Goal: Information Seeking & Learning: Compare options

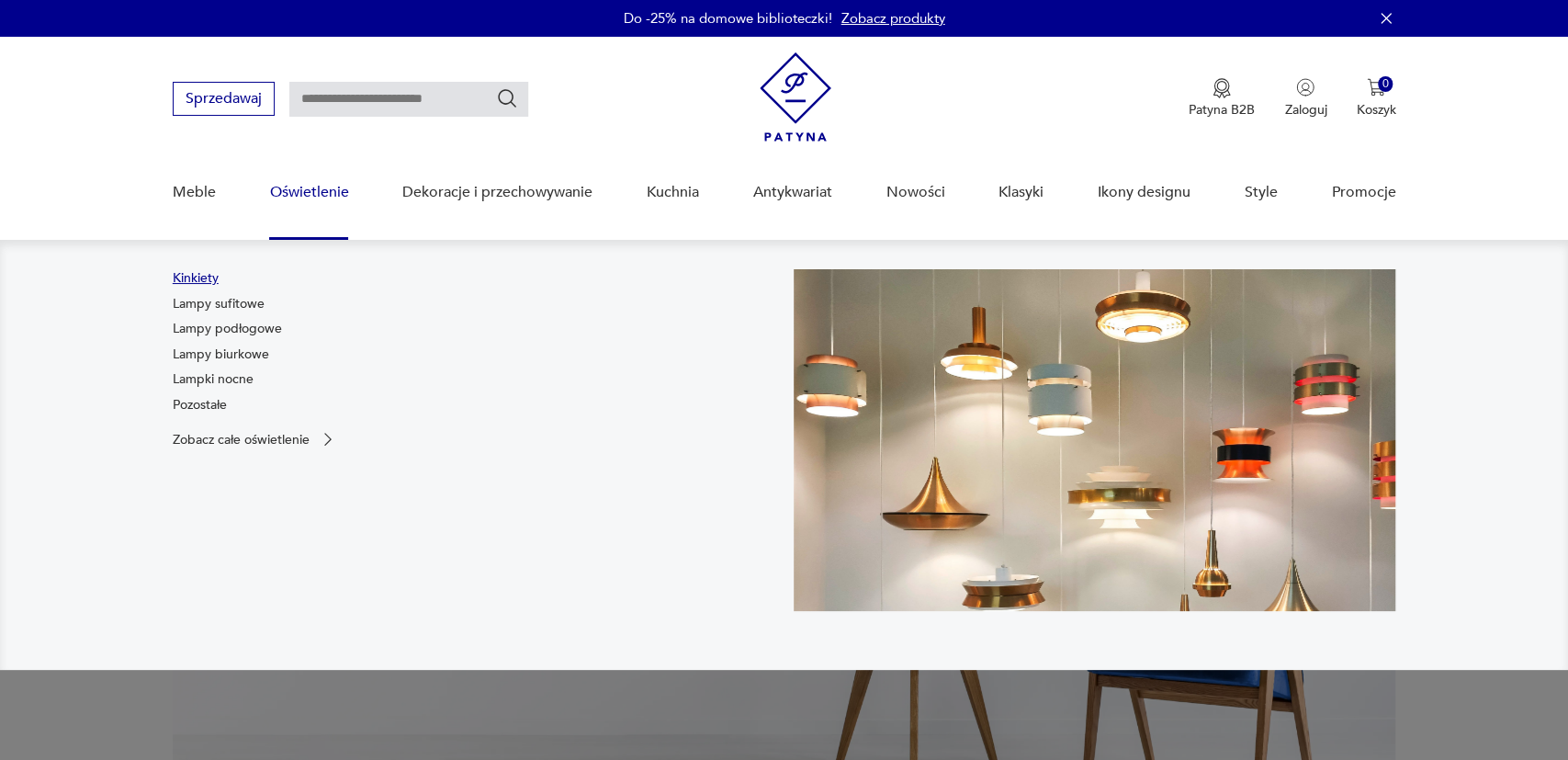
click at [208, 277] on link "Kinkiety" at bounding box center [196, 278] width 46 height 18
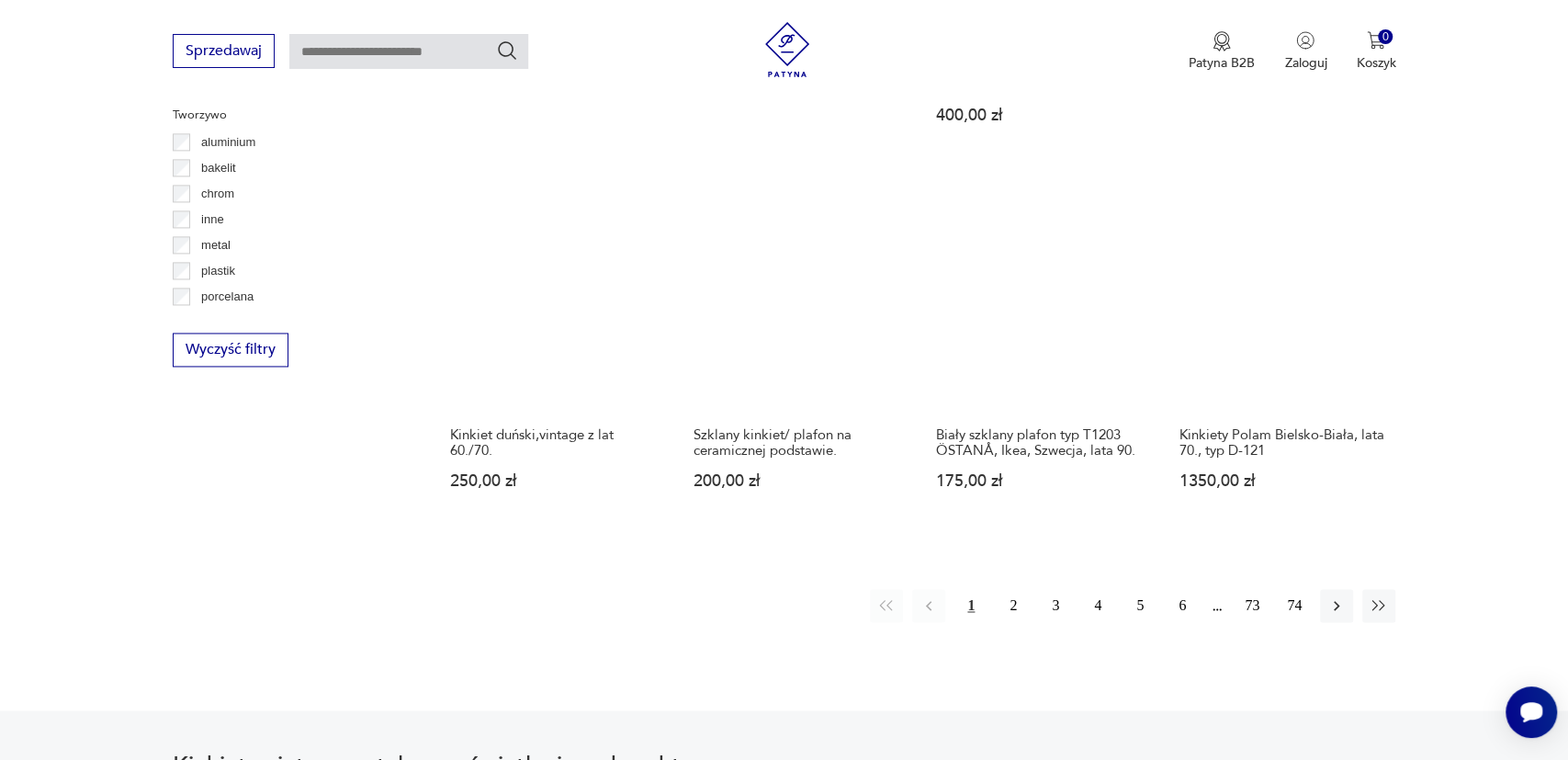
scroll to position [1748, 0]
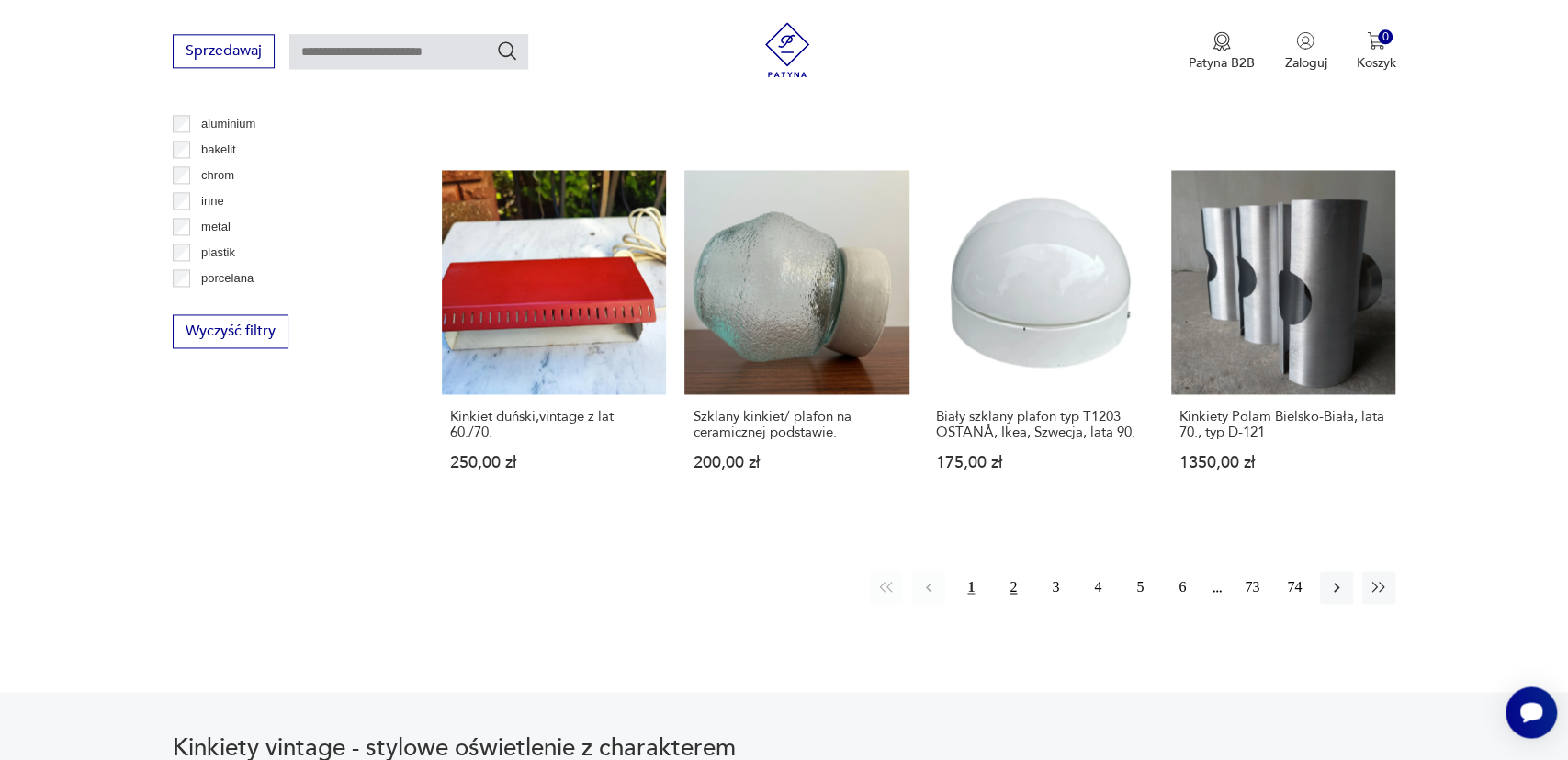
click at [1007, 571] on button "2" at bounding box center [1012, 587] width 33 height 33
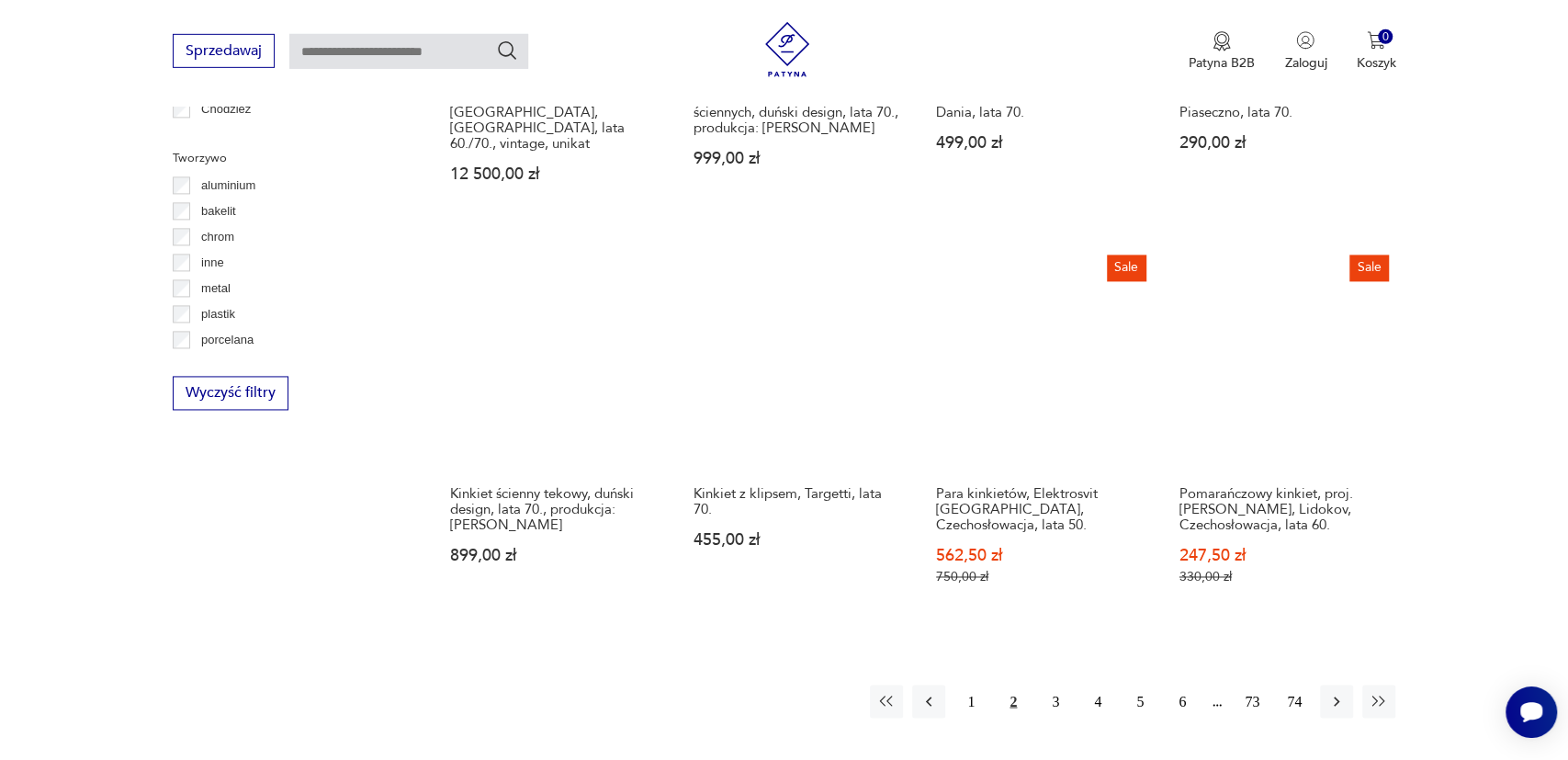
scroll to position [1867, 0]
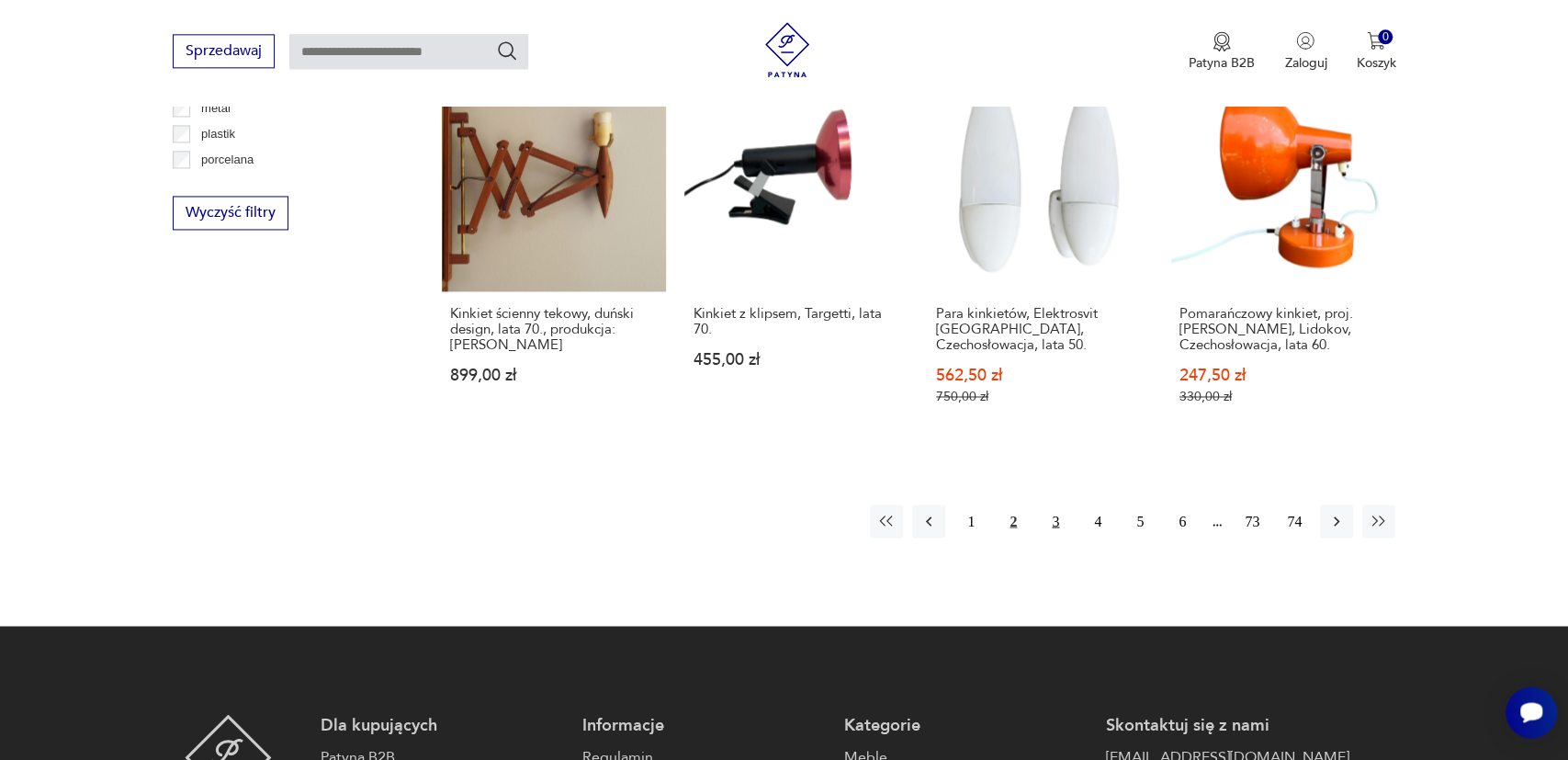
click at [1055, 505] on button "3" at bounding box center [1055, 521] width 33 height 33
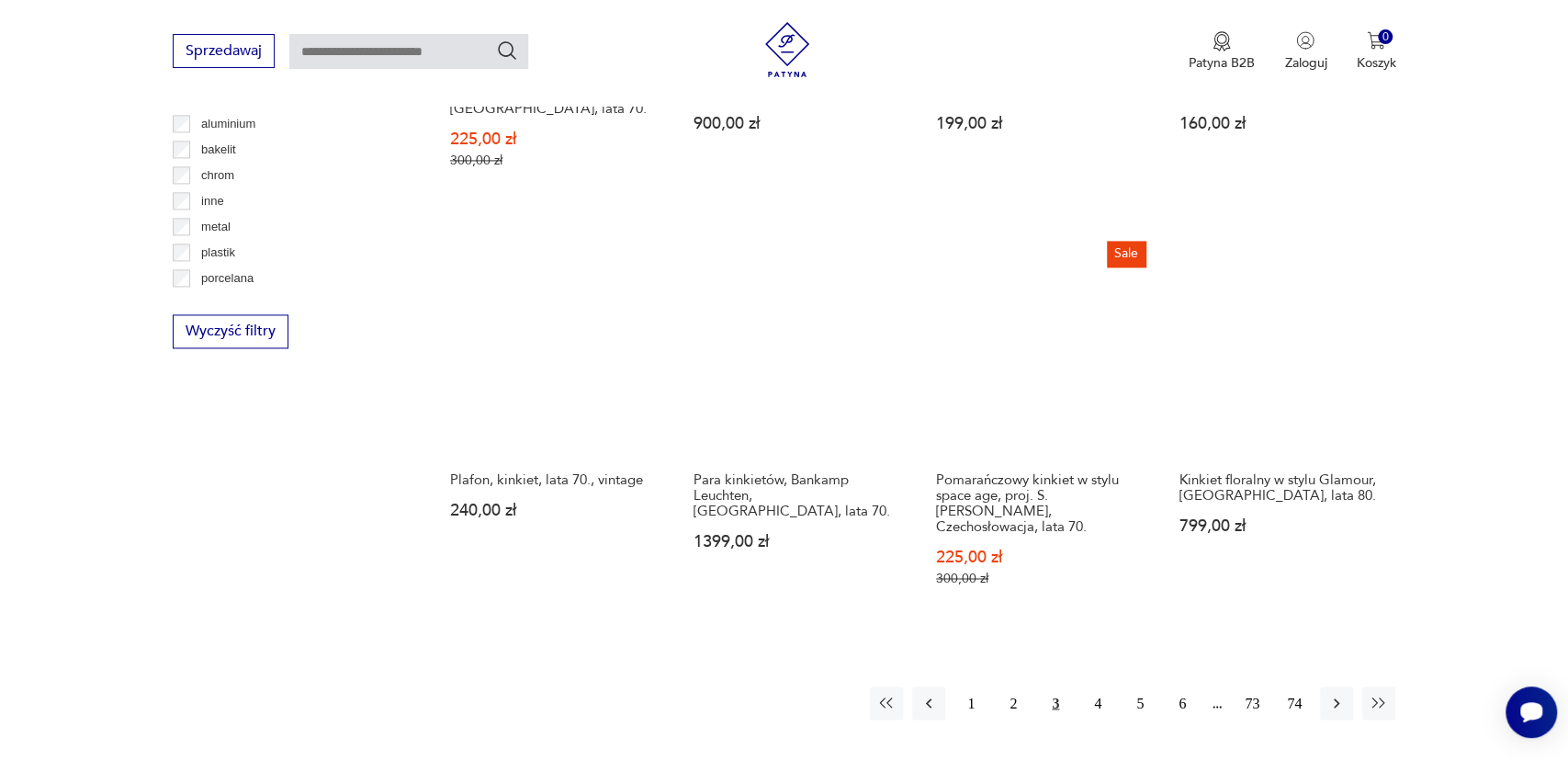
scroll to position [1867, 0]
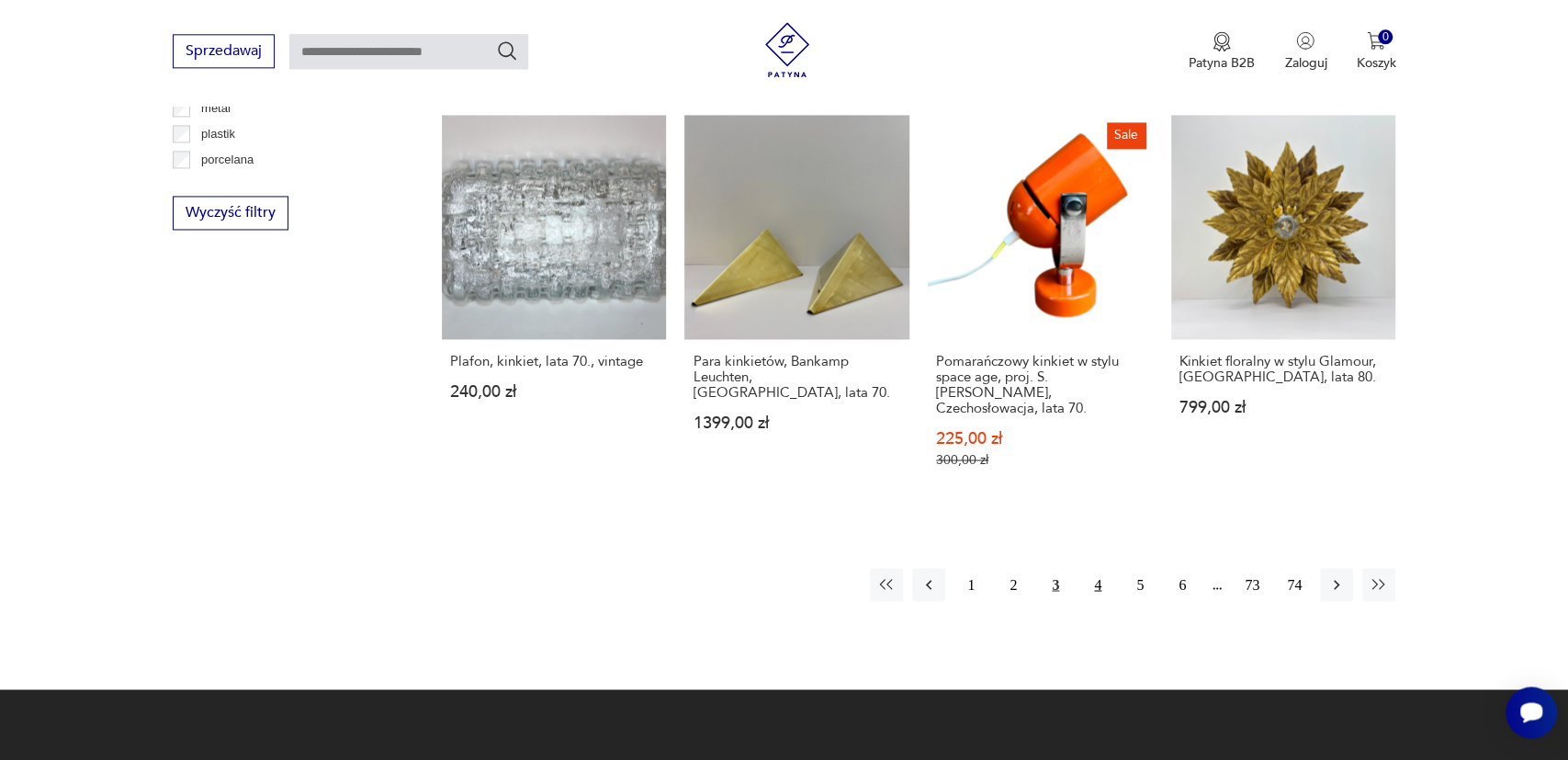
click at [1101, 568] on button "4" at bounding box center [1097, 584] width 33 height 33
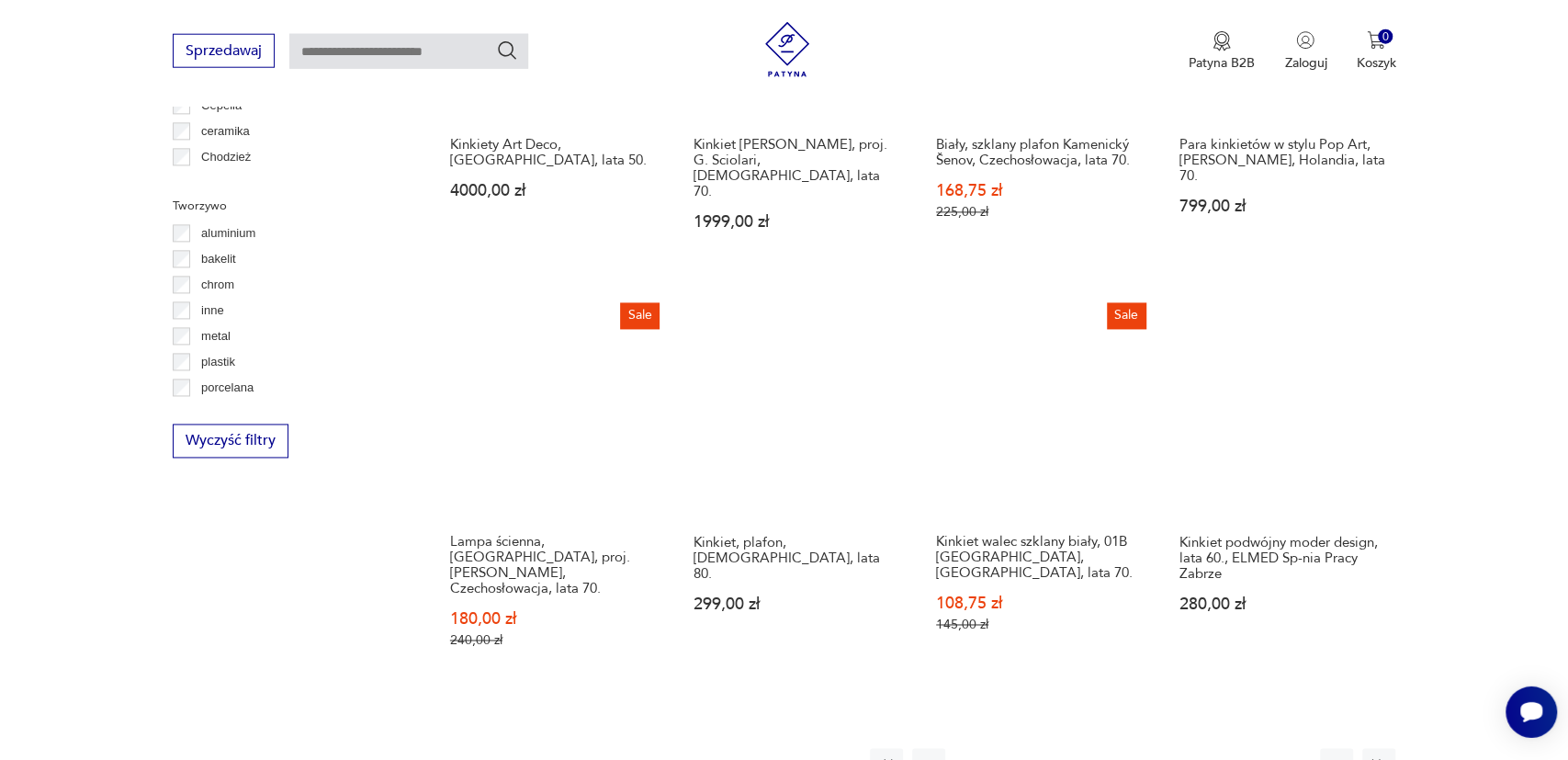
scroll to position [1771, 0]
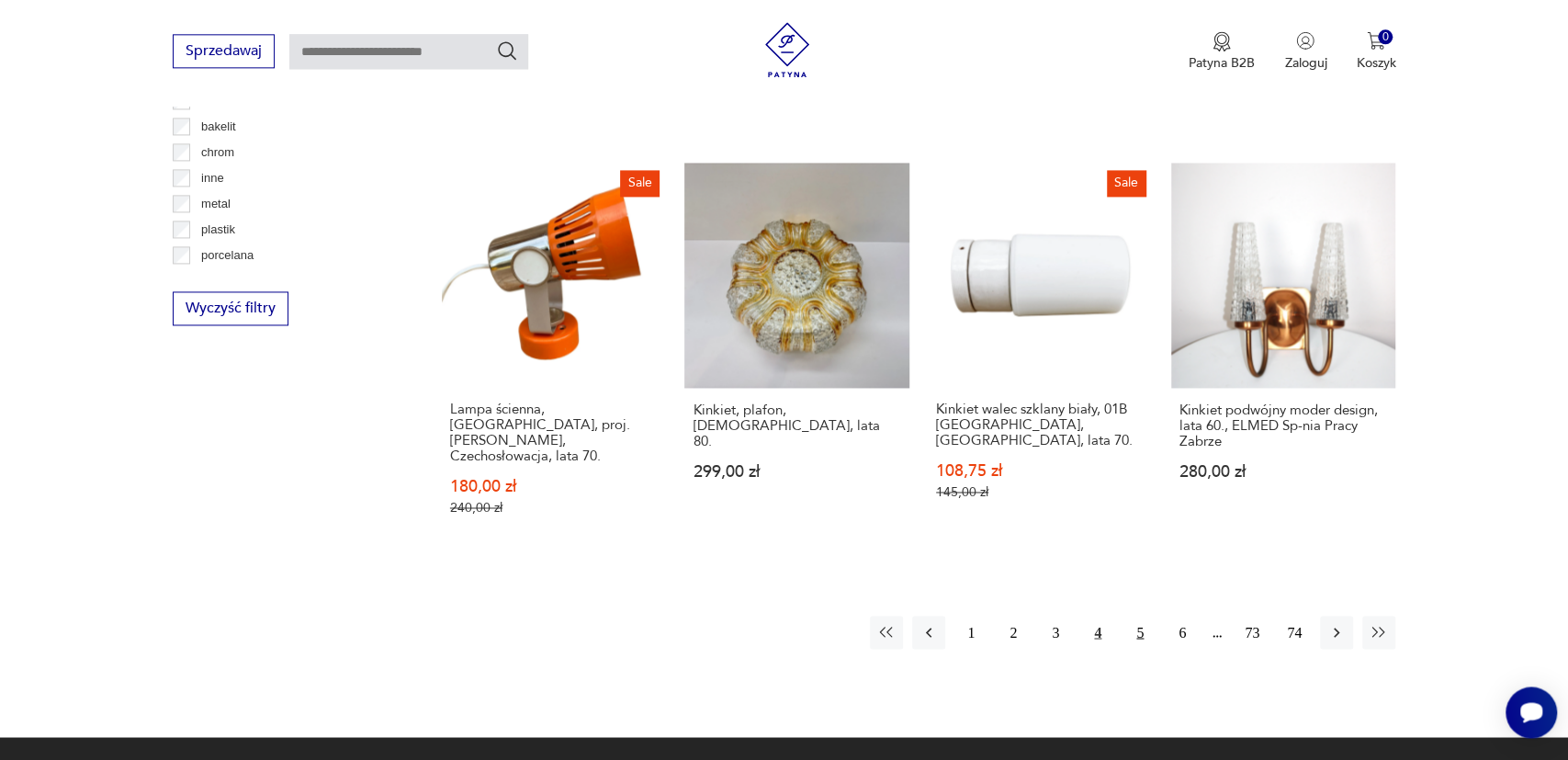
click at [1136, 616] on button "5" at bounding box center [1139, 632] width 33 height 33
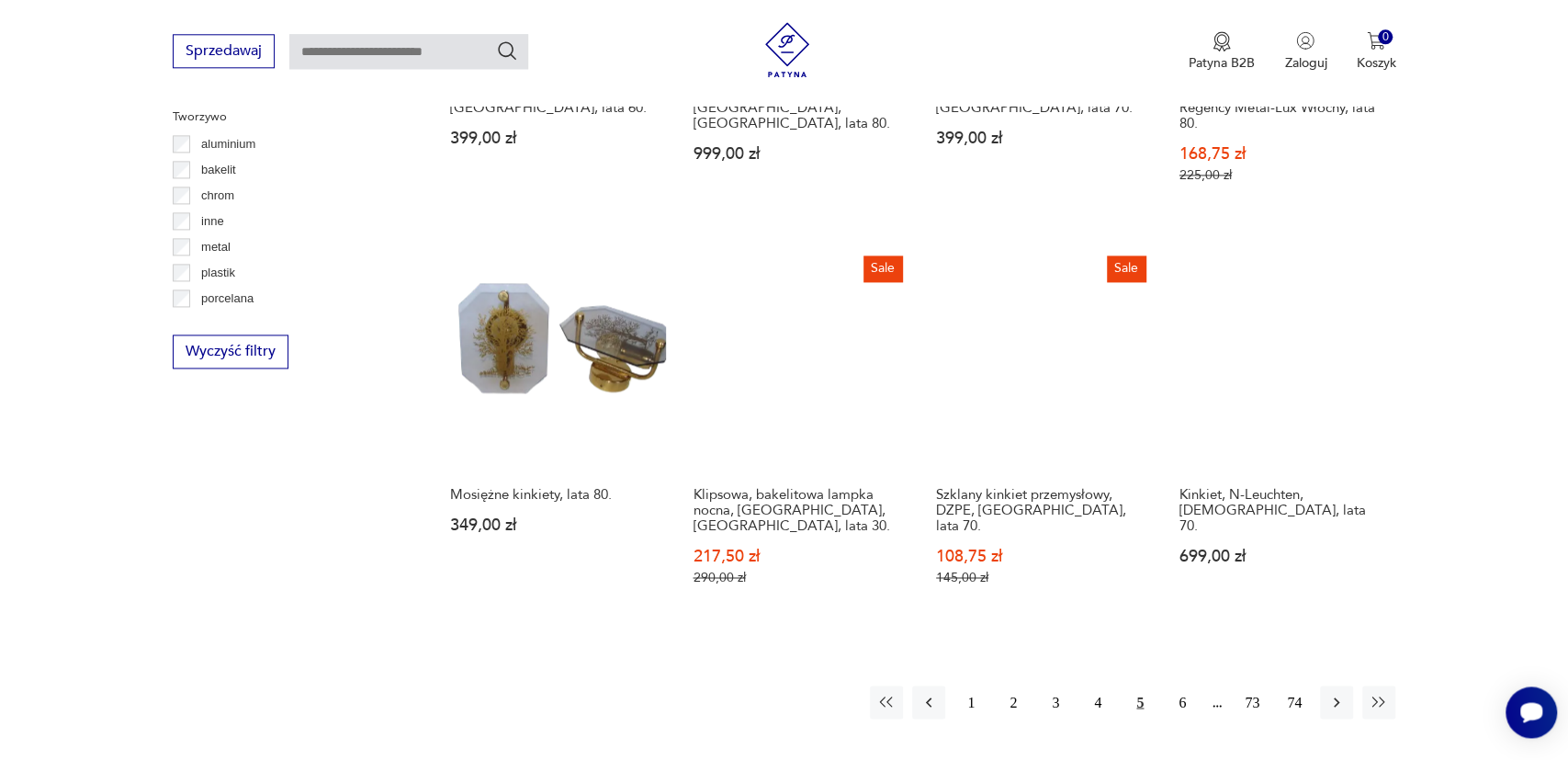
scroll to position [1771, 0]
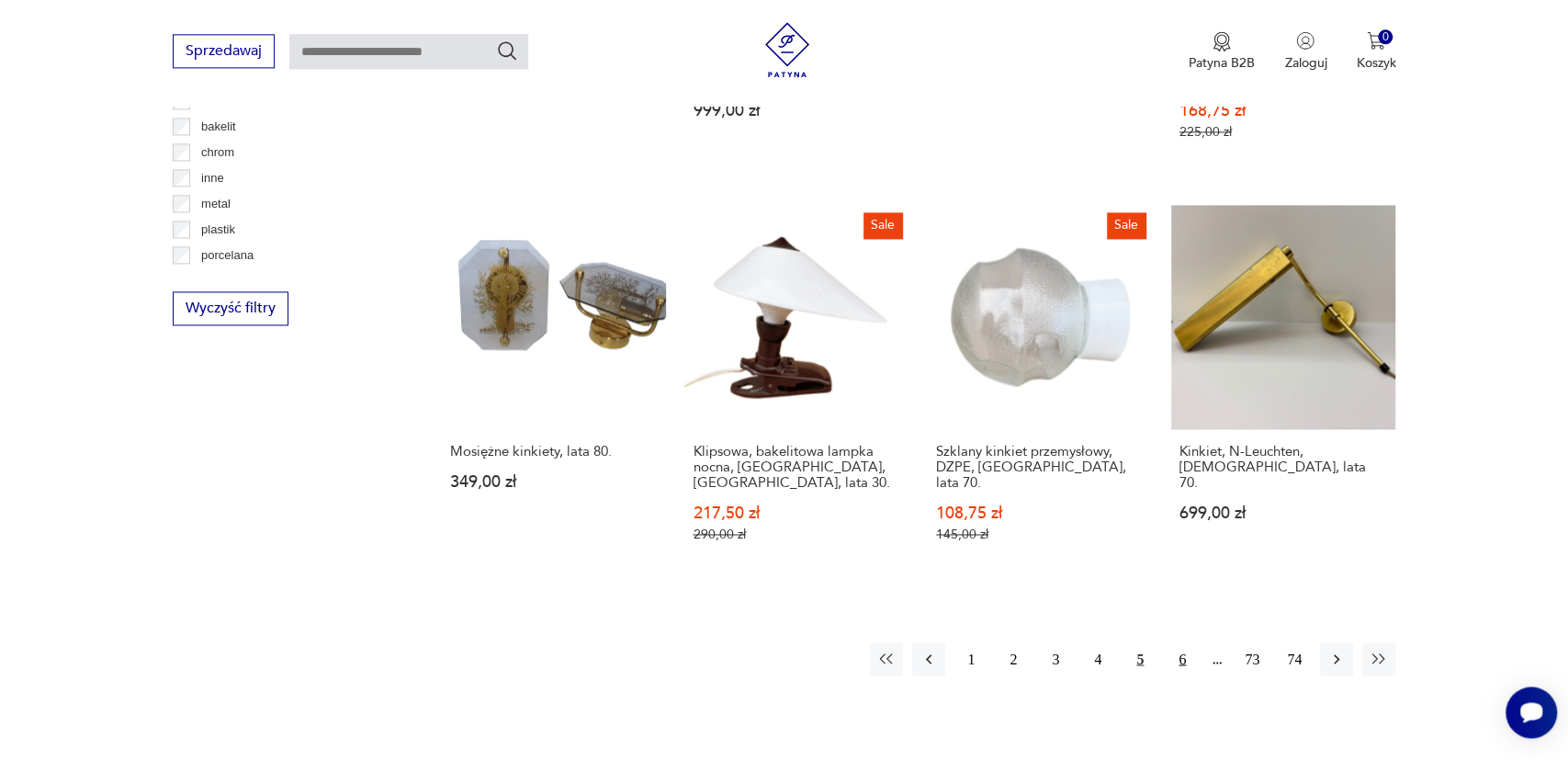
click at [1184, 643] on button "6" at bounding box center [1181, 659] width 33 height 33
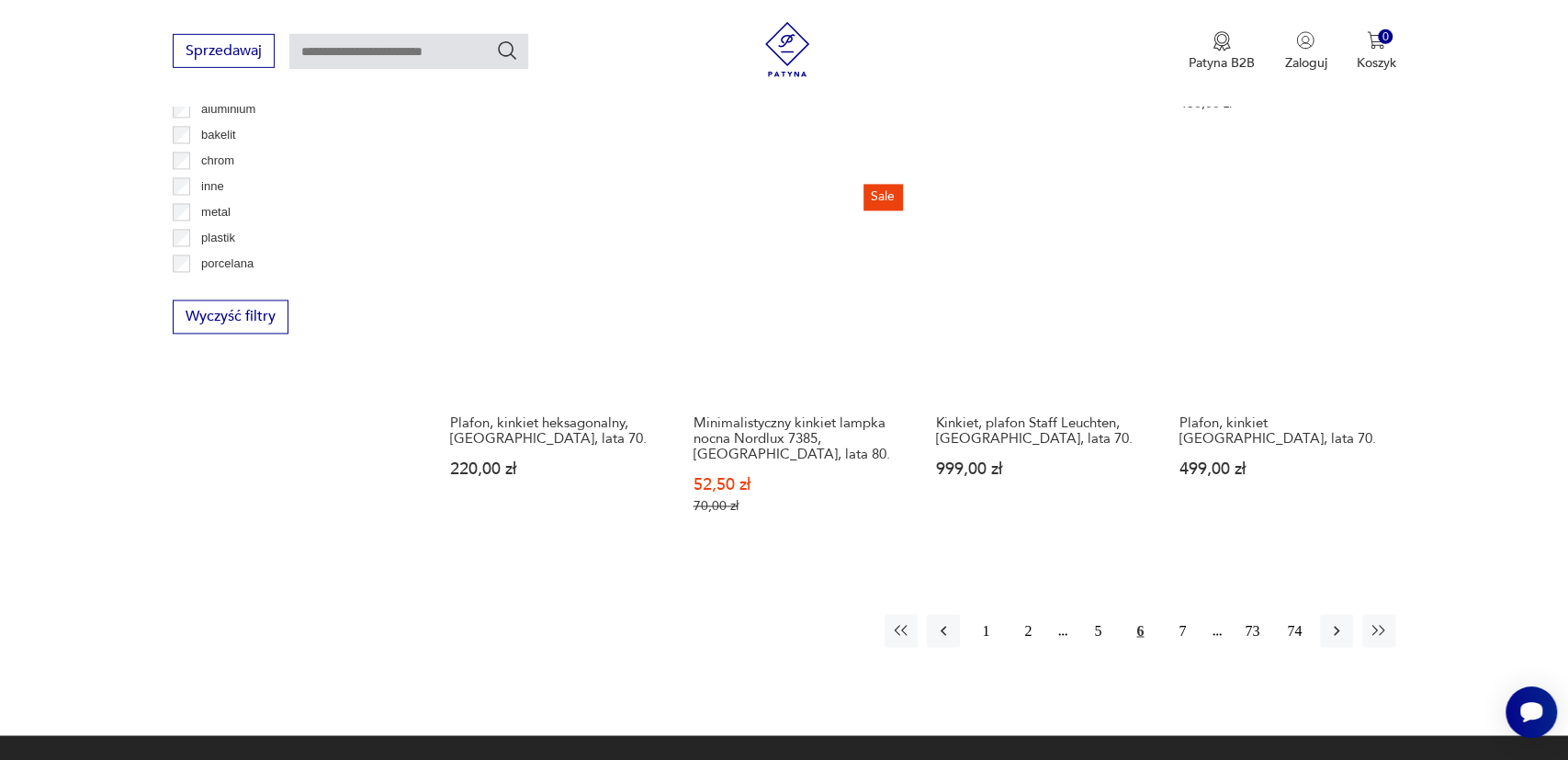
scroll to position [1867, 0]
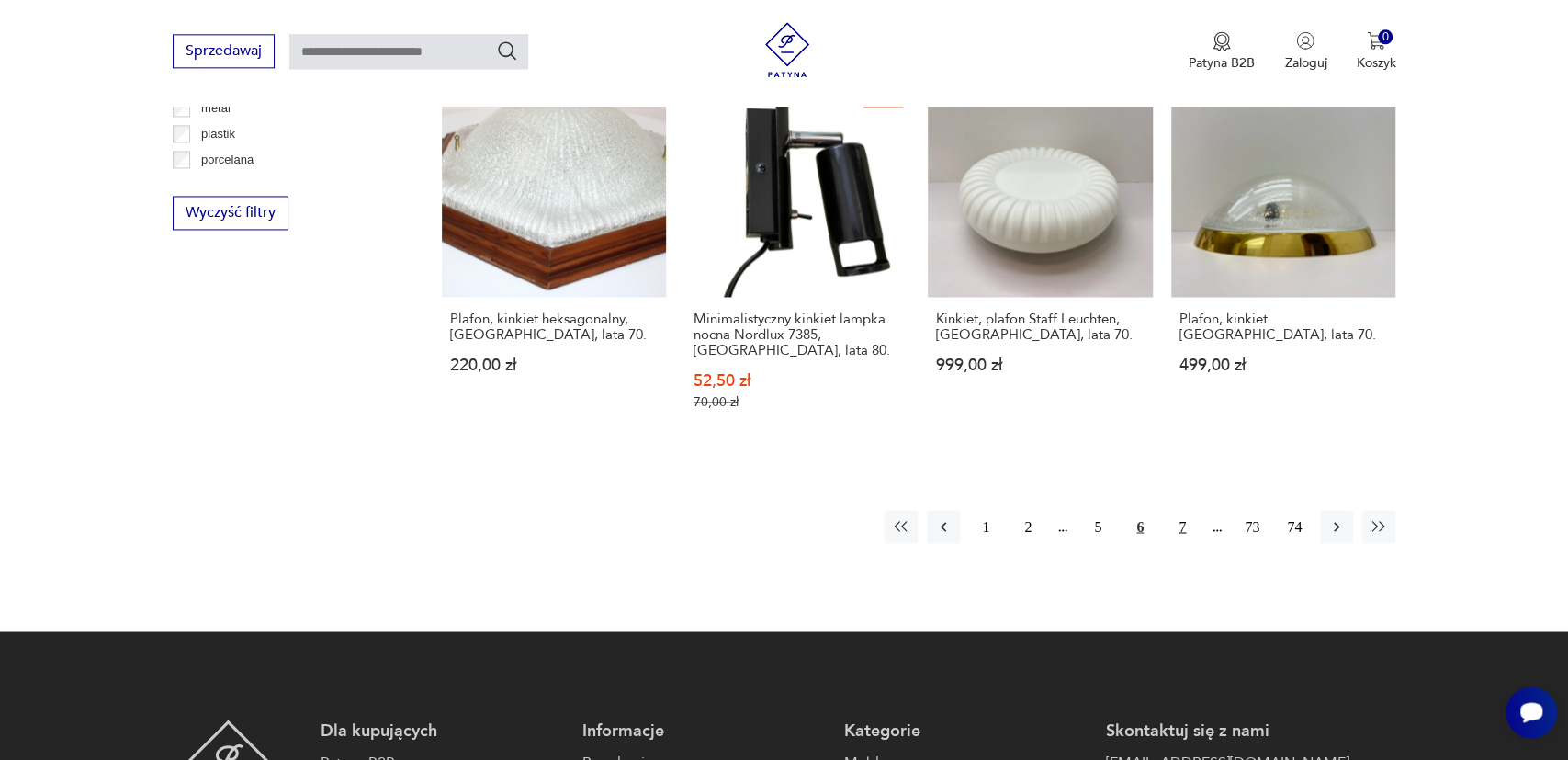
click at [1182, 511] on button "7" at bounding box center [1181, 526] width 33 height 33
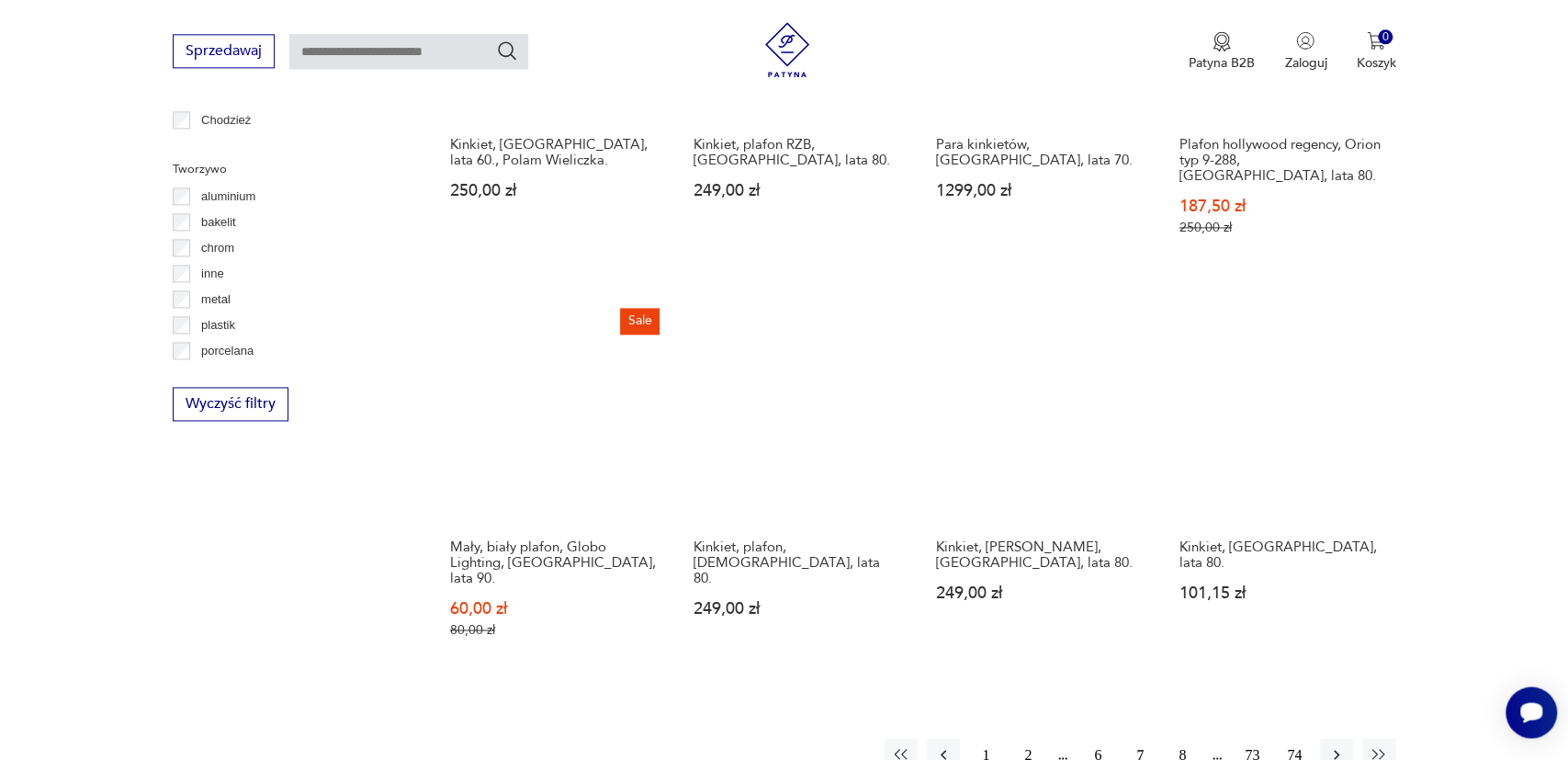
scroll to position [1963, 0]
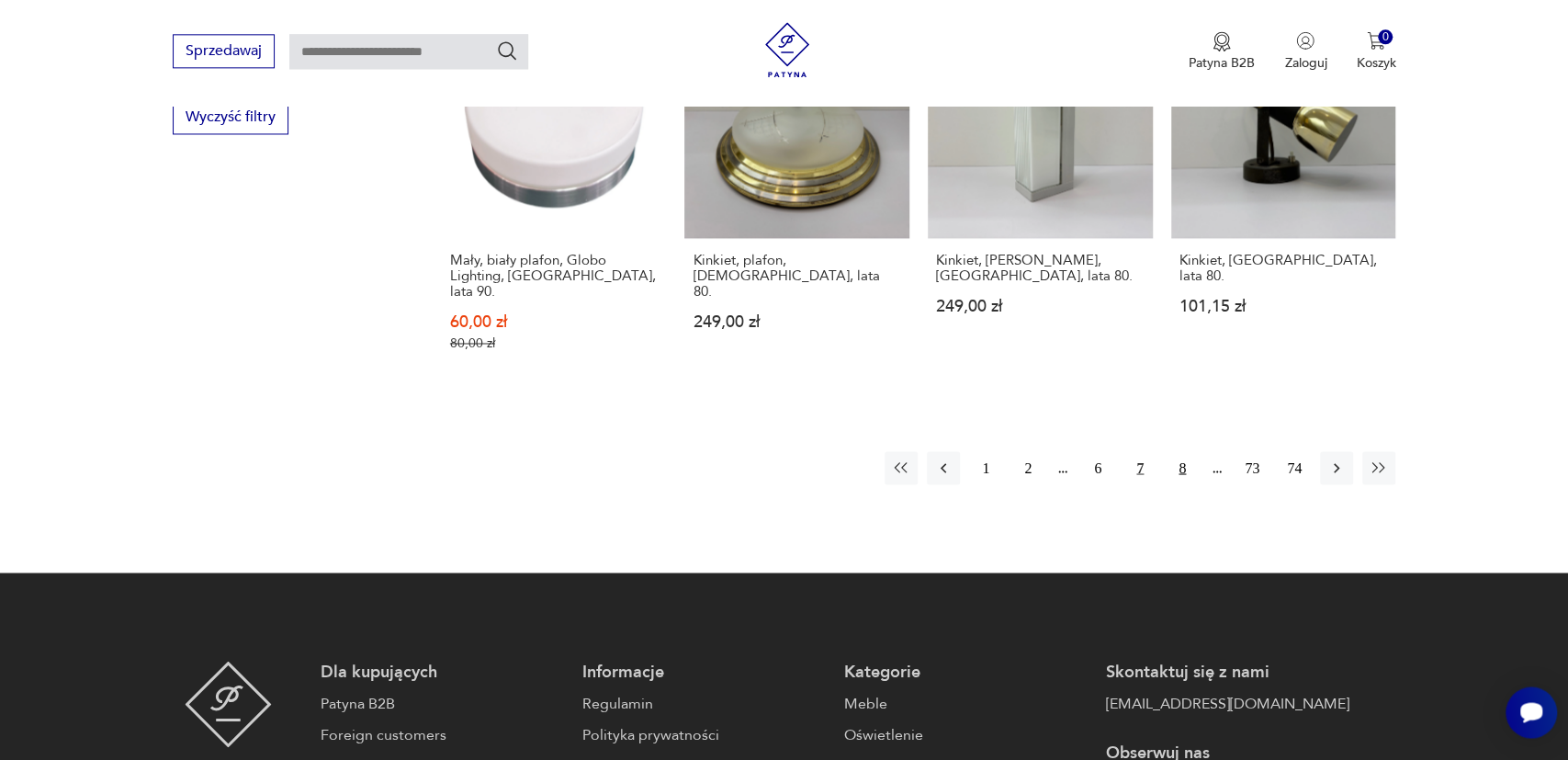
click at [1181, 451] on button "8" at bounding box center [1181, 467] width 33 height 33
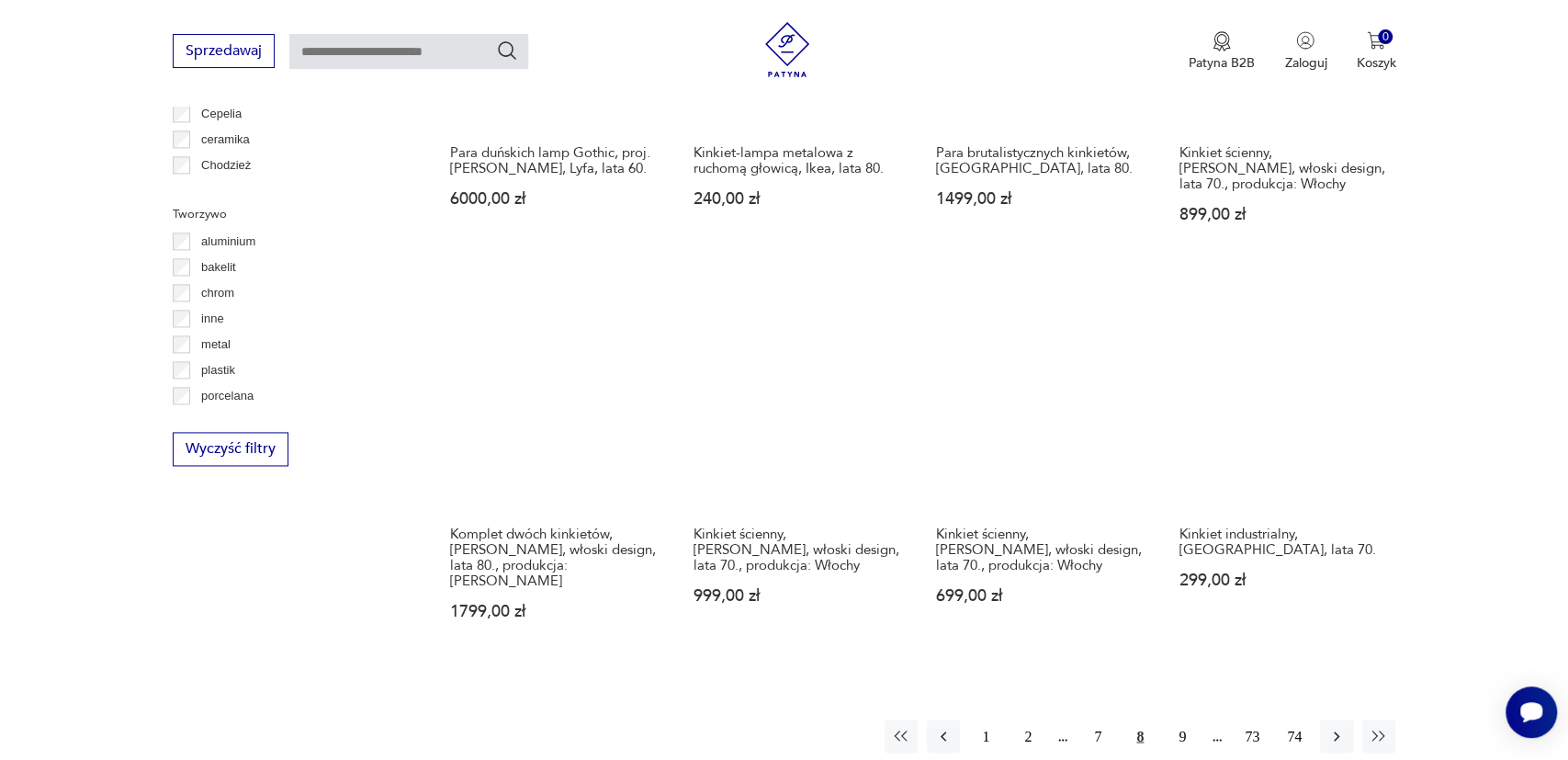
scroll to position [1771, 0]
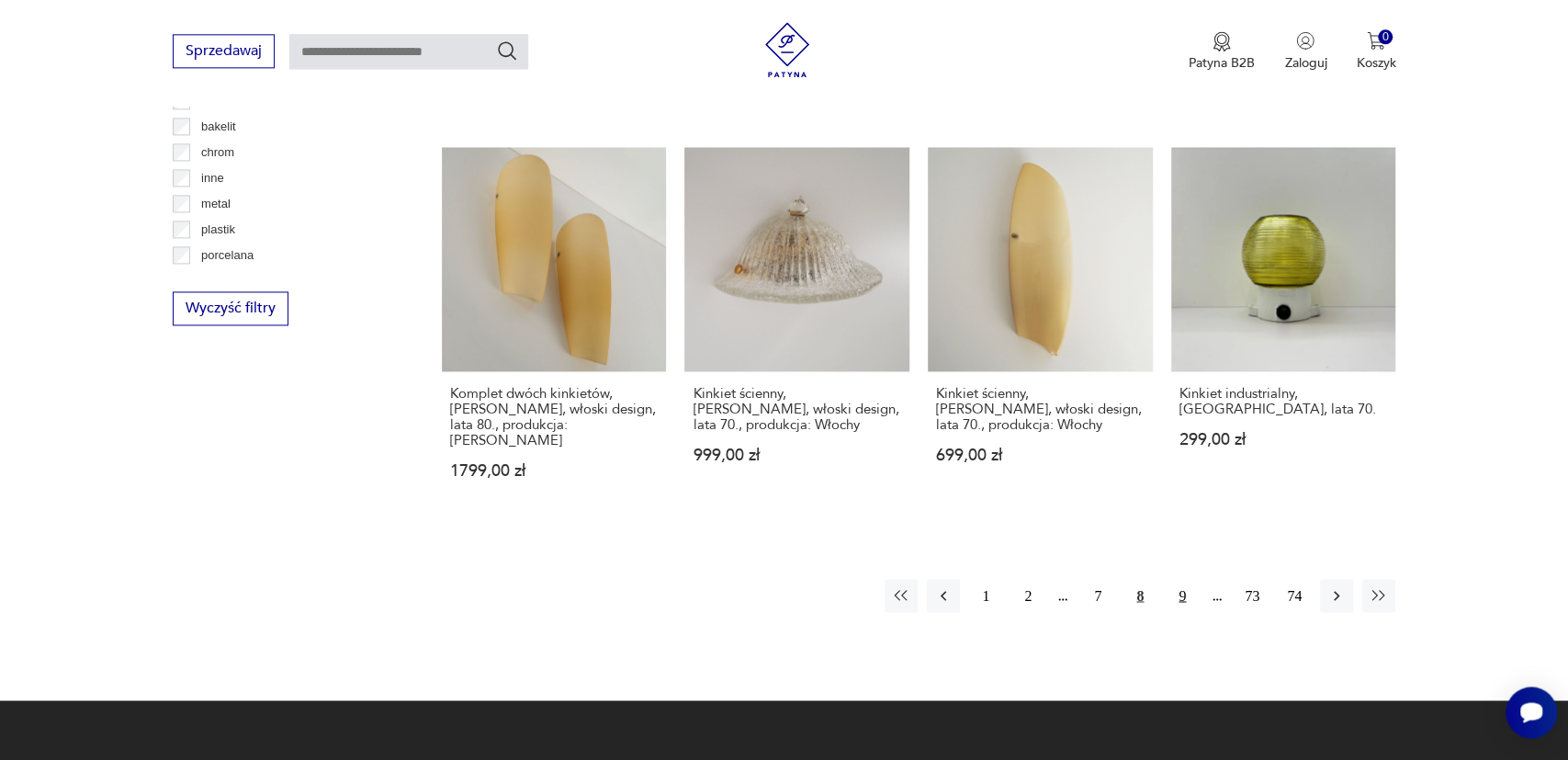
click at [1186, 579] on button "9" at bounding box center [1181, 595] width 33 height 33
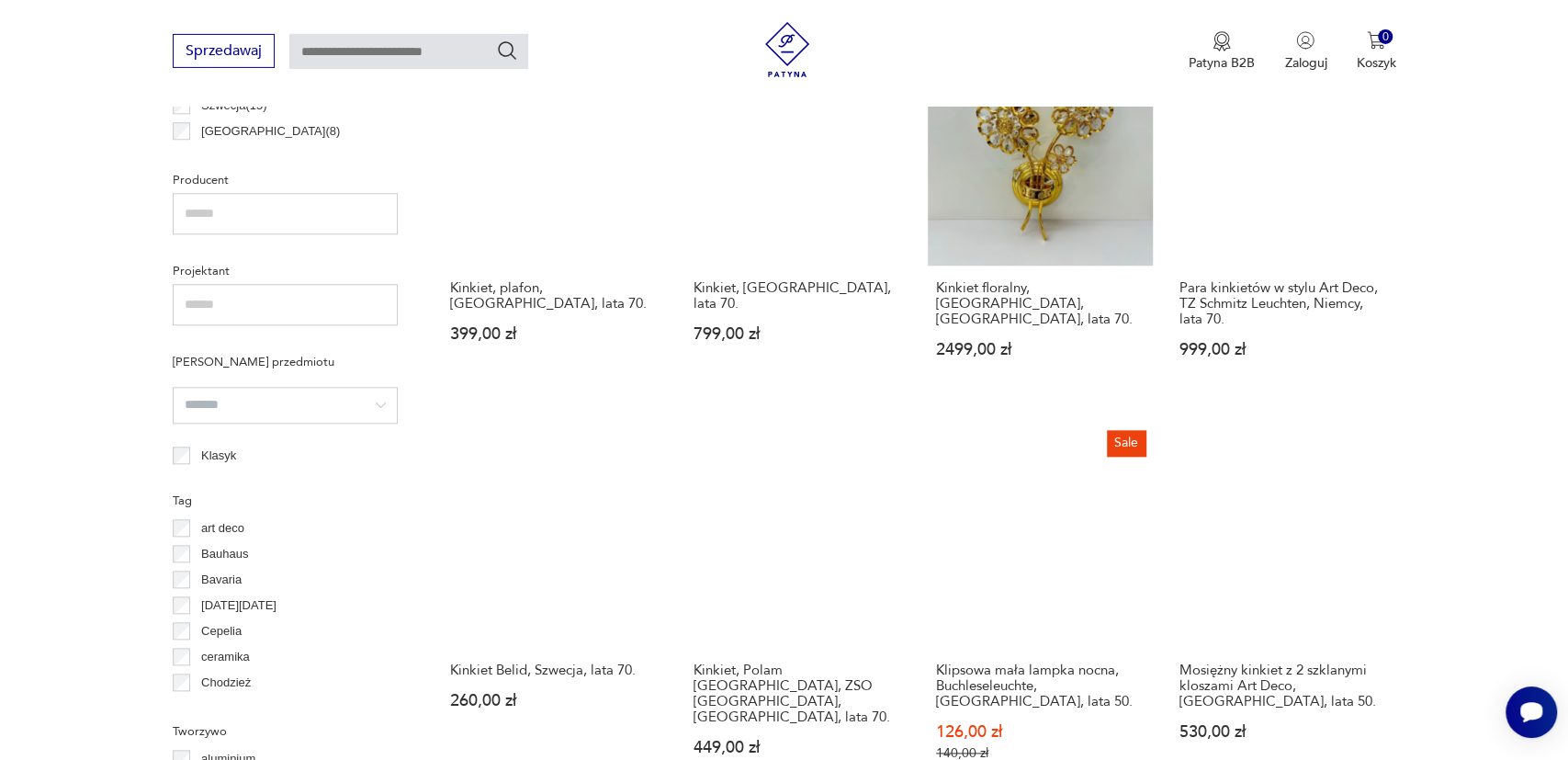
scroll to position [1198, 0]
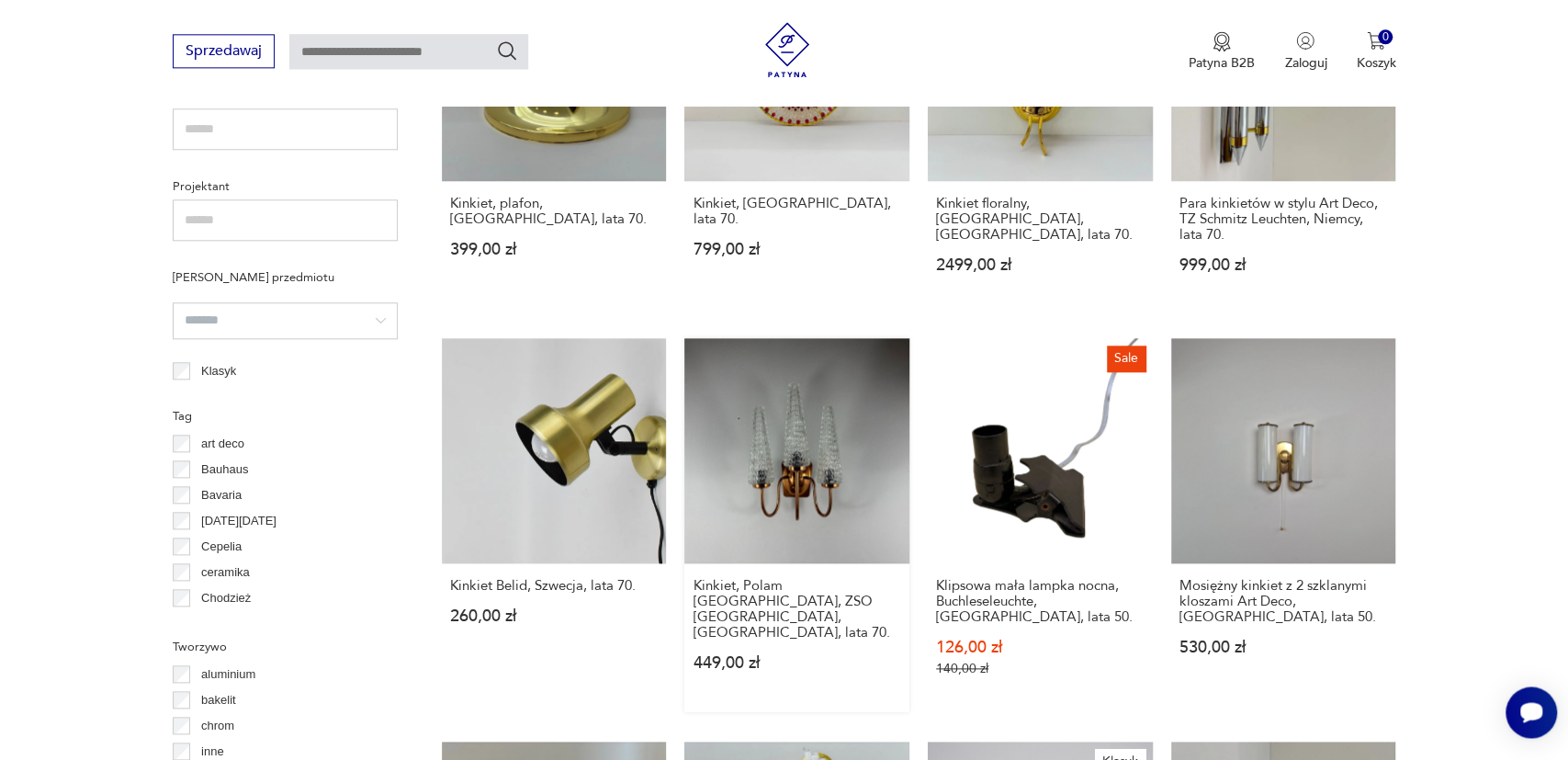
click at [826, 447] on link "Kinkiet, Polam [GEOGRAPHIC_DATA], ZSO [GEOGRAPHIC_DATA], [GEOGRAPHIC_DATA], lat…" at bounding box center [796, 525] width 225 height 374
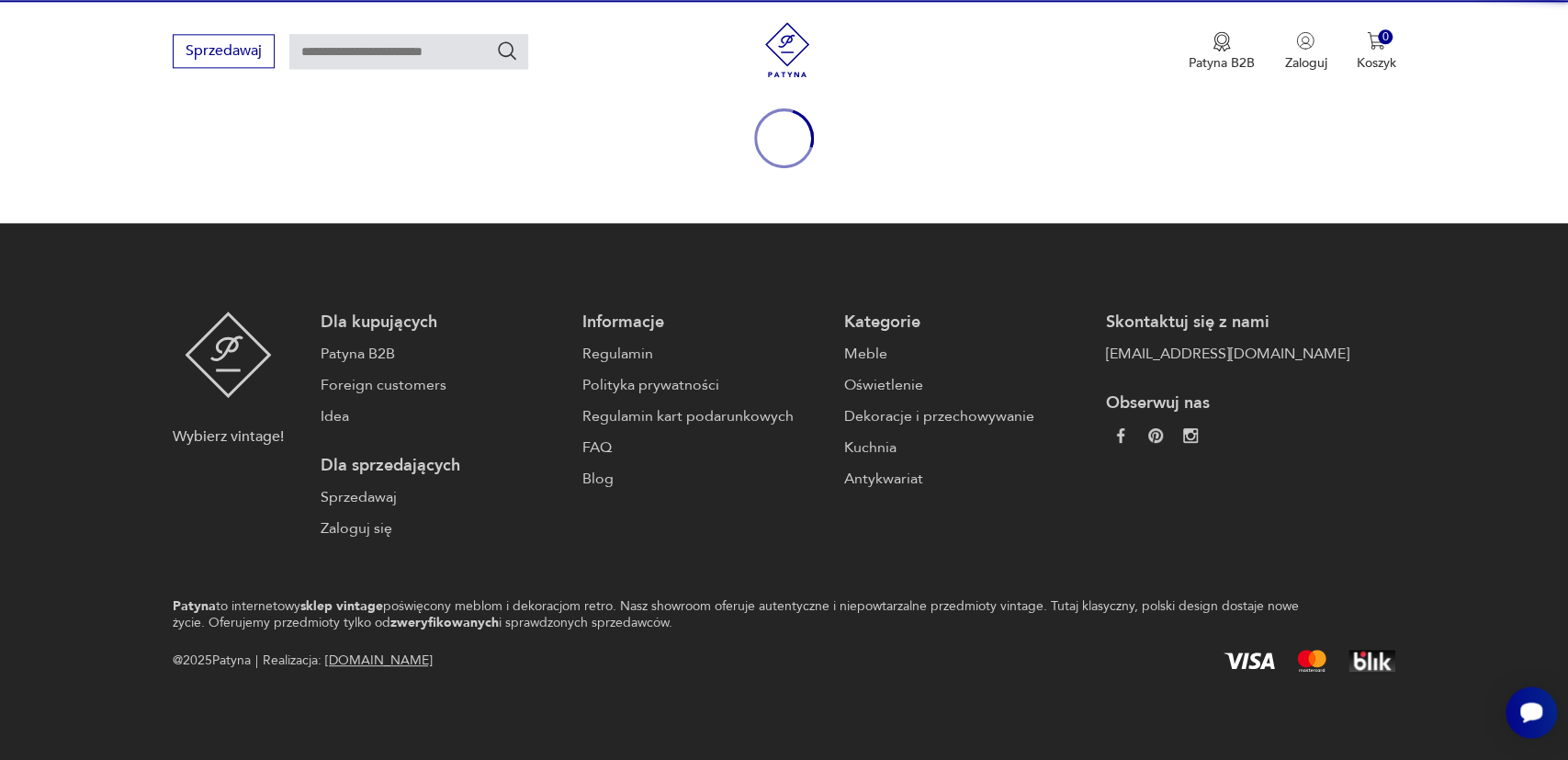
scroll to position [206, 0]
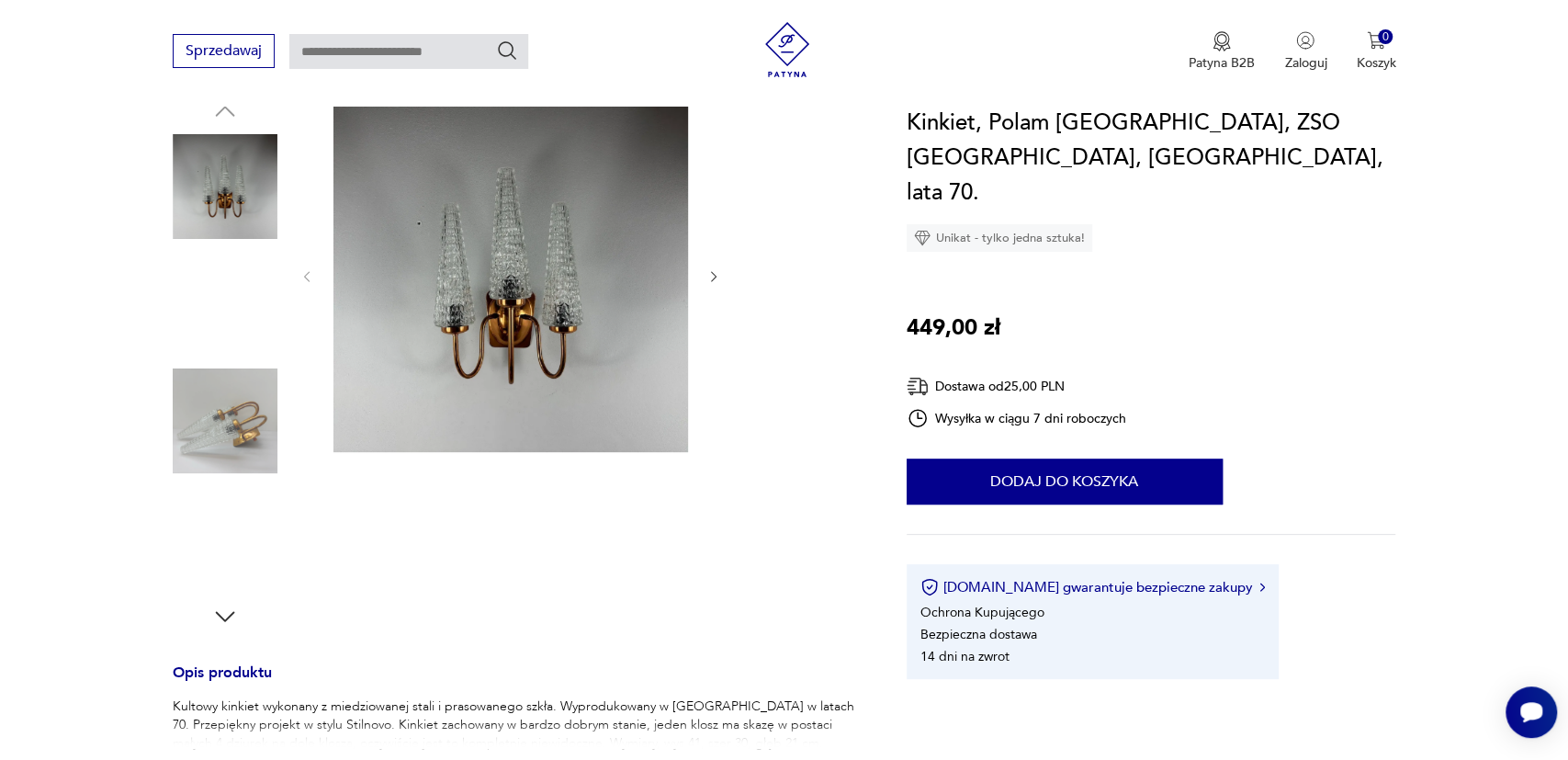
click at [247, 299] on img at bounding box center [225, 304] width 105 height 105
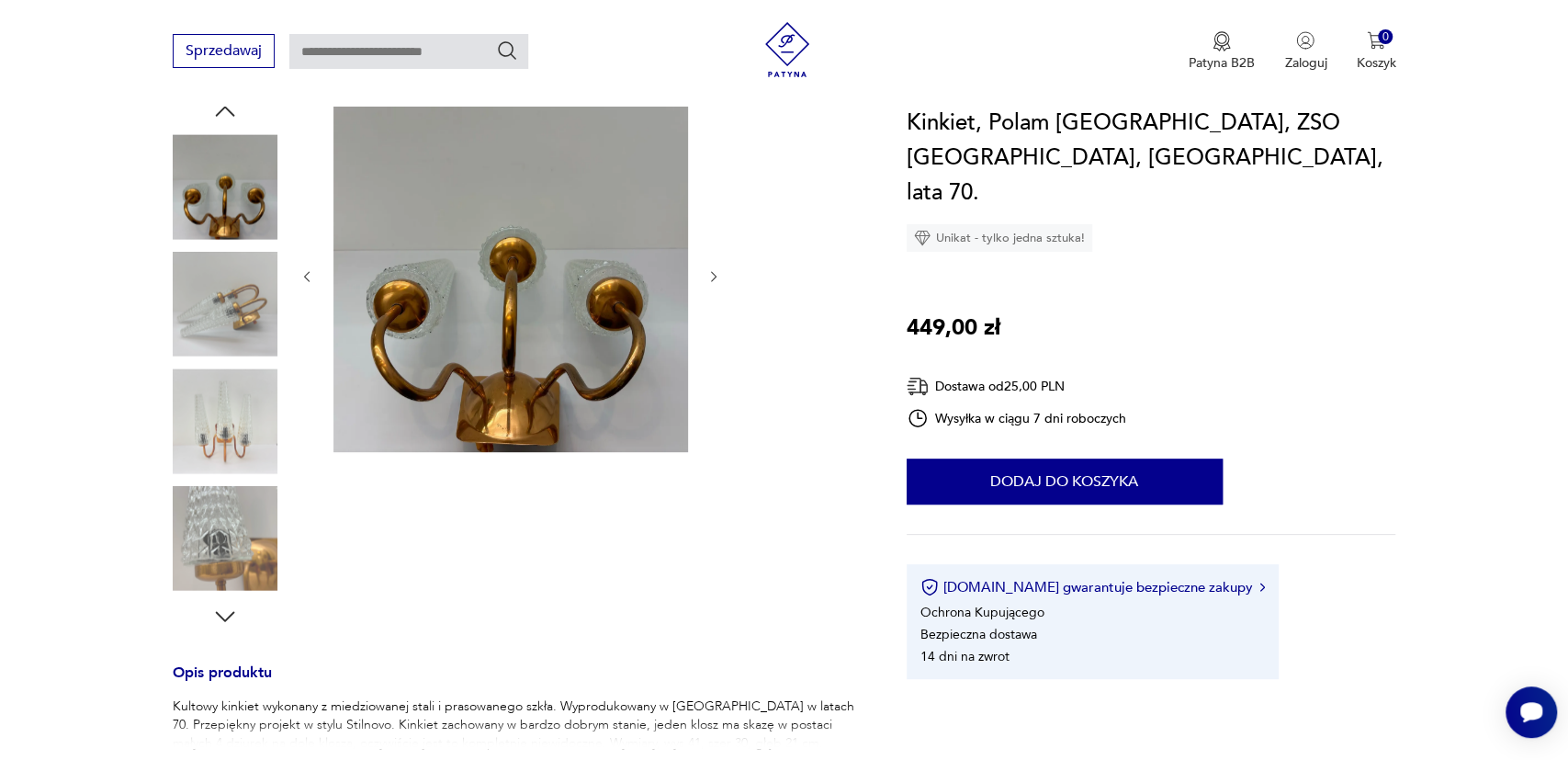
click at [226, 409] on img at bounding box center [225, 421] width 105 height 105
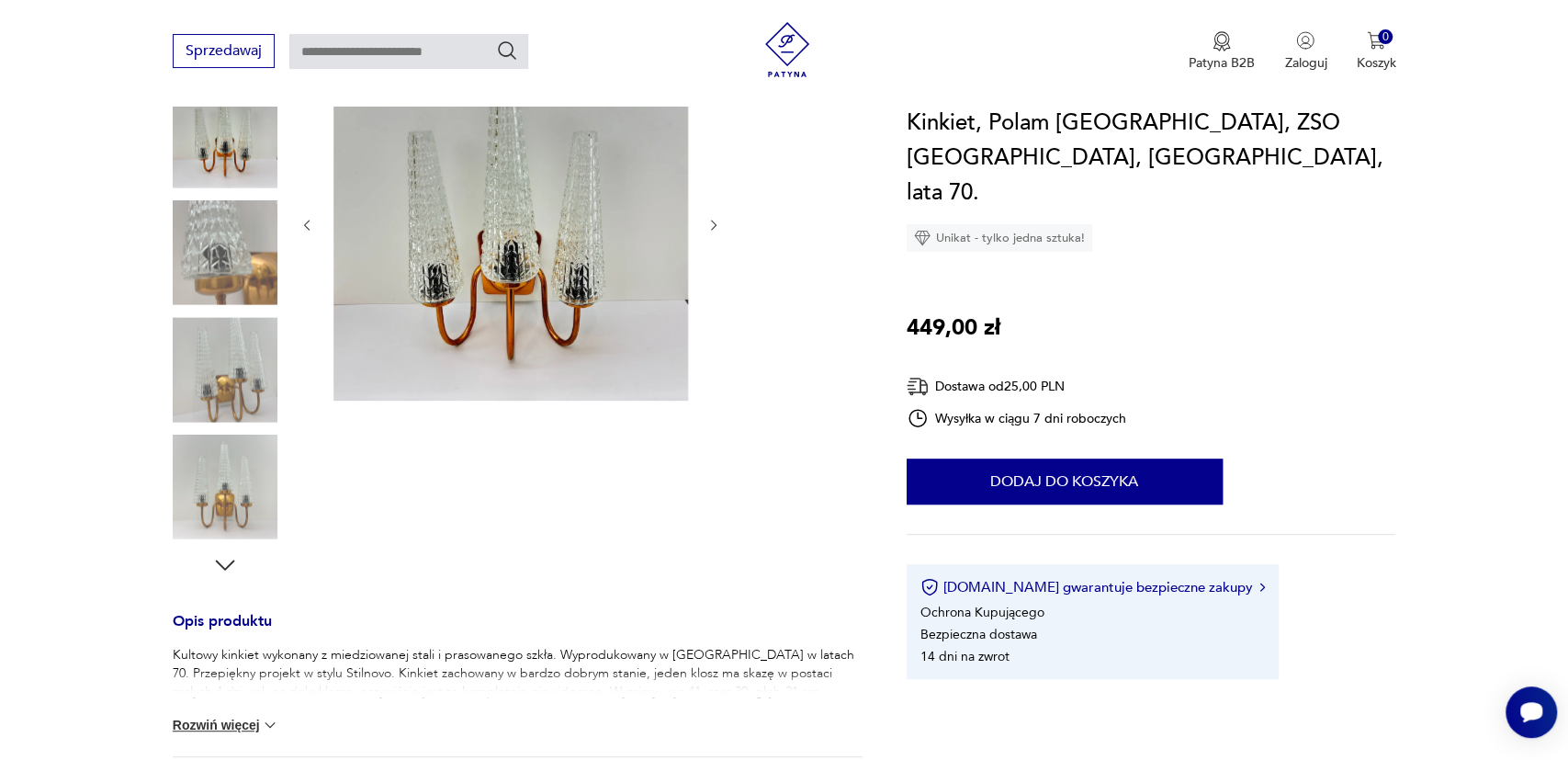
scroll to position [302, 0]
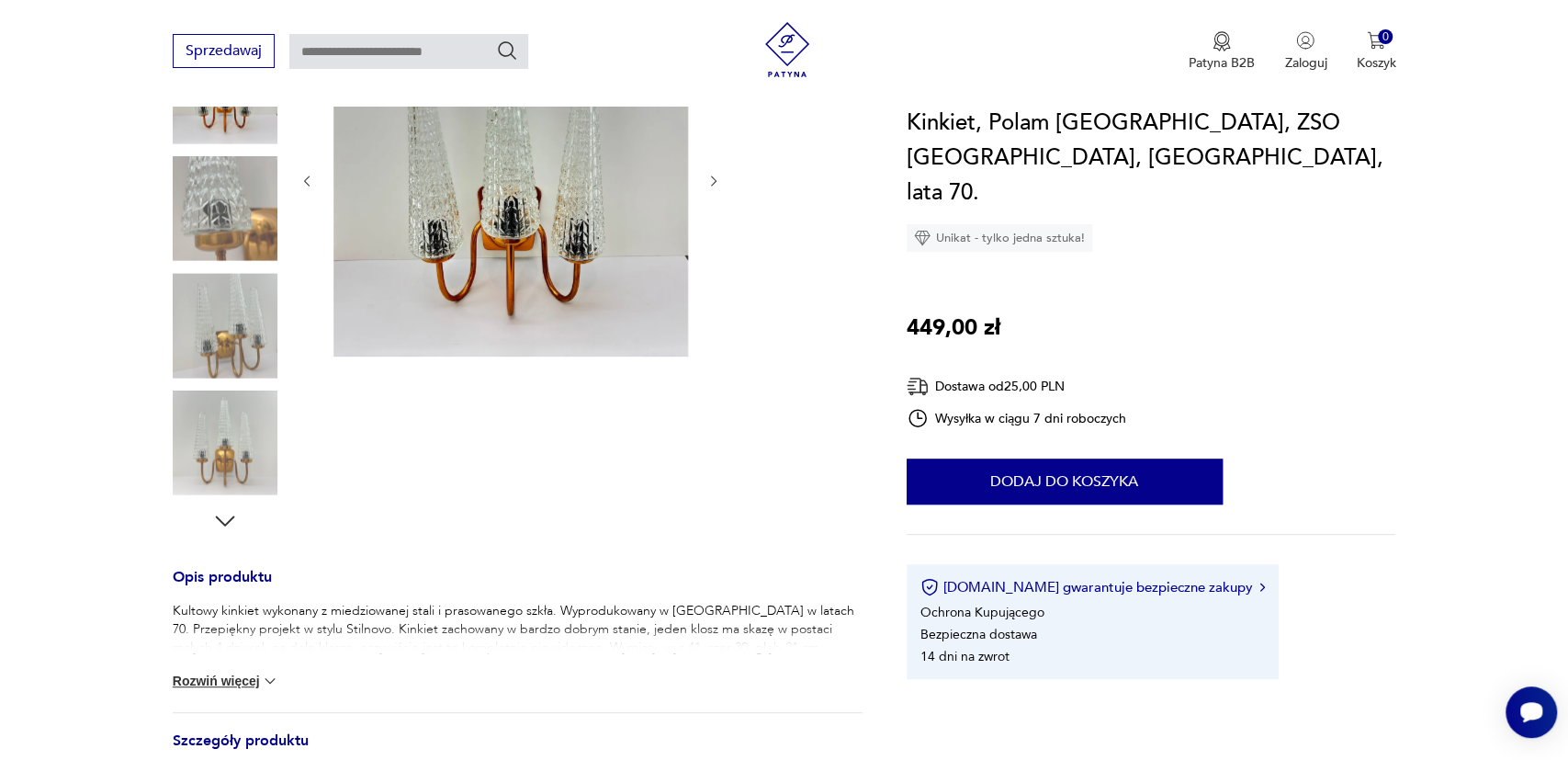
click at [273, 671] on div "Kultowy kinkiet wykonany z miedziowanej stali i prasowanego szkła. Wyprodukowan…" at bounding box center [518, 657] width 690 height 110
click at [279, 681] on img at bounding box center [270, 681] width 18 height 18
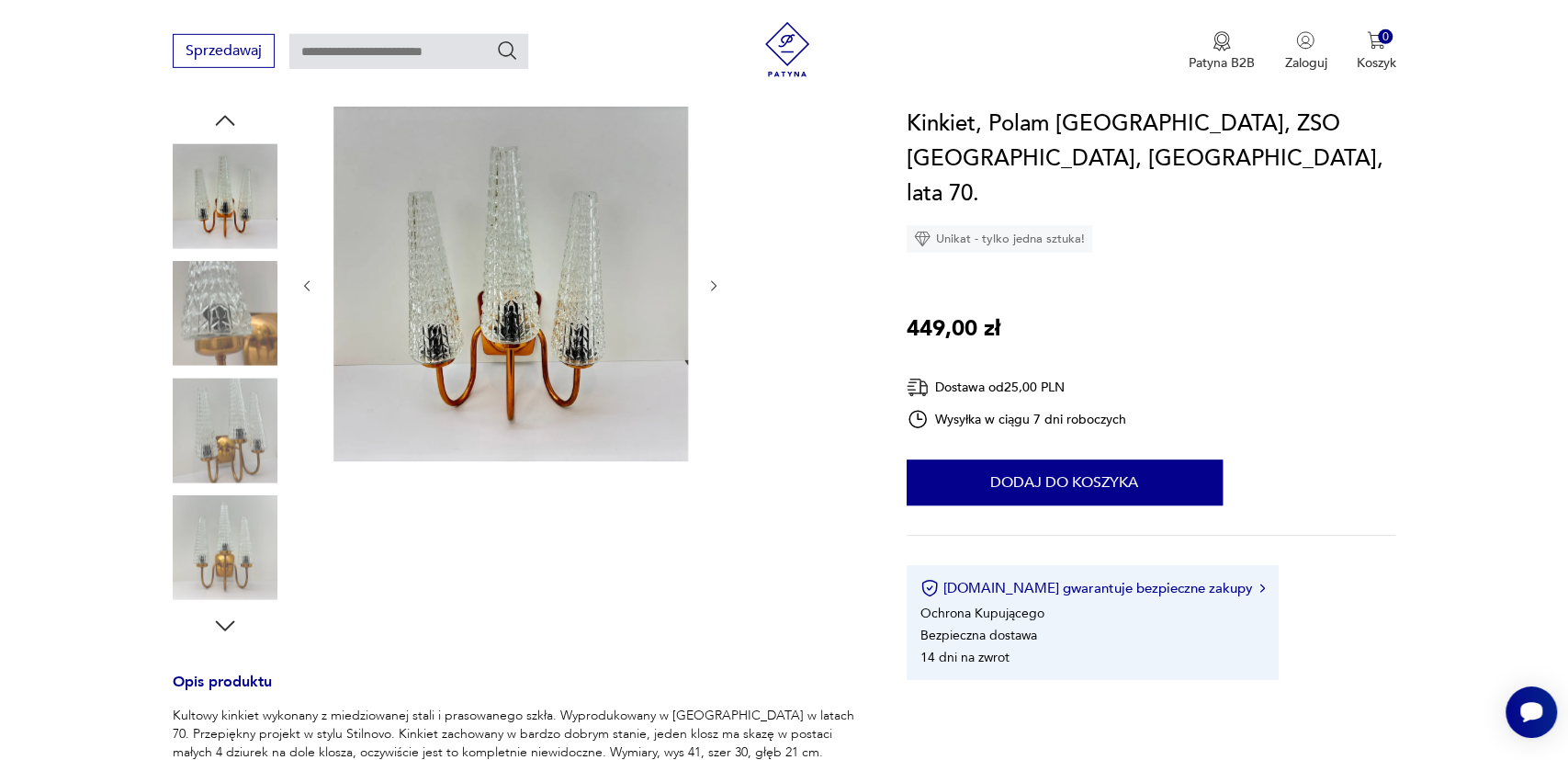
scroll to position [110, 0]
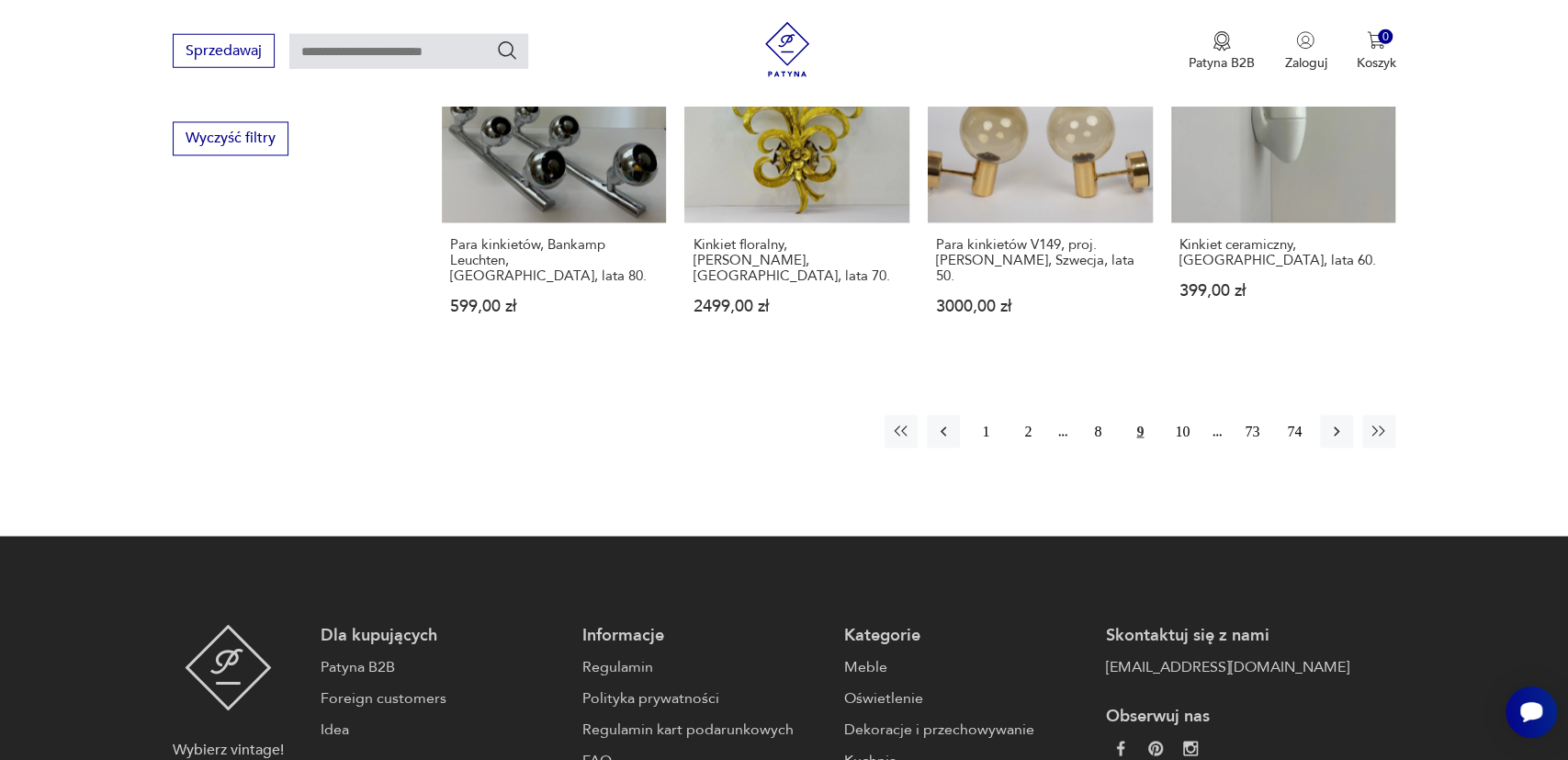
scroll to position [2036, 0]
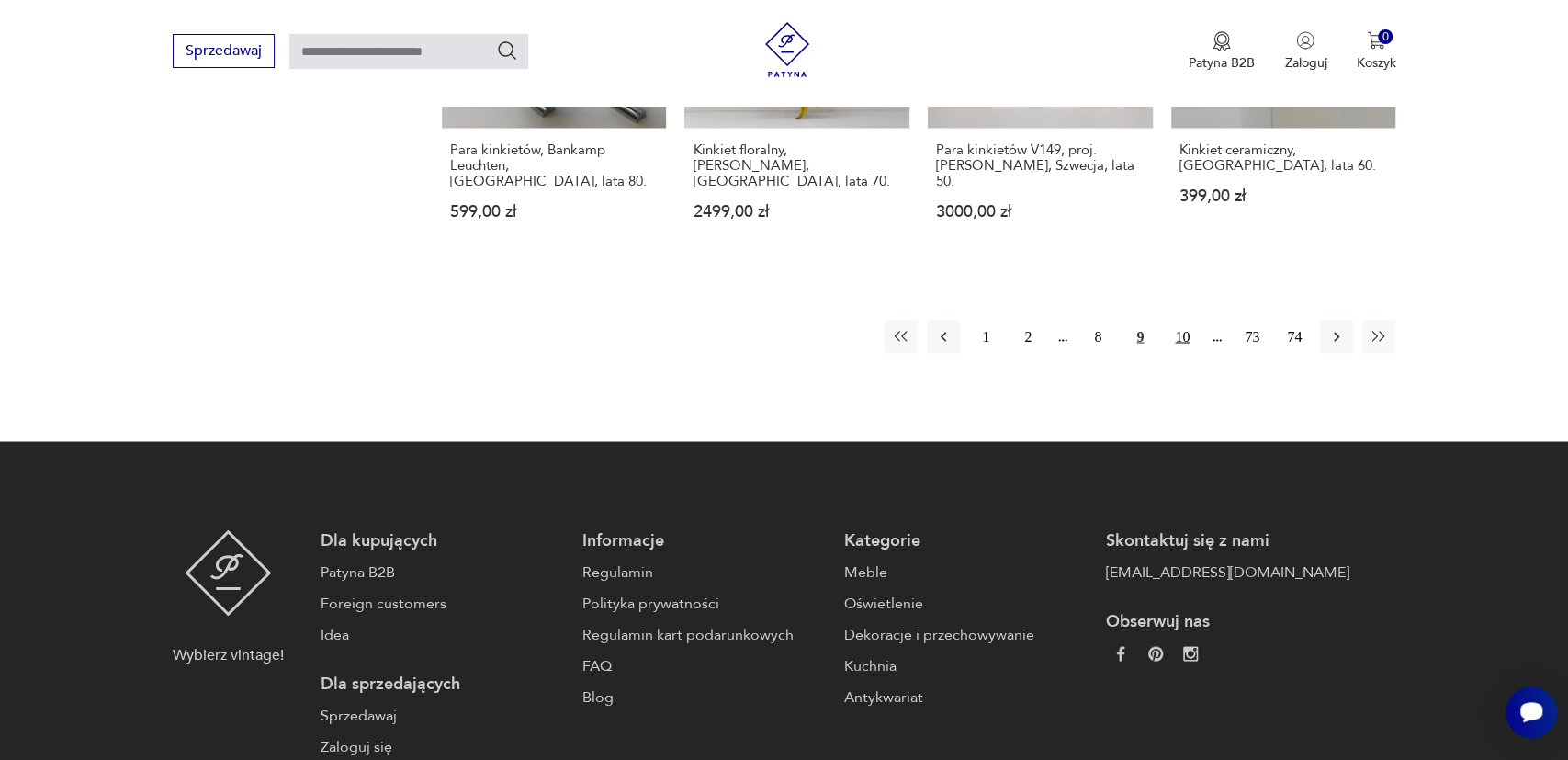
click at [1189, 326] on button "10" at bounding box center [1181, 336] width 33 height 33
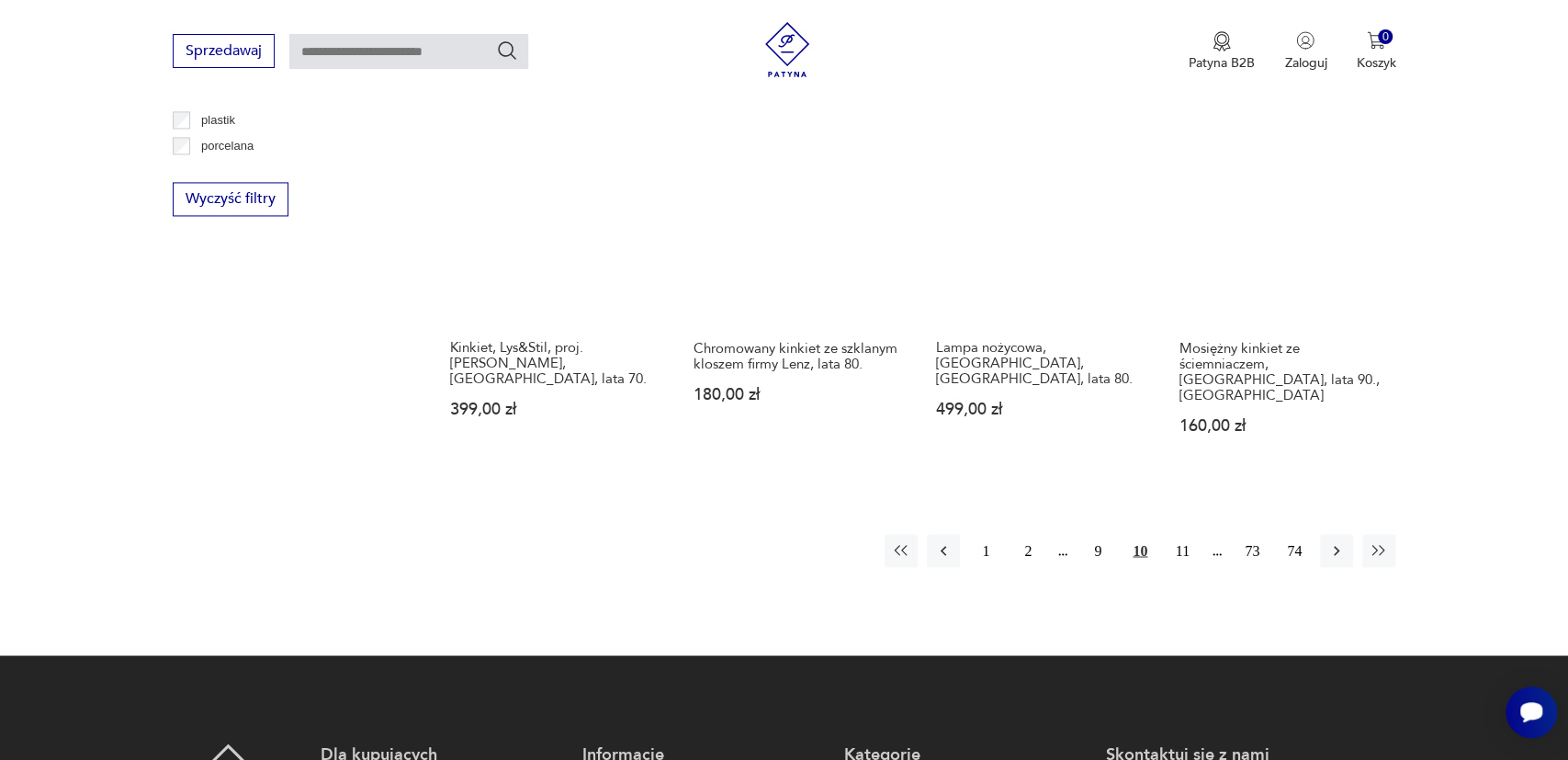
scroll to position [1962, 0]
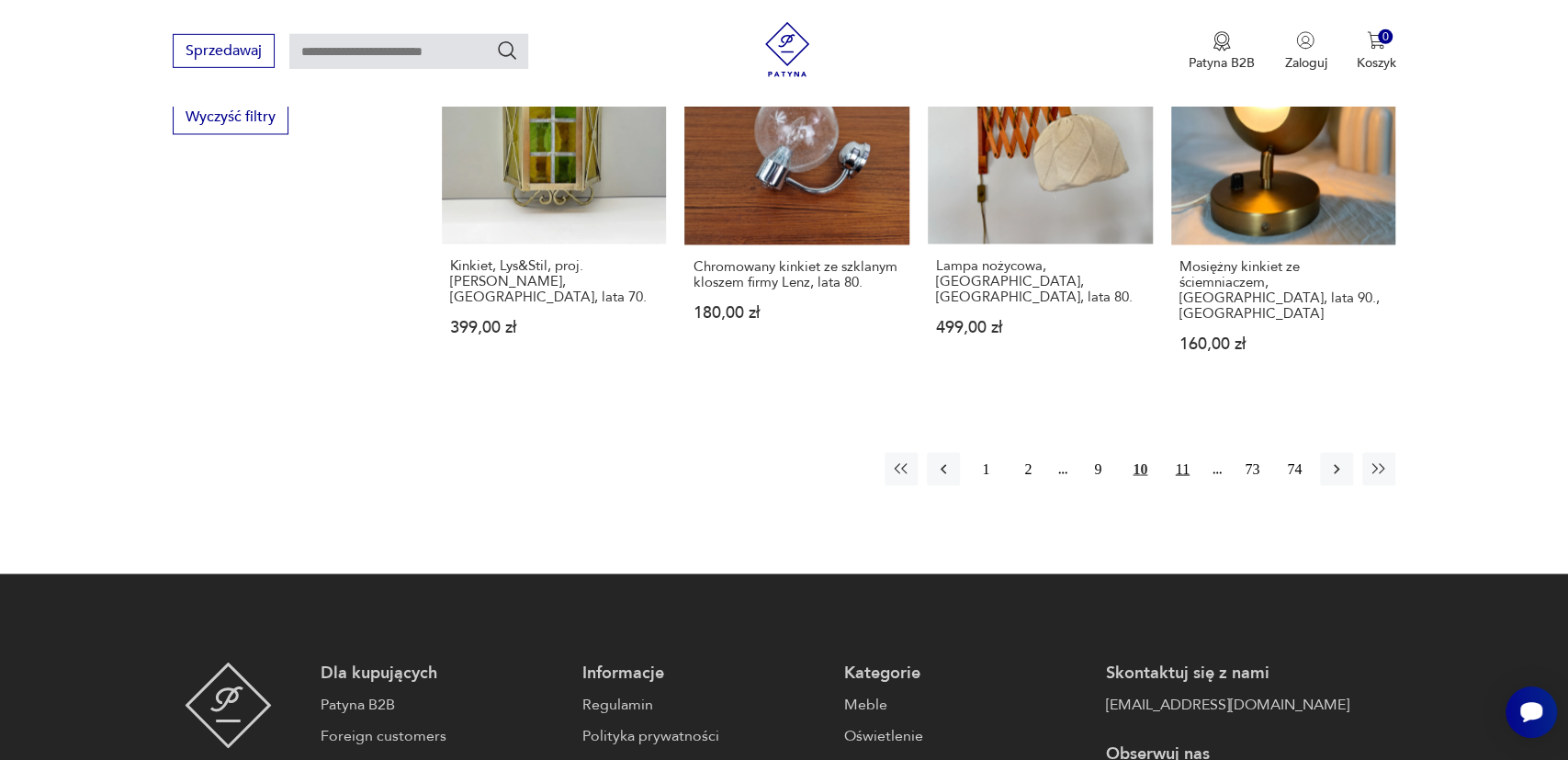
click at [1188, 453] on button "11" at bounding box center [1181, 469] width 33 height 33
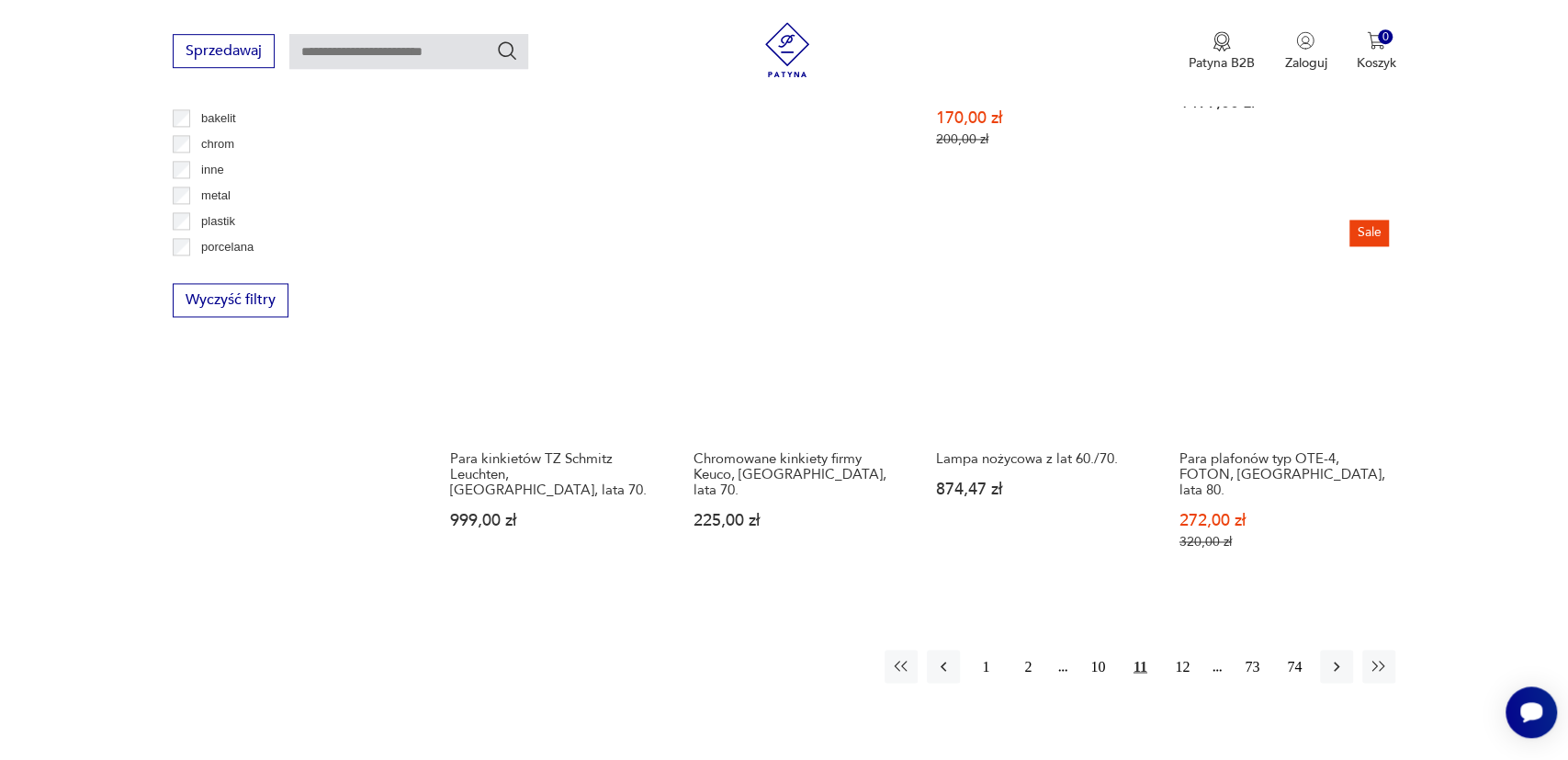
scroll to position [1866, 0]
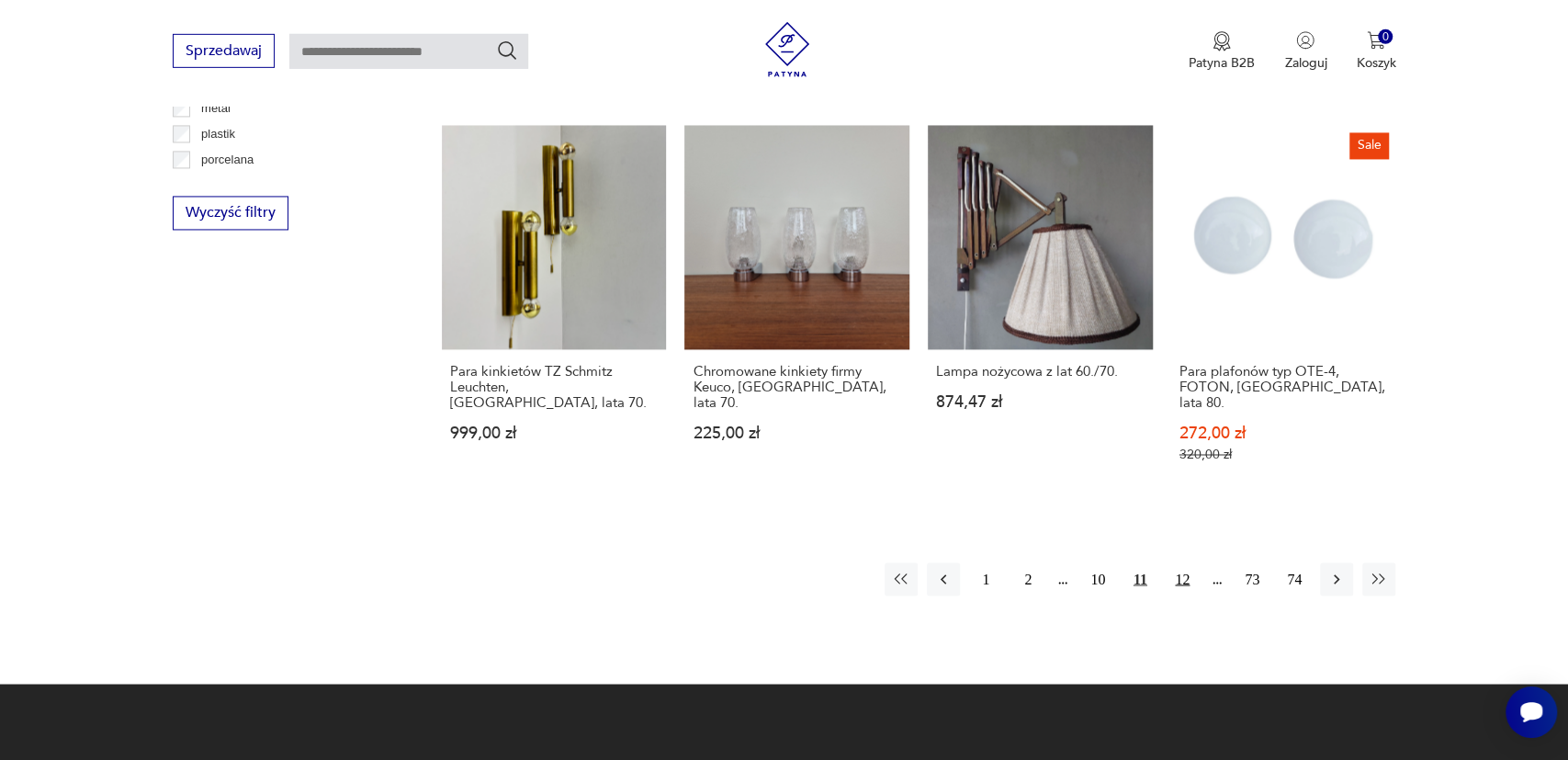
click at [1184, 563] on button "12" at bounding box center [1181, 579] width 33 height 33
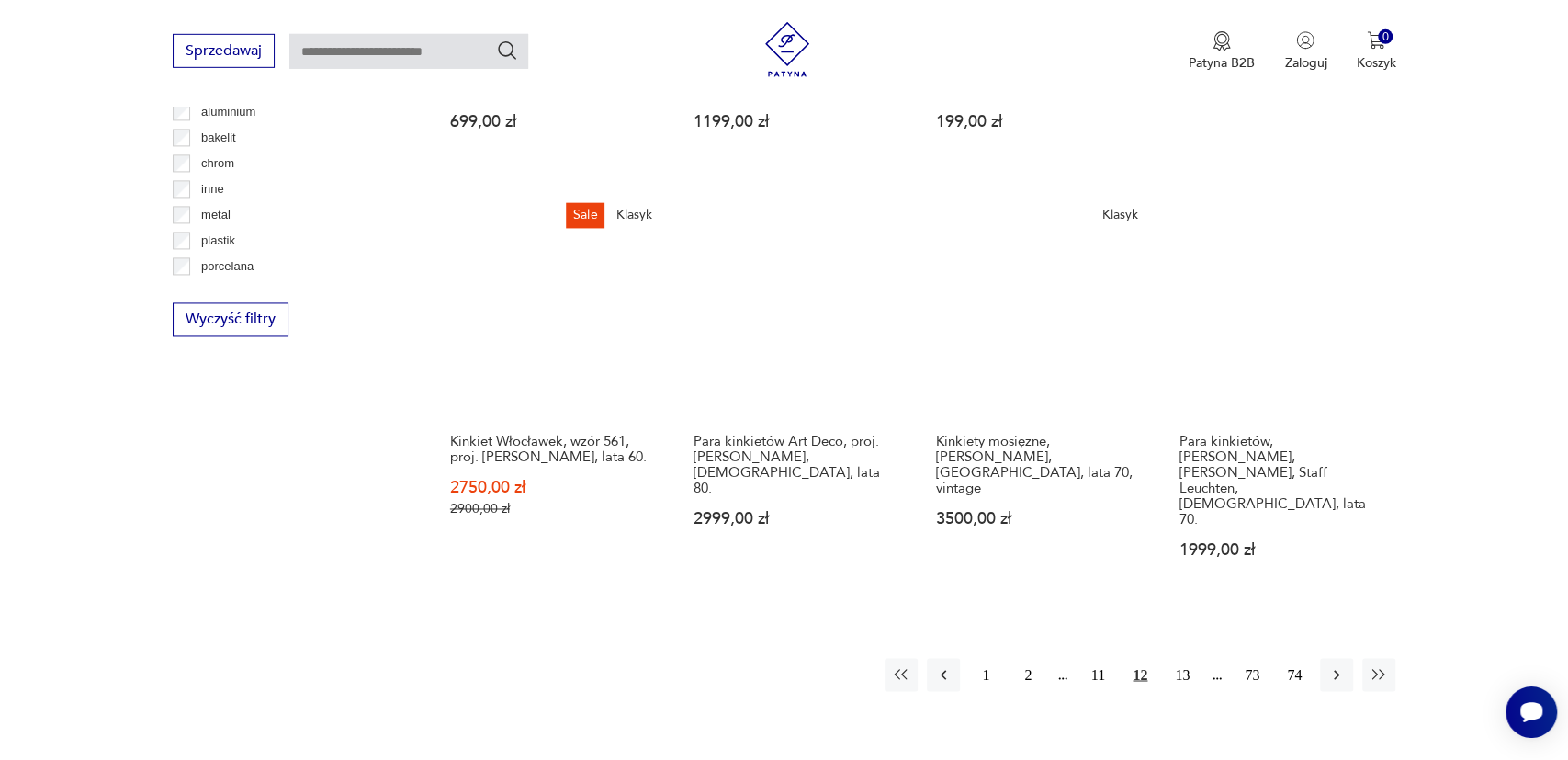
scroll to position [1866, 0]
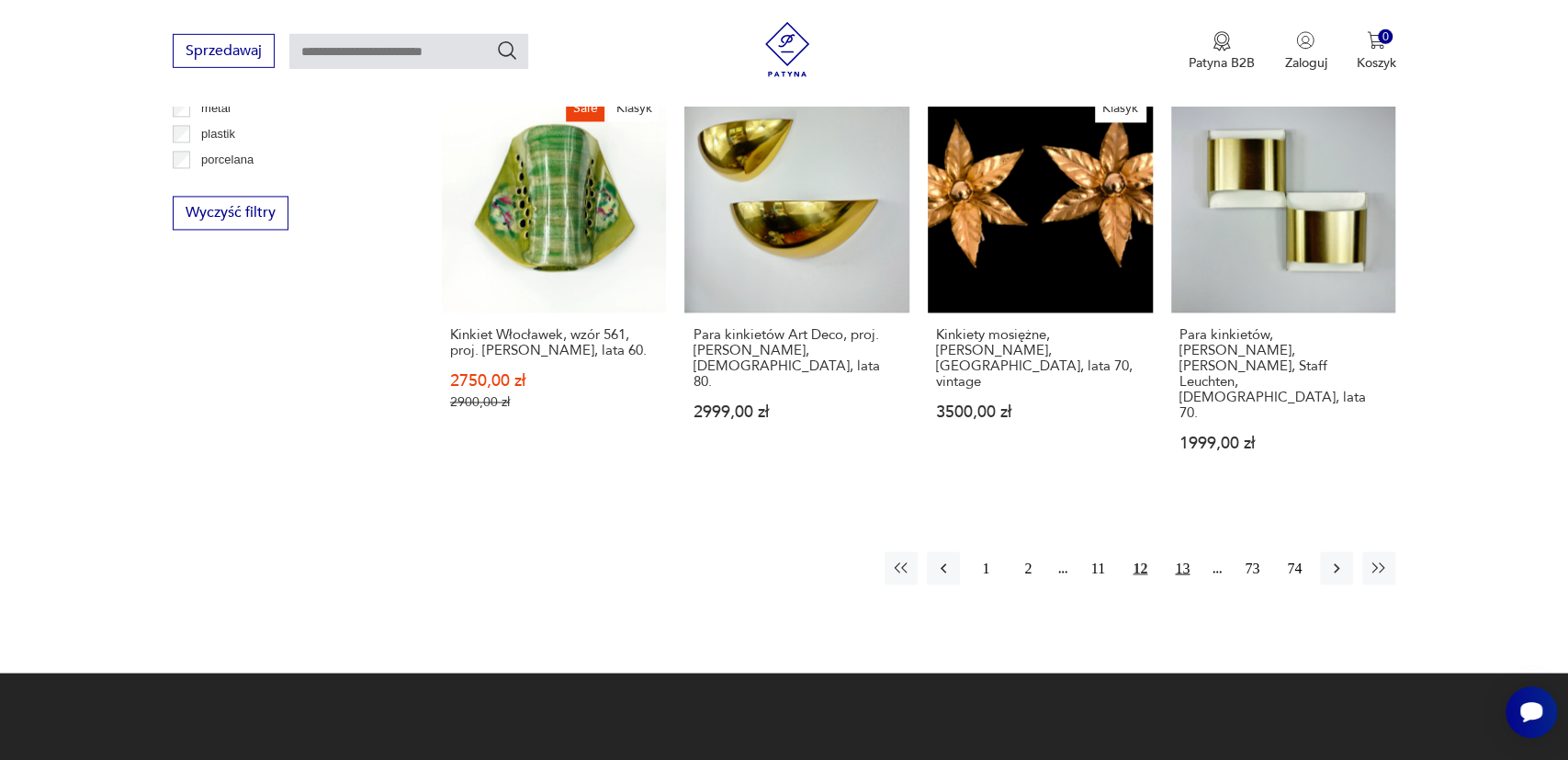
click at [1182, 552] on button "13" at bounding box center [1181, 568] width 33 height 33
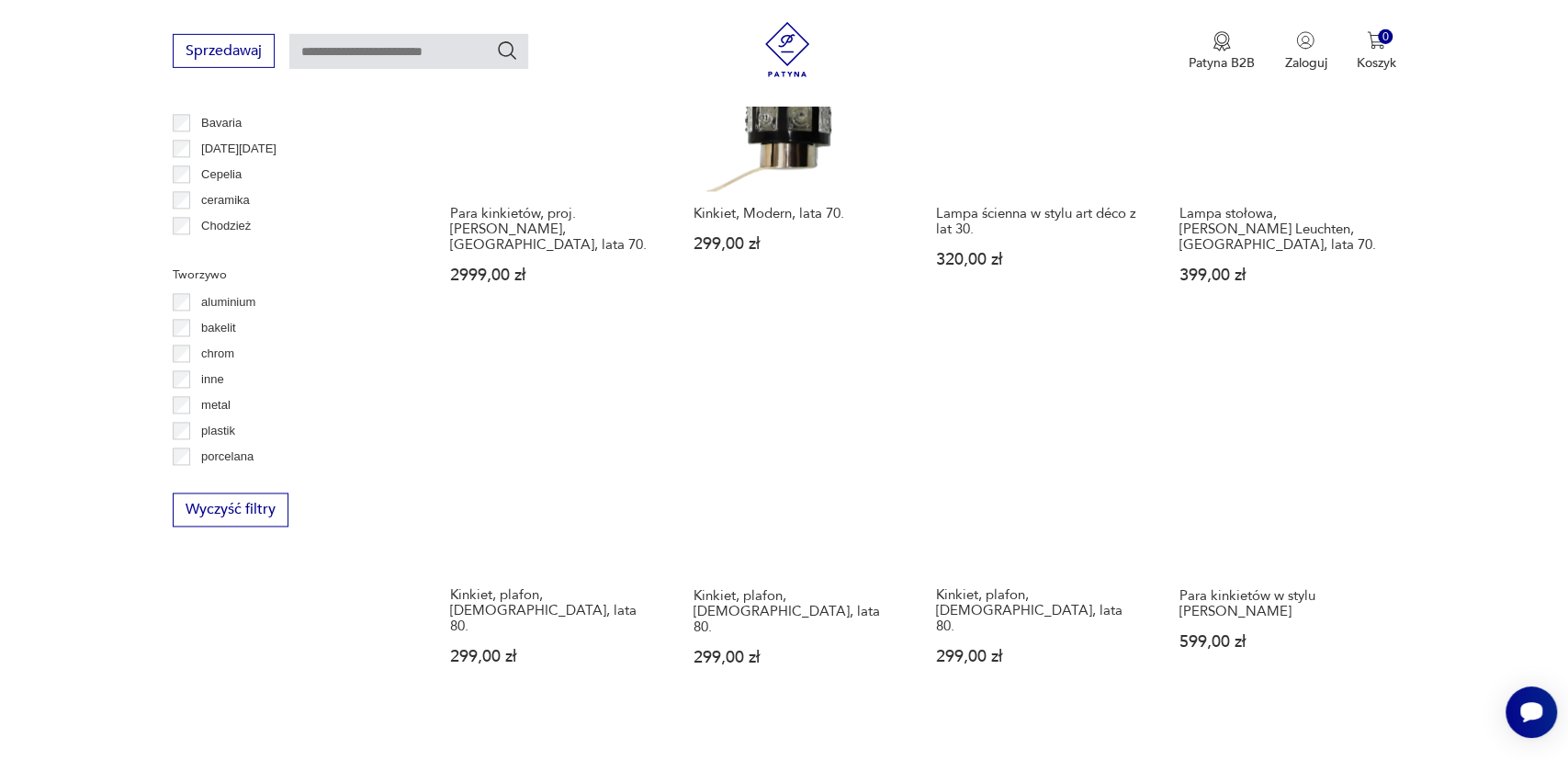
scroll to position [1579, 0]
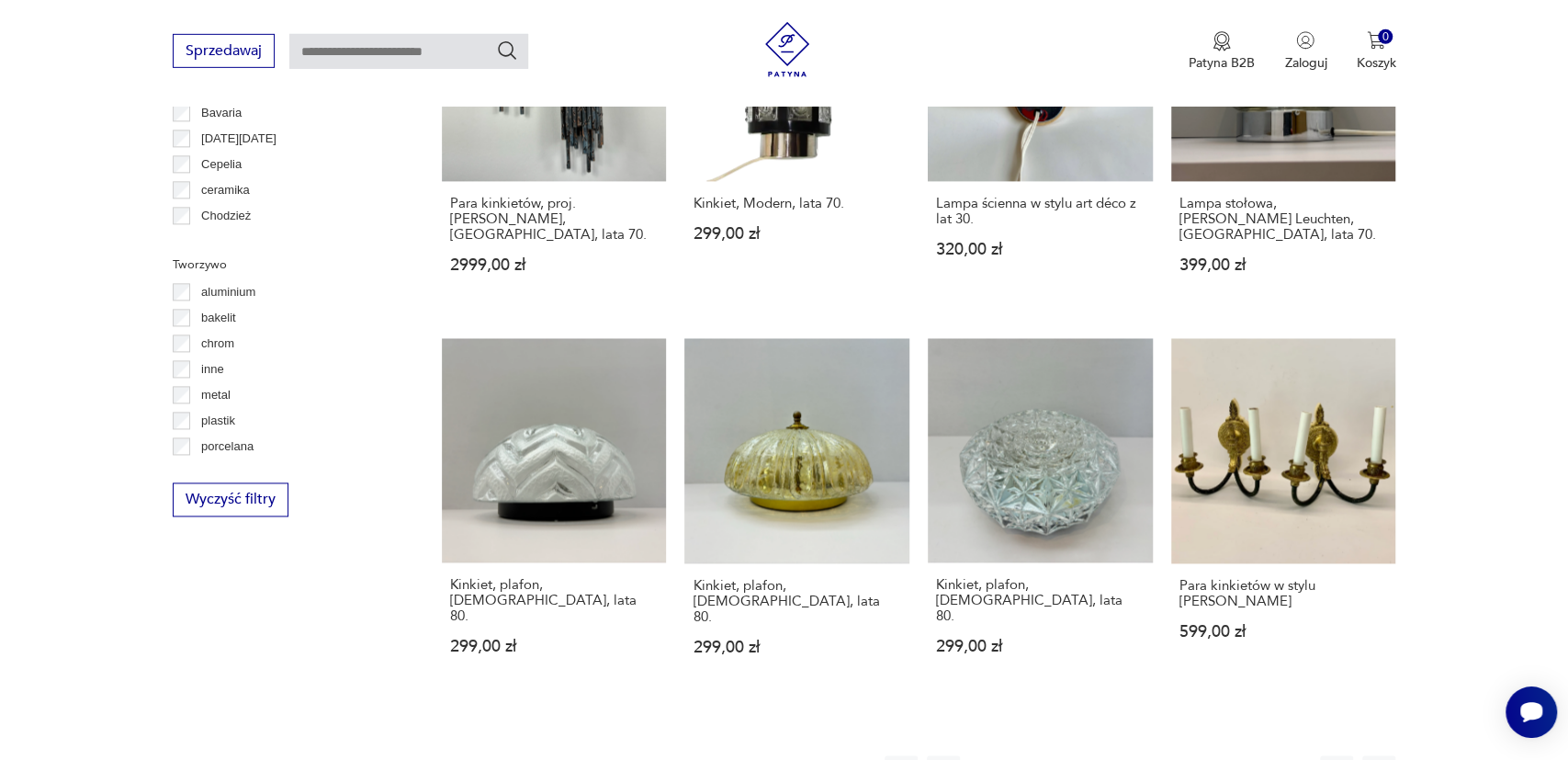
click at [1184, 757] on button "14" at bounding box center [1181, 773] width 33 height 33
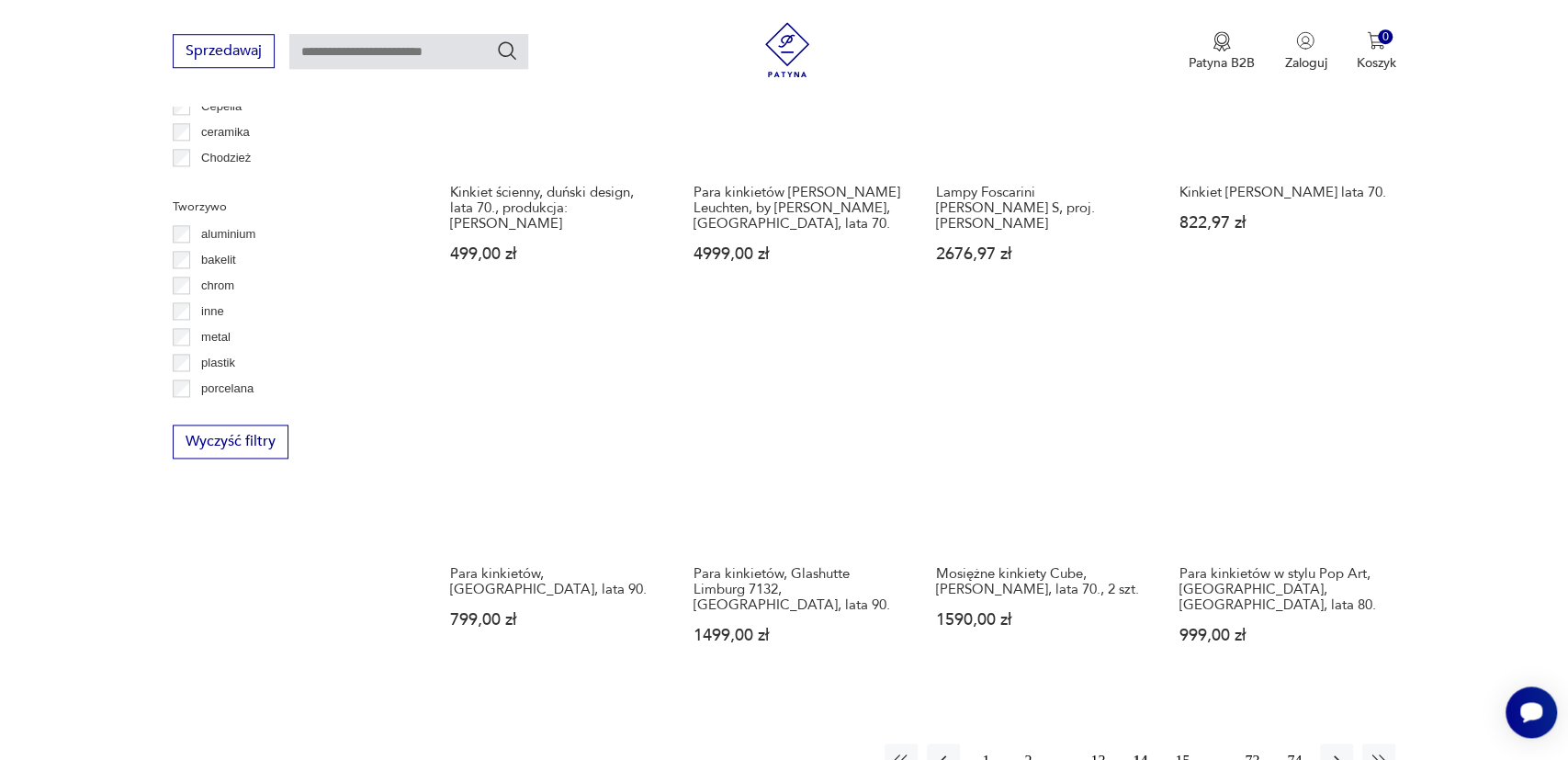
scroll to position [1675, 0]
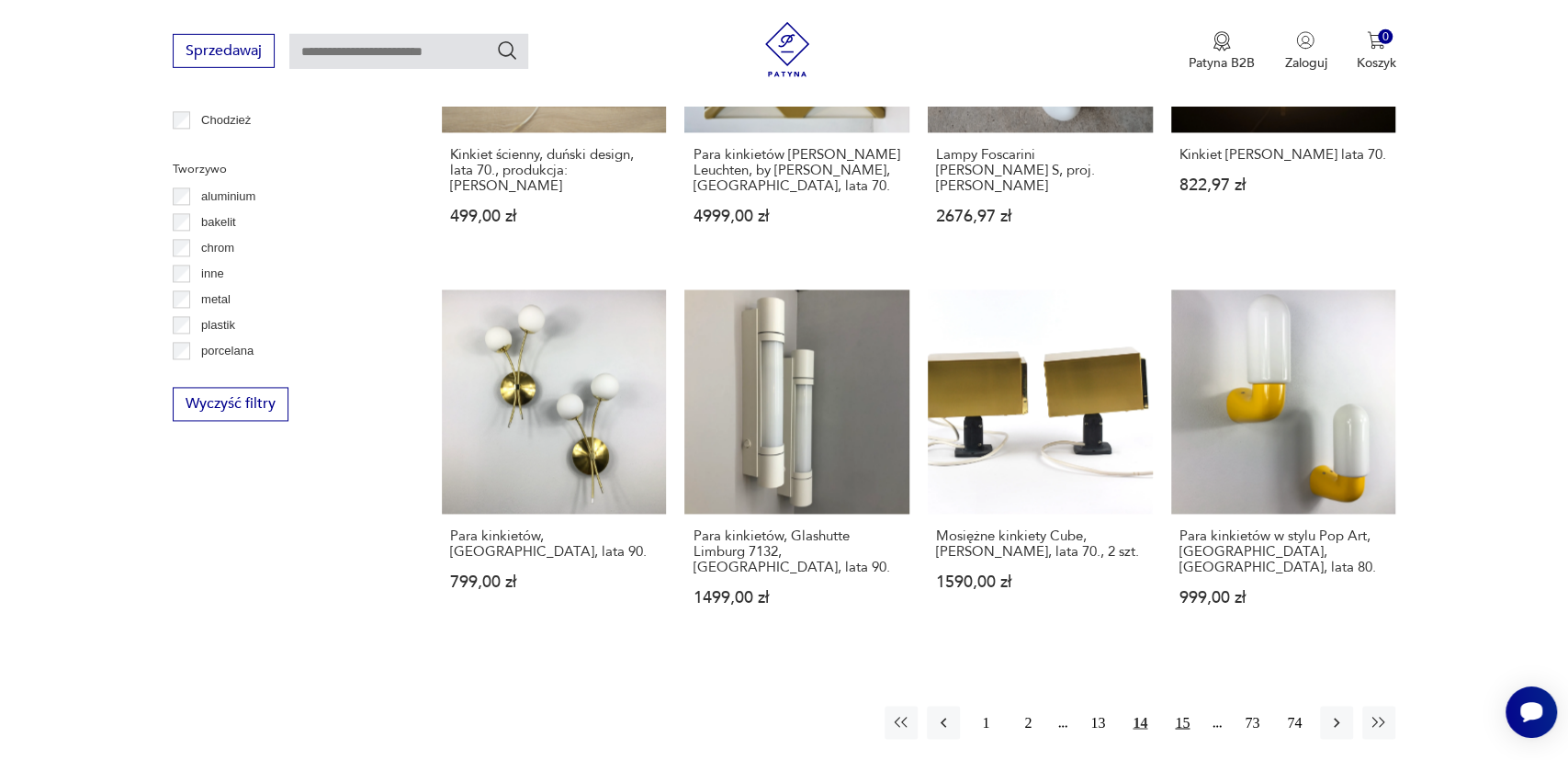
click at [1187, 707] on button "15" at bounding box center [1181, 723] width 33 height 33
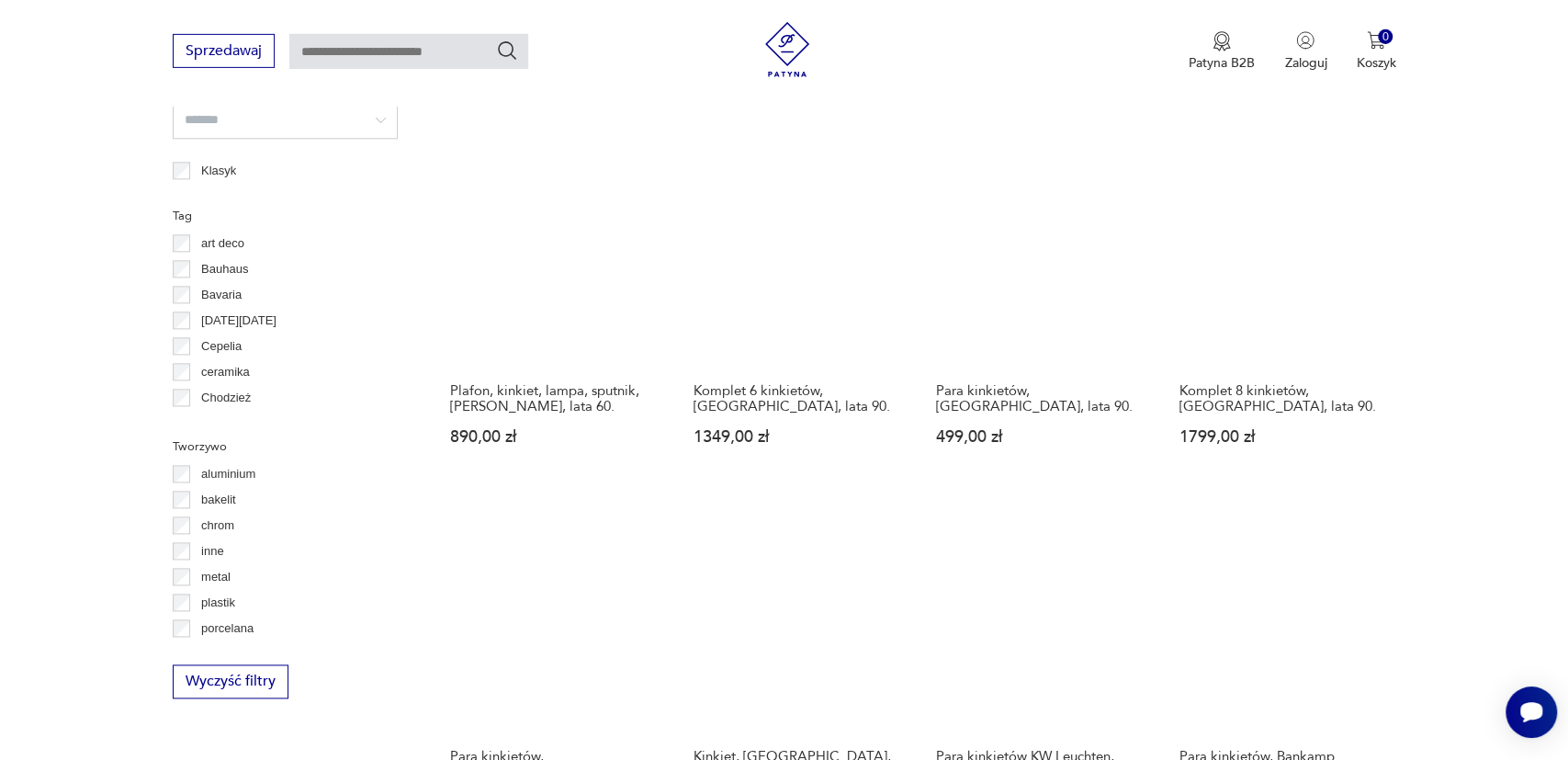
scroll to position [1770, 0]
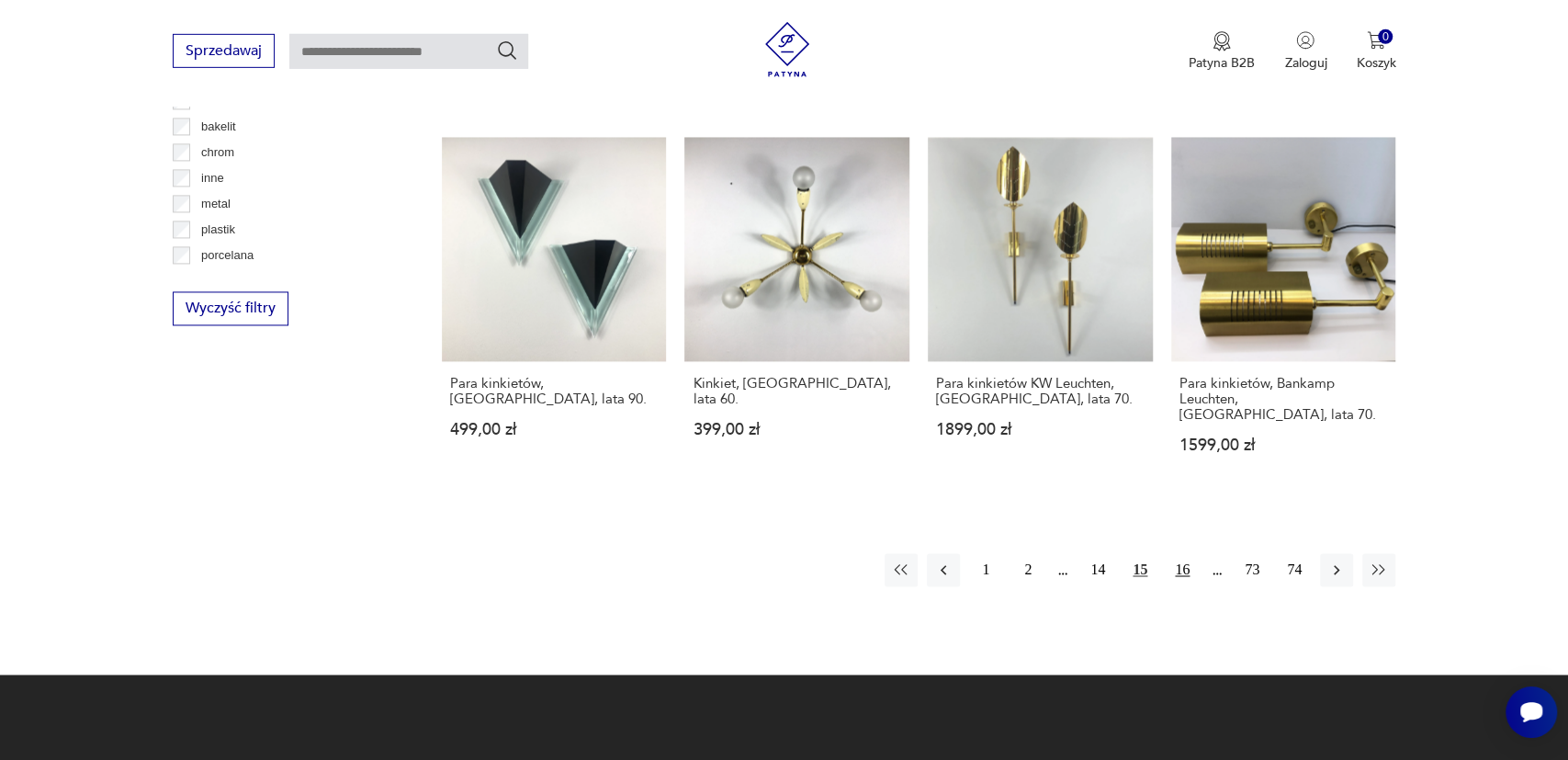
click at [1173, 554] on button "16" at bounding box center [1181, 570] width 33 height 33
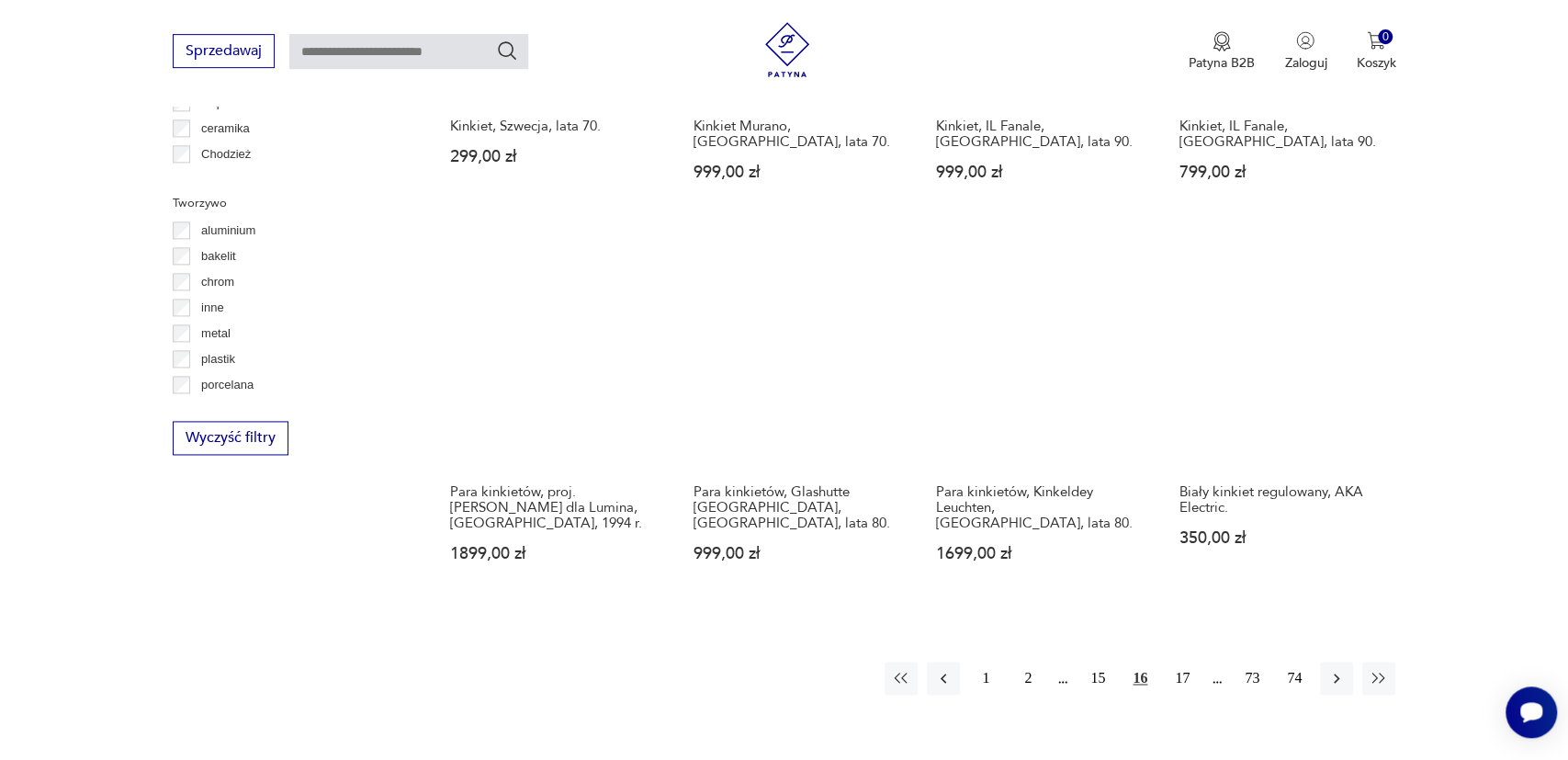
scroll to position [1675, 0]
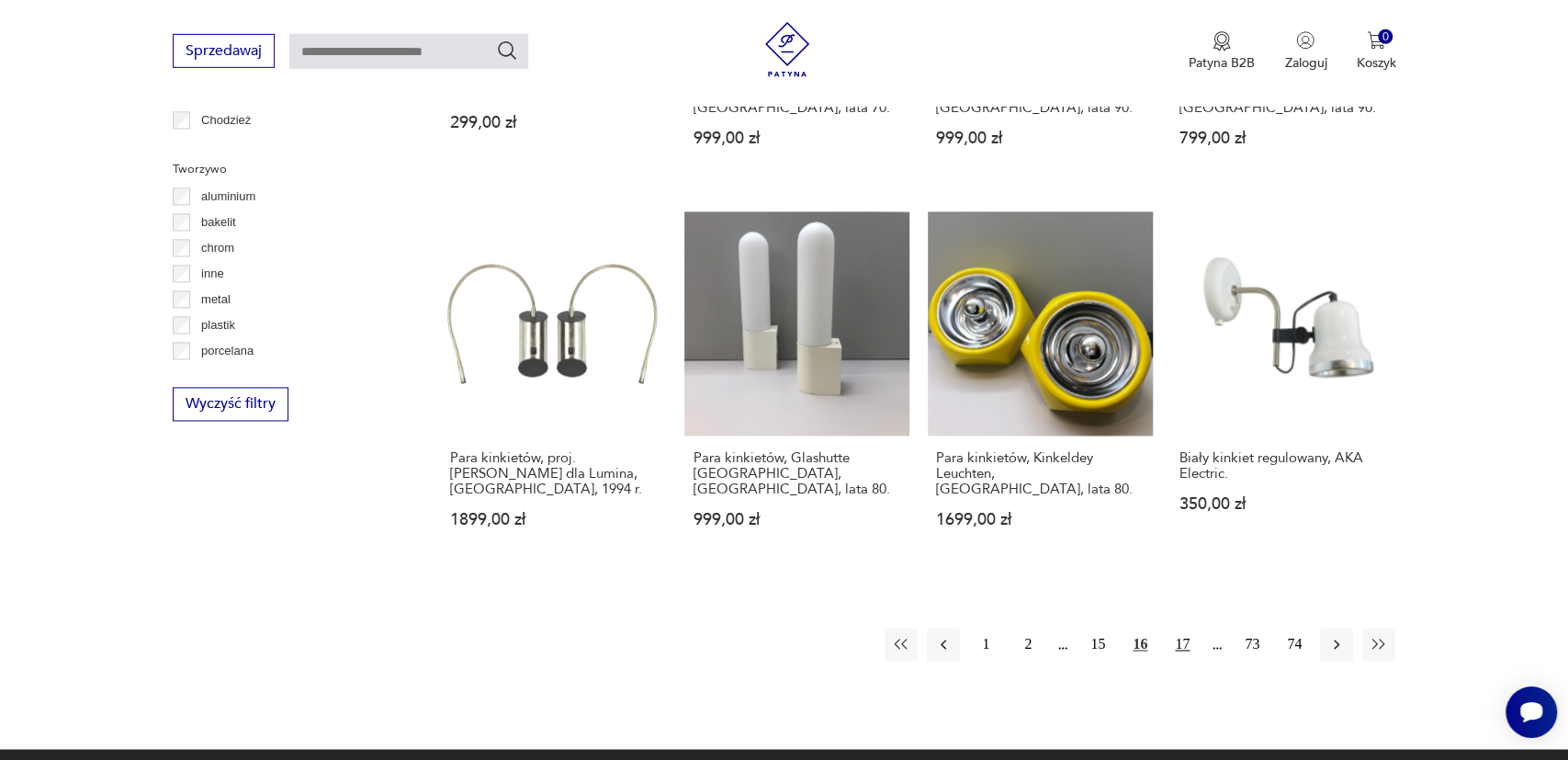
click at [1188, 629] on button "17" at bounding box center [1181, 645] width 33 height 33
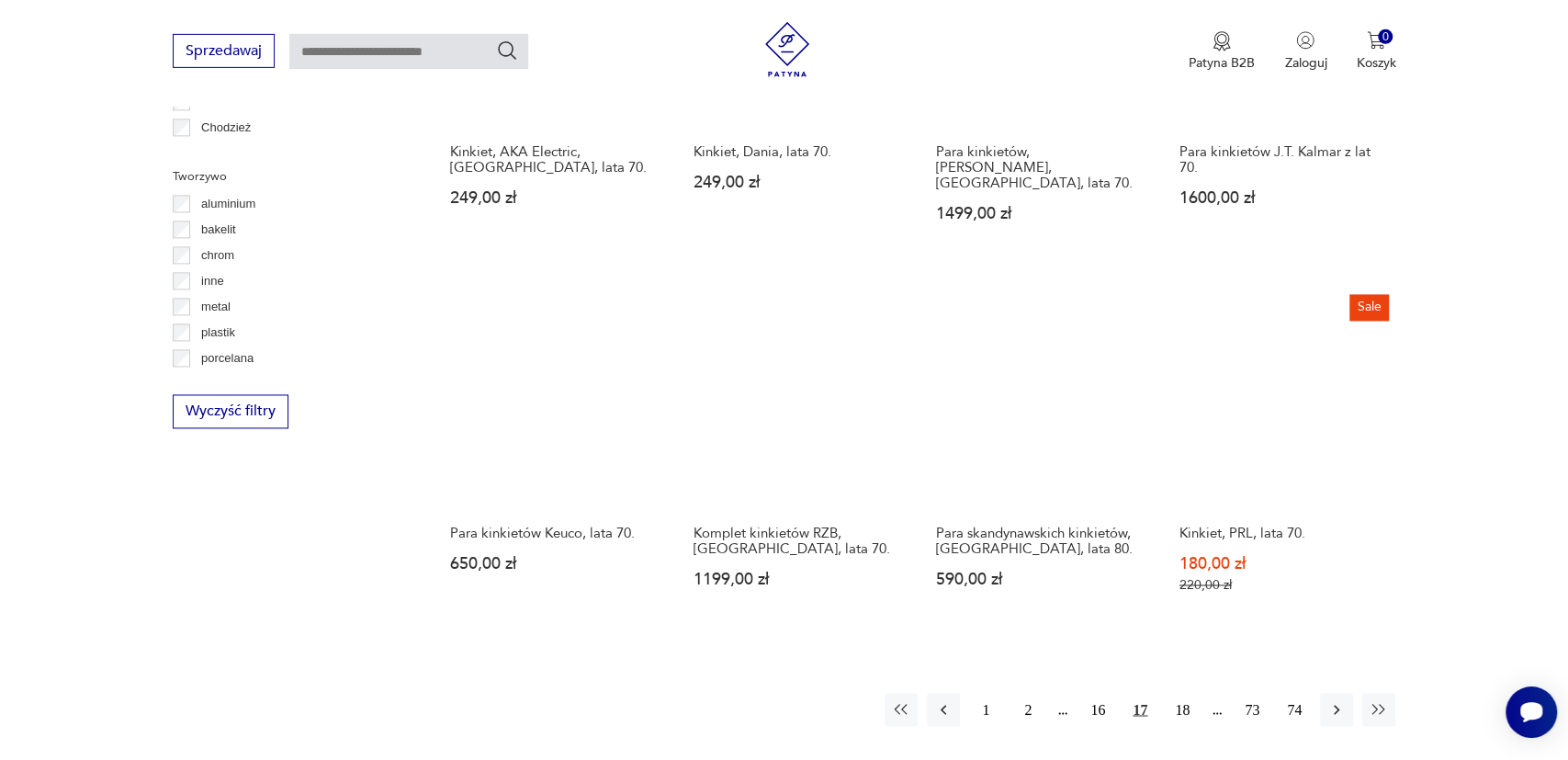
scroll to position [1770, 0]
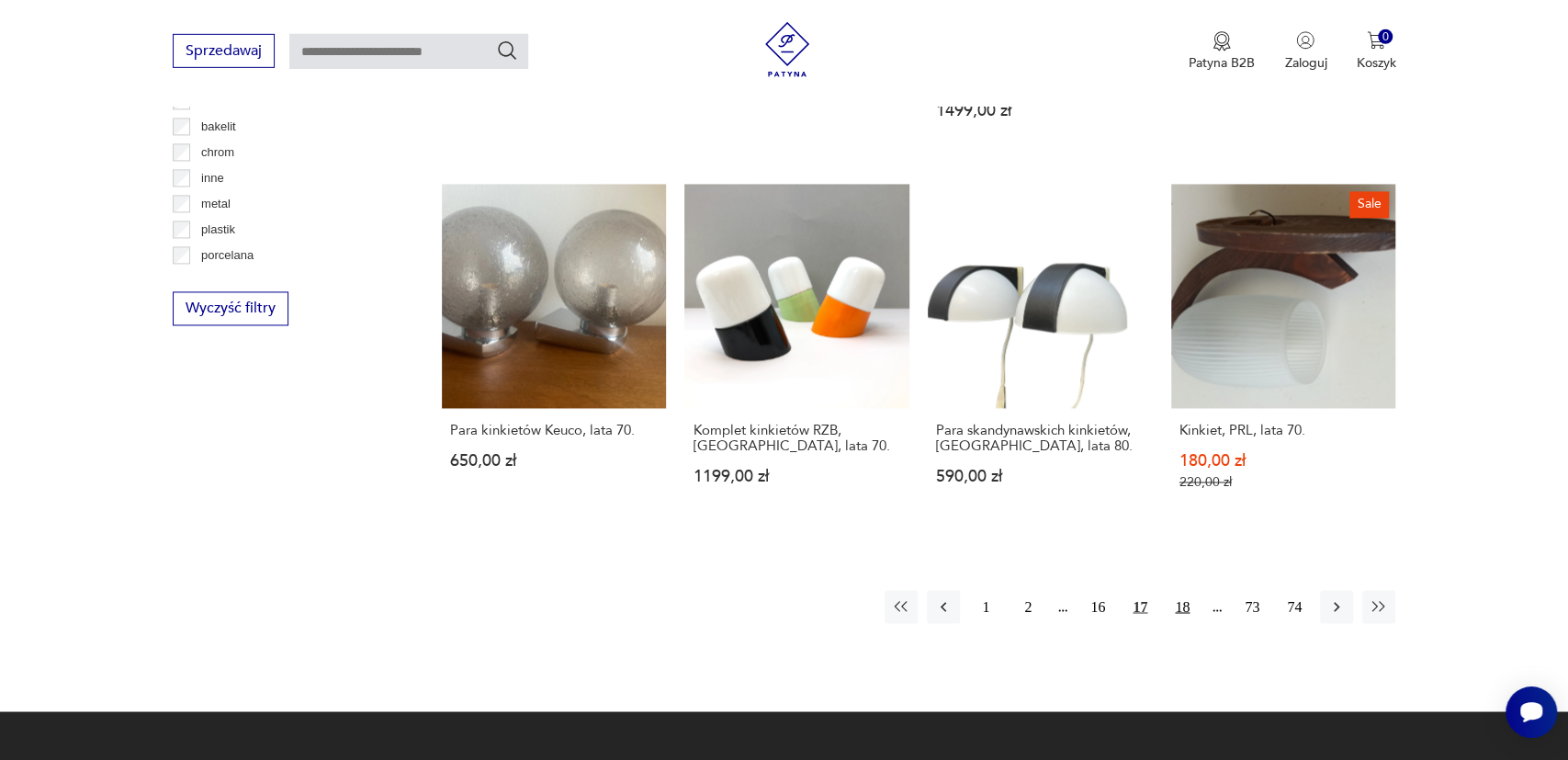
click at [1179, 591] on button "18" at bounding box center [1181, 607] width 33 height 33
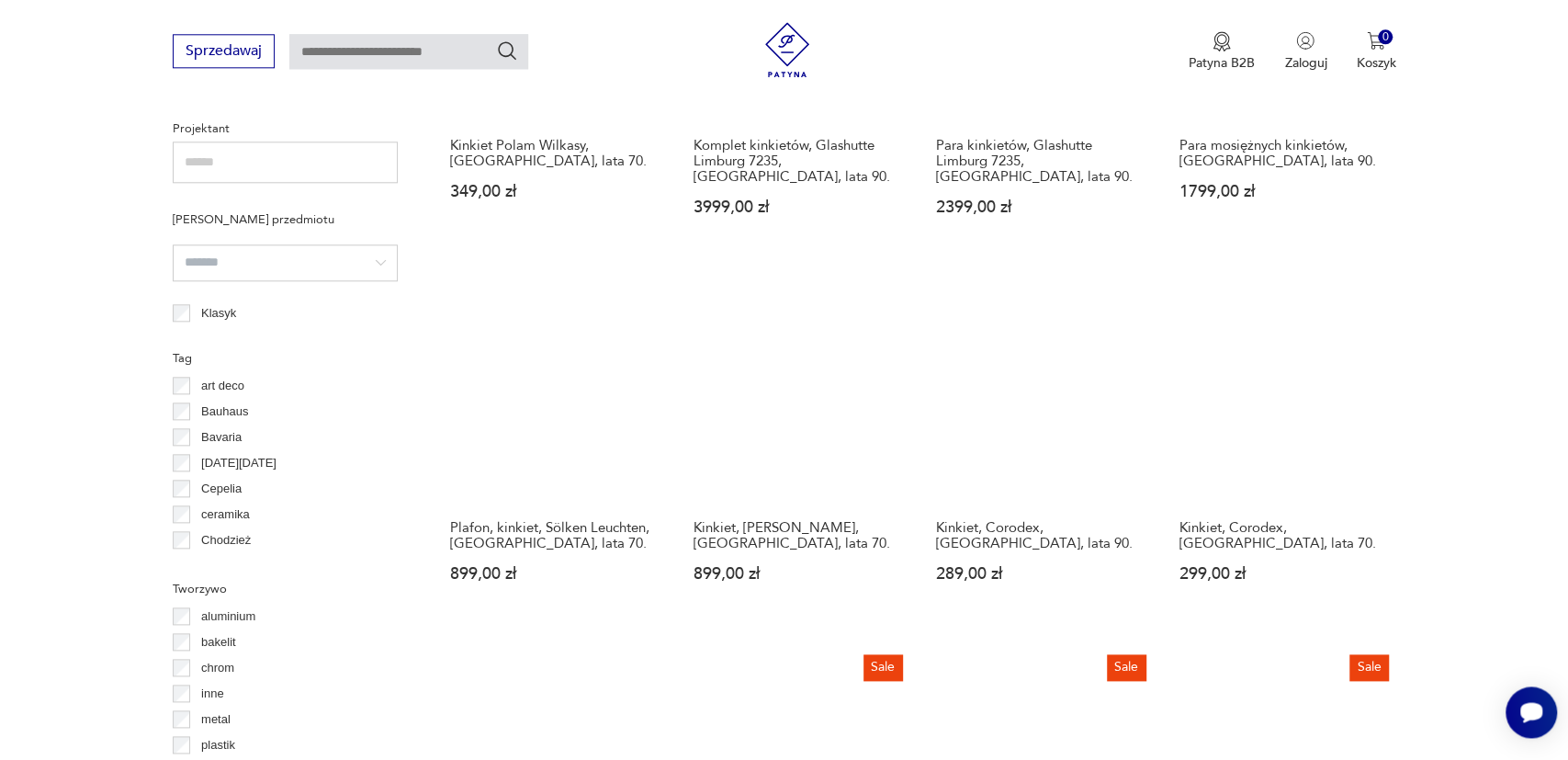
scroll to position [1484, 0]
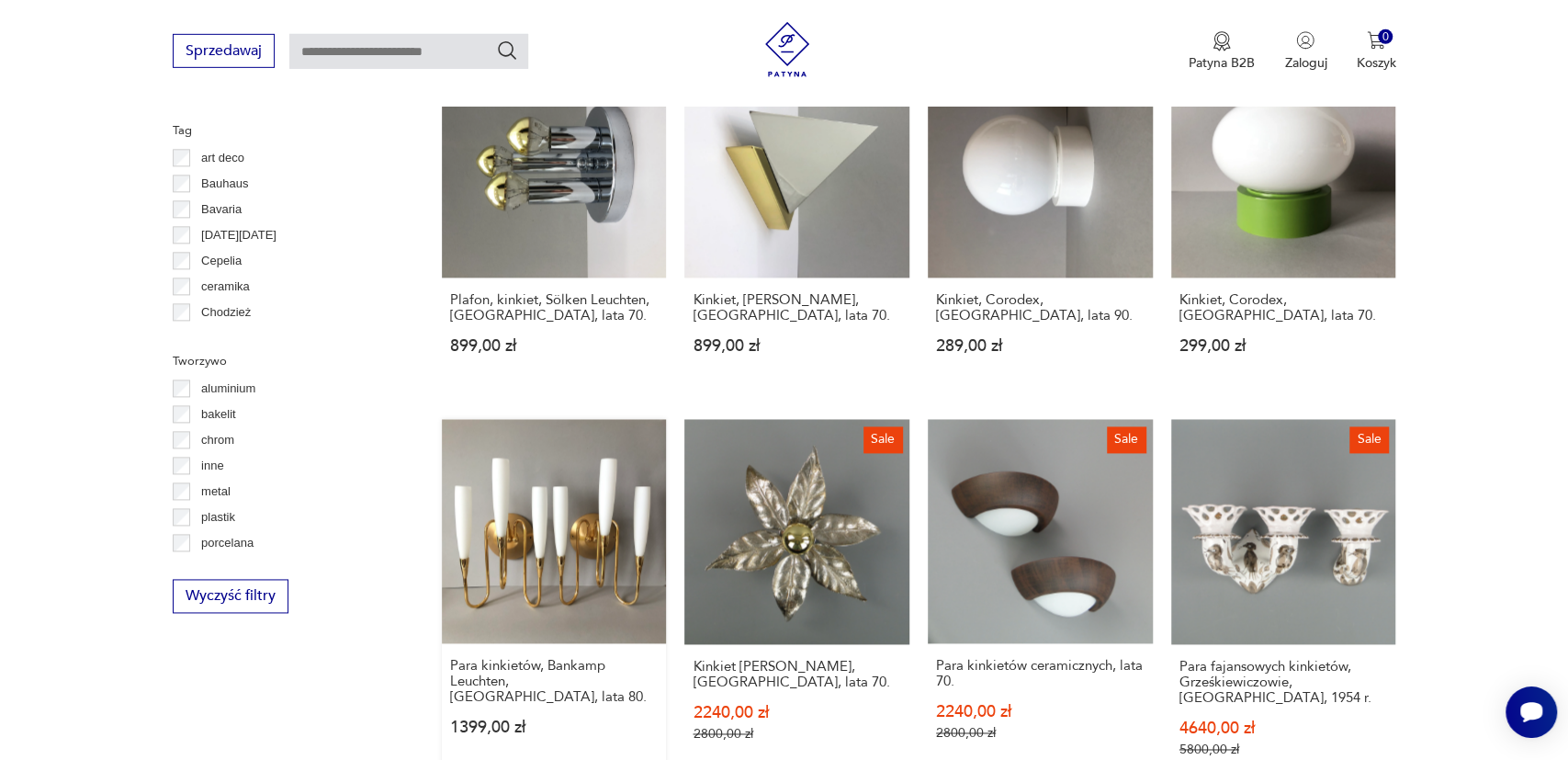
click at [627, 548] on link "Para kinkietów, Bankamp Leuchten, [GEOGRAPHIC_DATA], lata 80. 1399,00 zł" at bounding box center [554, 606] width 225 height 374
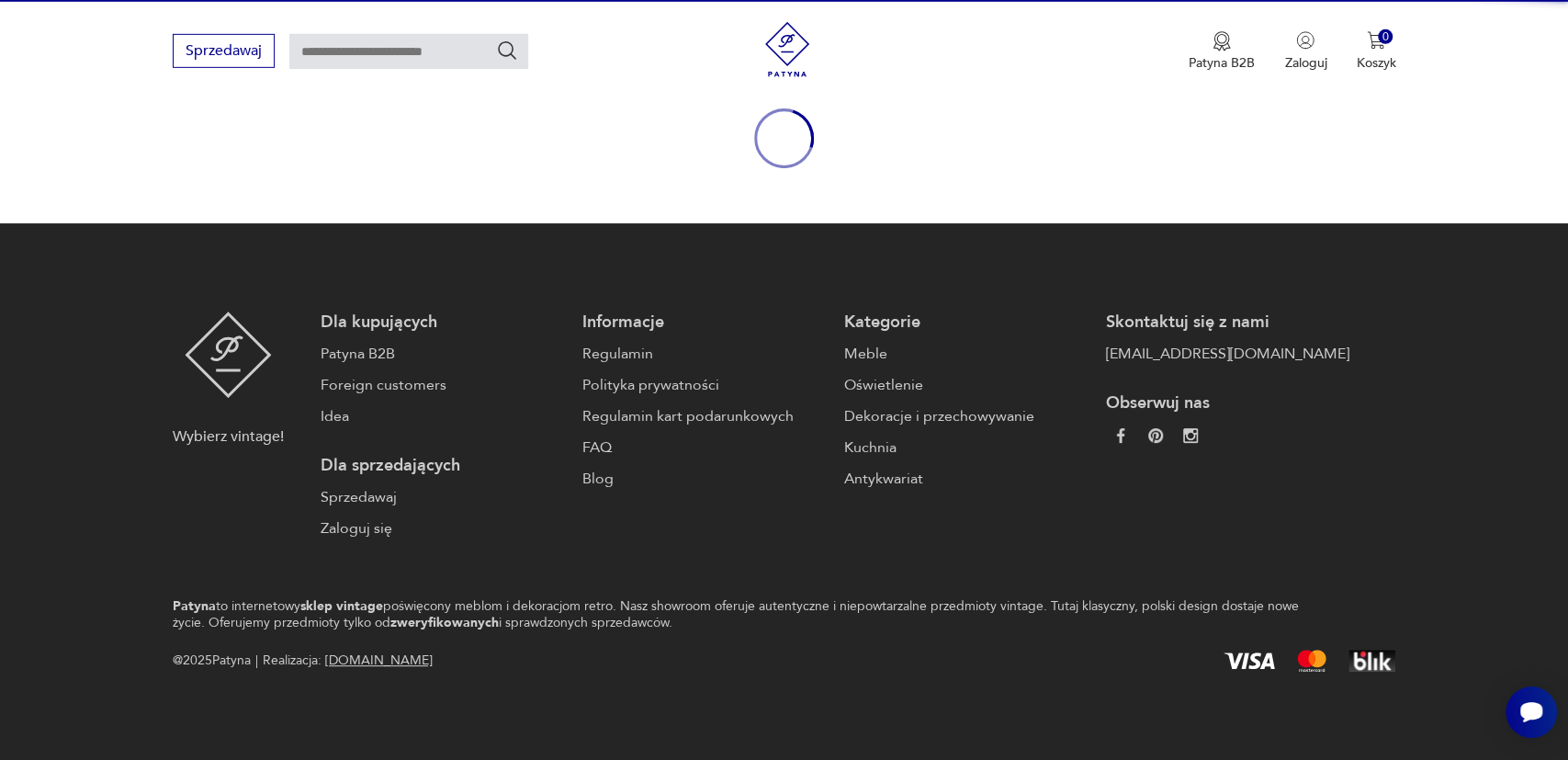
scroll to position [206, 0]
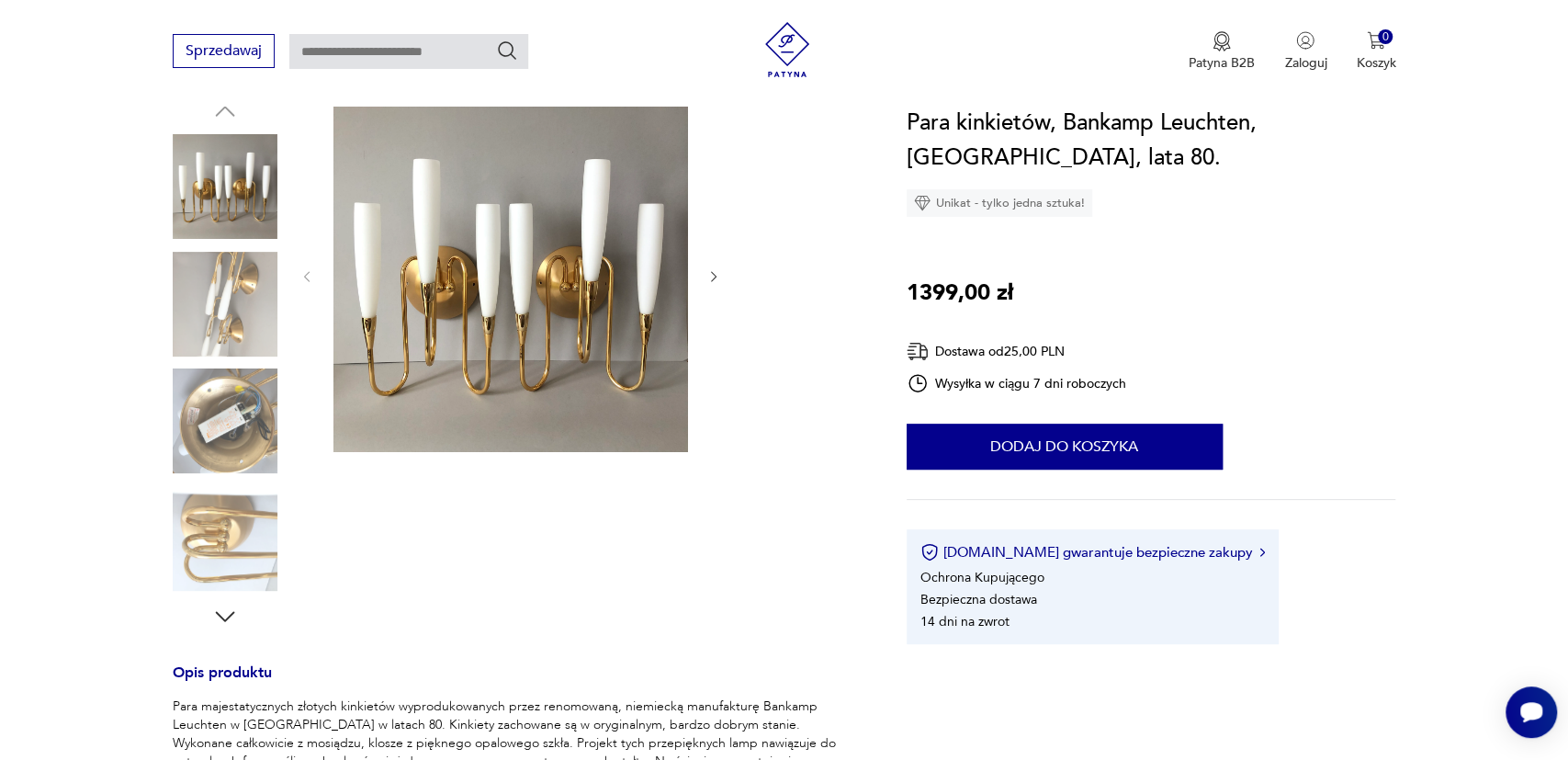
click at [709, 271] on icon "button" at bounding box center [715, 277] width 16 height 16
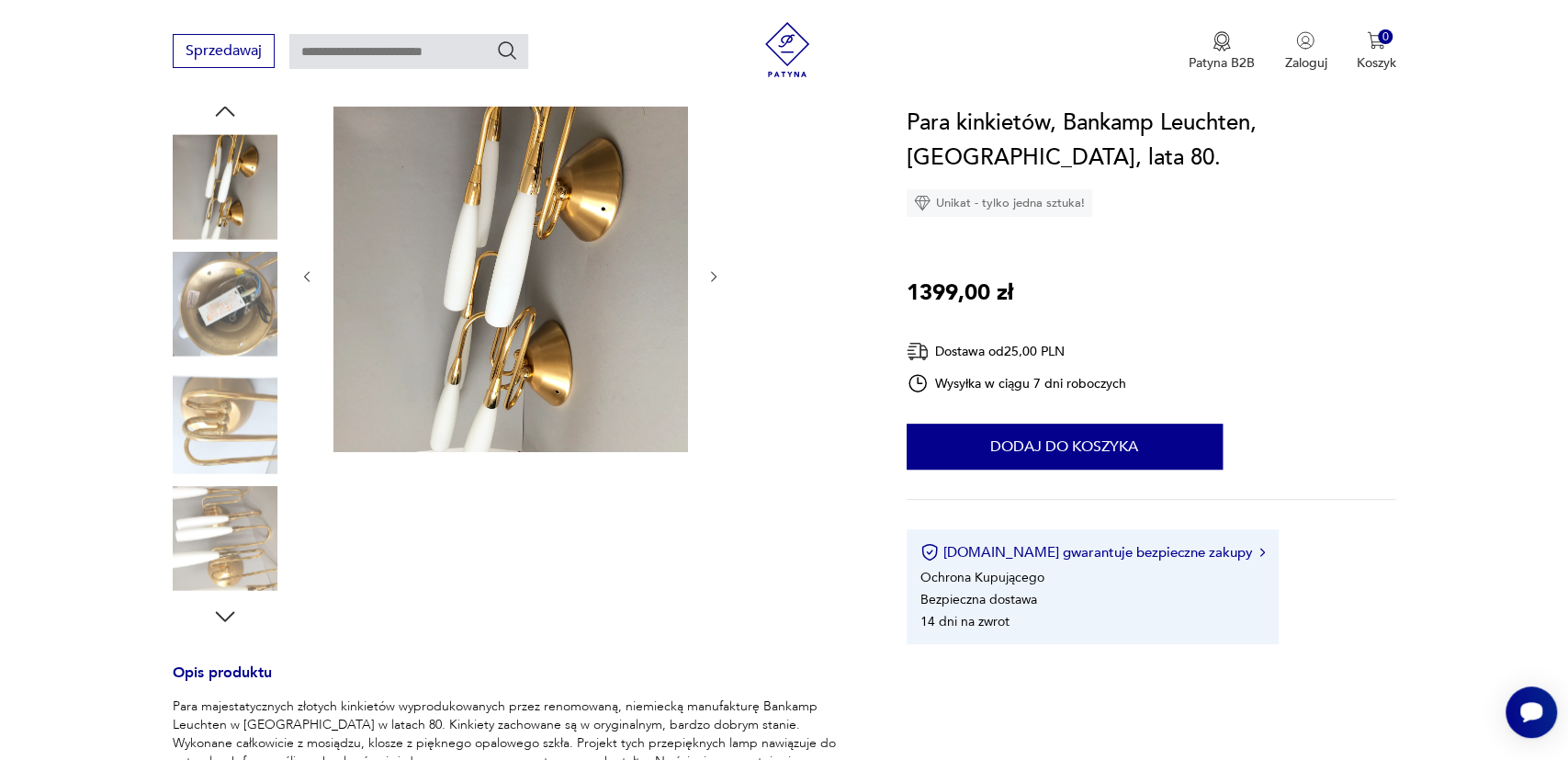
click at [709, 271] on icon "button" at bounding box center [715, 277] width 16 height 16
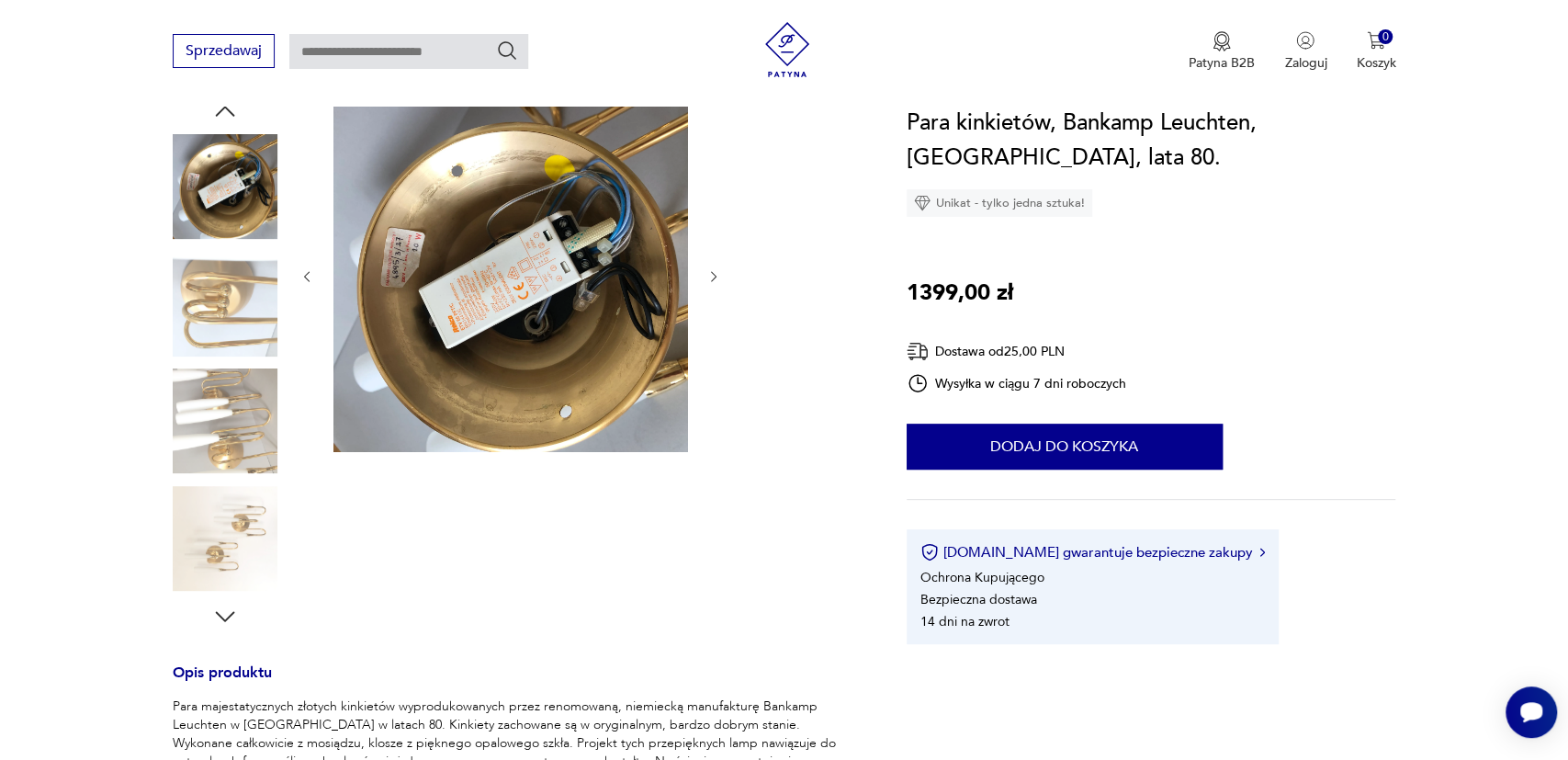
click at [709, 271] on icon "button" at bounding box center [715, 277] width 16 height 16
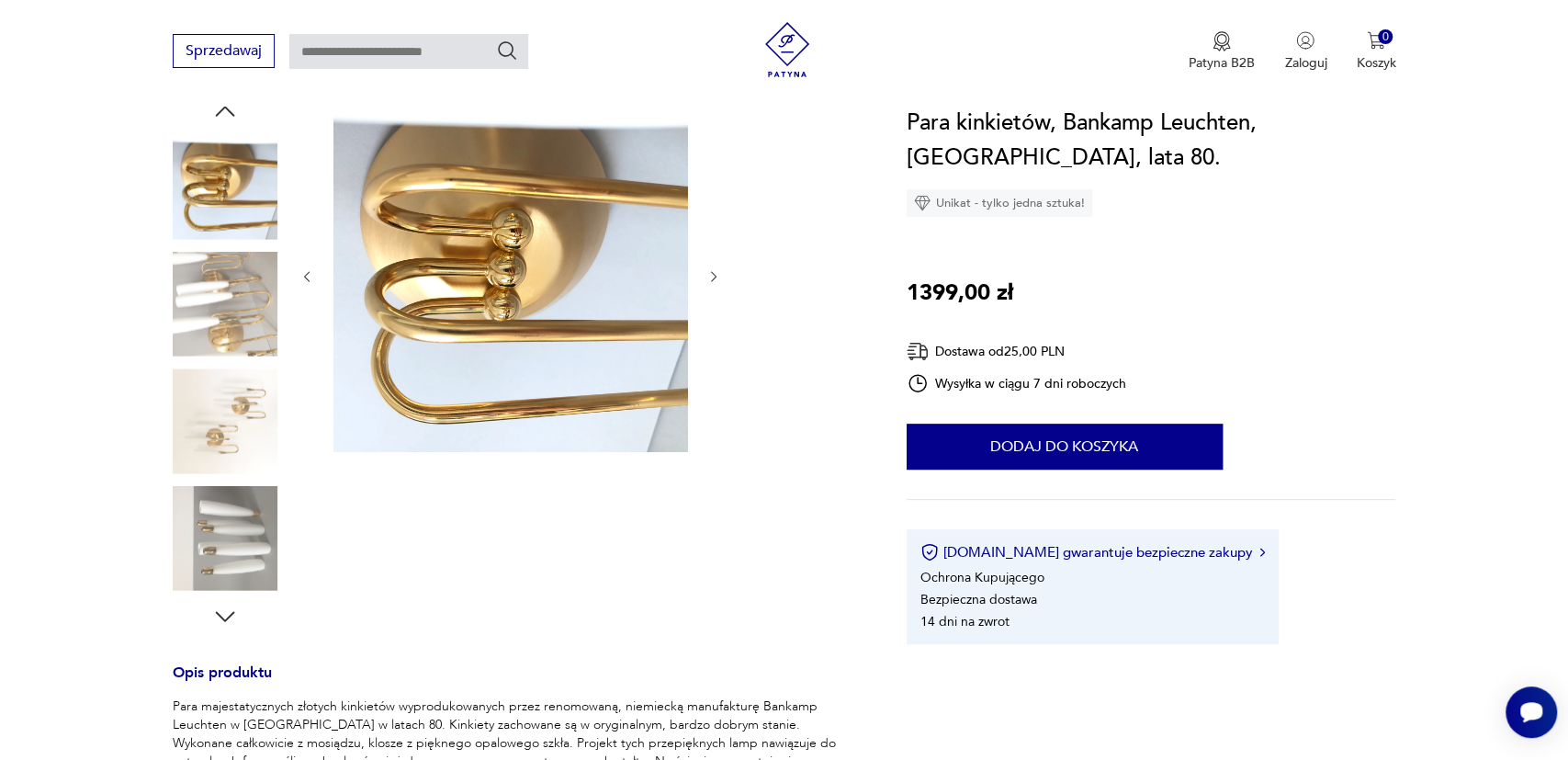
click at [709, 271] on icon "button" at bounding box center [715, 277] width 16 height 16
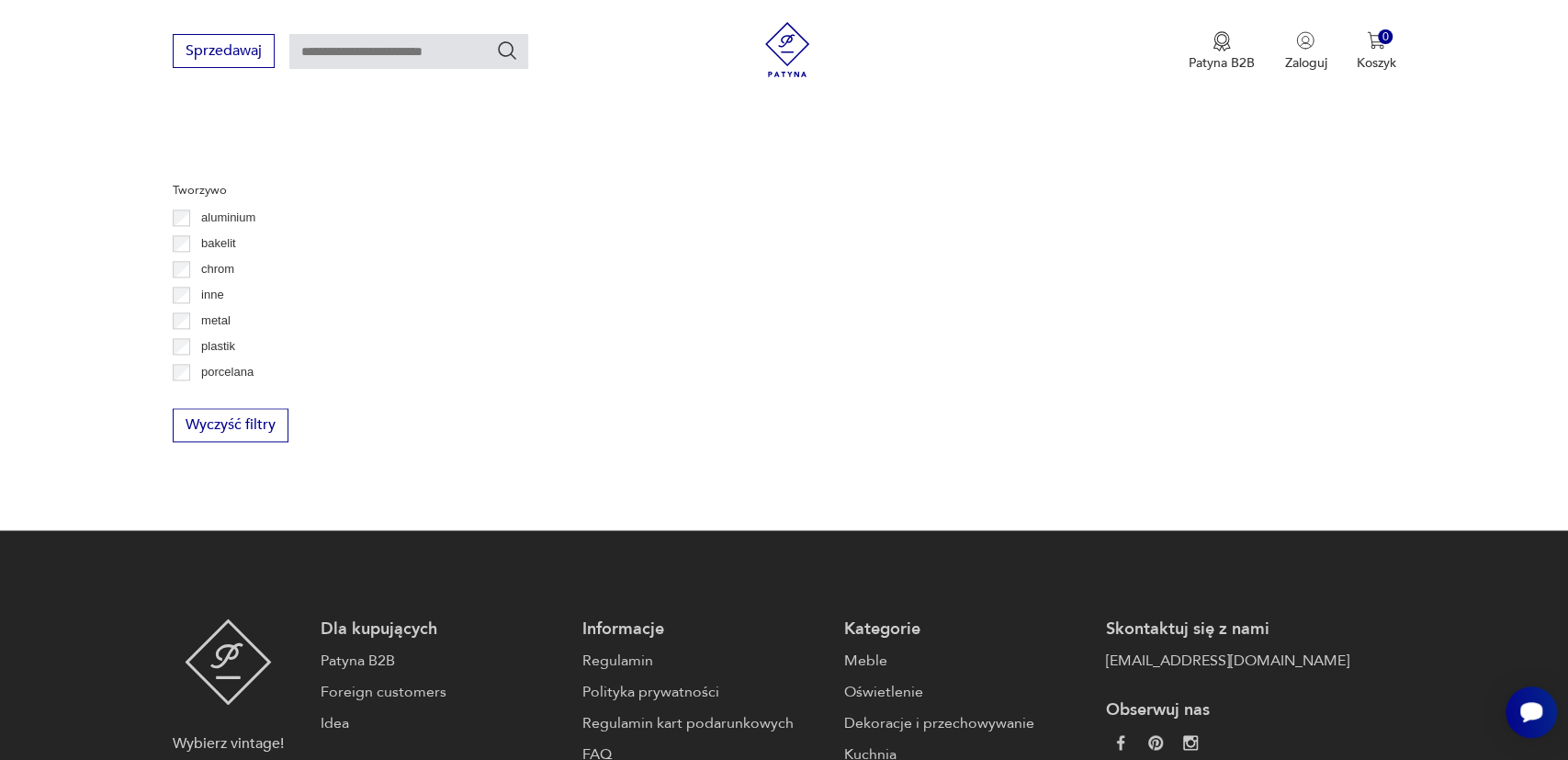
scroll to position [1654, 0]
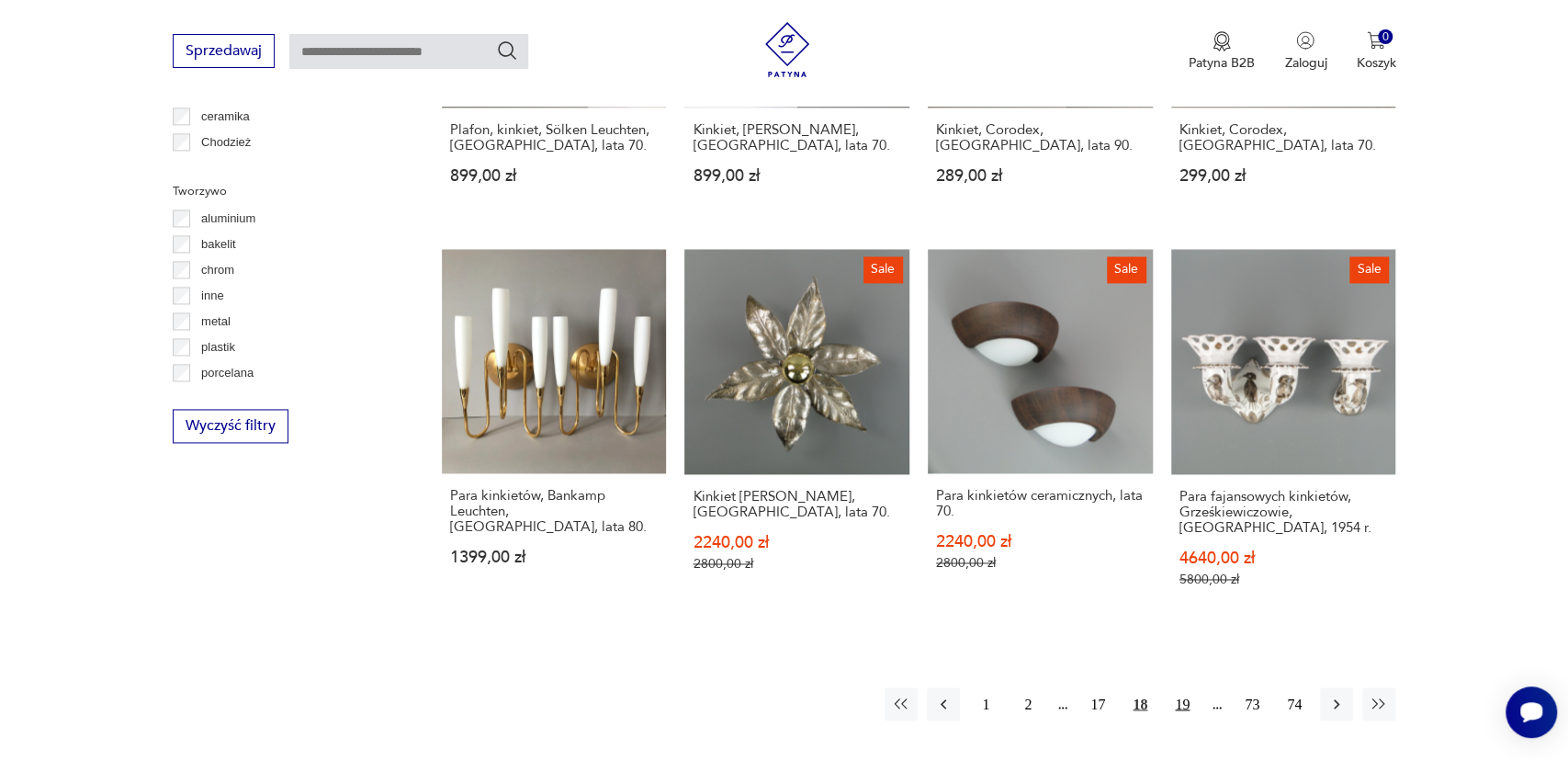
click at [1186, 688] on button "19" at bounding box center [1181, 704] width 33 height 33
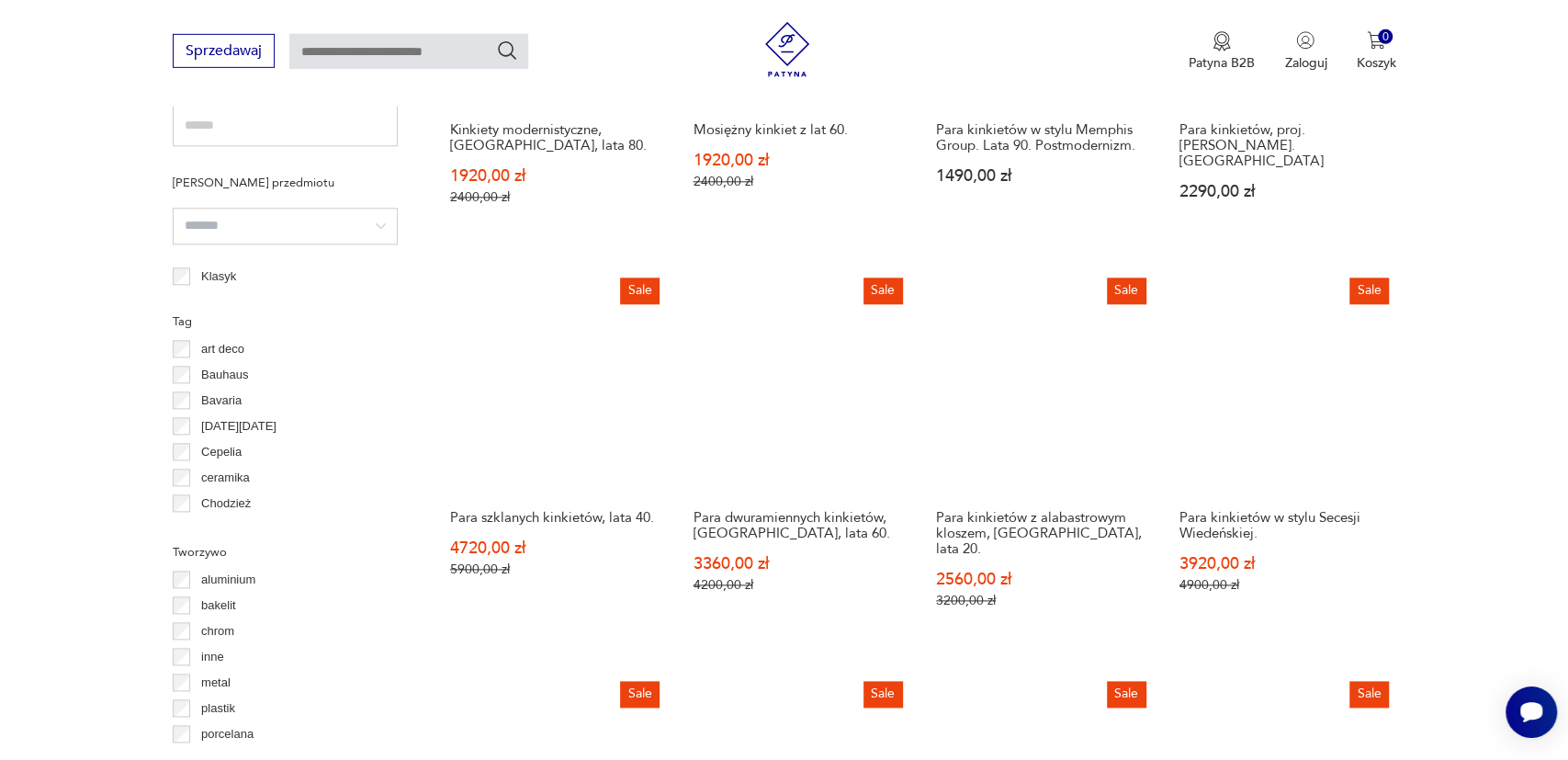
scroll to position [1101, 0]
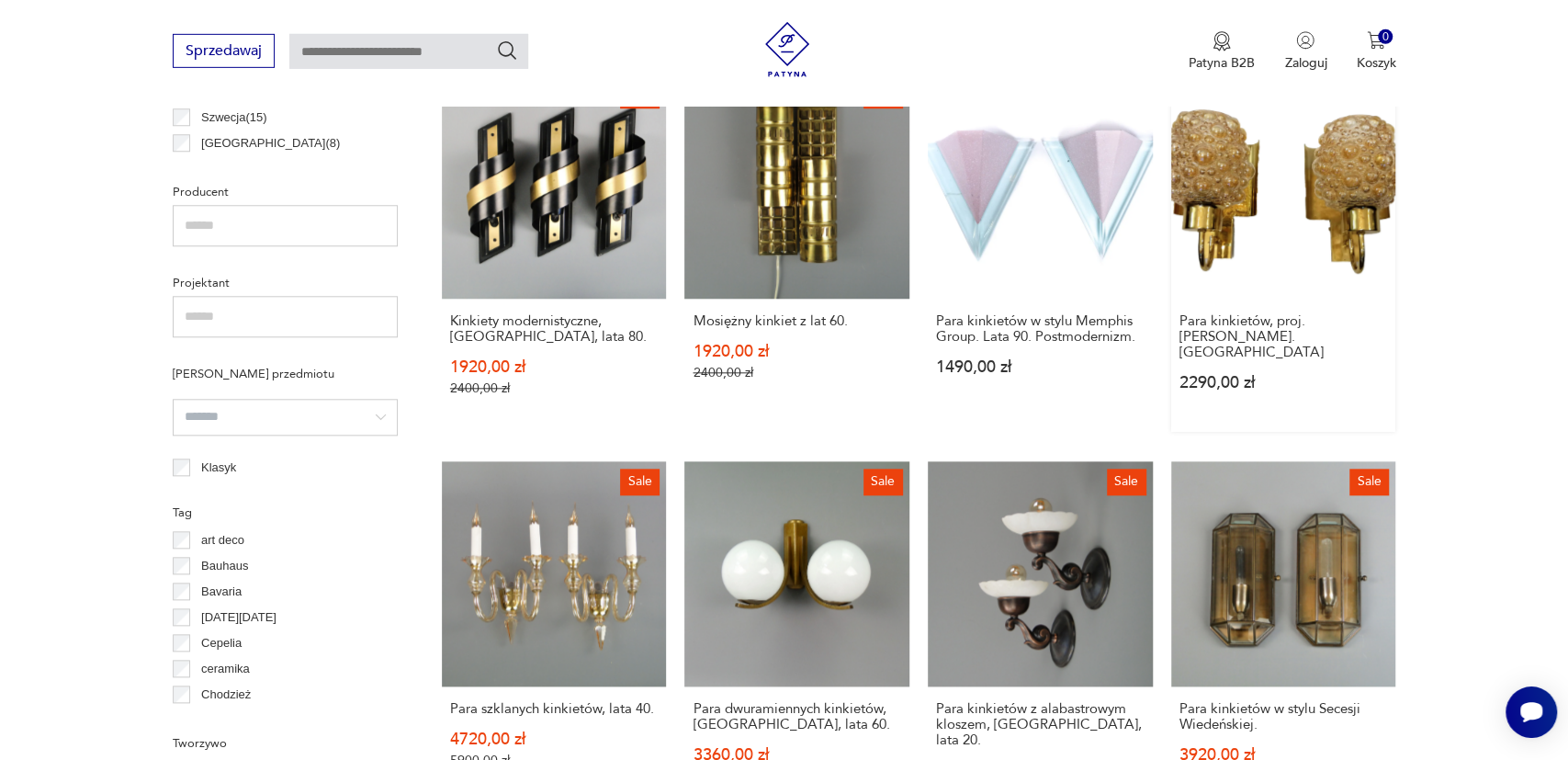
click at [1316, 216] on link "Para kinkietów, proj. [PERSON_NAME]. Mosiądz 2290,00 zł" at bounding box center [1283, 253] width 225 height 358
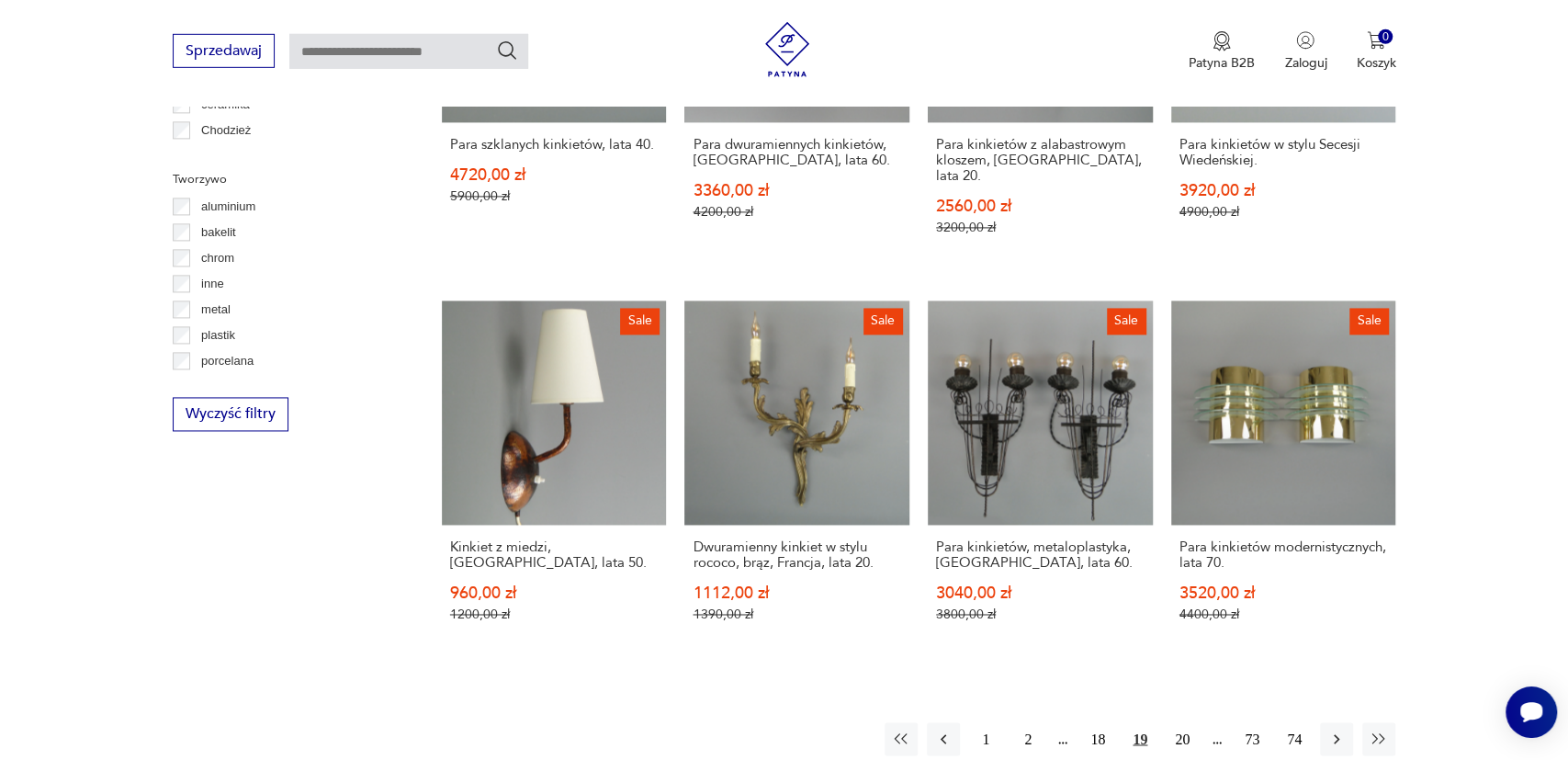
scroll to position [1749, 0]
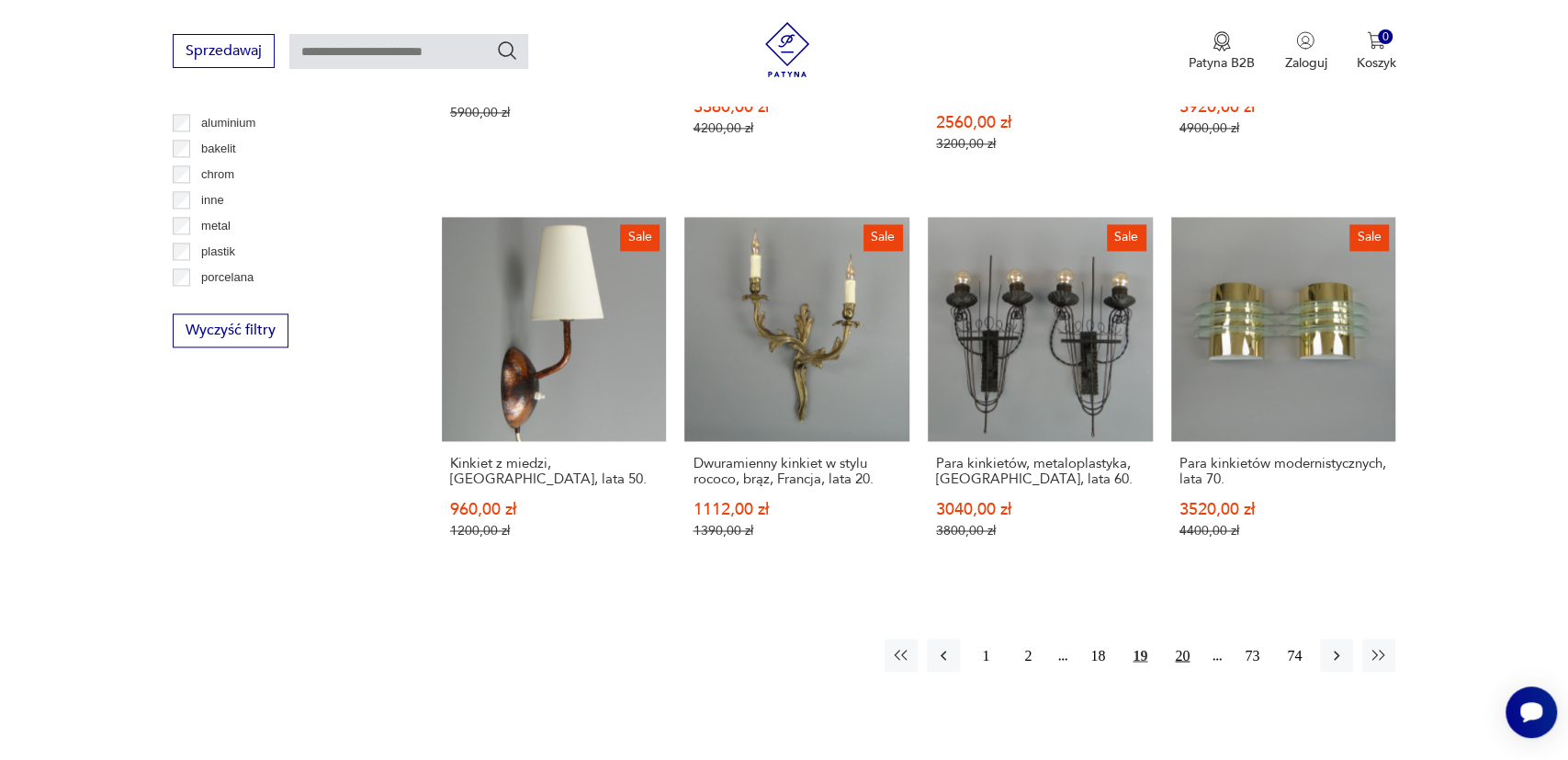
click at [1184, 639] on button "20" at bounding box center [1181, 655] width 33 height 33
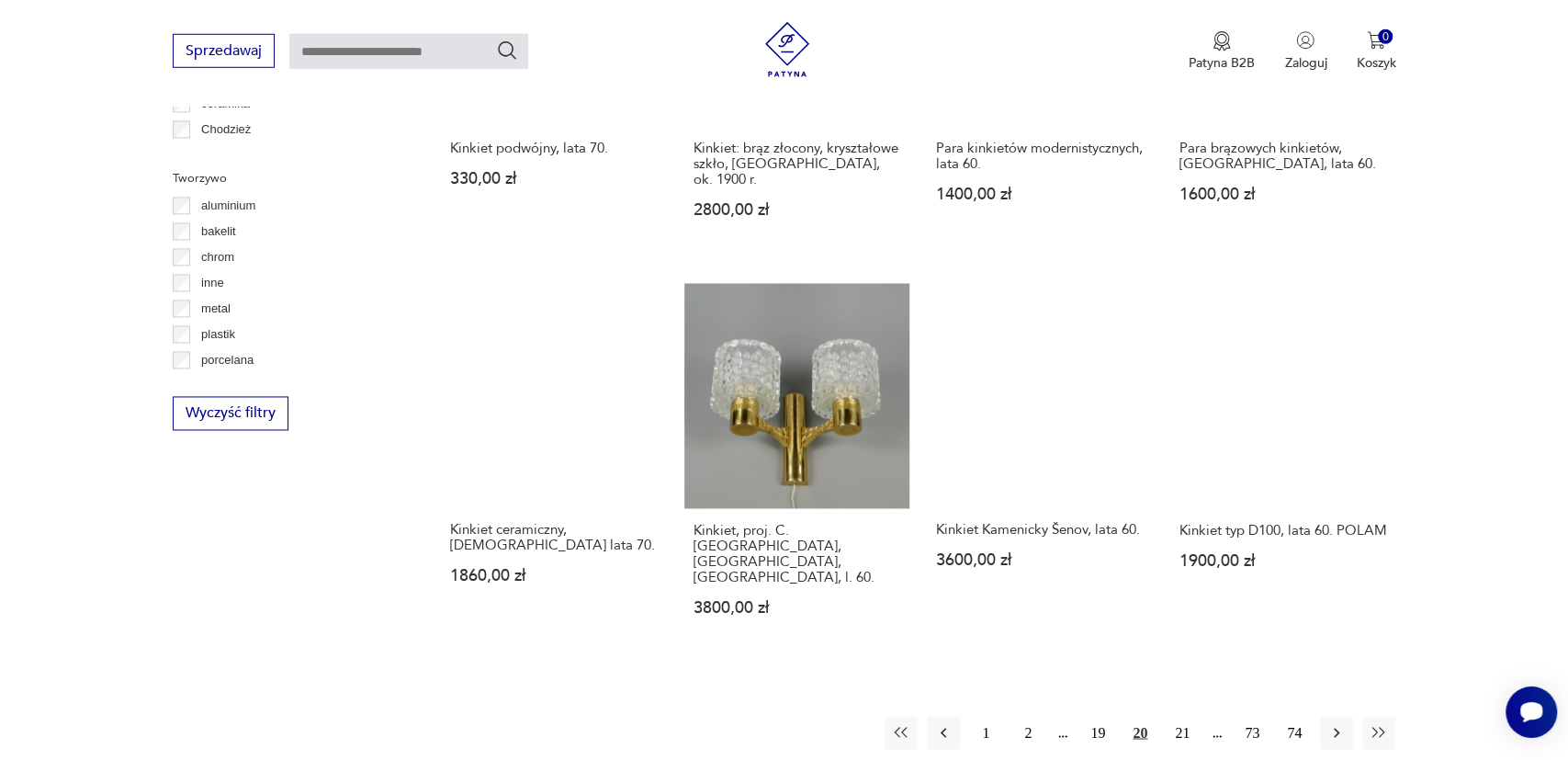
scroll to position [1770, 0]
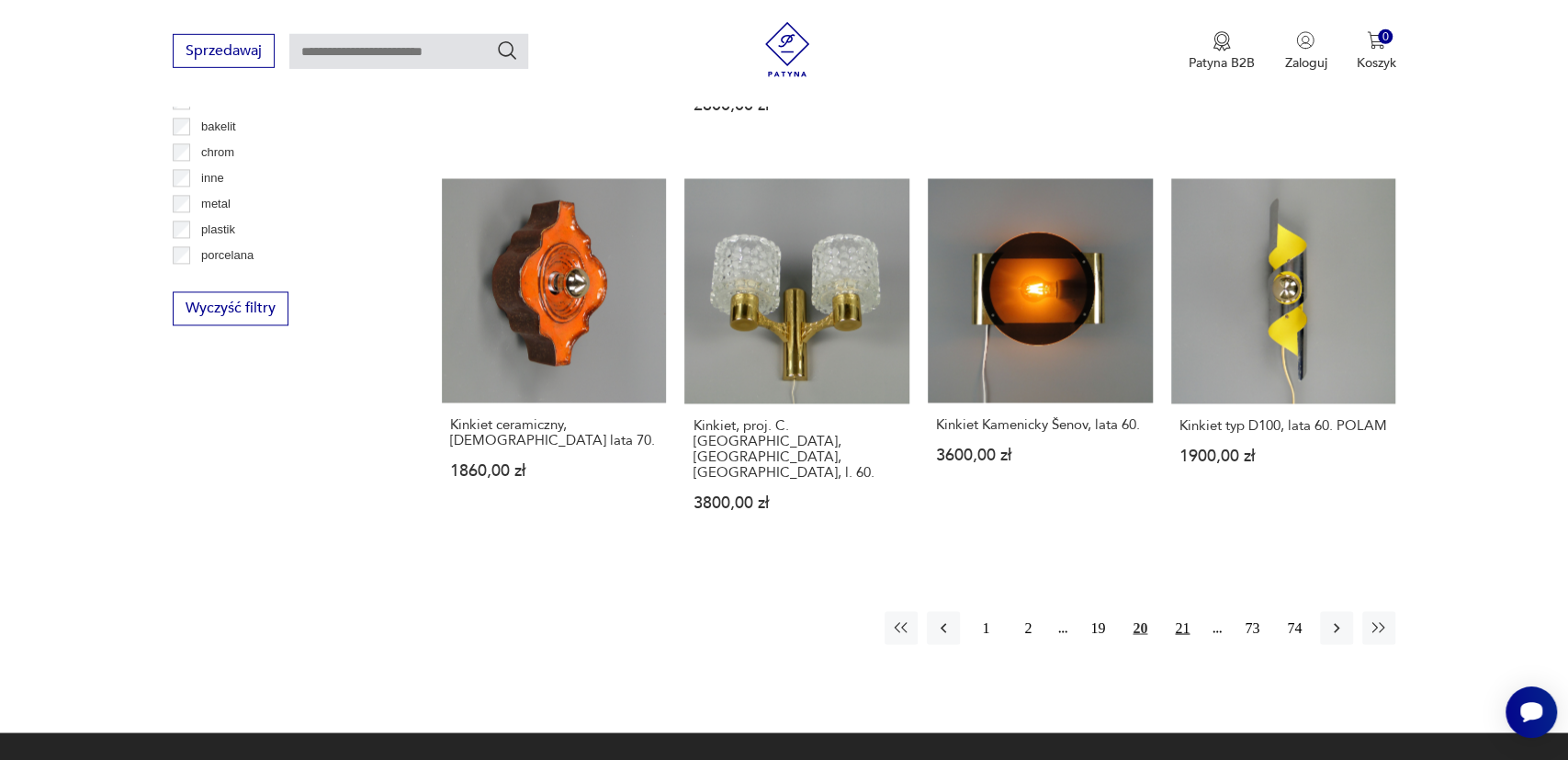
click at [1179, 612] on button "21" at bounding box center [1181, 628] width 33 height 33
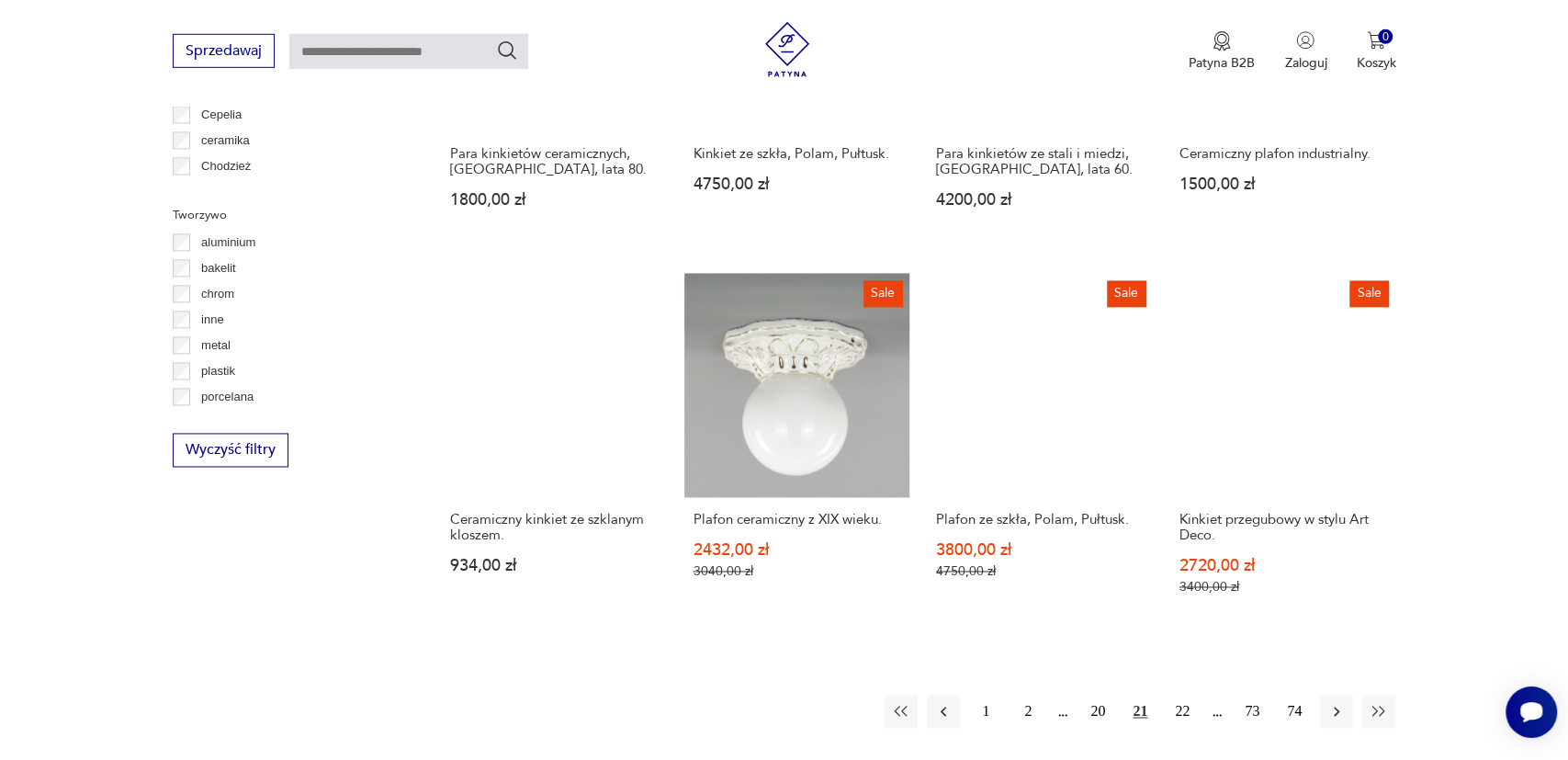
scroll to position [1770, 0]
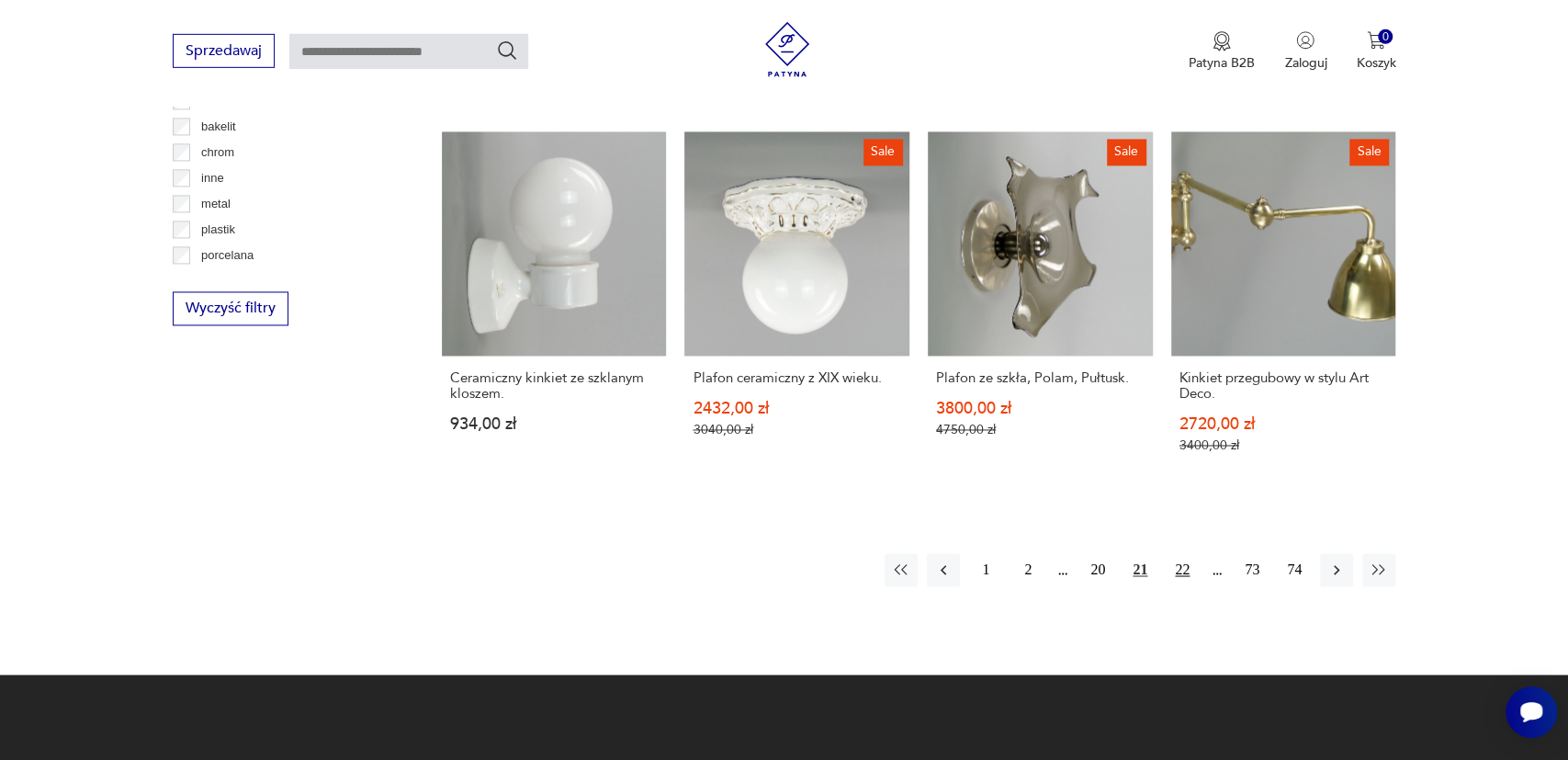
click at [1179, 554] on button "22" at bounding box center [1181, 570] width 33 height 33
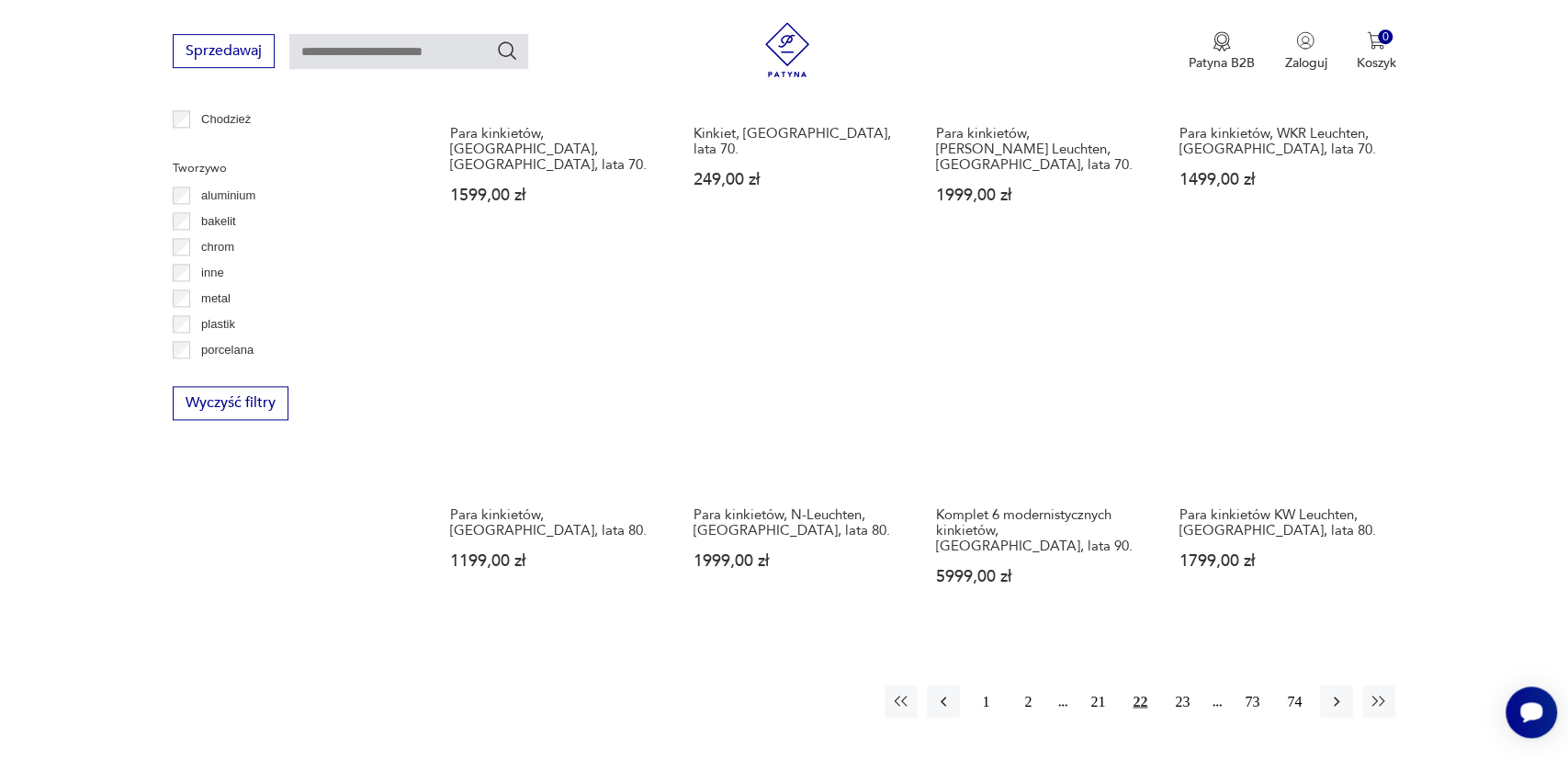
scroll to position [1770, 0]
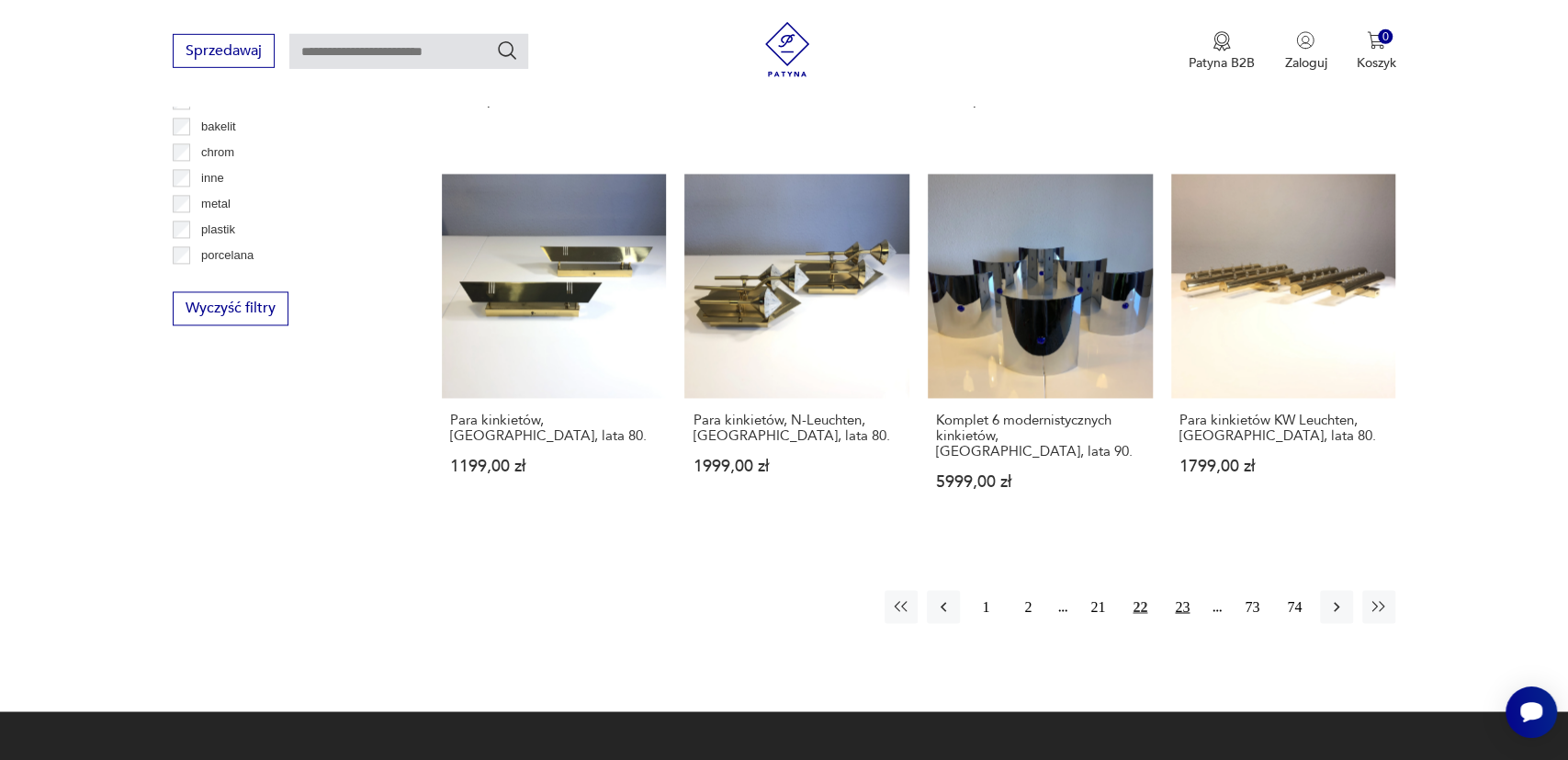
click at [1182, 591] on button "23" at bounding box center [1181, 607] width 33 height 33
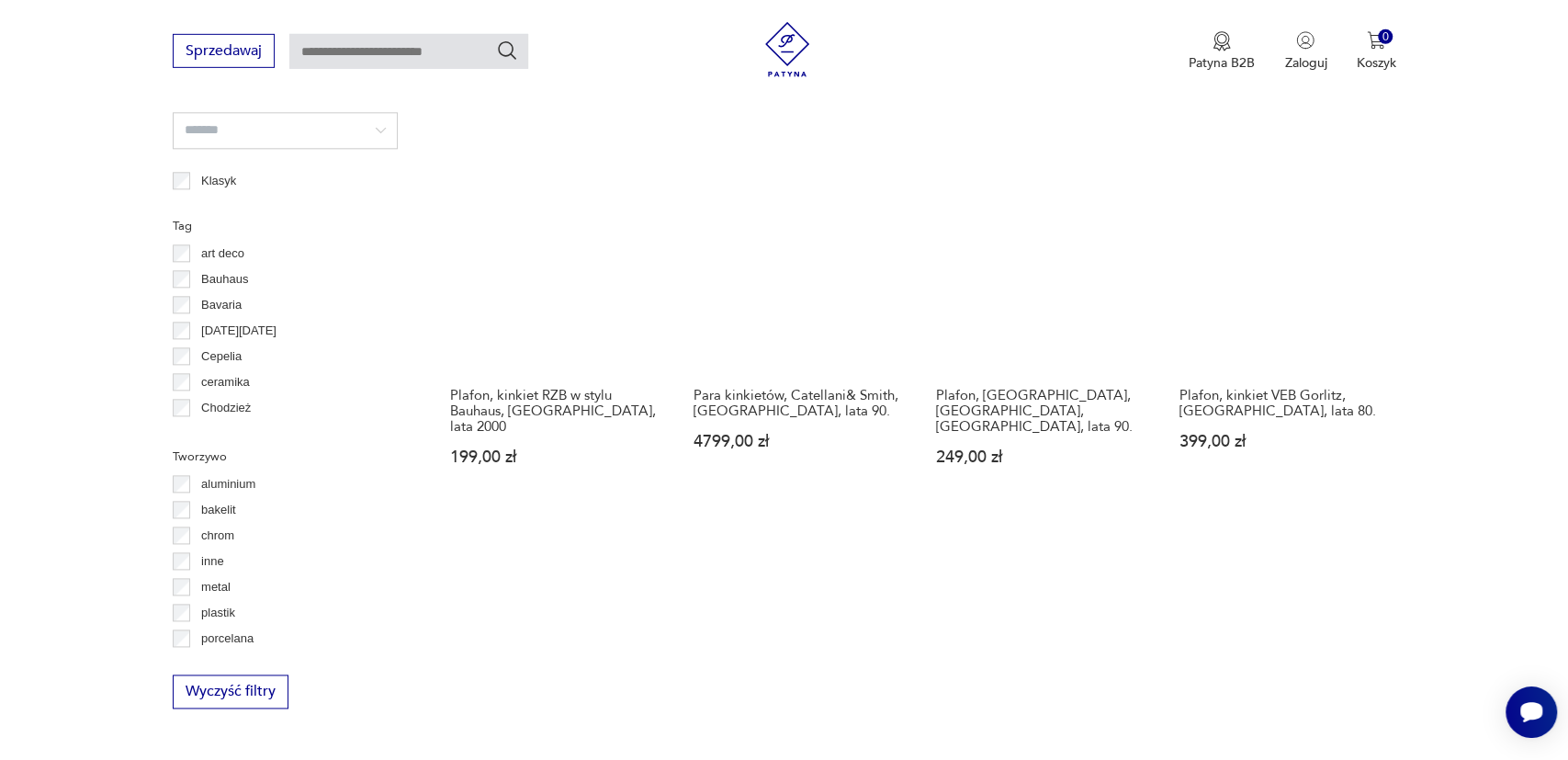
scroll to position [1579, 0]
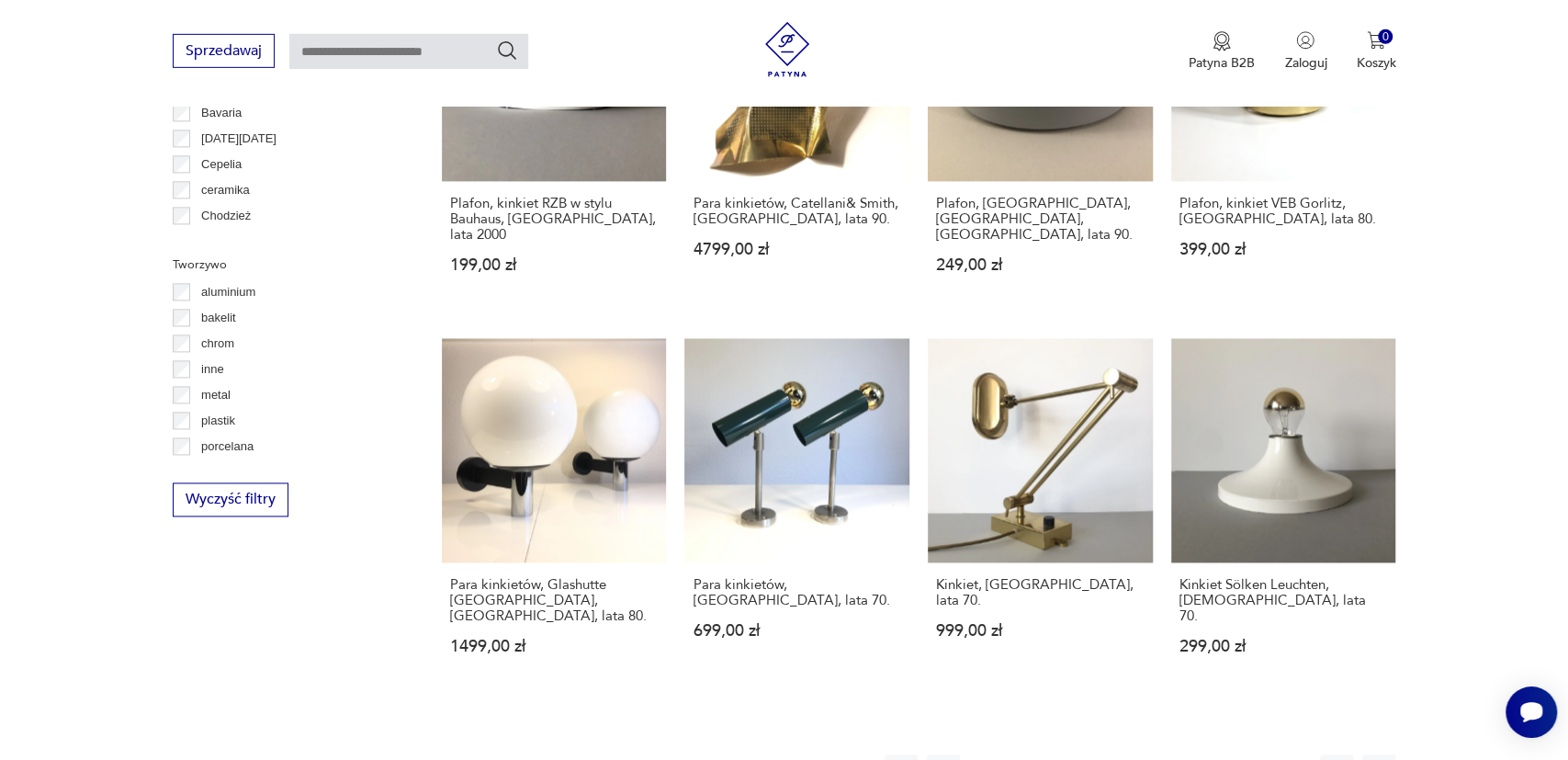
click at [1178, 756] on button "24" at bounding box center [1181, 772] width 33 height 33
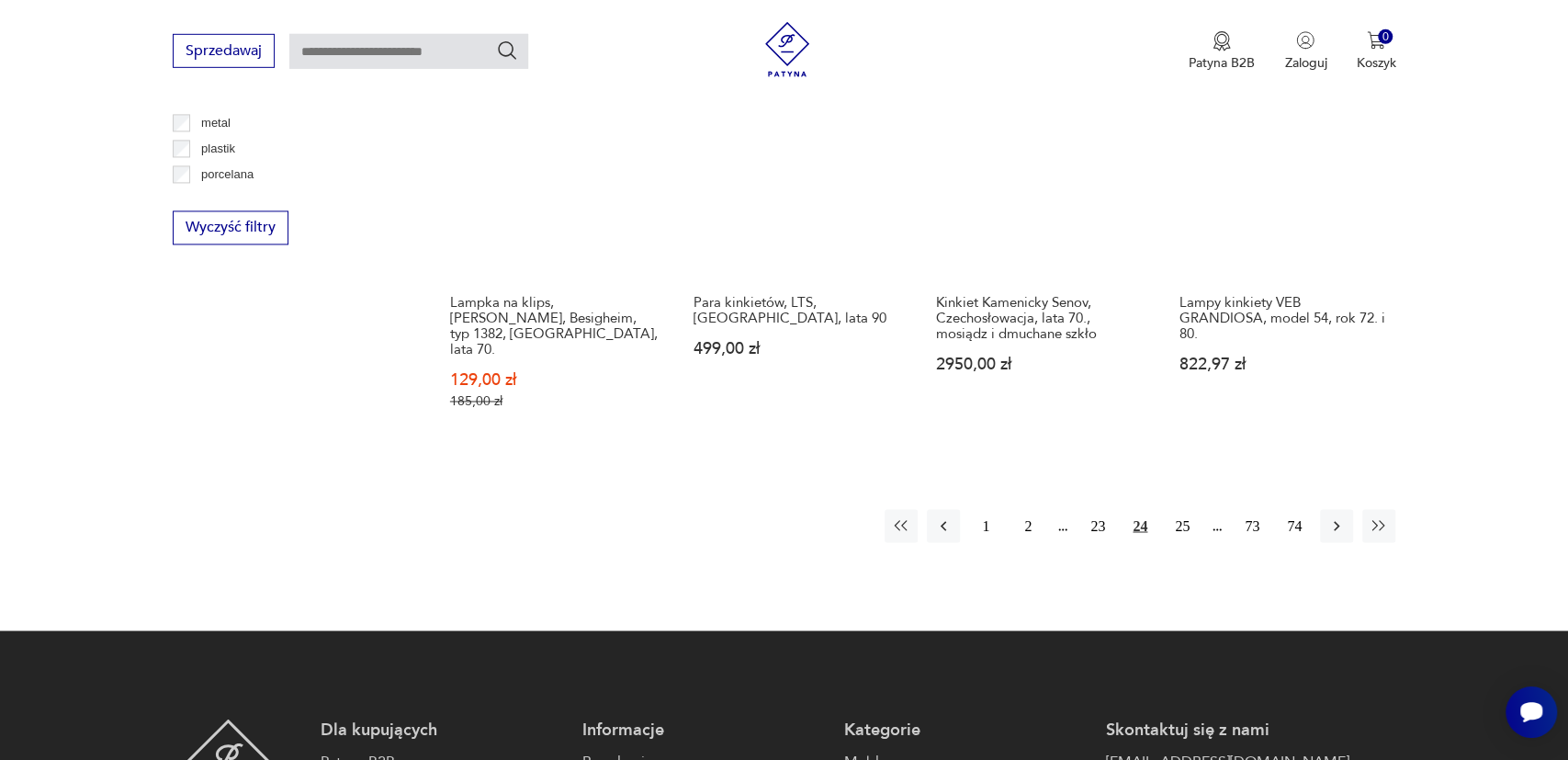
scroll to position [1866, 0]
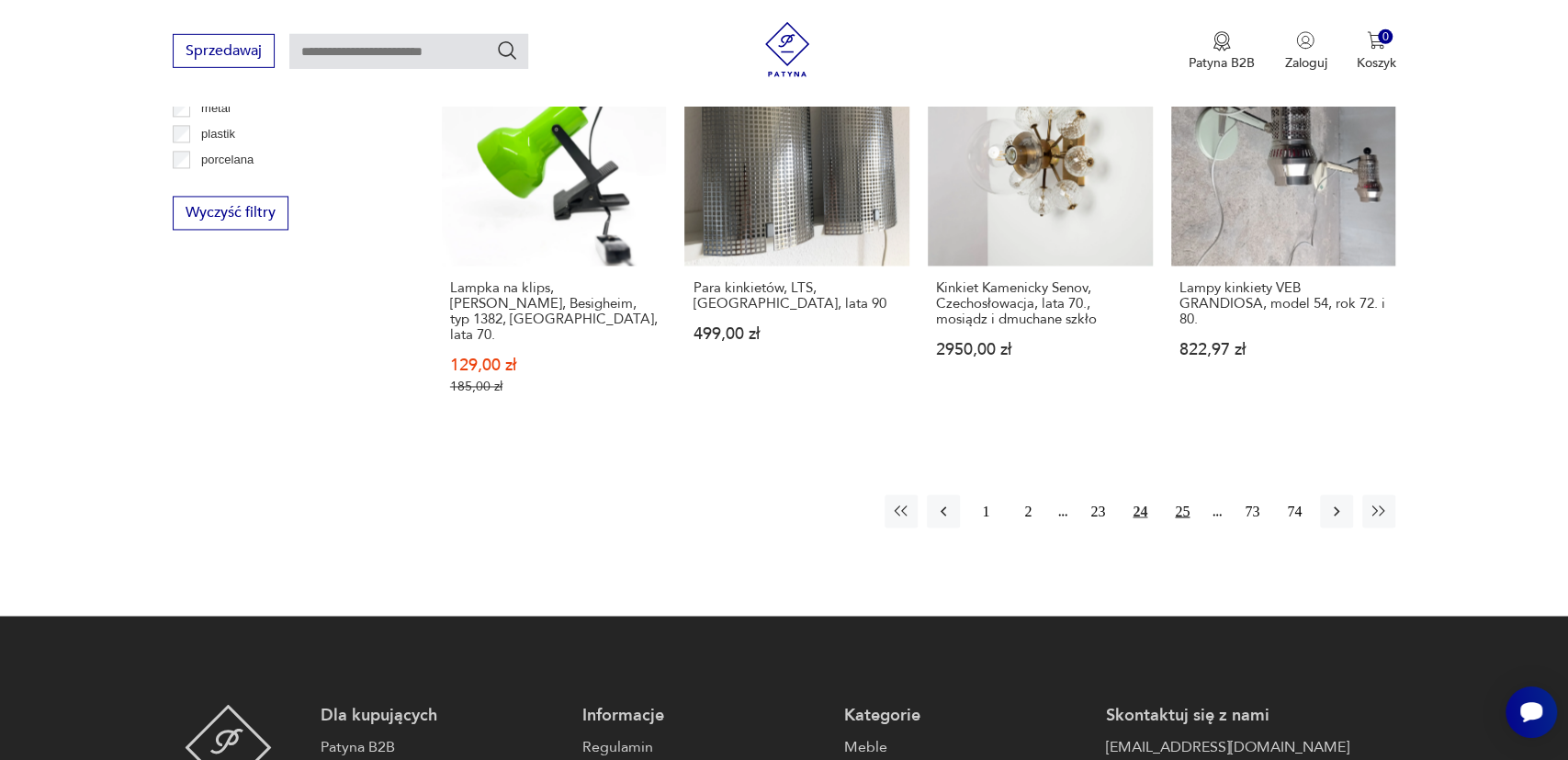
click at [1191, 495] on button "25" at bounding box center [1181, 511] width 33 height 33
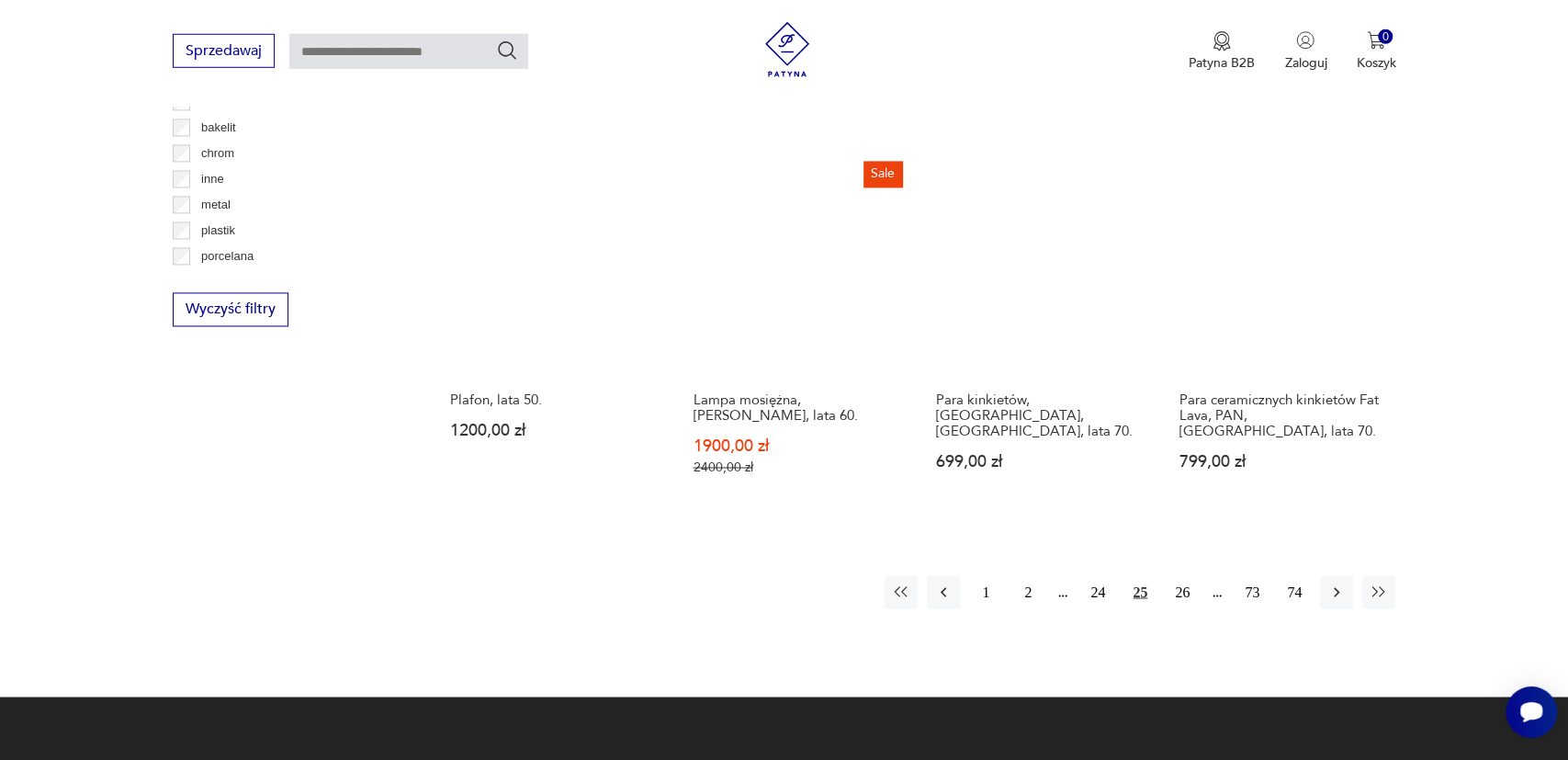
scroll to position [1770, 0]
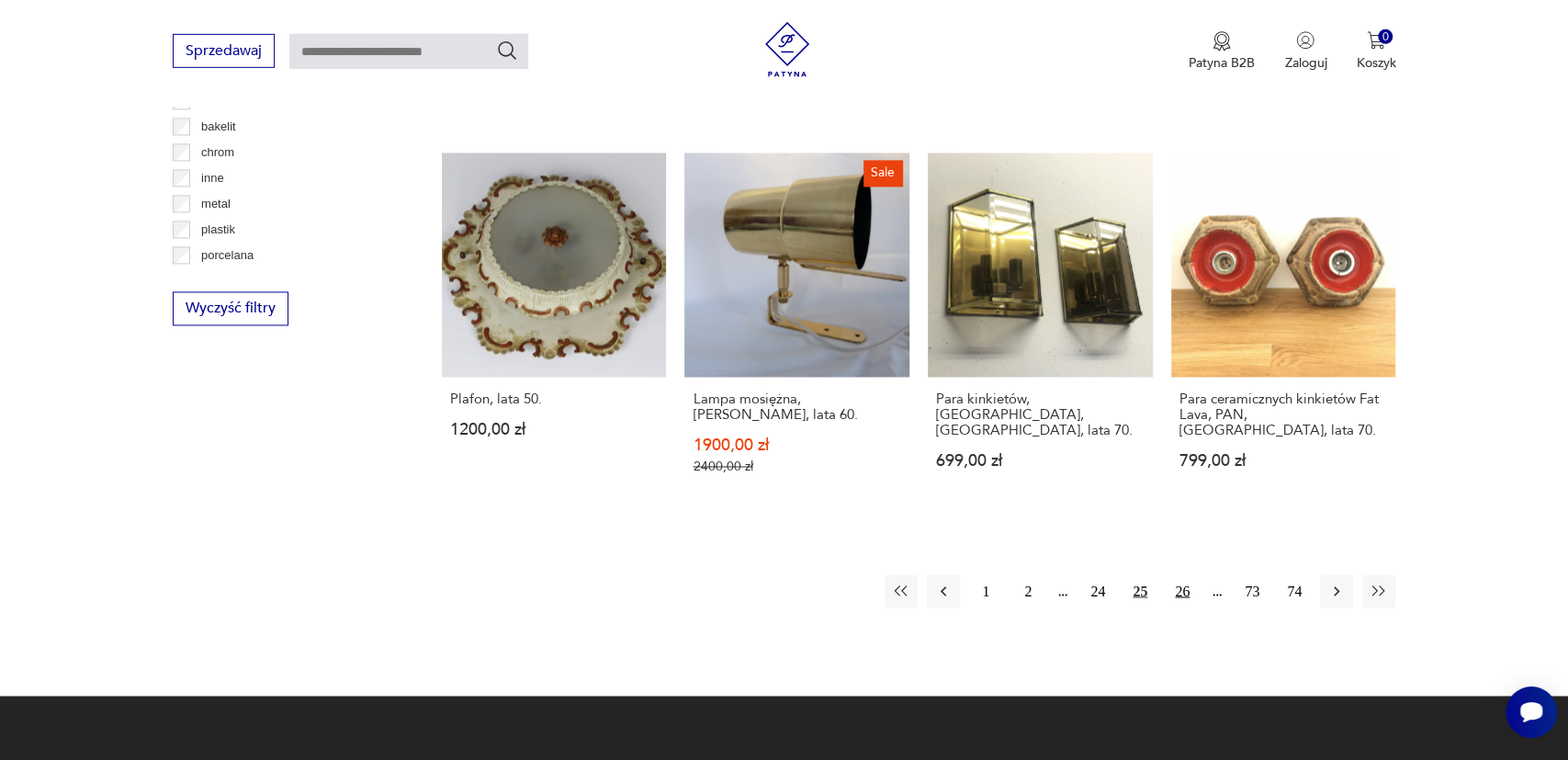
click at [1180, 575] on button "26" at bounding box center [1181, 591] width 33 height 33
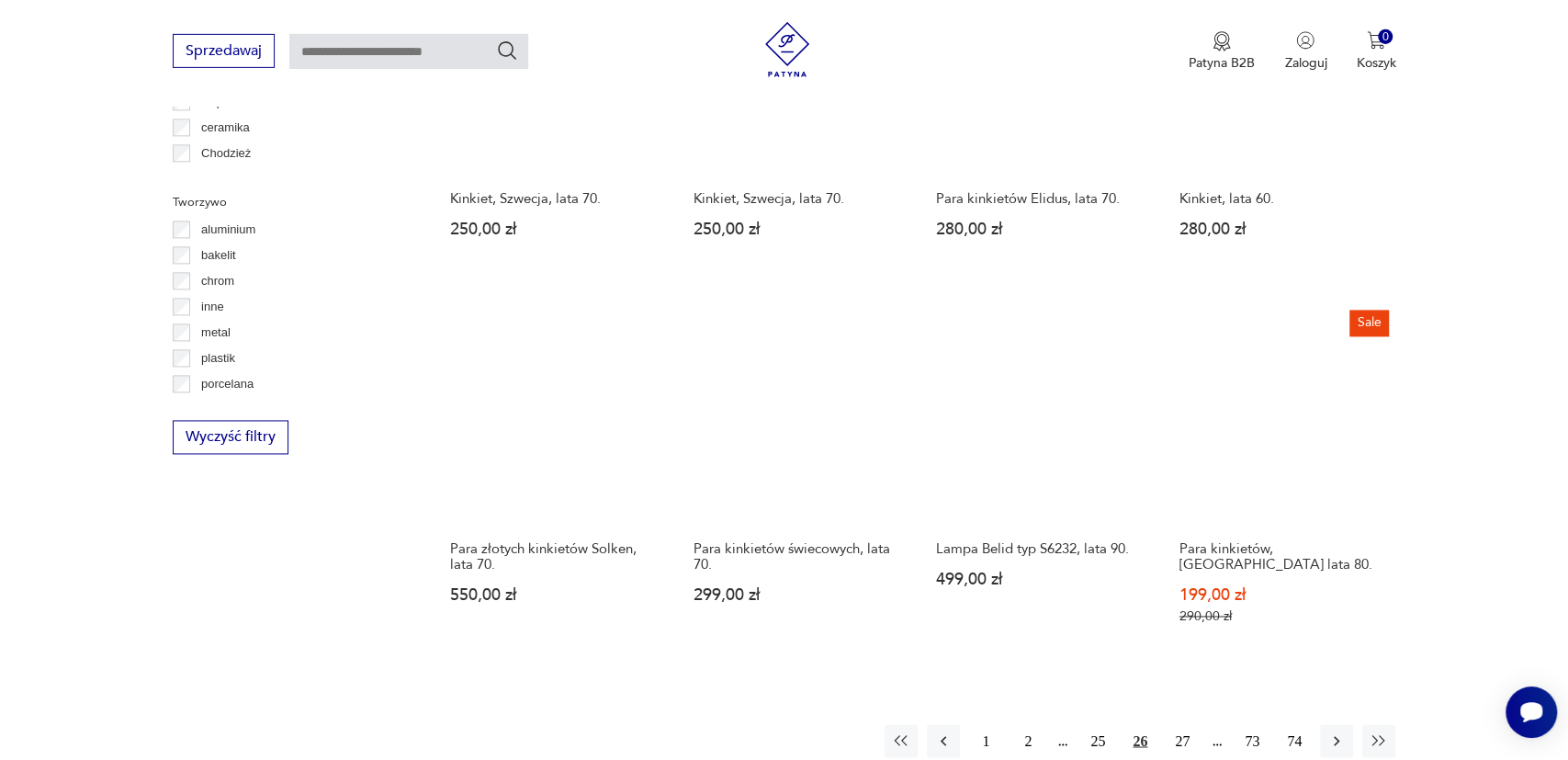
scroll to position [1675, 0]
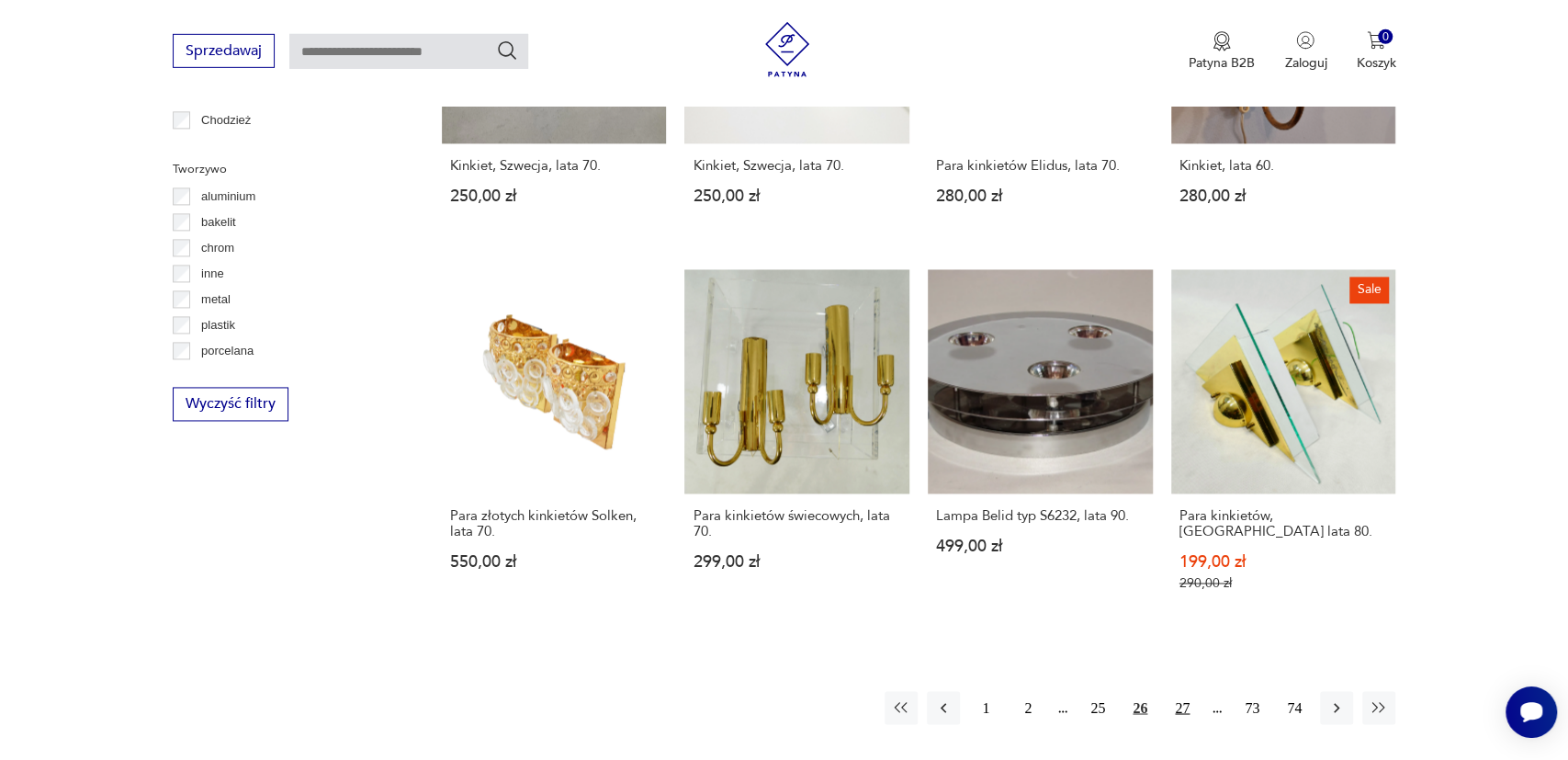
click at [1177, 692] on button "27" at bounding box center [1181, 708] width 33 height 33
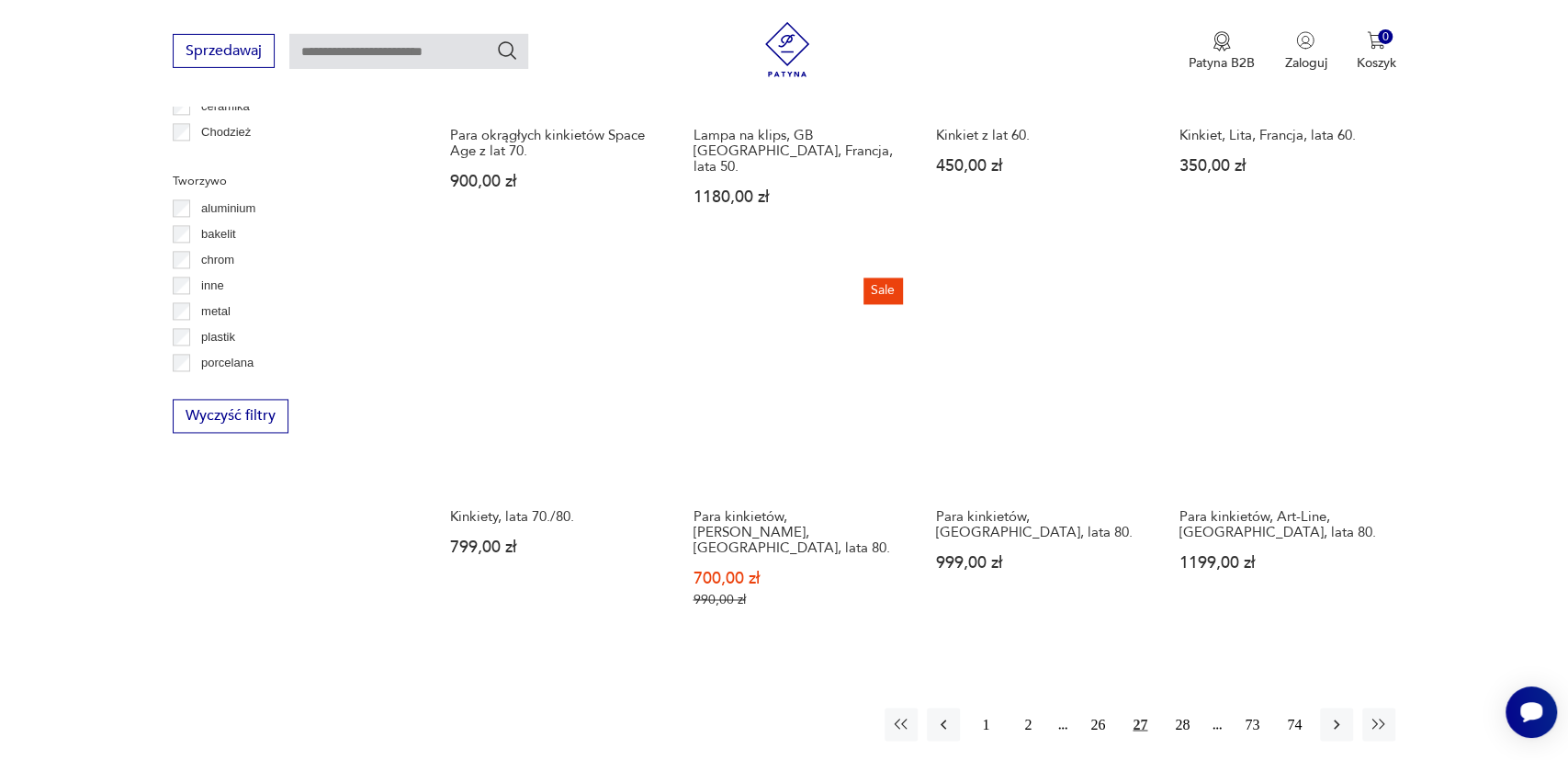
scroll to position [1675, 0]
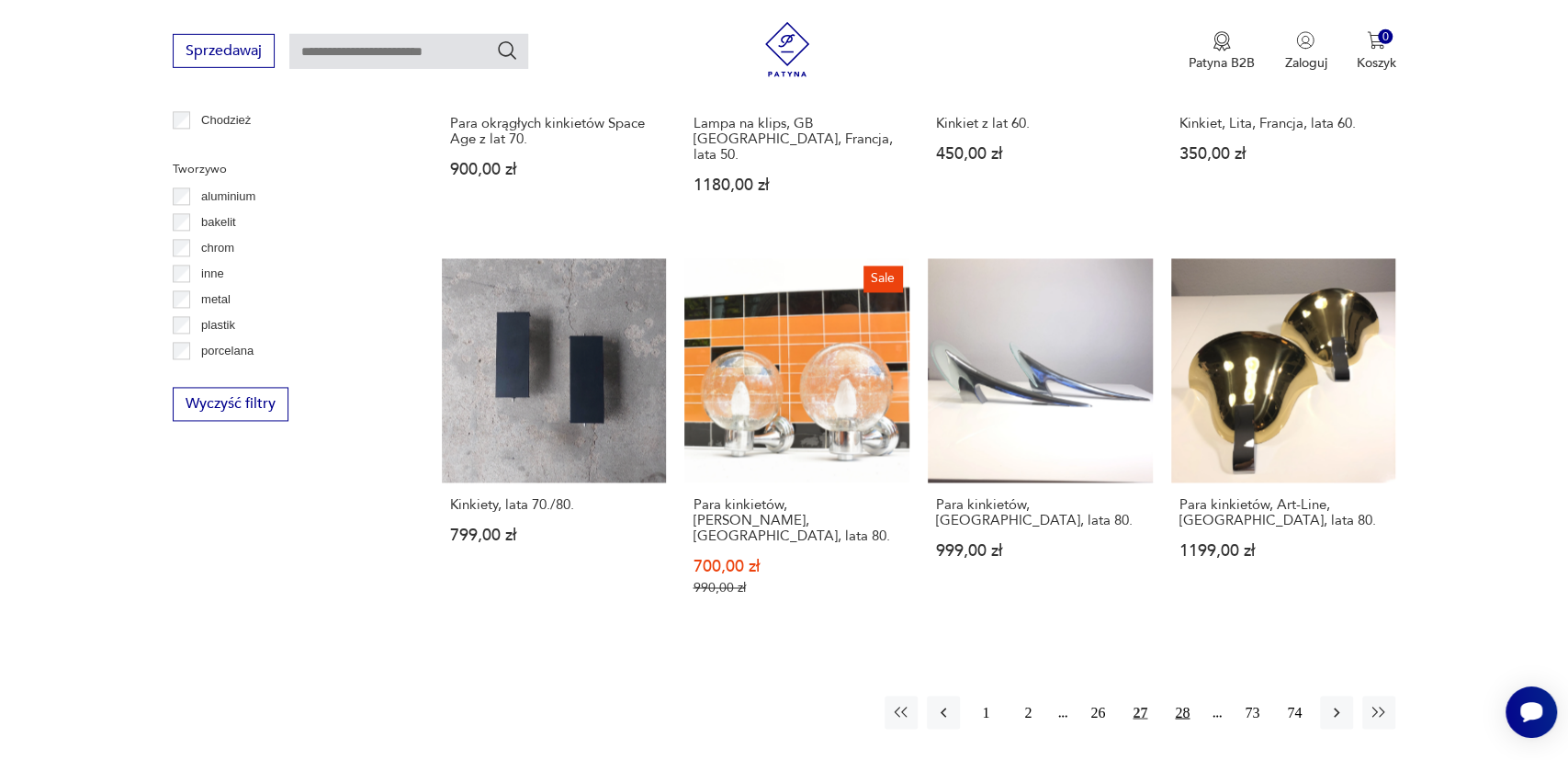
click at [1188, 697] on button "28" at bounding box center [1181, 713] width 33 height 33
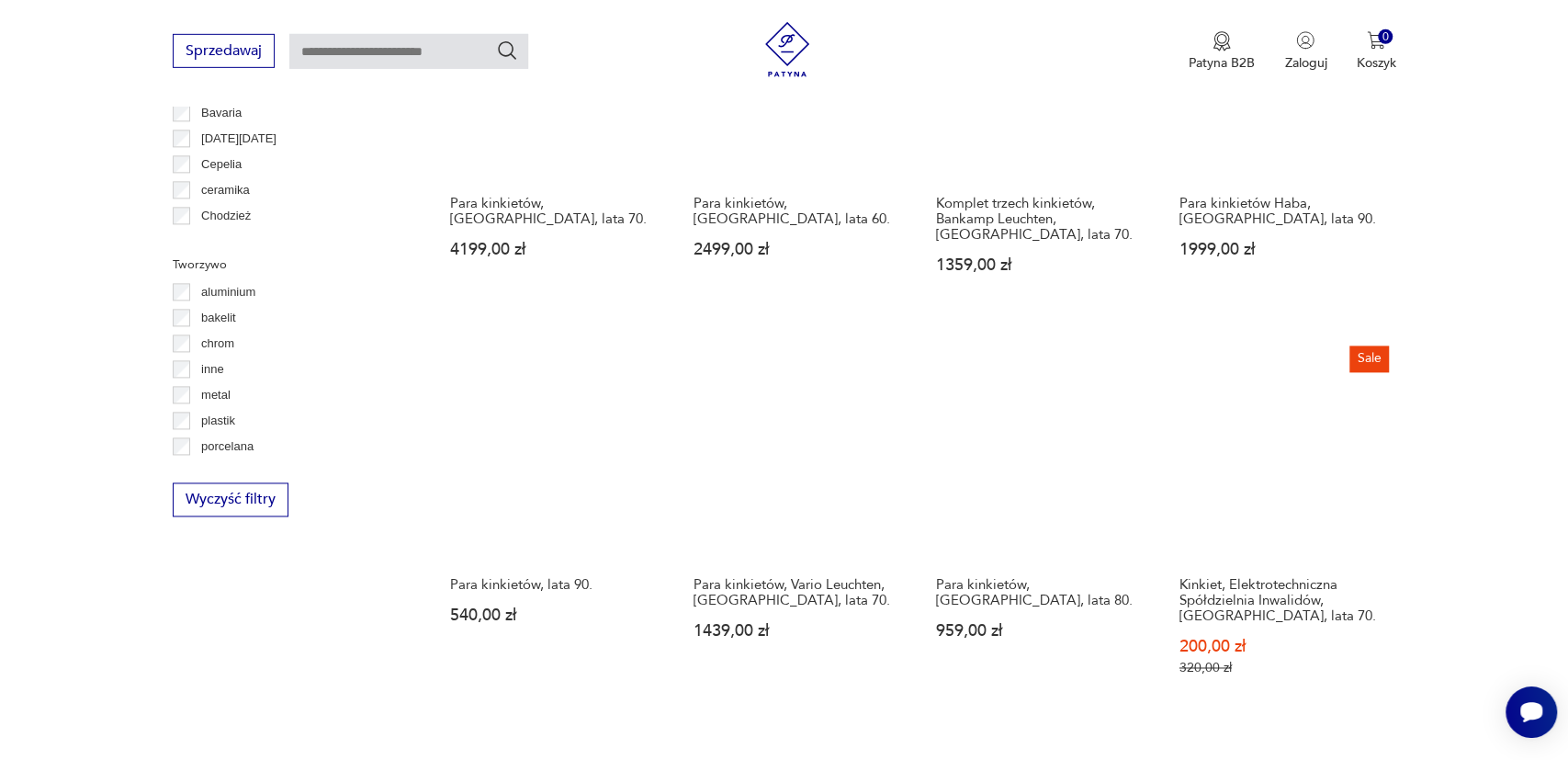
scroll to position [1675, 0]
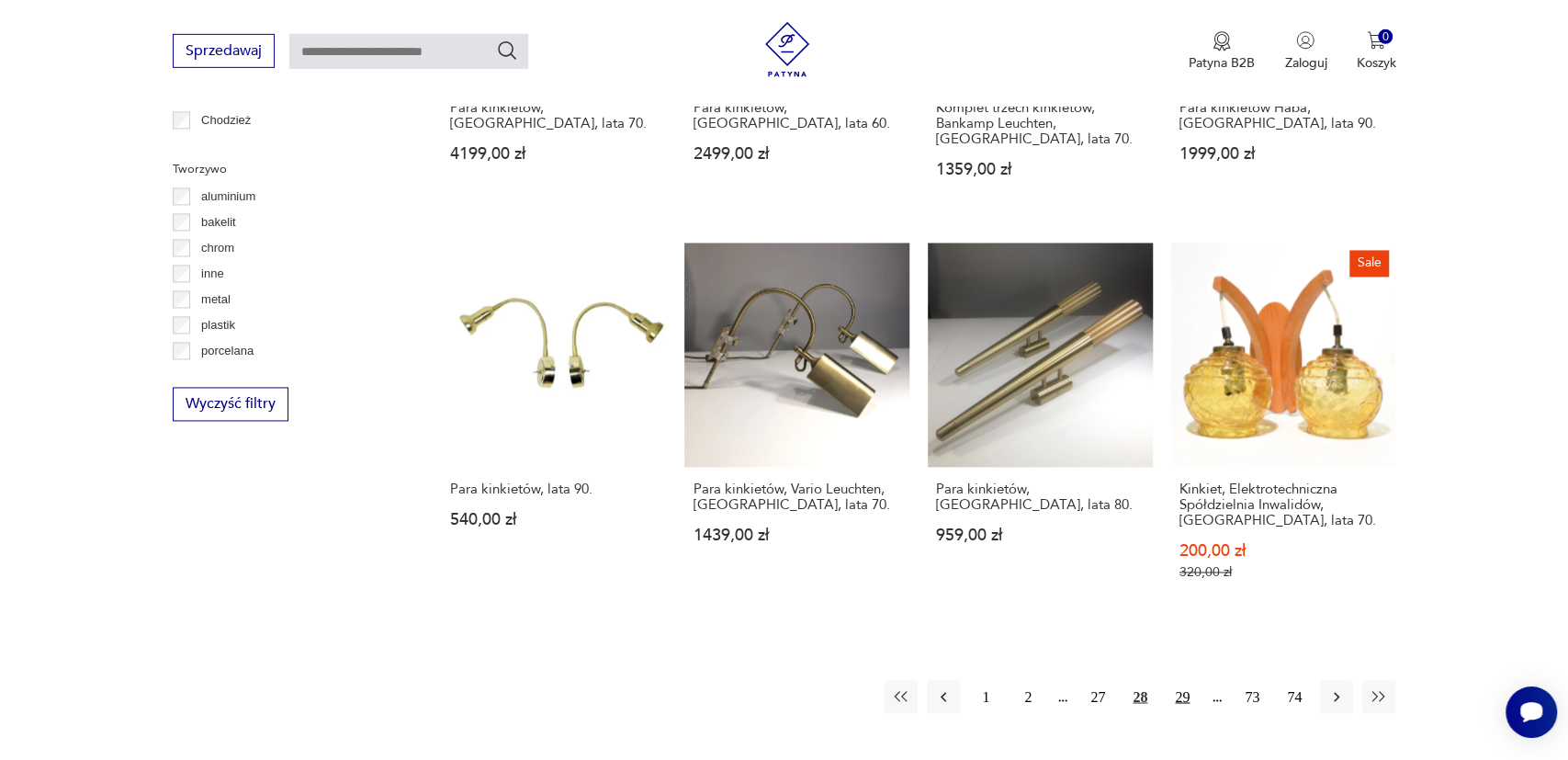
click at [1183, 681] on button "29" at bounding box center [1181, 697] width 33 height 33
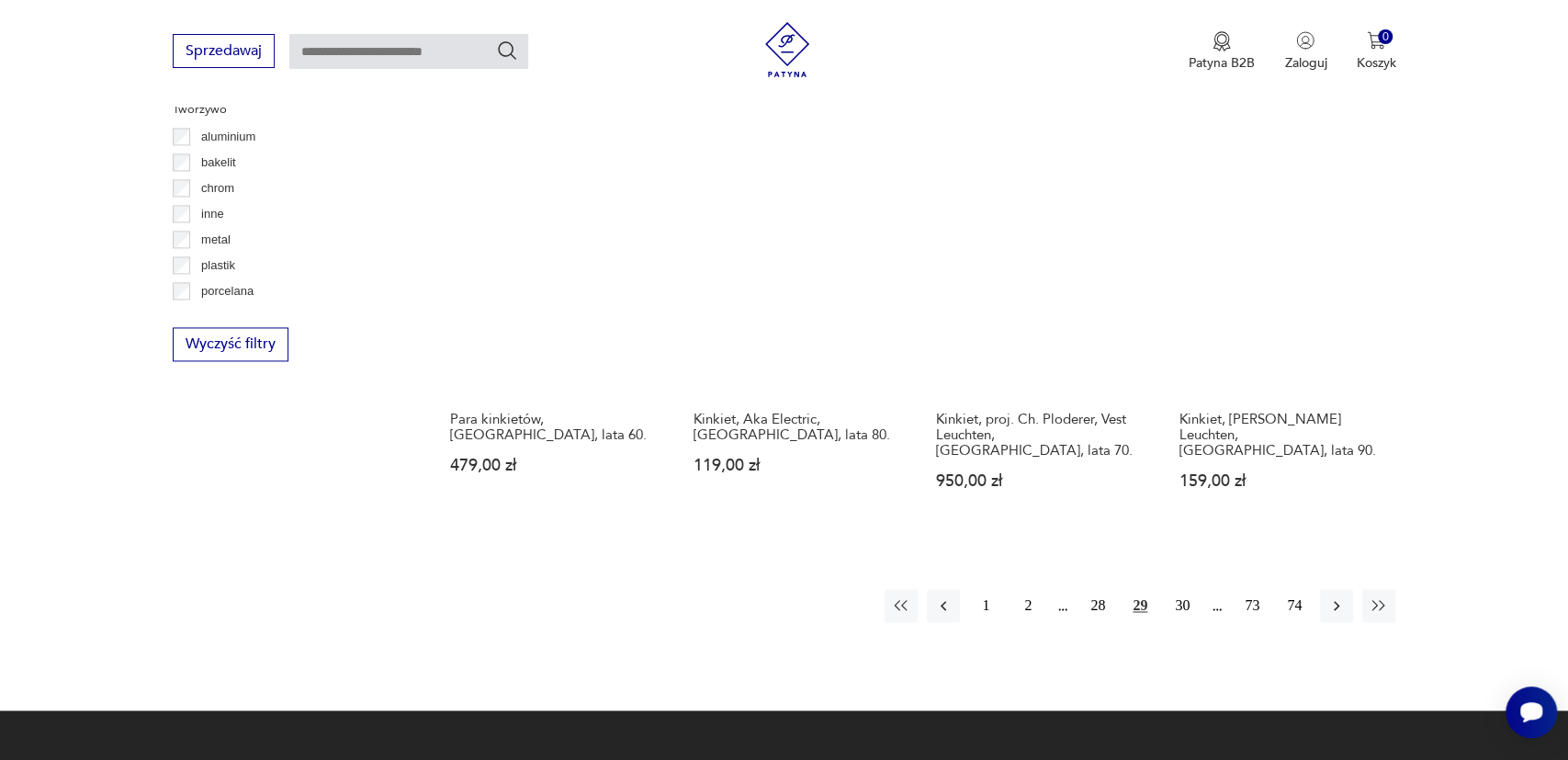
scroll to position [1770, 0]
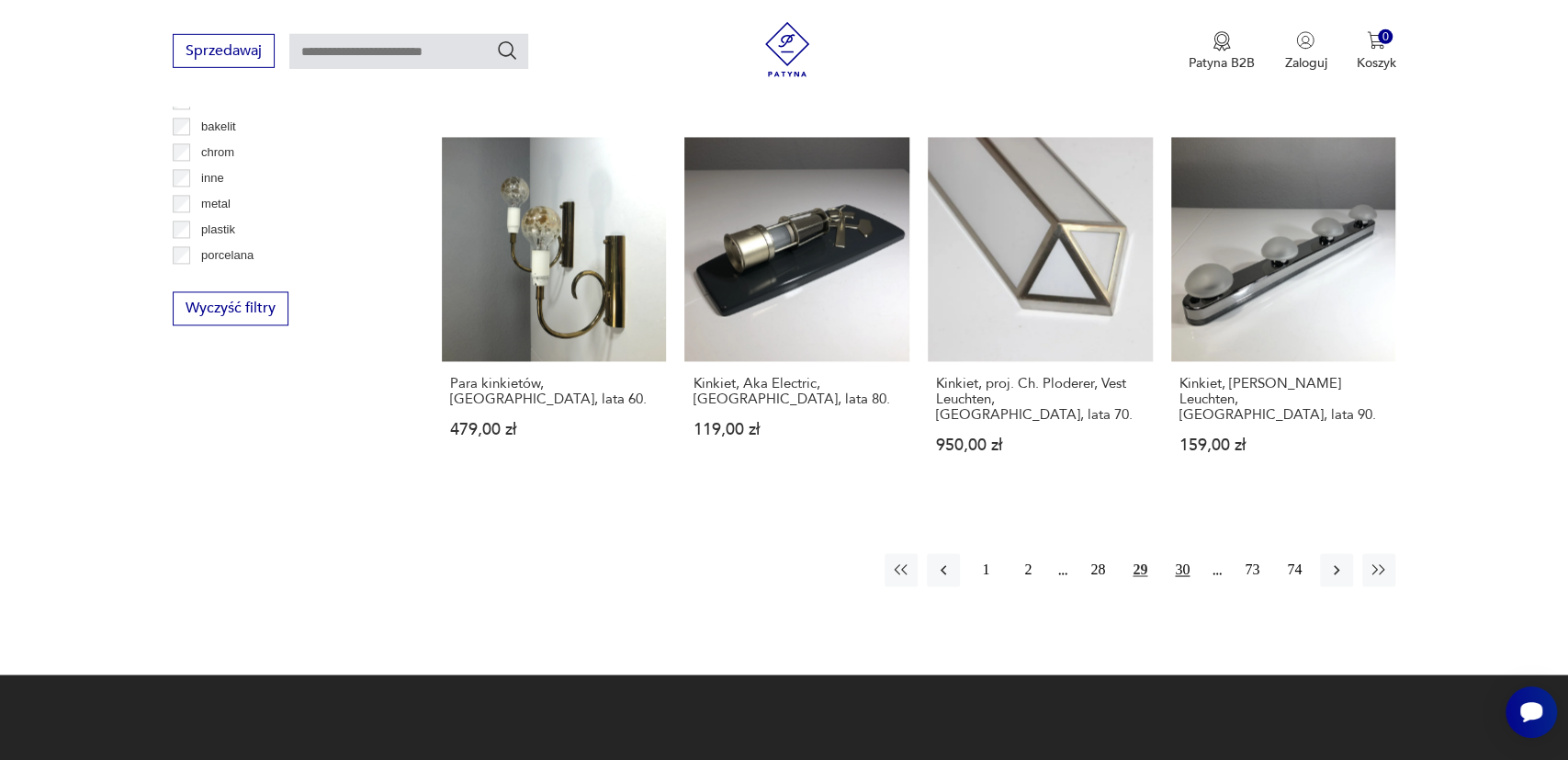
click at [1182, 554] on button "30" at bounding box center [1181, 570] width 33 height 33
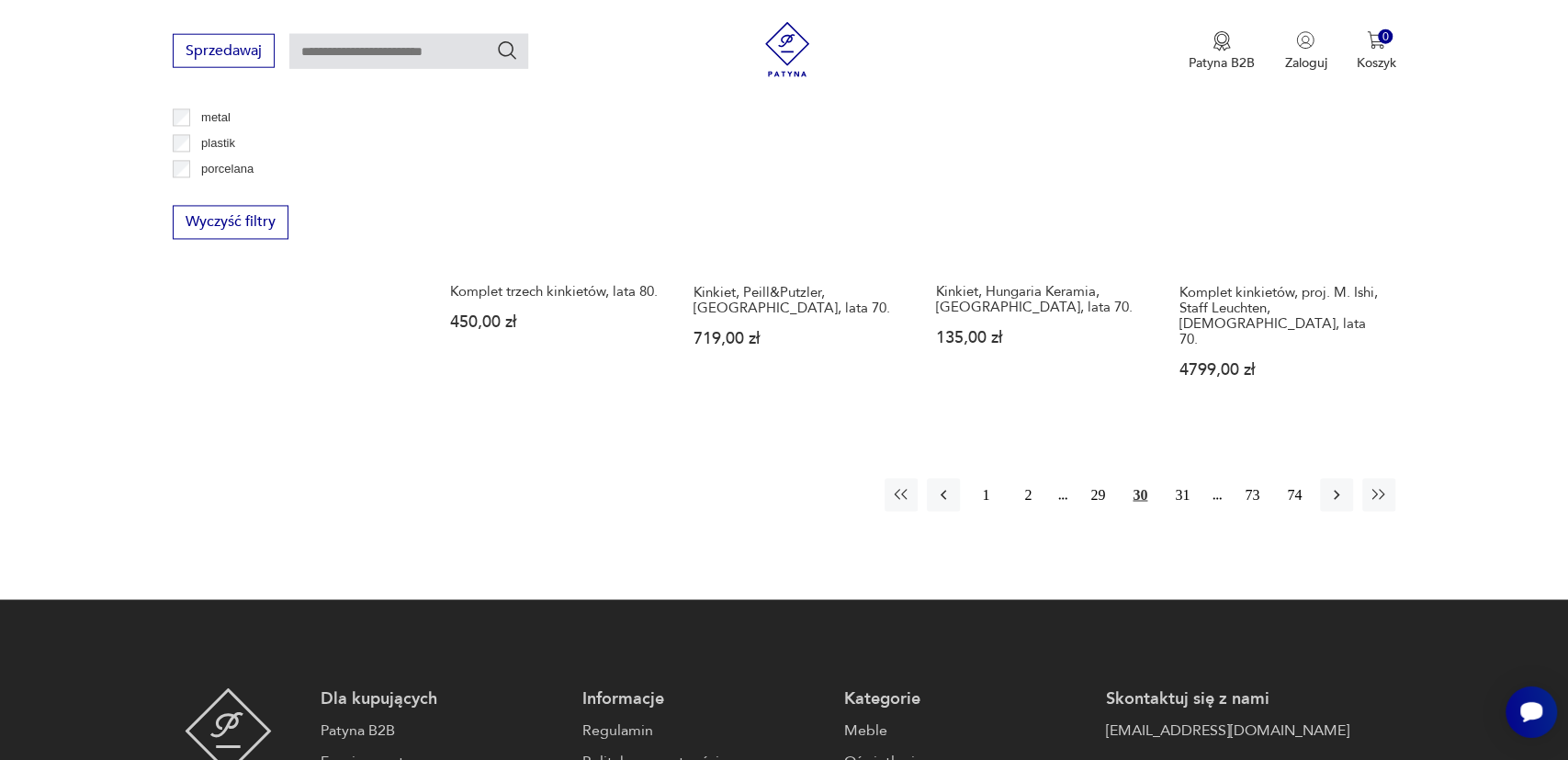
scroll to position [1866, 0]
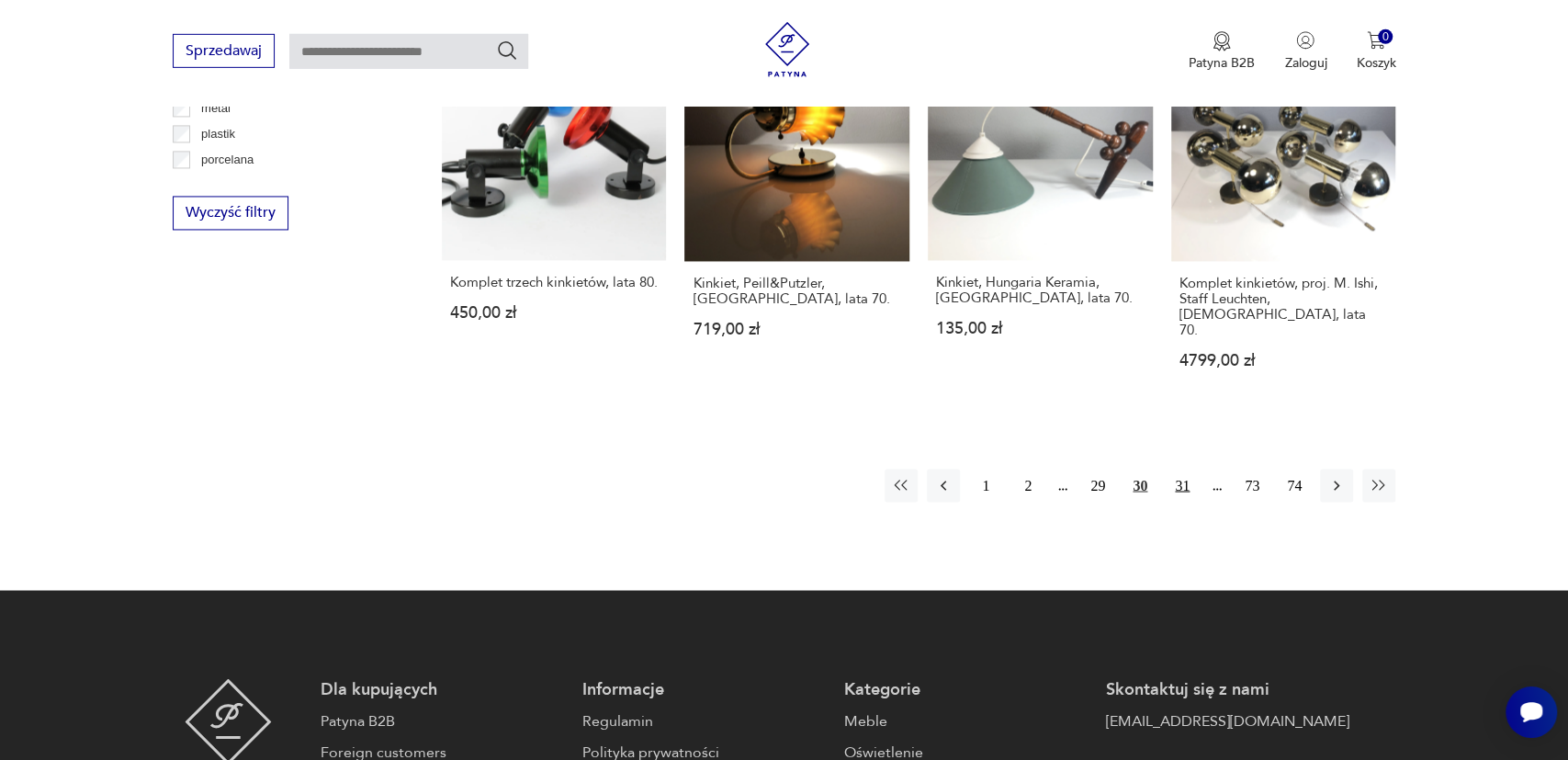
click at [1177, 470] on button "31" at bounding box center [1181, 486] width 33 height 33
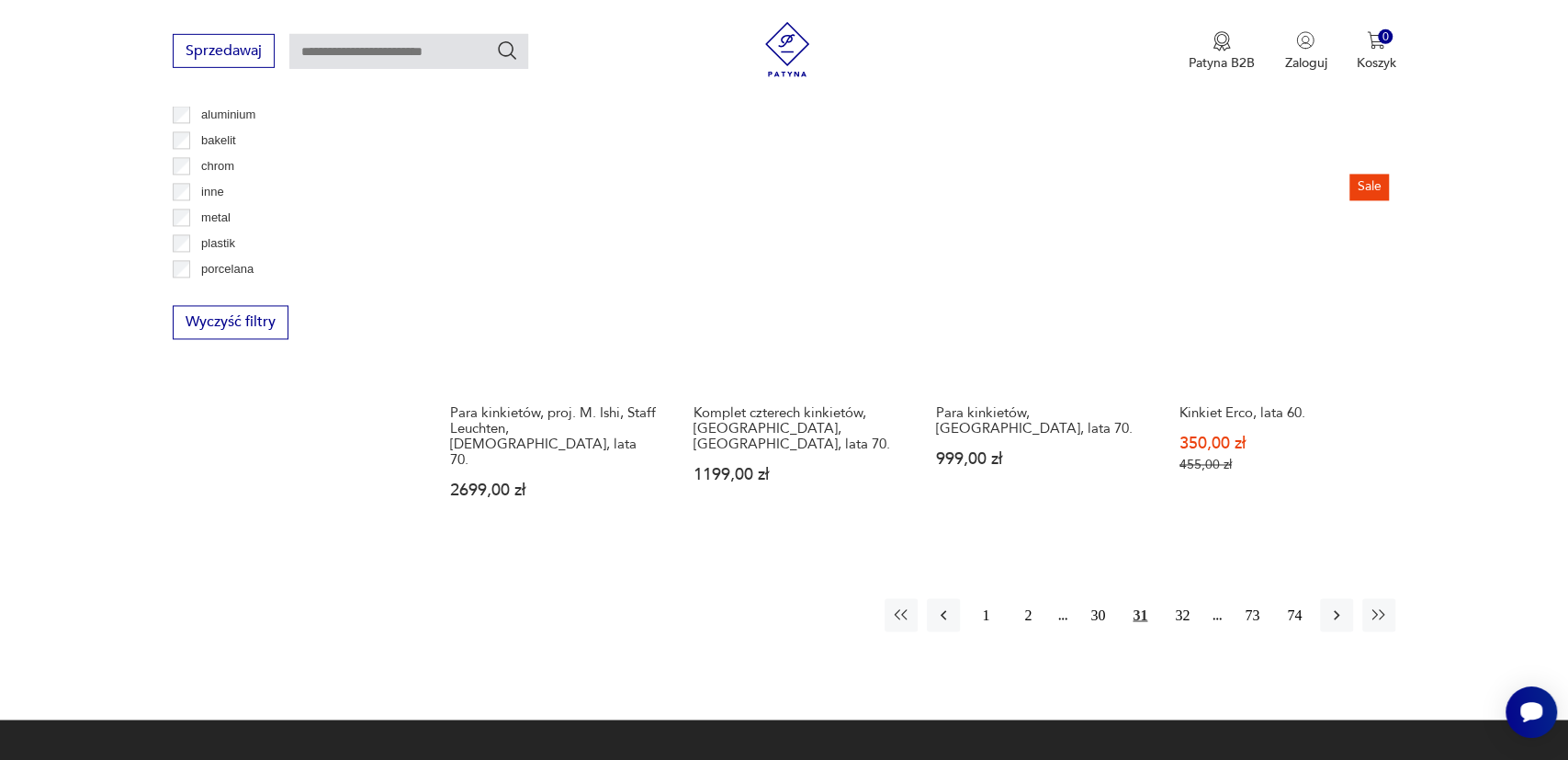
scroll to position [1770, 0]
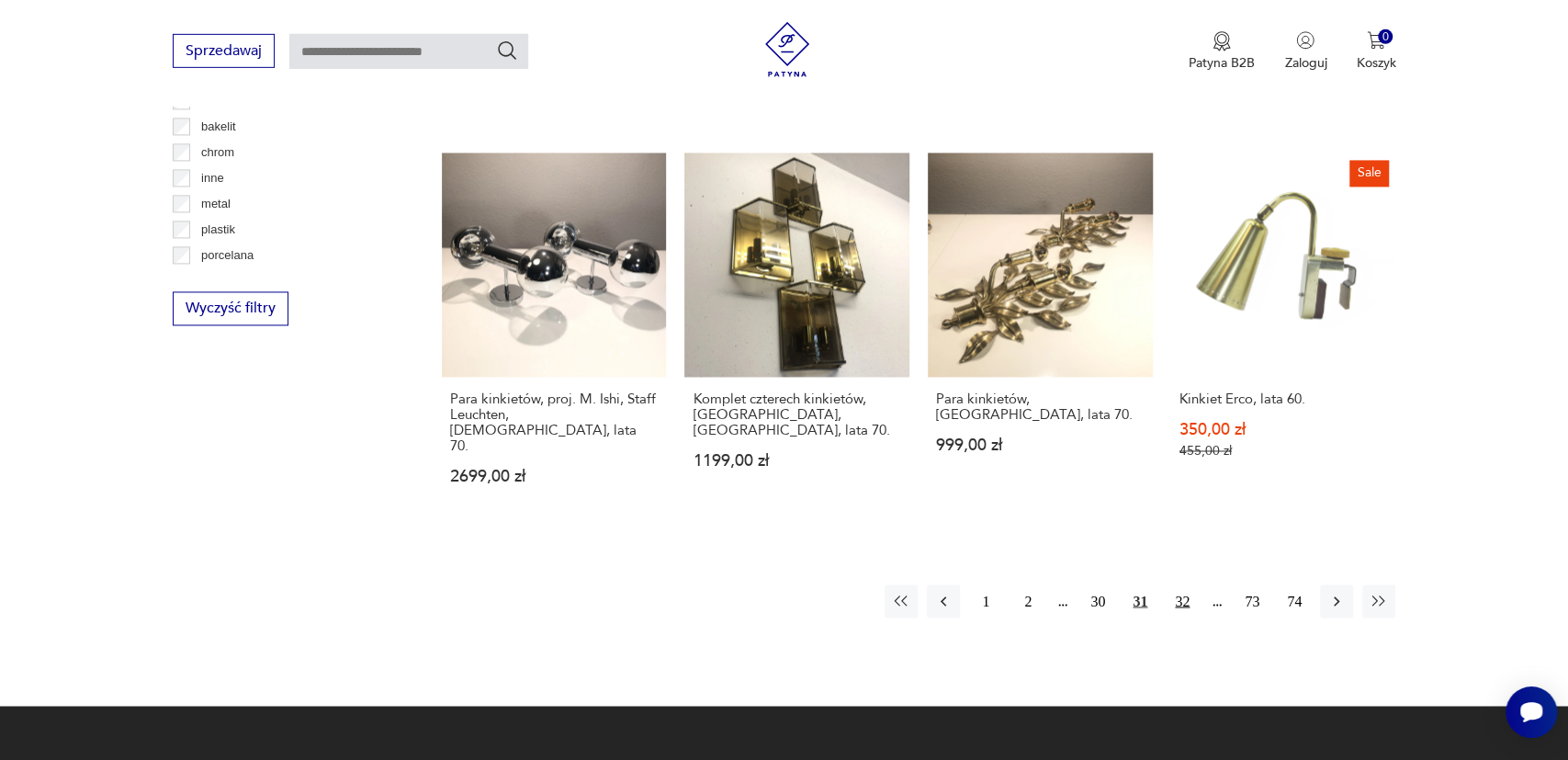
click at [1180, 586] on button "32" at bounding box center [1181, 602] width 33 height 33
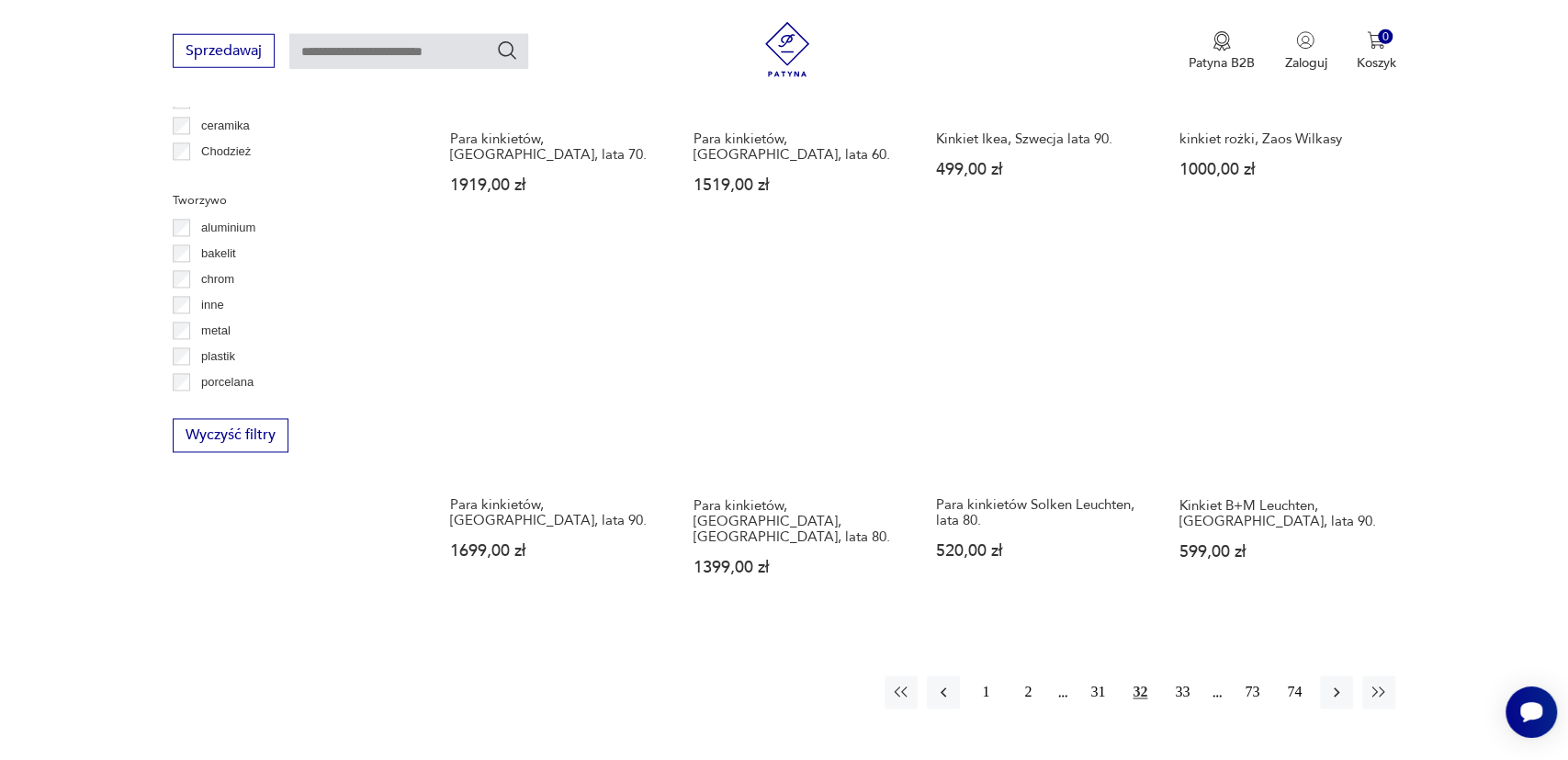
scroll to position [1675, 0]
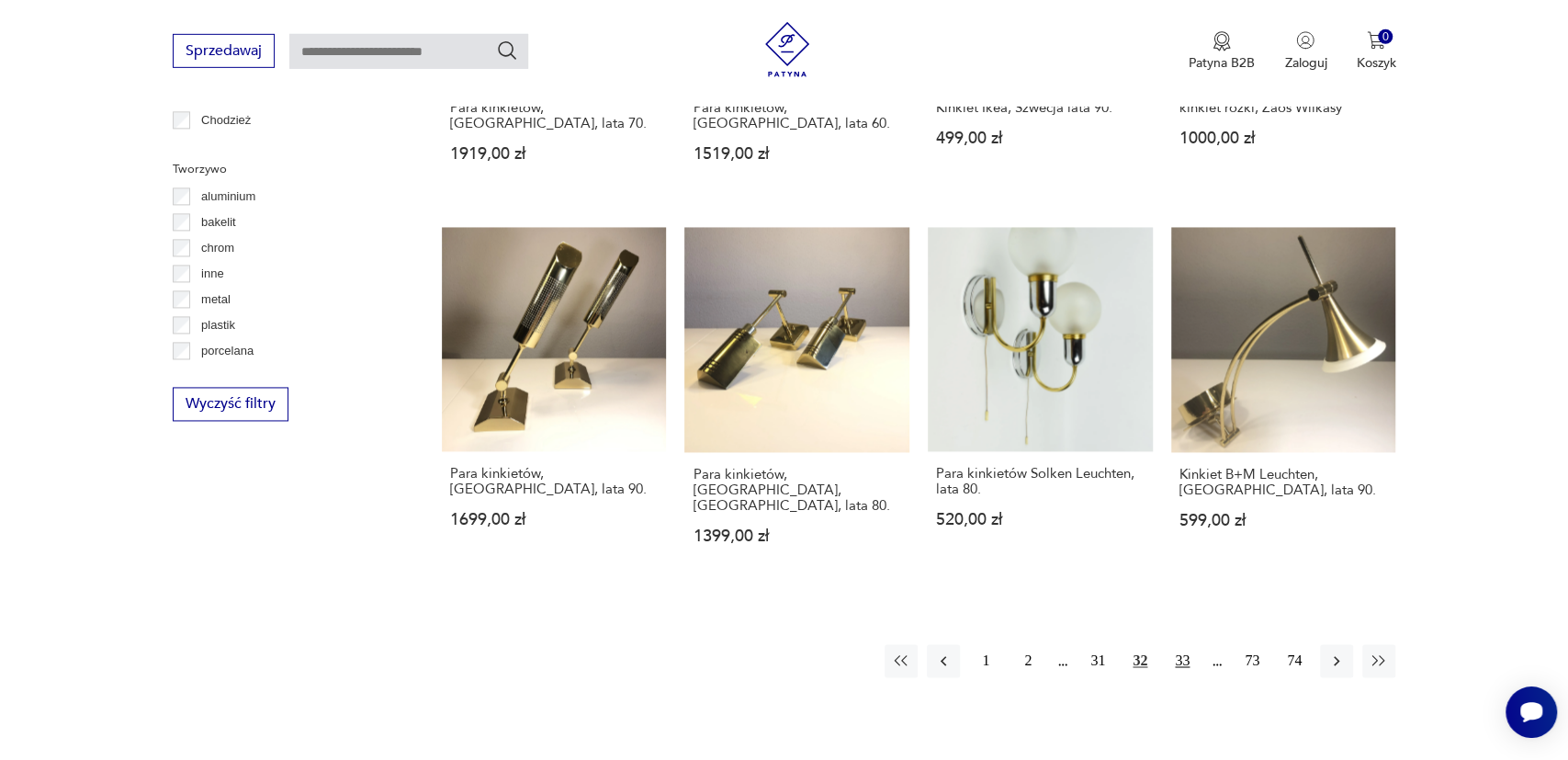
click at [1188, 645] on button "33" at bounding box center [1181, 661] width 33 height 33
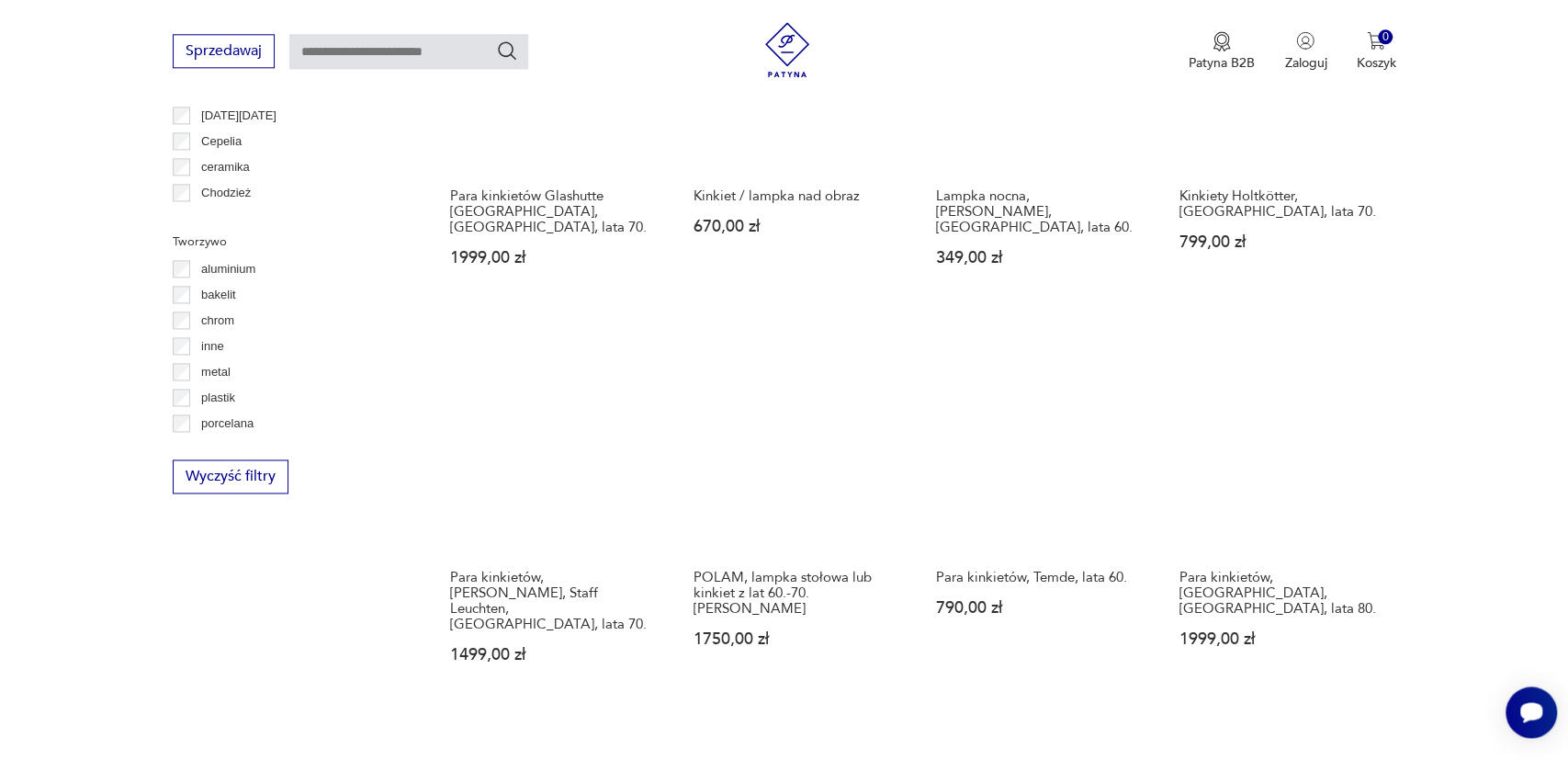
scroll to position [1770, 0]
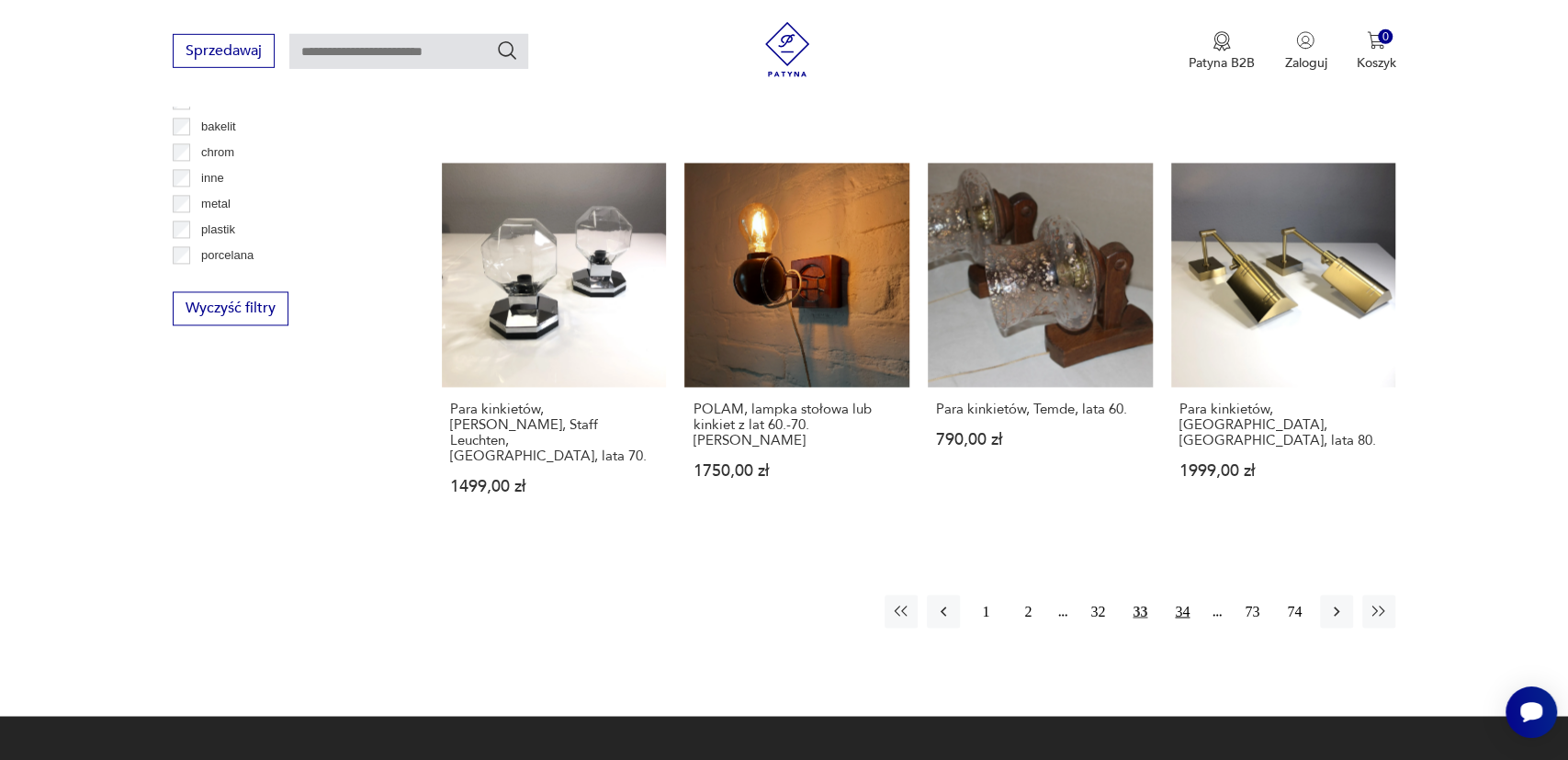
click at [1180, 596] on button "34" at bounding box center [1181, 612] width 33 height 33
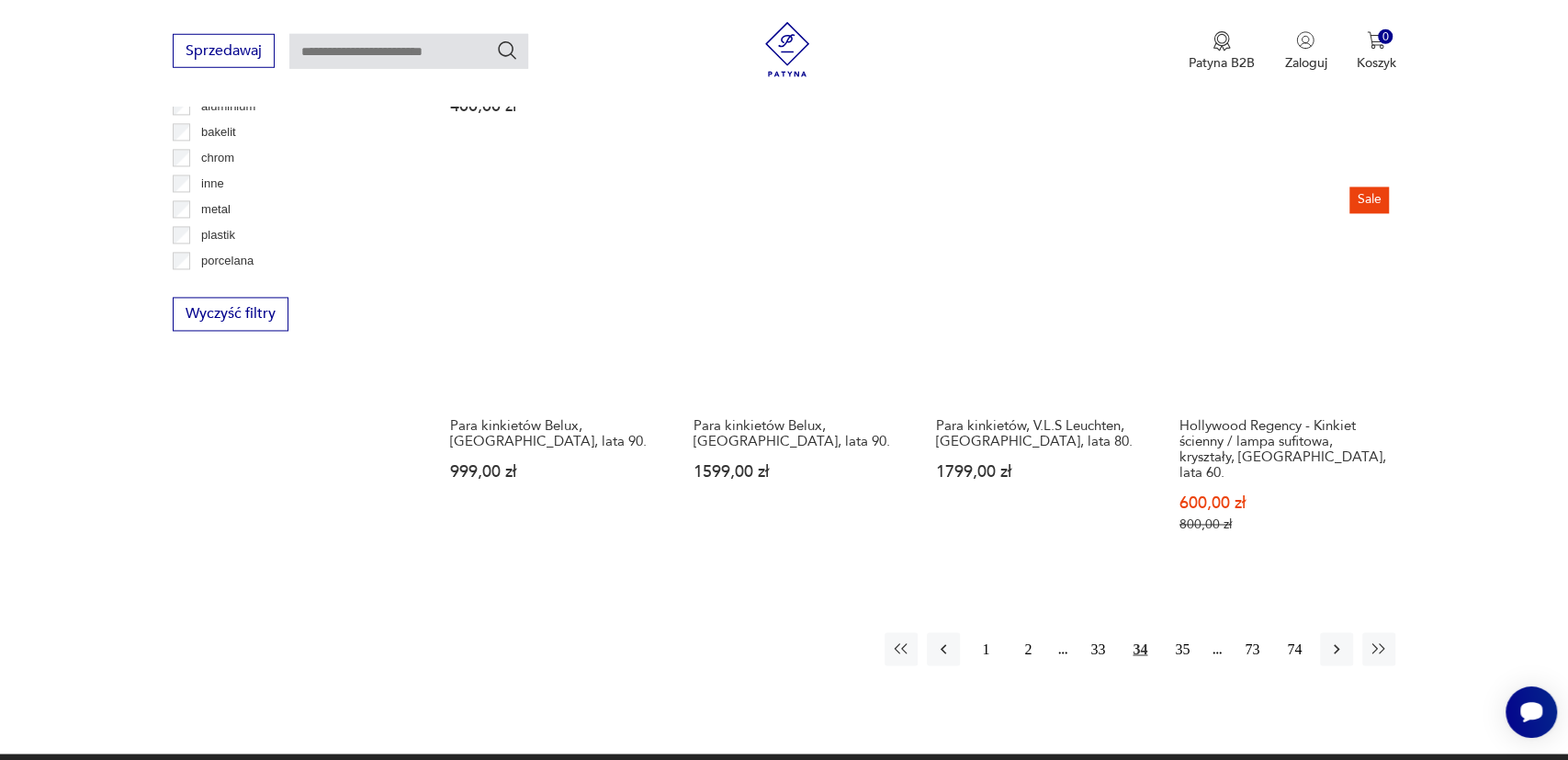
scroll to position [1770, 0]
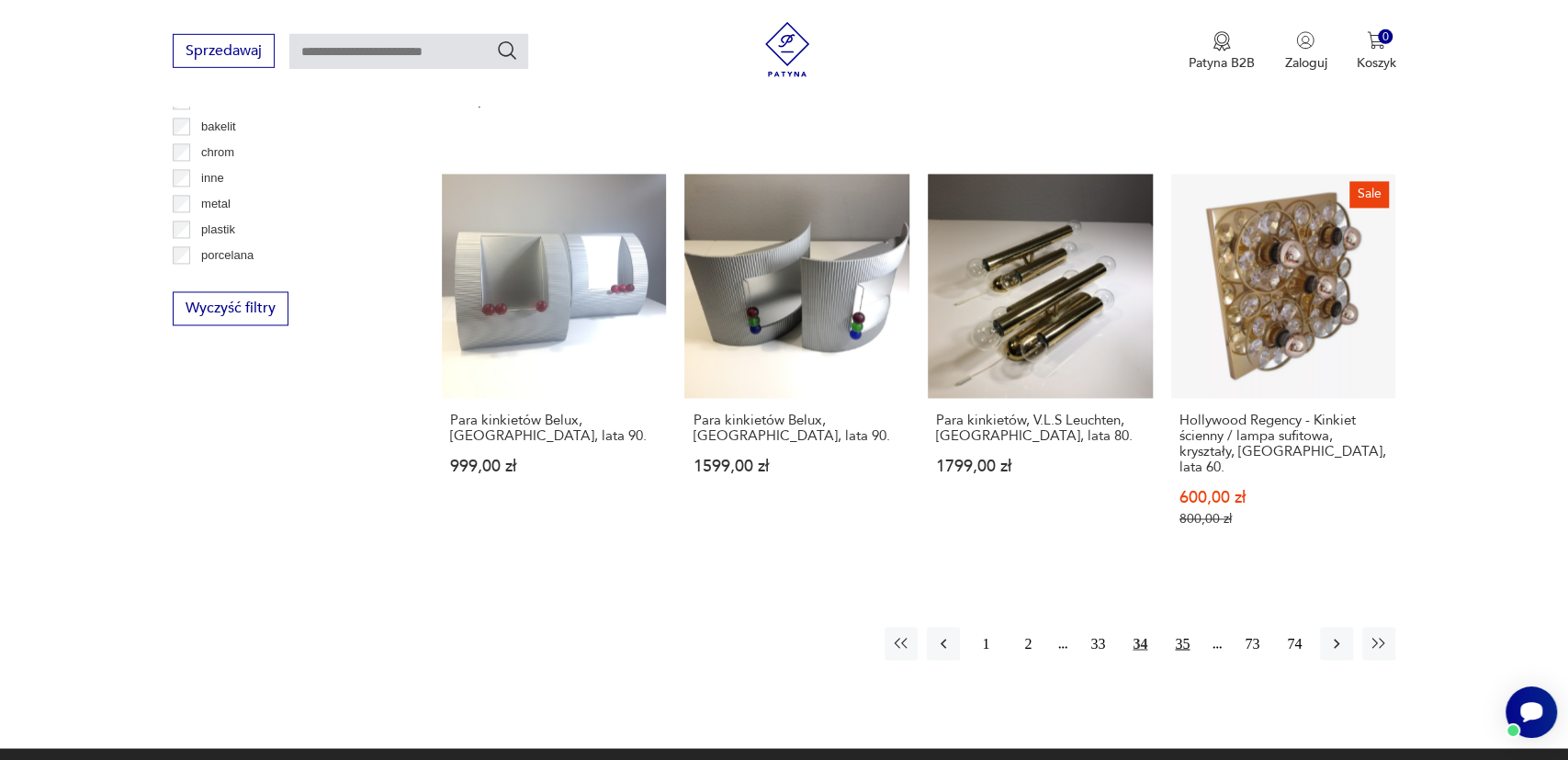
click at [1189, 628] on button "35" at bounding box center [1181, 644] width 33 height 33
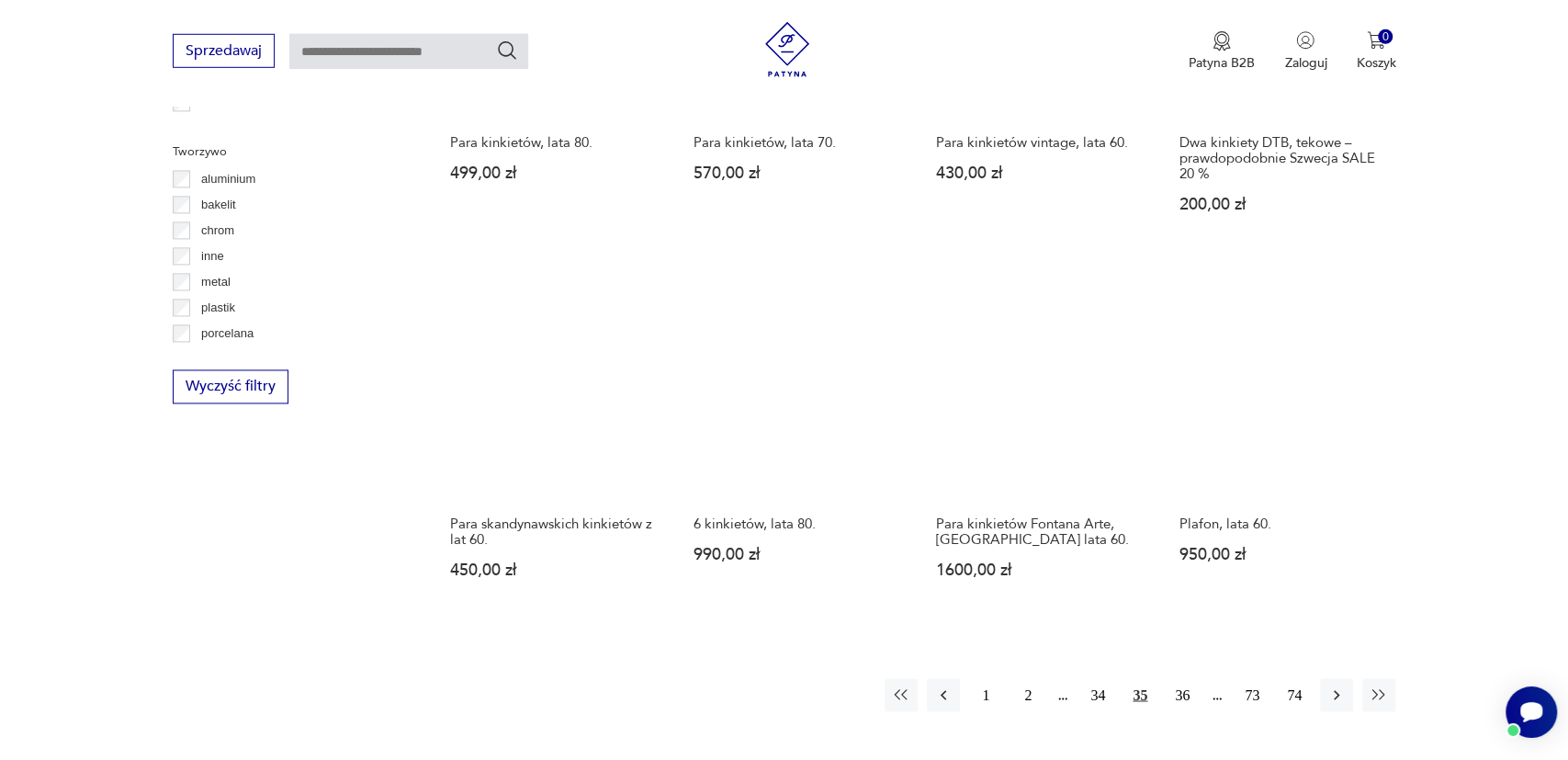
scroll to position [1866, 0]
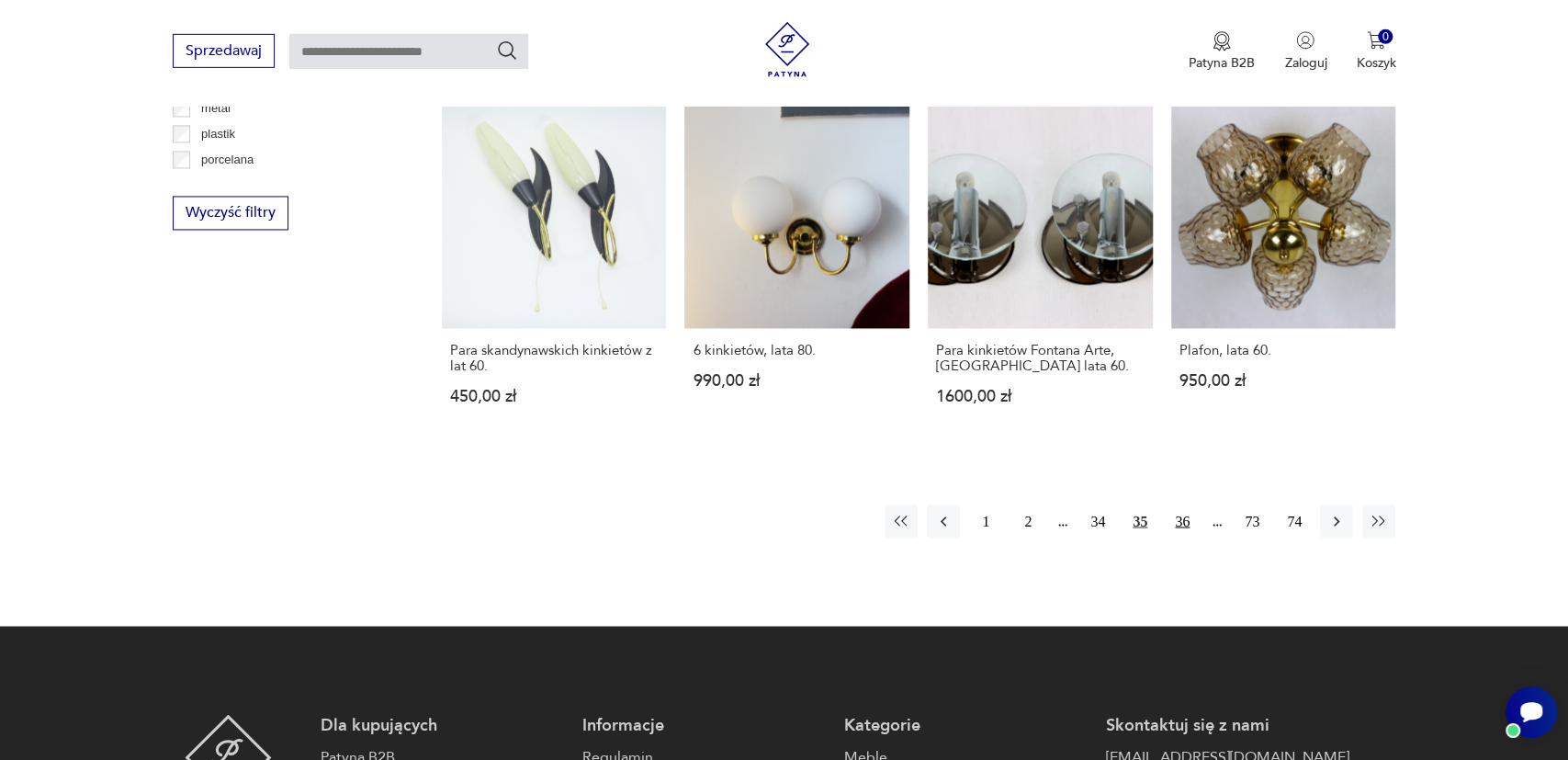
click at [1186, 506] on button "36" at bounding box center [1181, 522] width 33 height 33
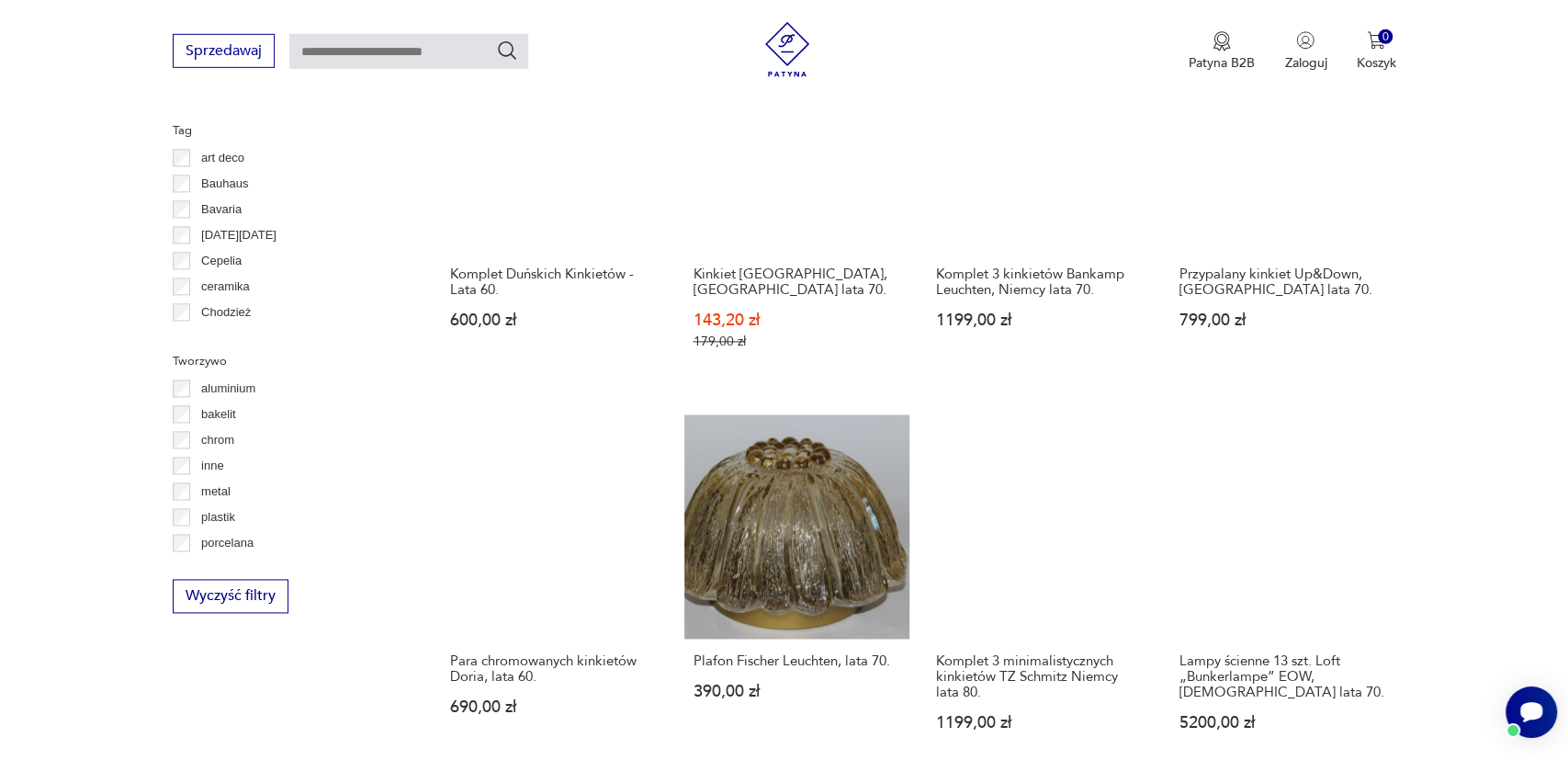
scroll to position [1866, 0]
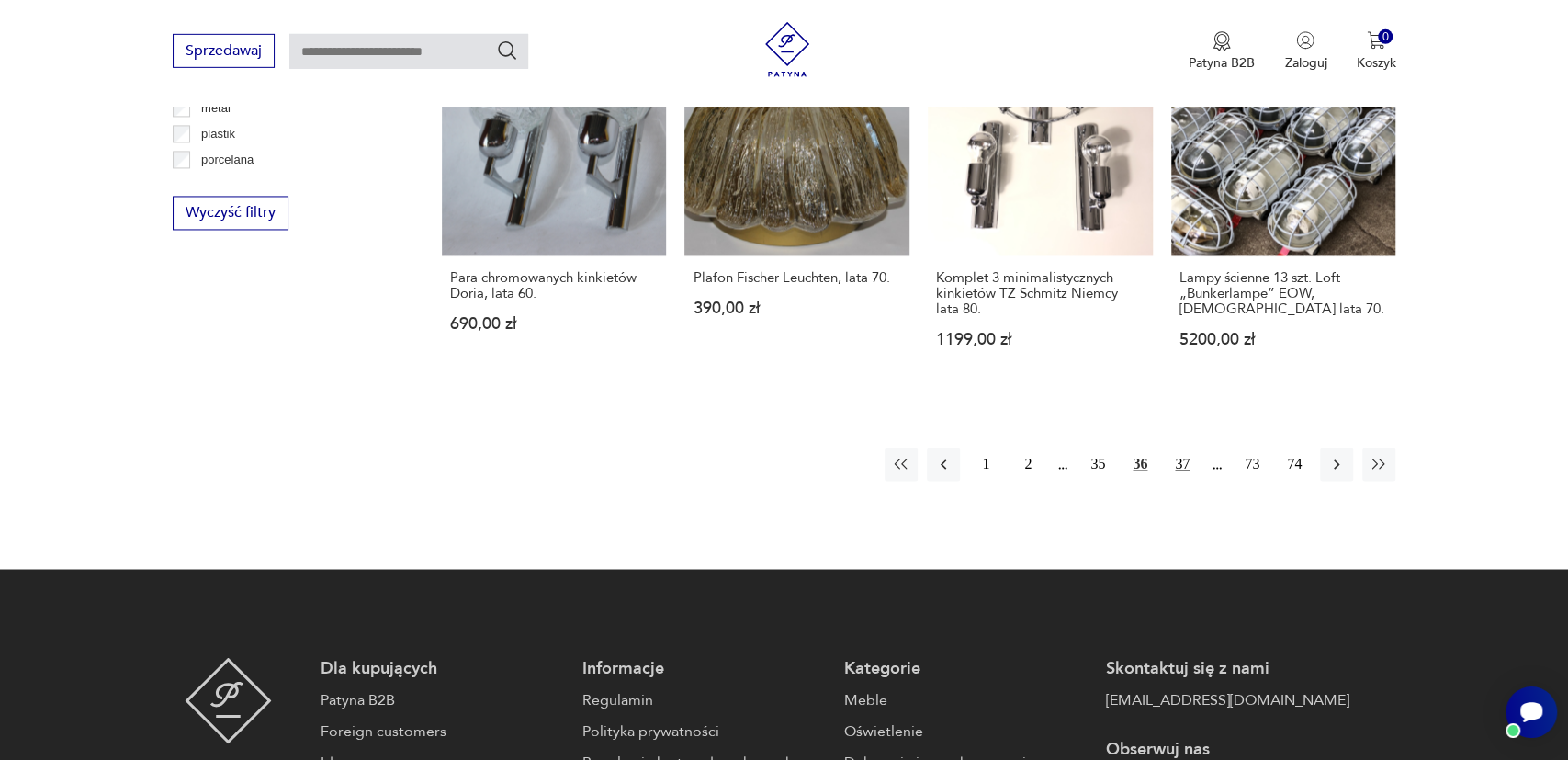
click at [1182, 449] on button "37" at bounding box center [1181, 465] width 33 height 33
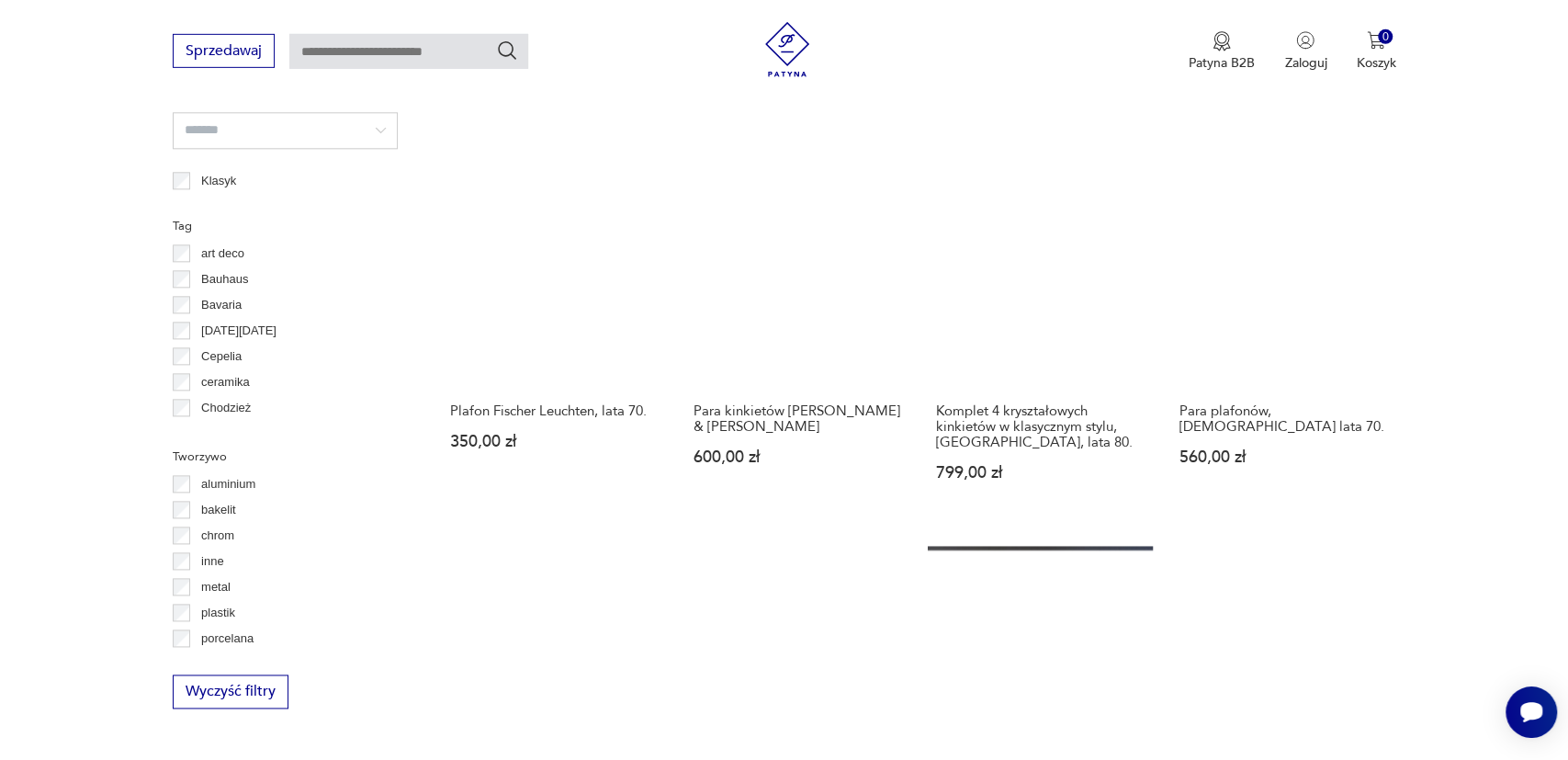
scroll to position [1675, 0]
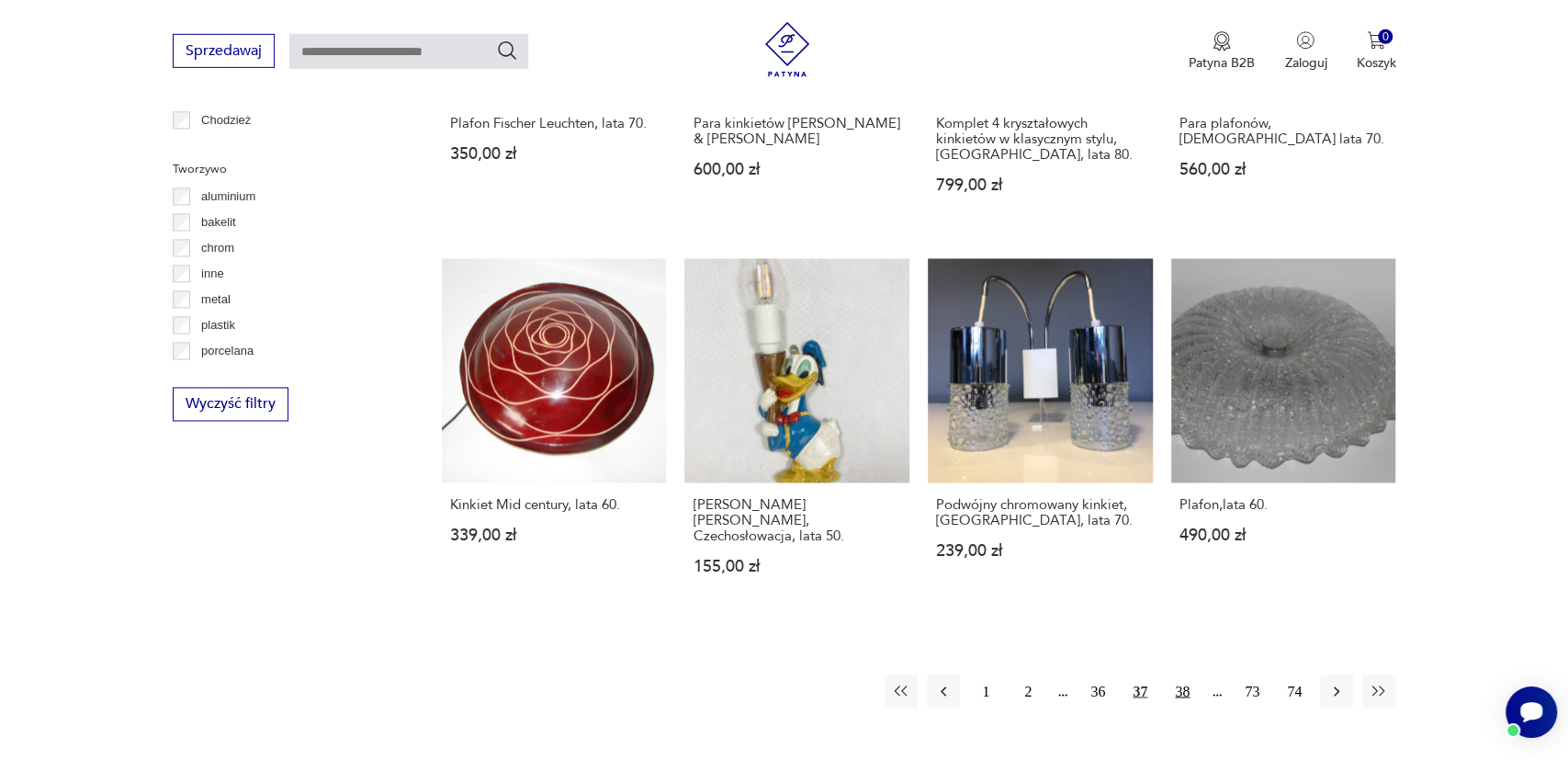
click at [1176, 676] on button "38" at bounding box center [1181, 692] width 33 height 33
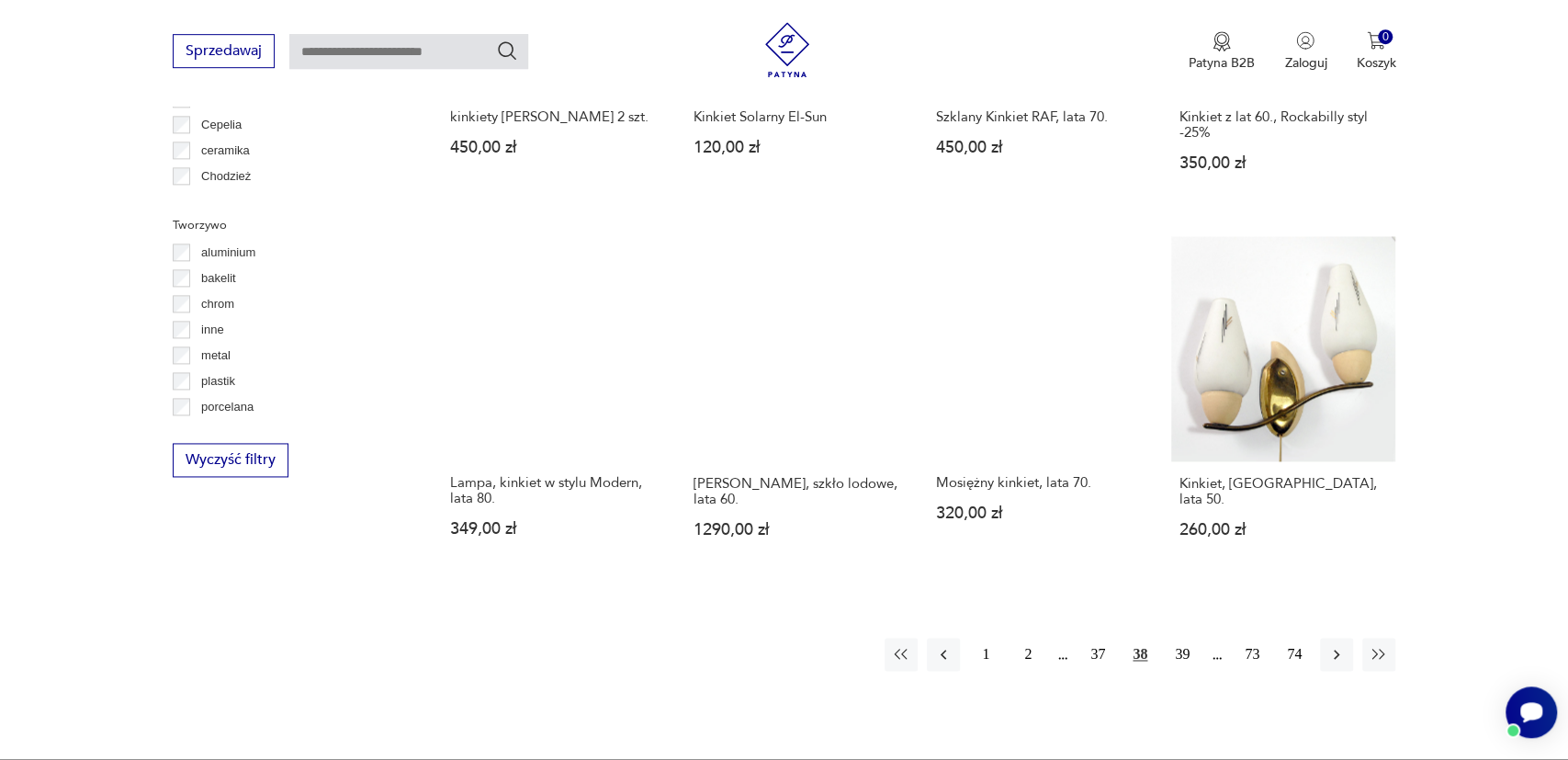
scroll to position [1770, 0]
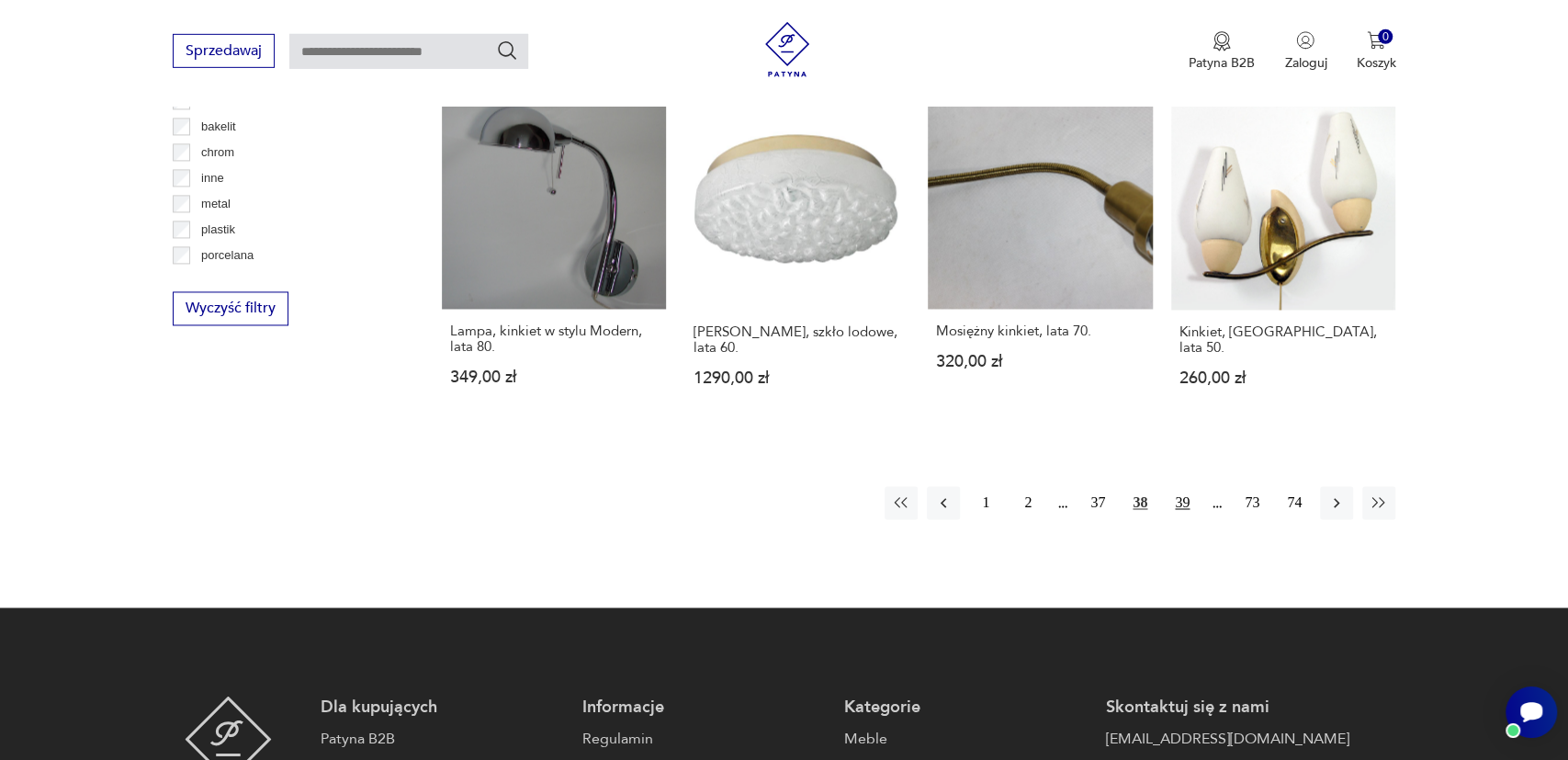
click at [1177, 499] on button "39" at bounding box center [1181, 503] width 33 height 33
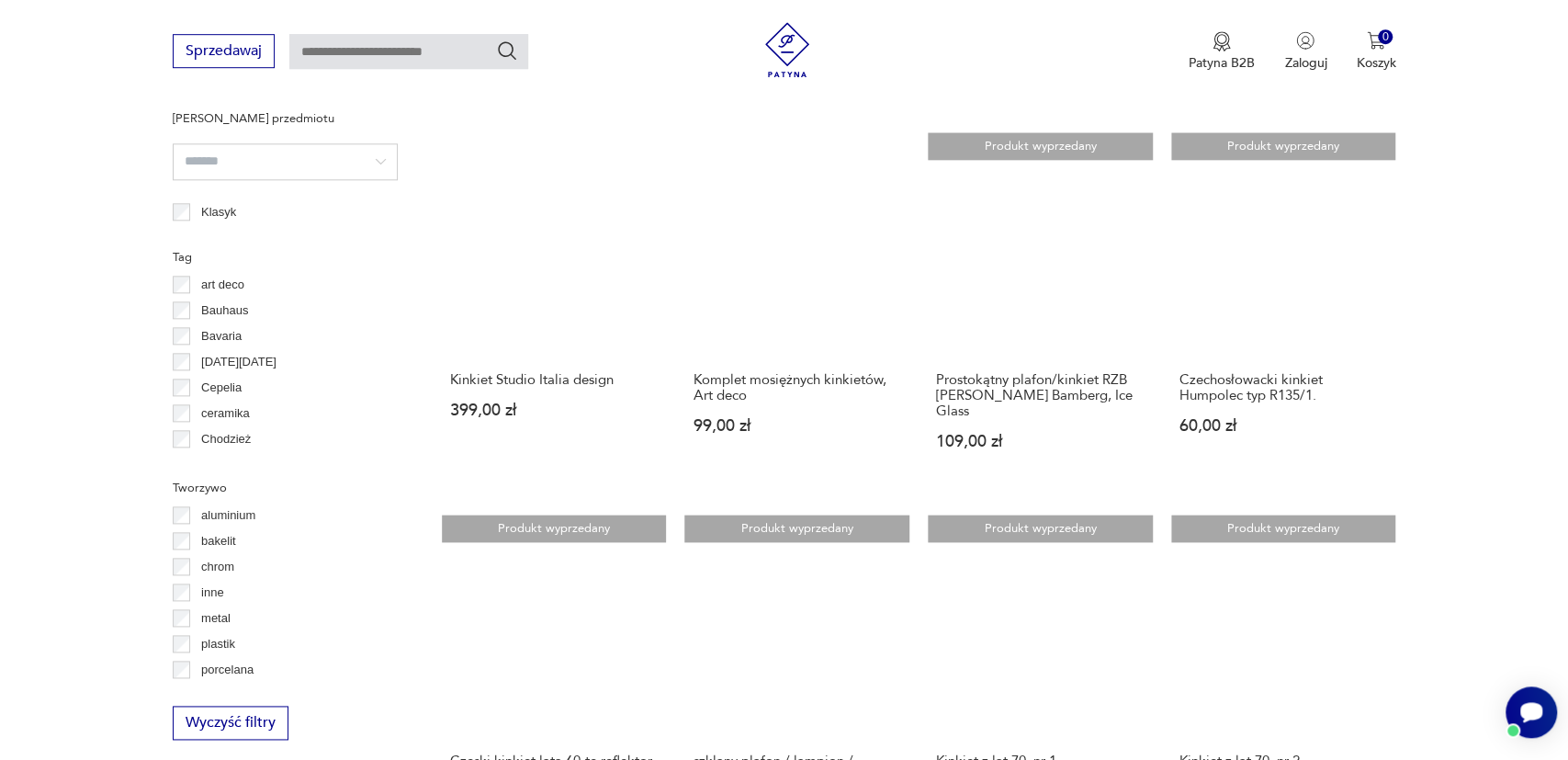
scroll to position [1579, 0]
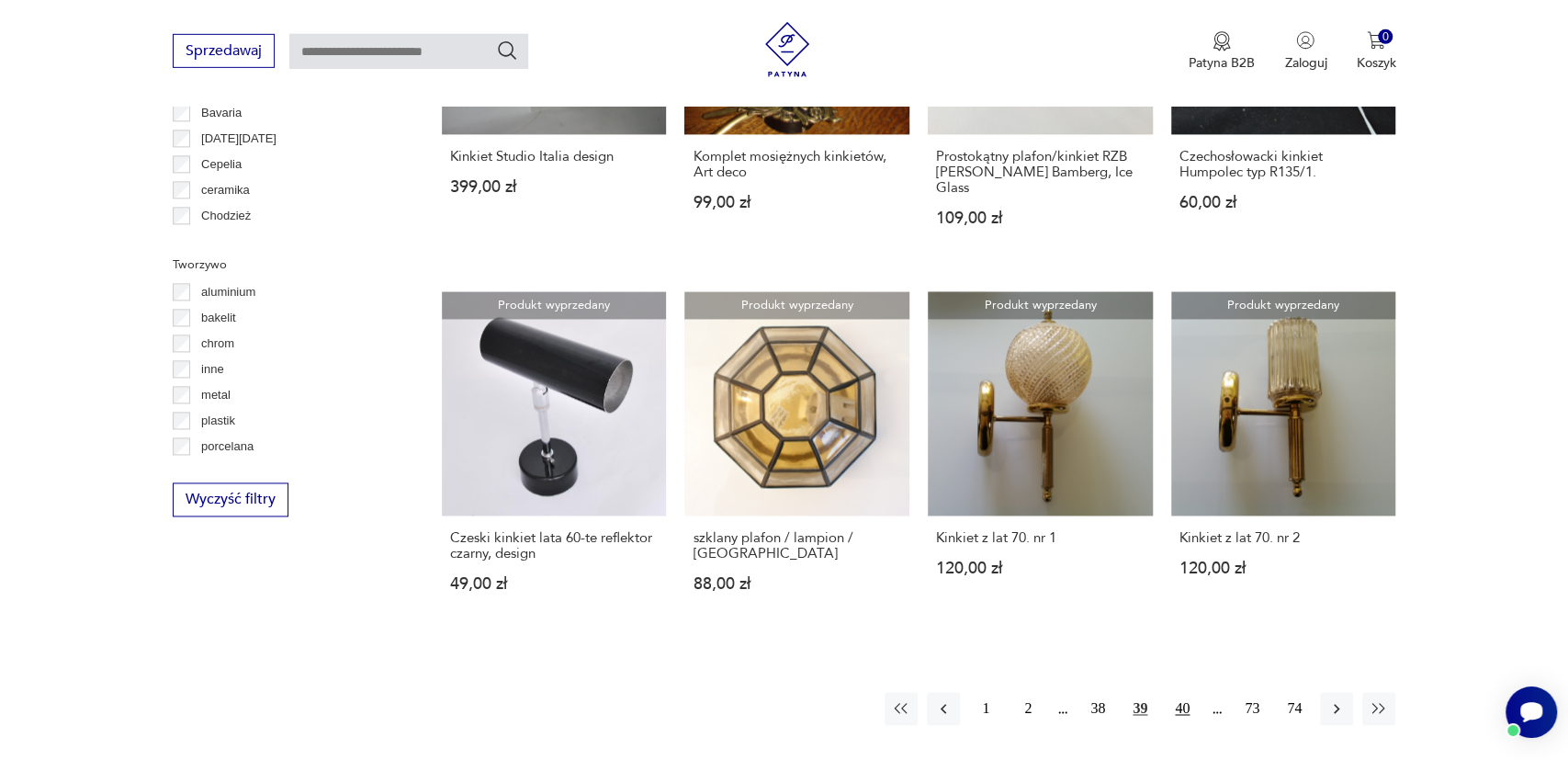
click at [1180, 711] on button "40" at bounding box center [1181, 709] width 33 height 33
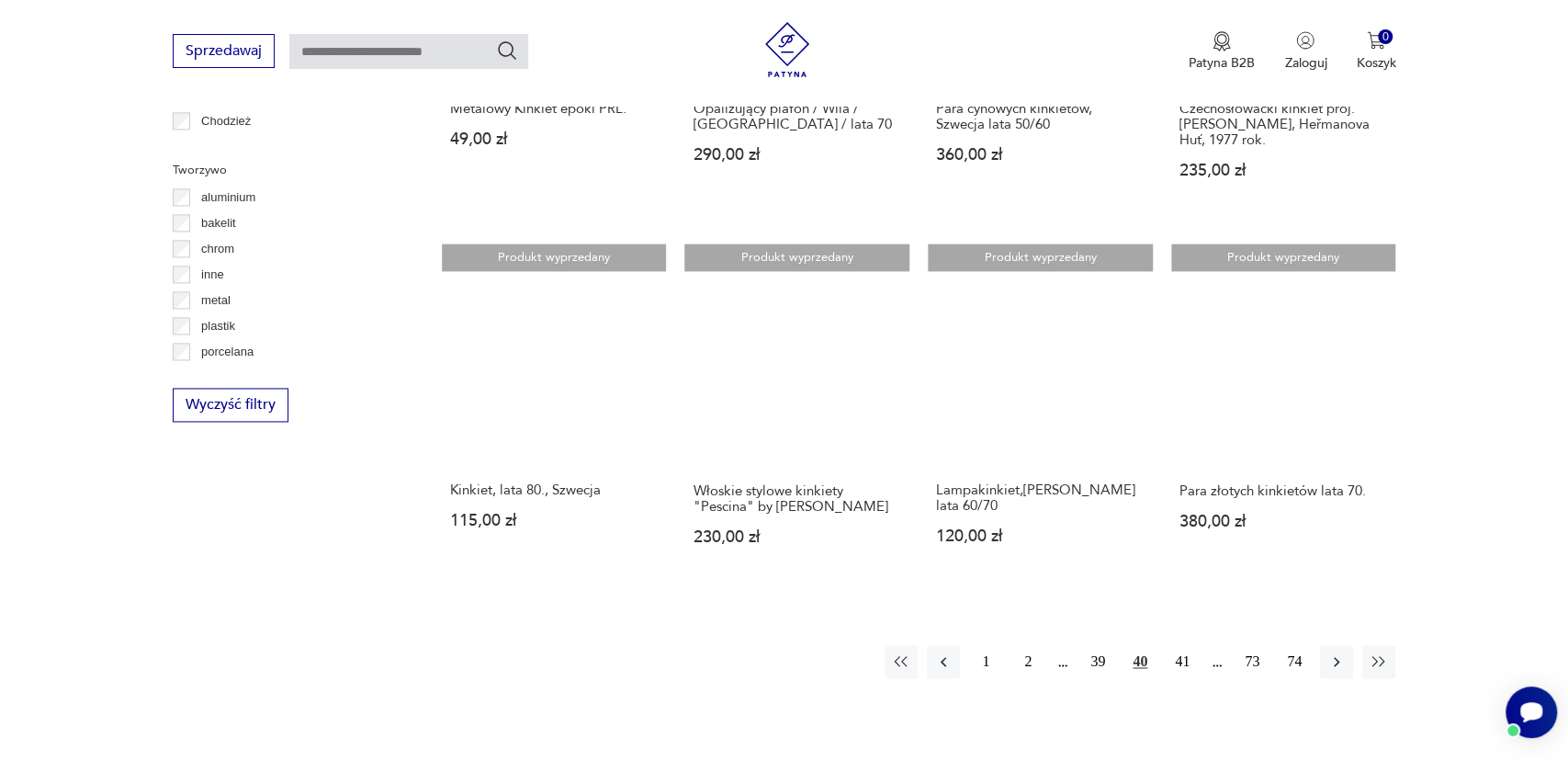
scroll to position [1675, 0]
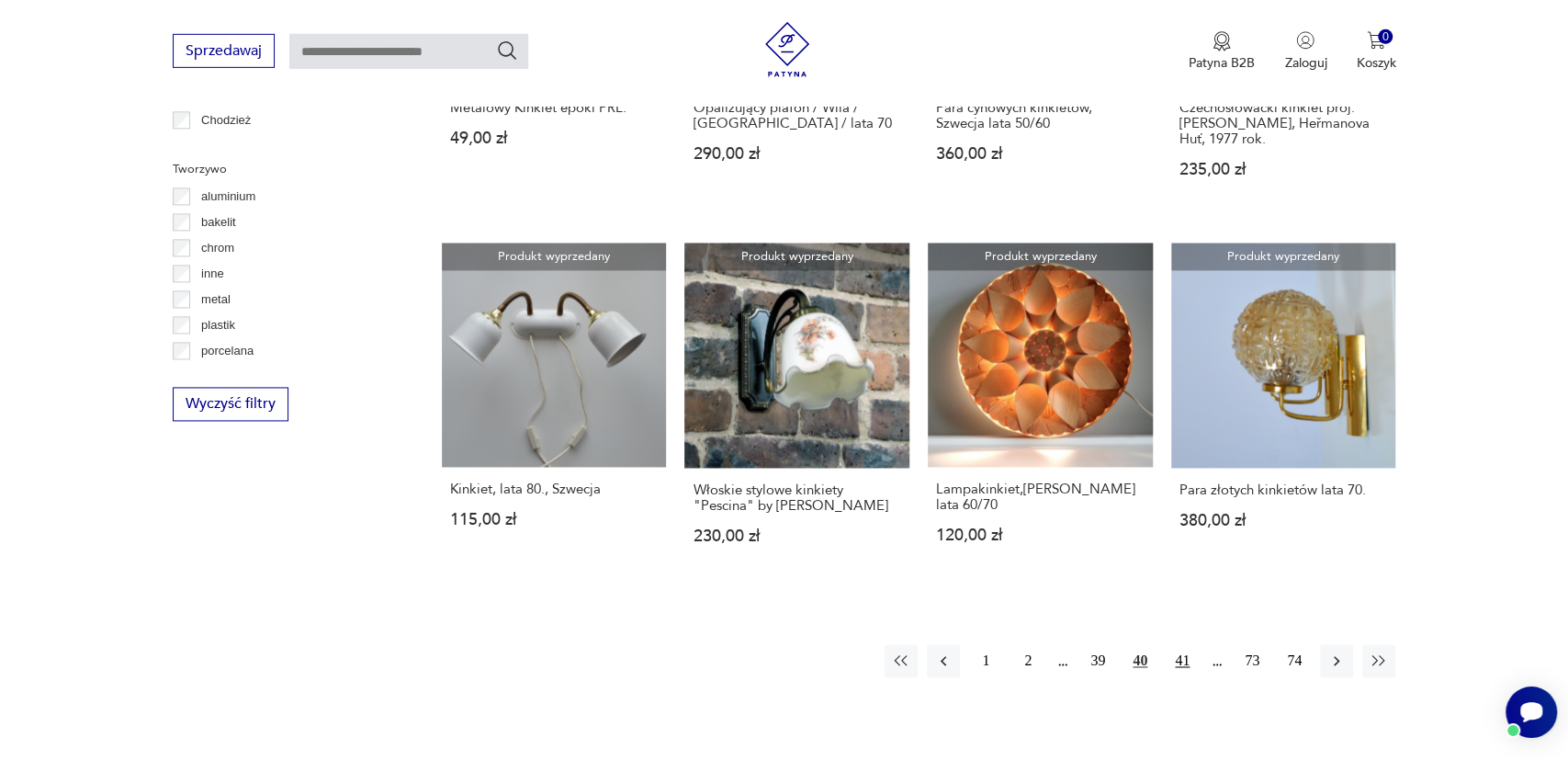
click at [1187, 660] on button "41" at bounding box center [1181, 661] width 33 height 33
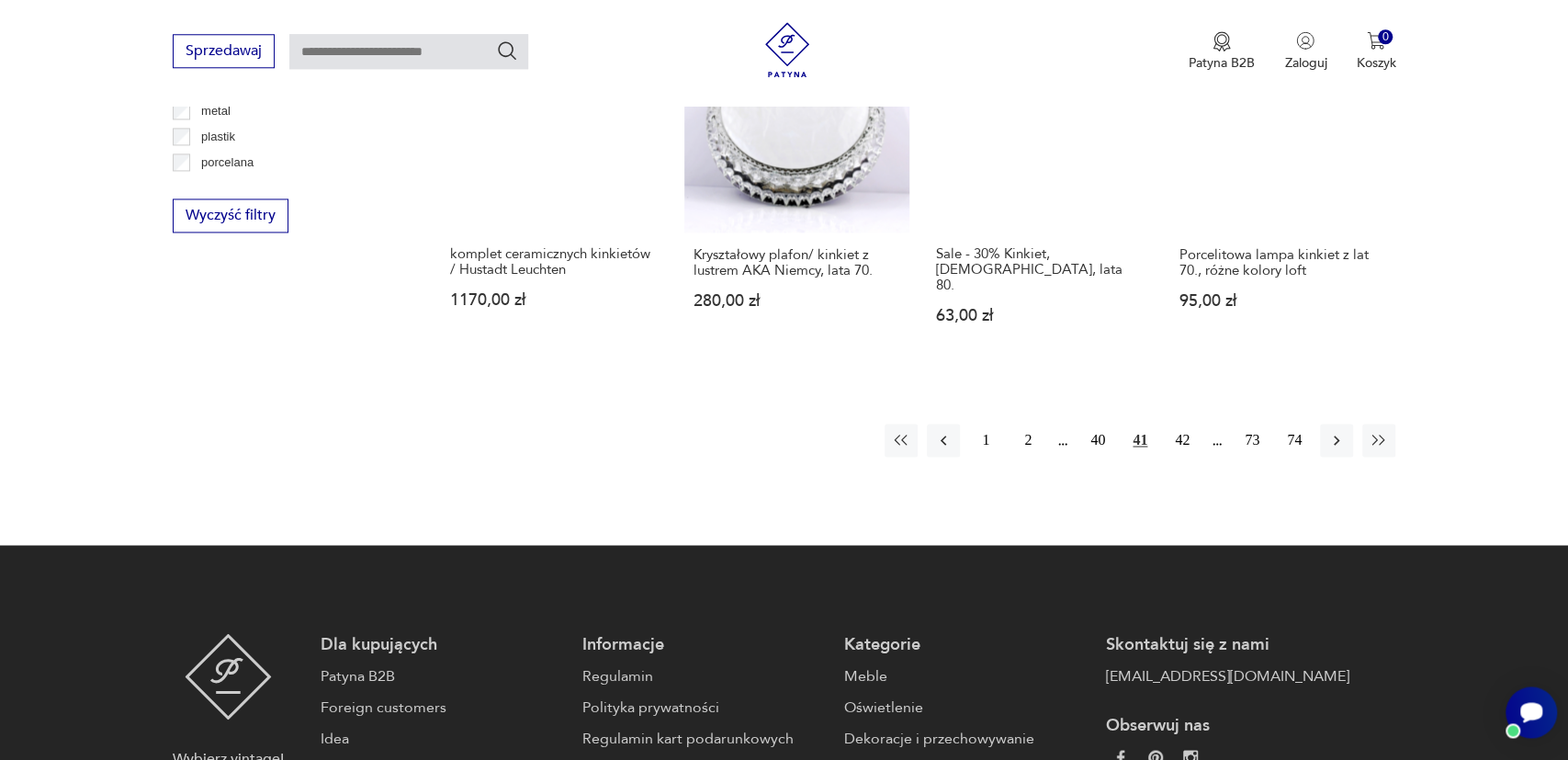
scroll to position [1866, 0]
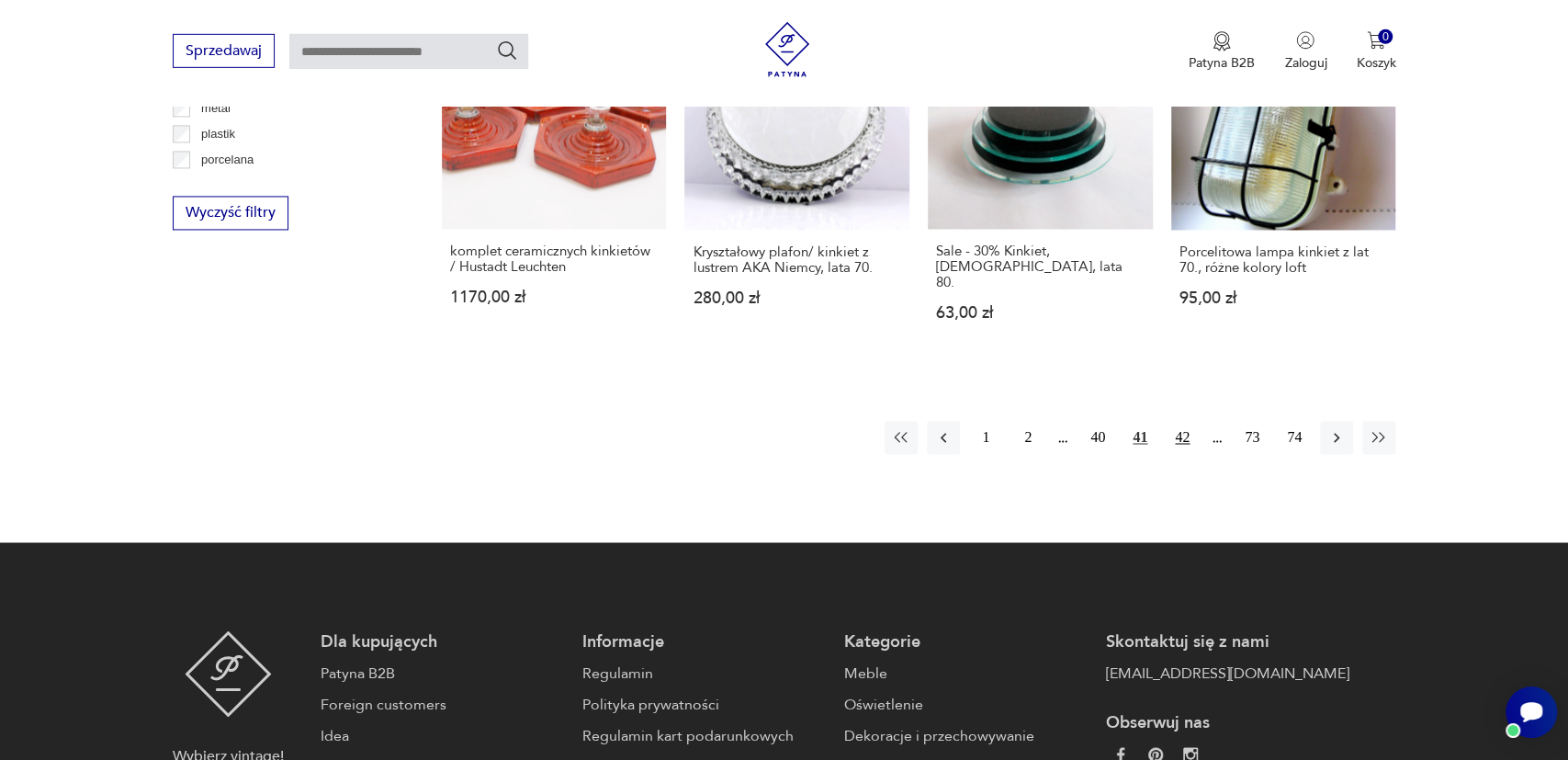
click at [1183, 422] on button "42" at bounding box center [1181, 438] width 33 height 33
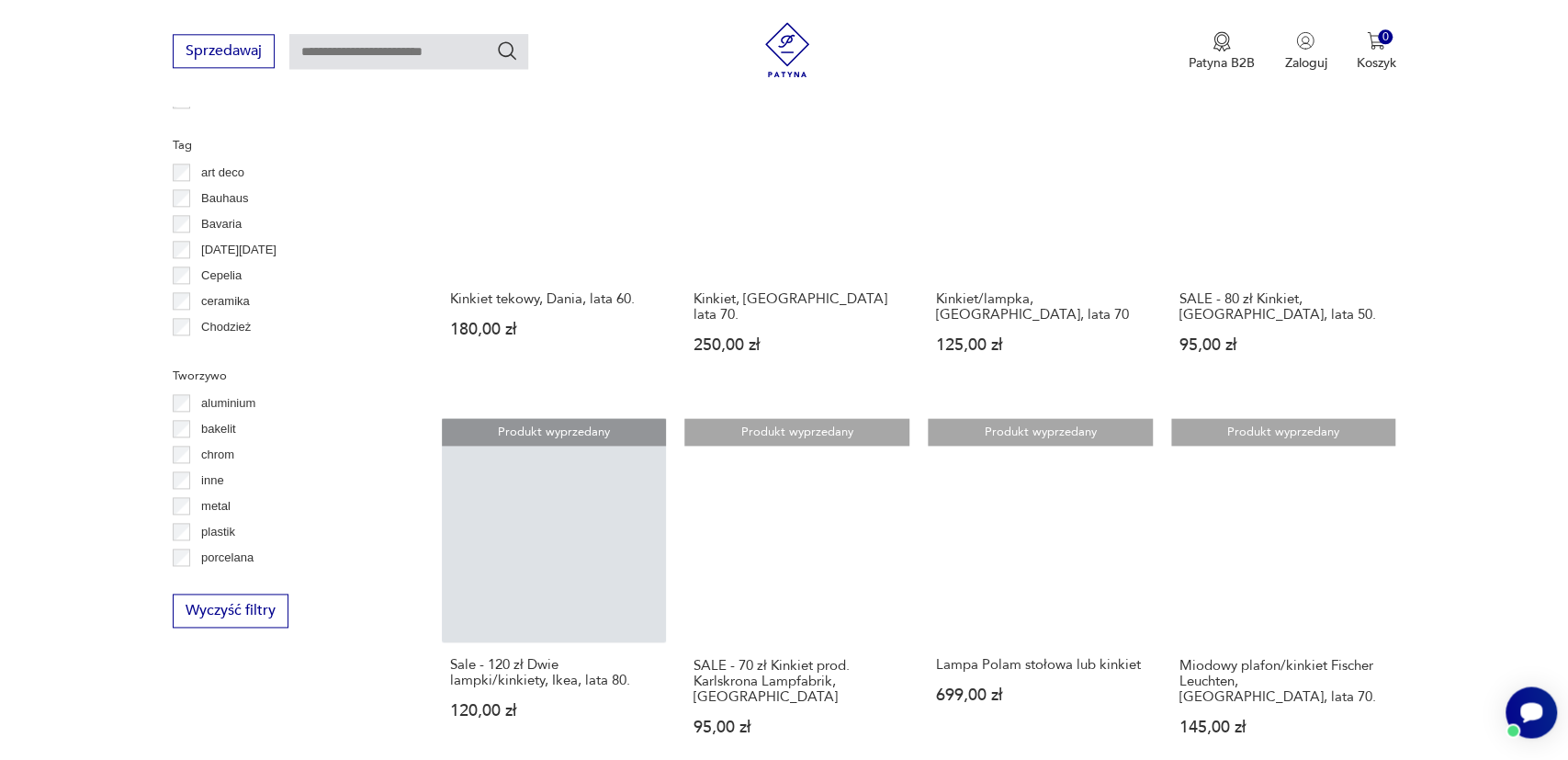
scroll to position [1579, 0]
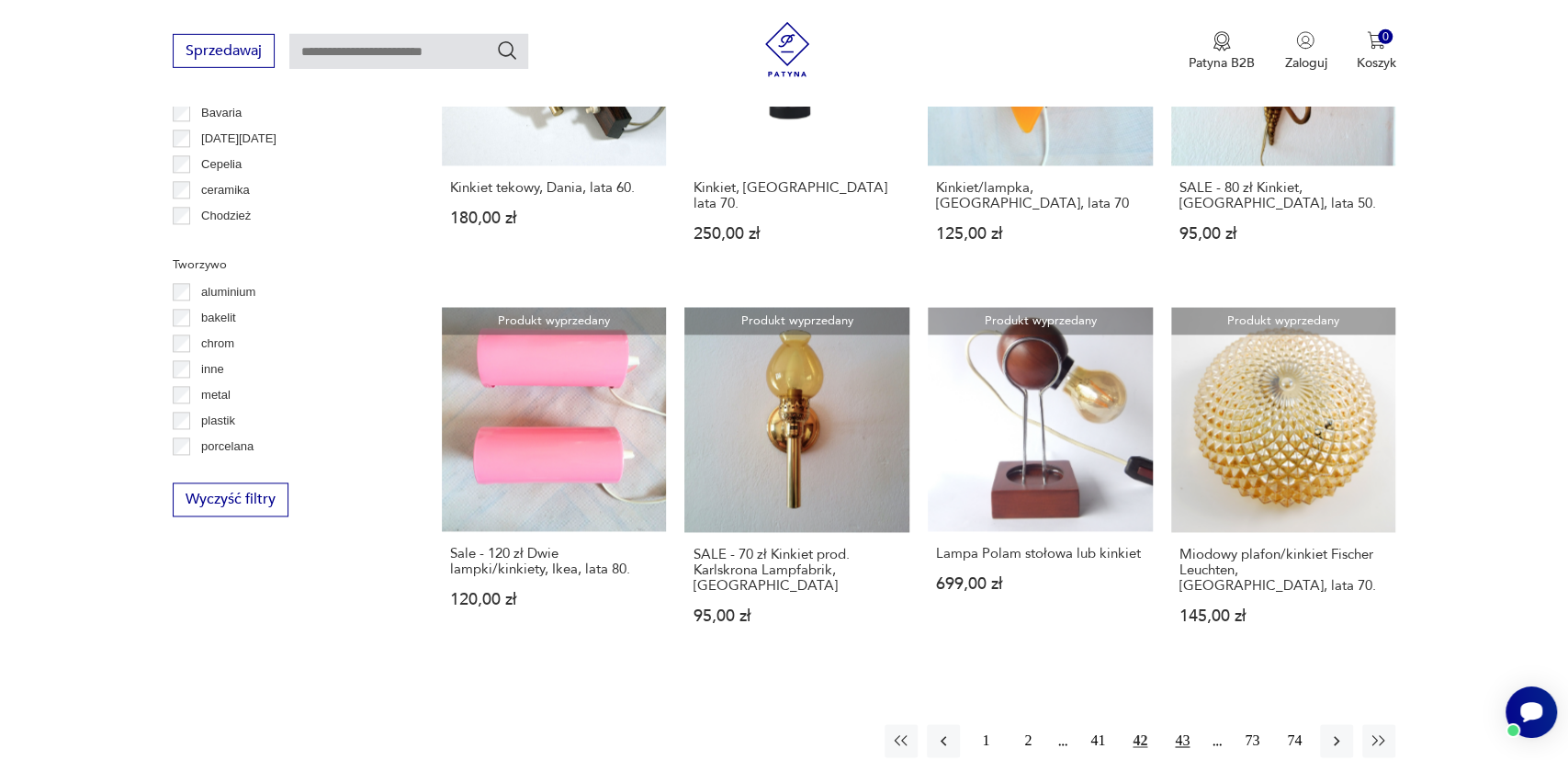
click at [1187, 725] on button "43" at bounding box center [1181, 741] width 33 height 33
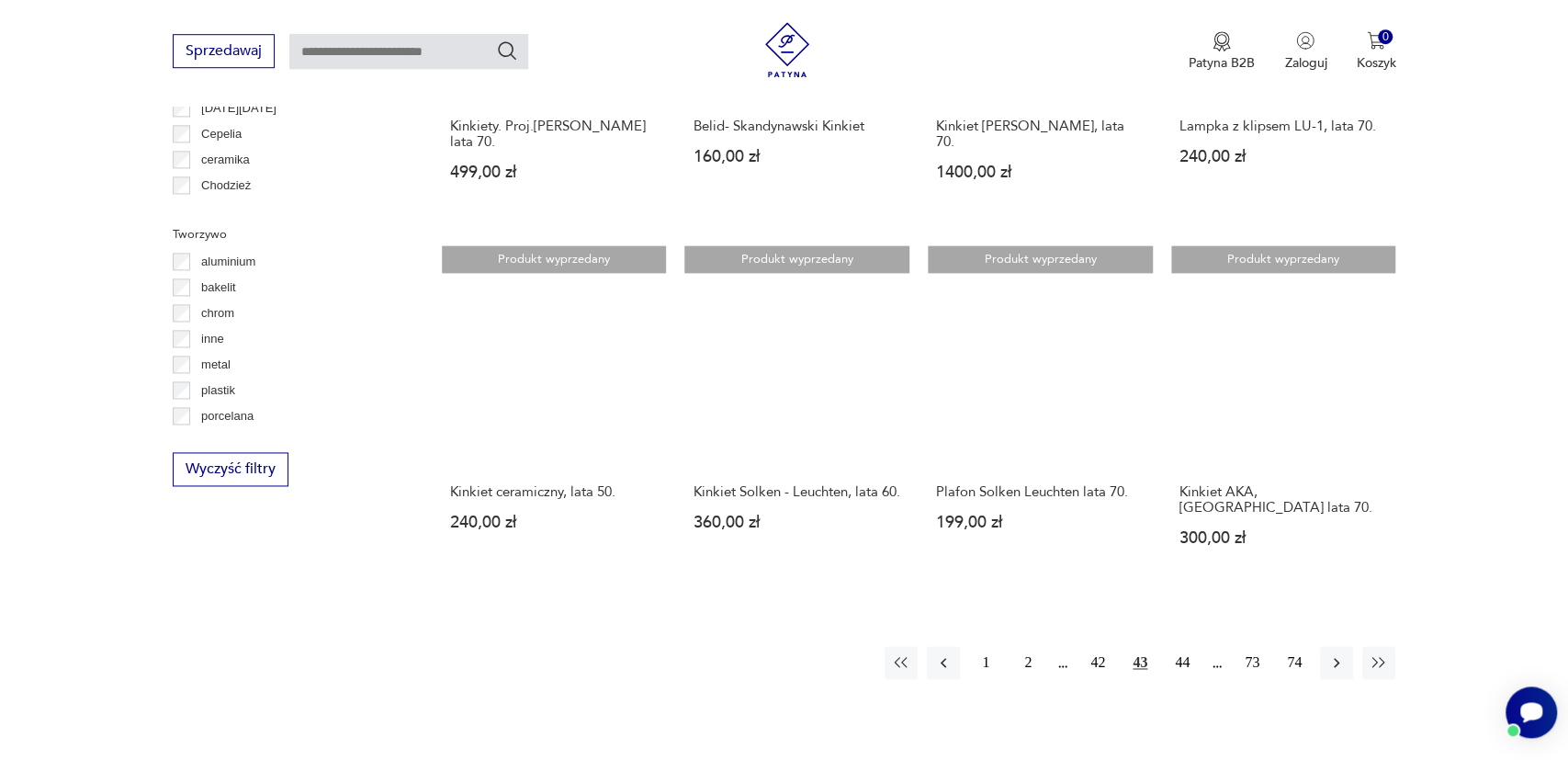
scroll to position [1675, 0]
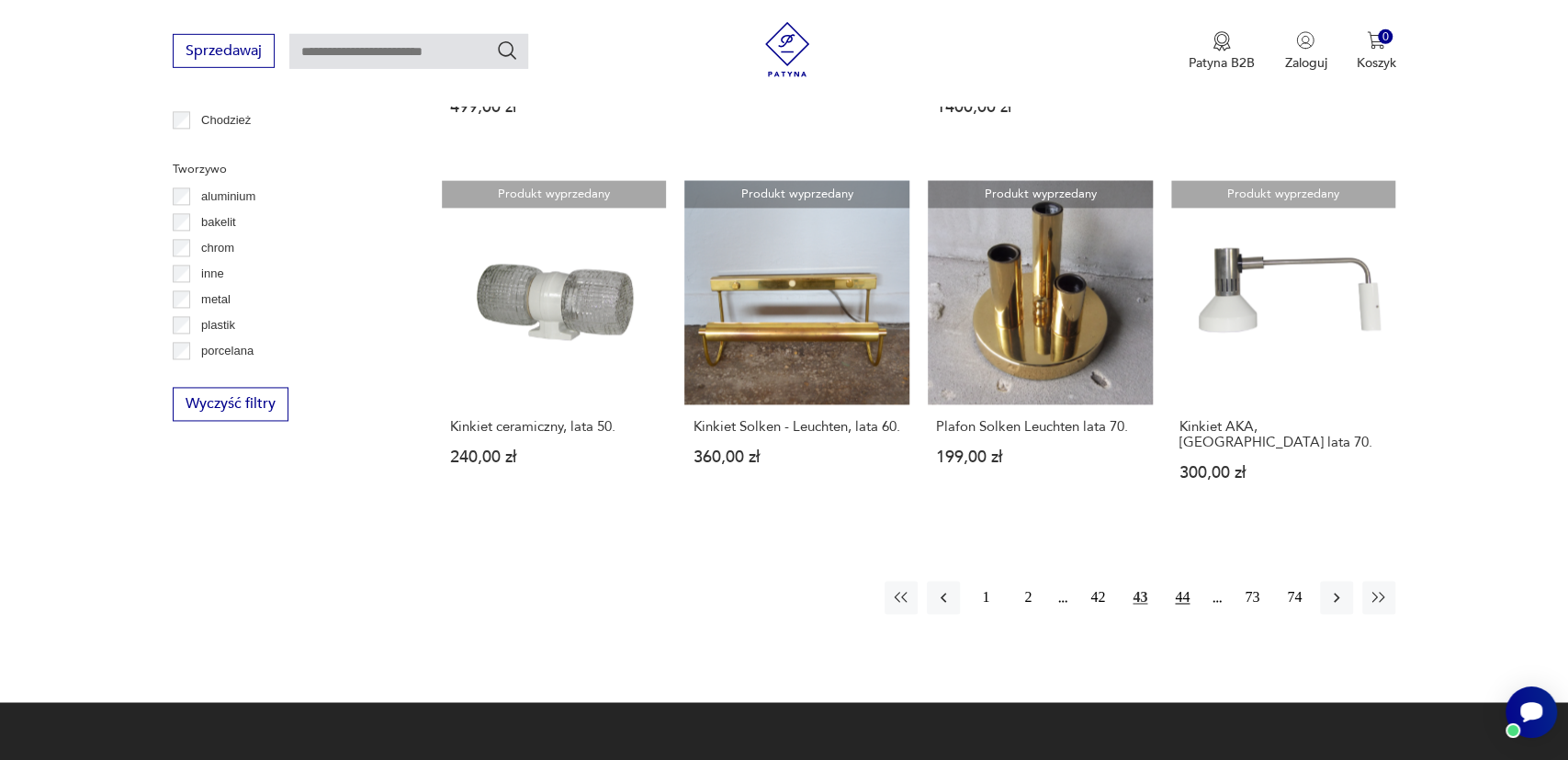
click at [1179, 597] on button "44" at bounding box center [1181, 598] width 33 height 33
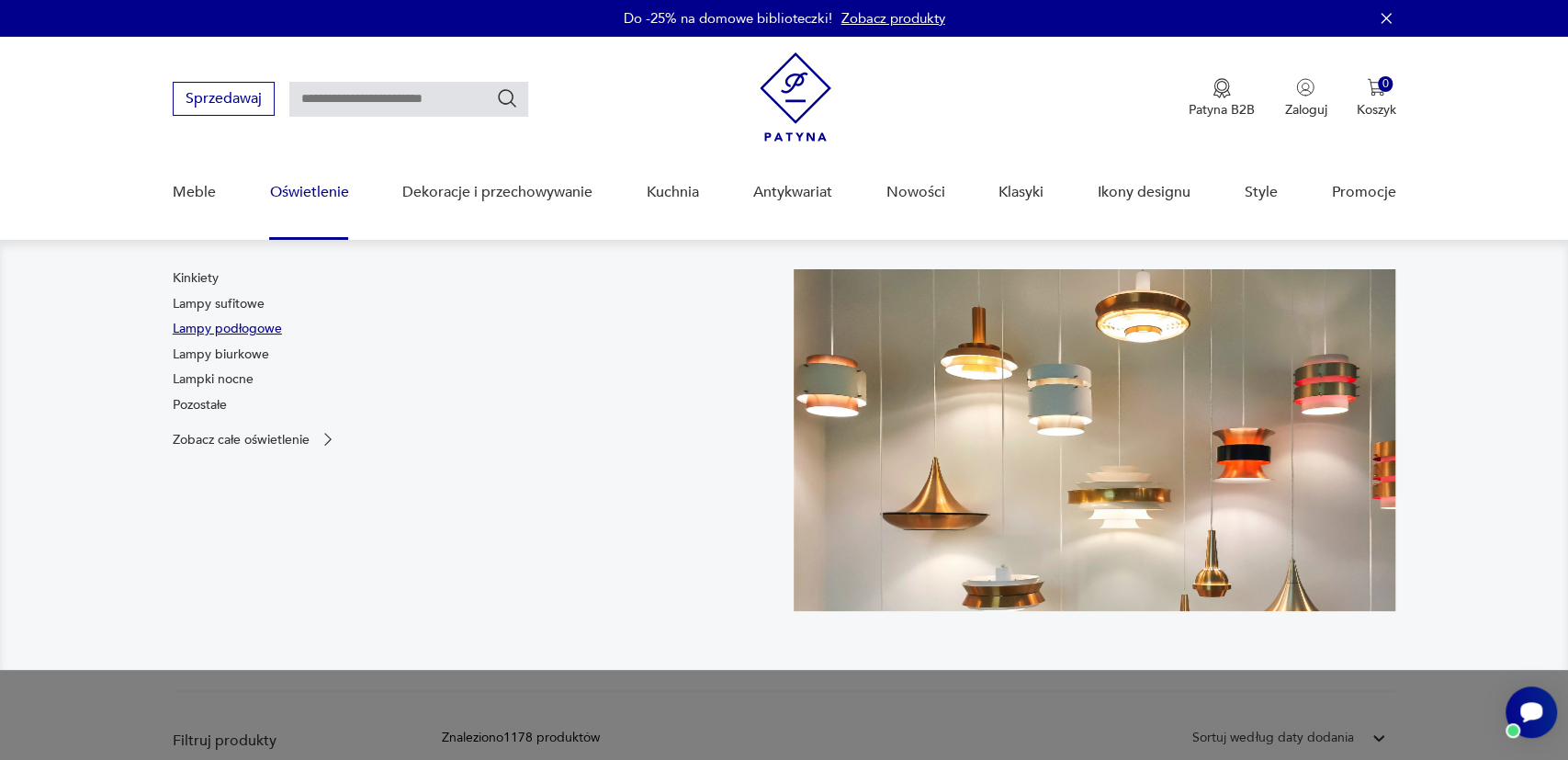
click at [220, 324] on link "Lampy podłogowe" at bounding box center [227, 329] width 109 height 18
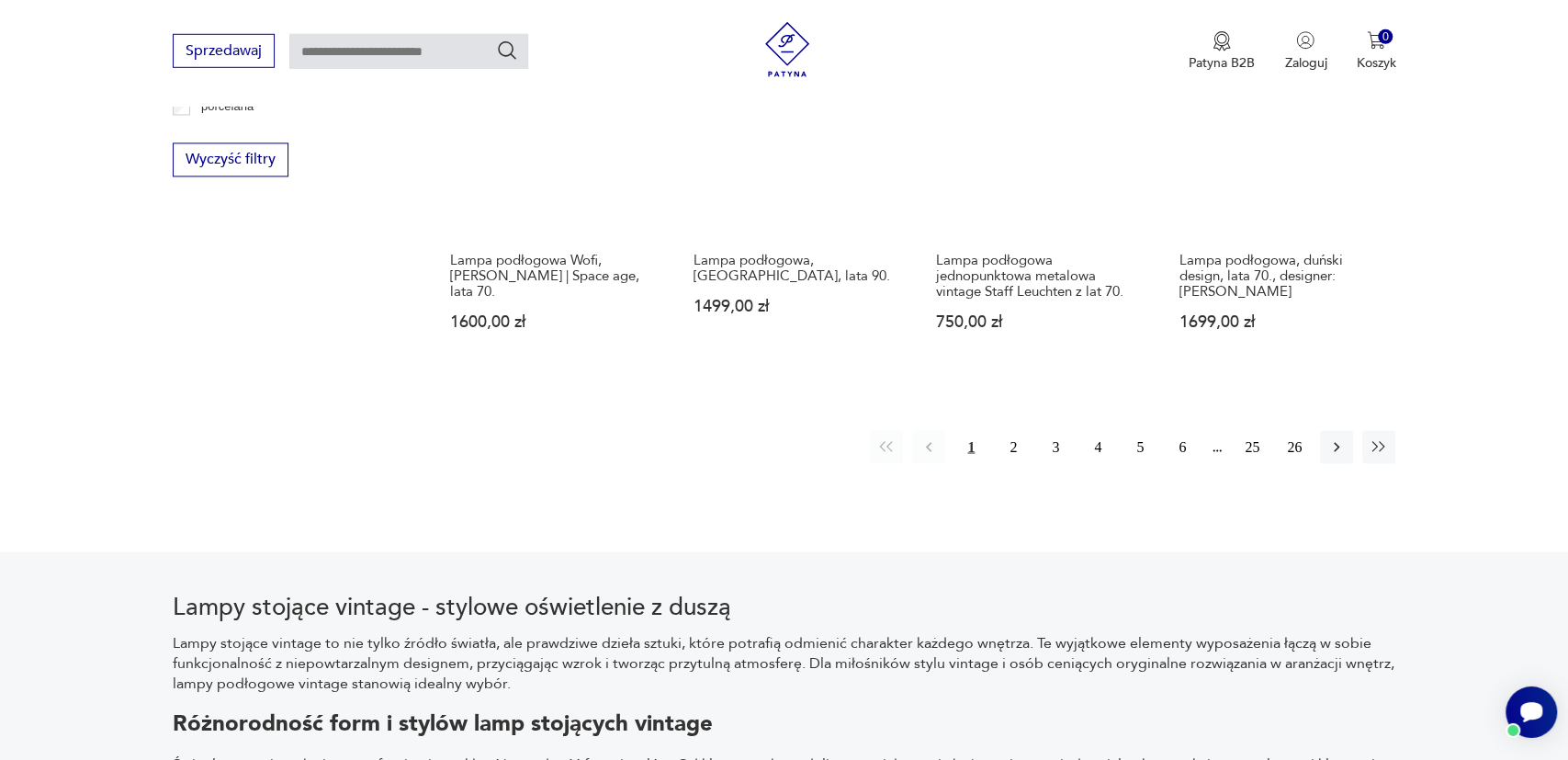
scroll to position [1963, 0]
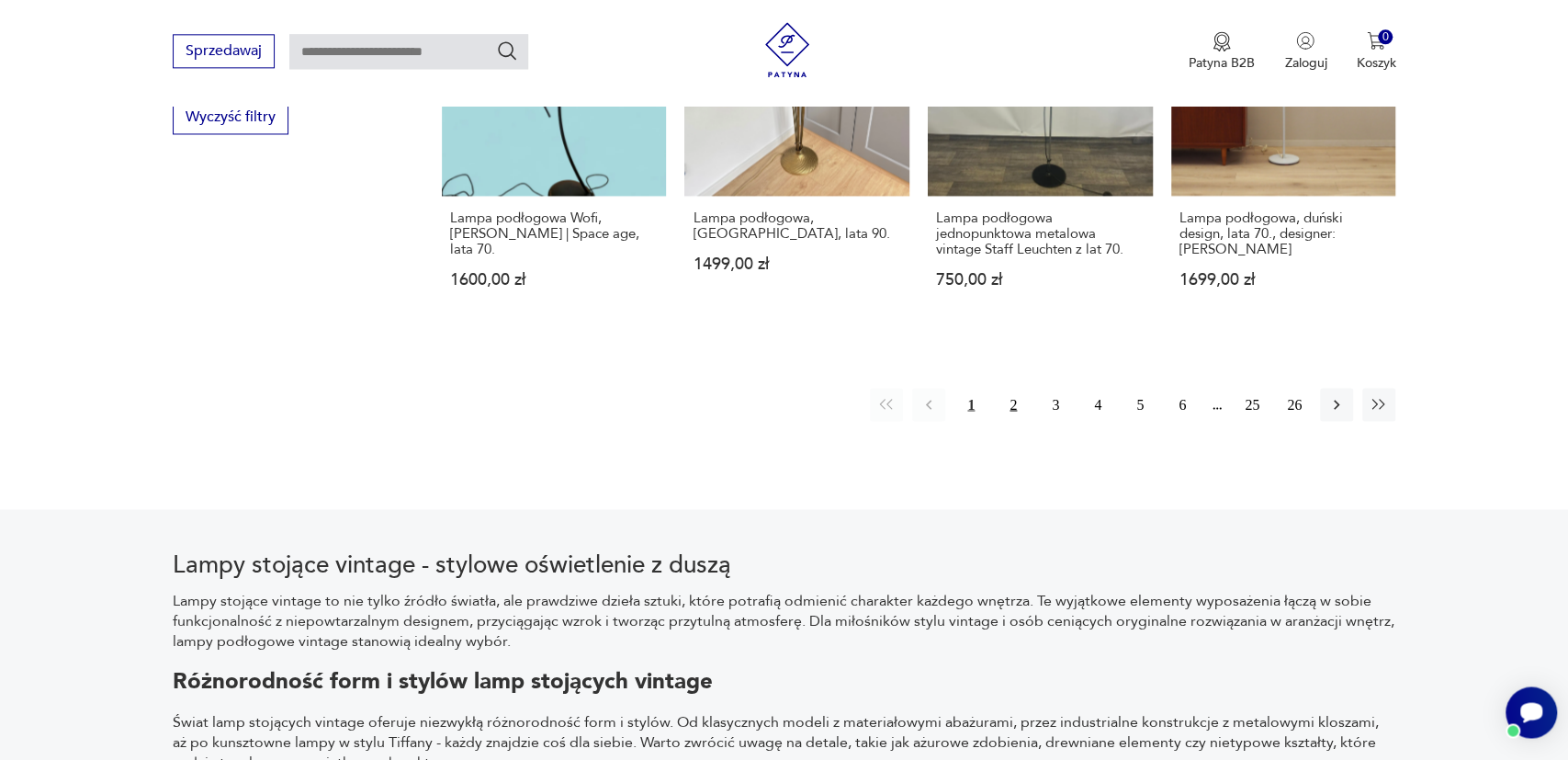
click at [1013, 399] on button "2" at bounding box center [1012, 404] width 33 height 33
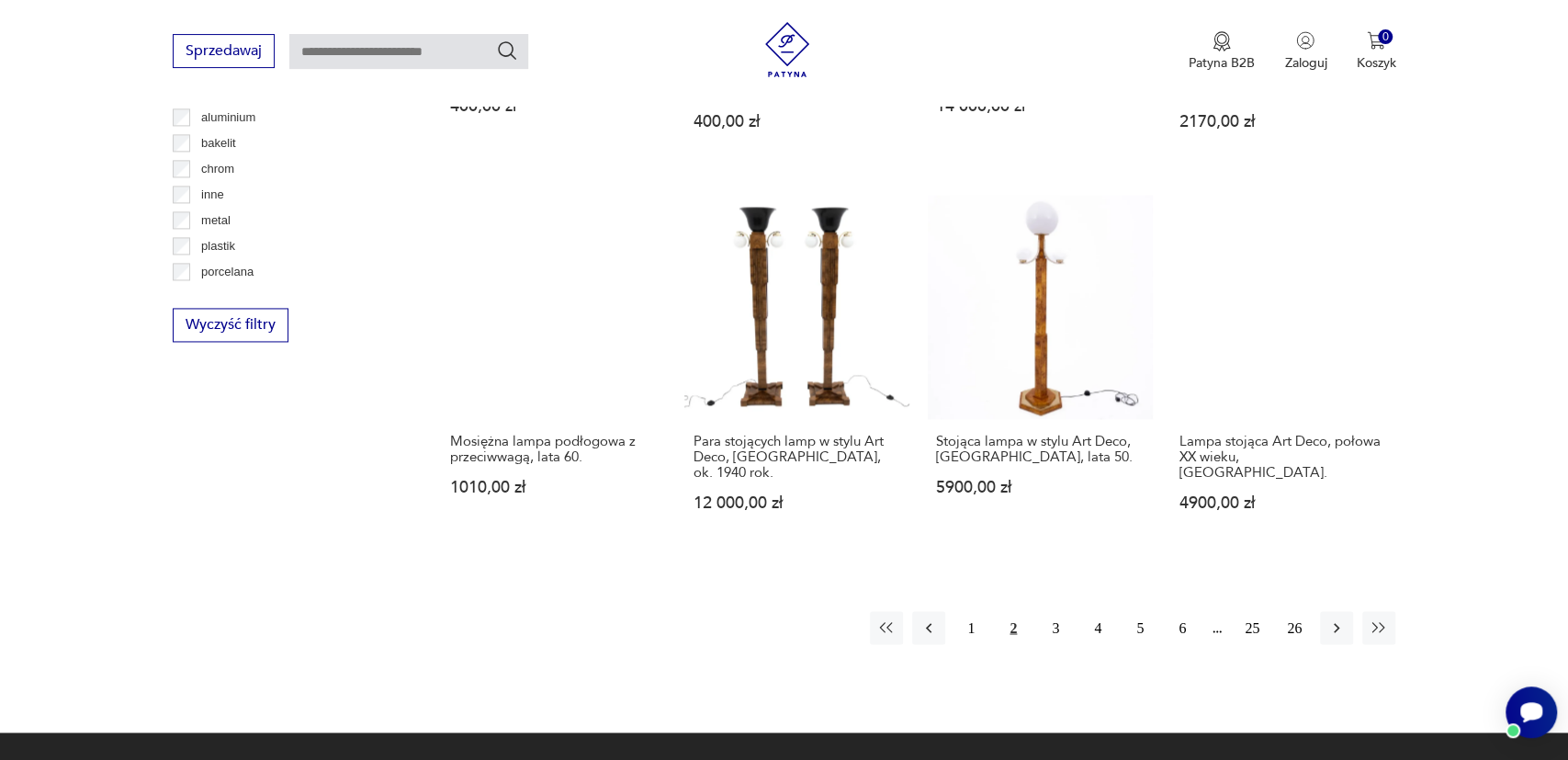
scroll to position [1771, 0]
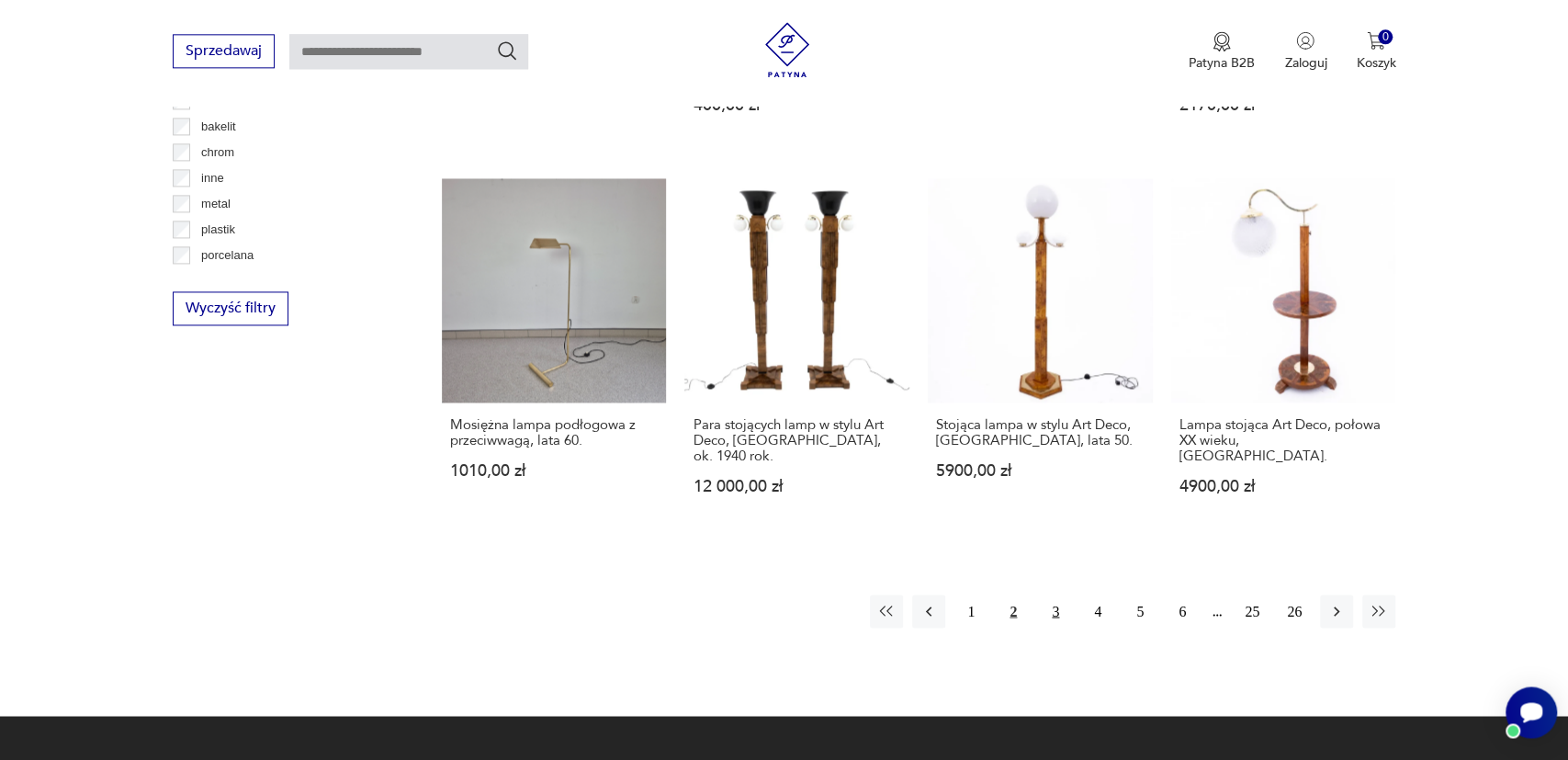
click at [1058, 597] on button "3" at bounding box center [1055, 611] width 33 height 33
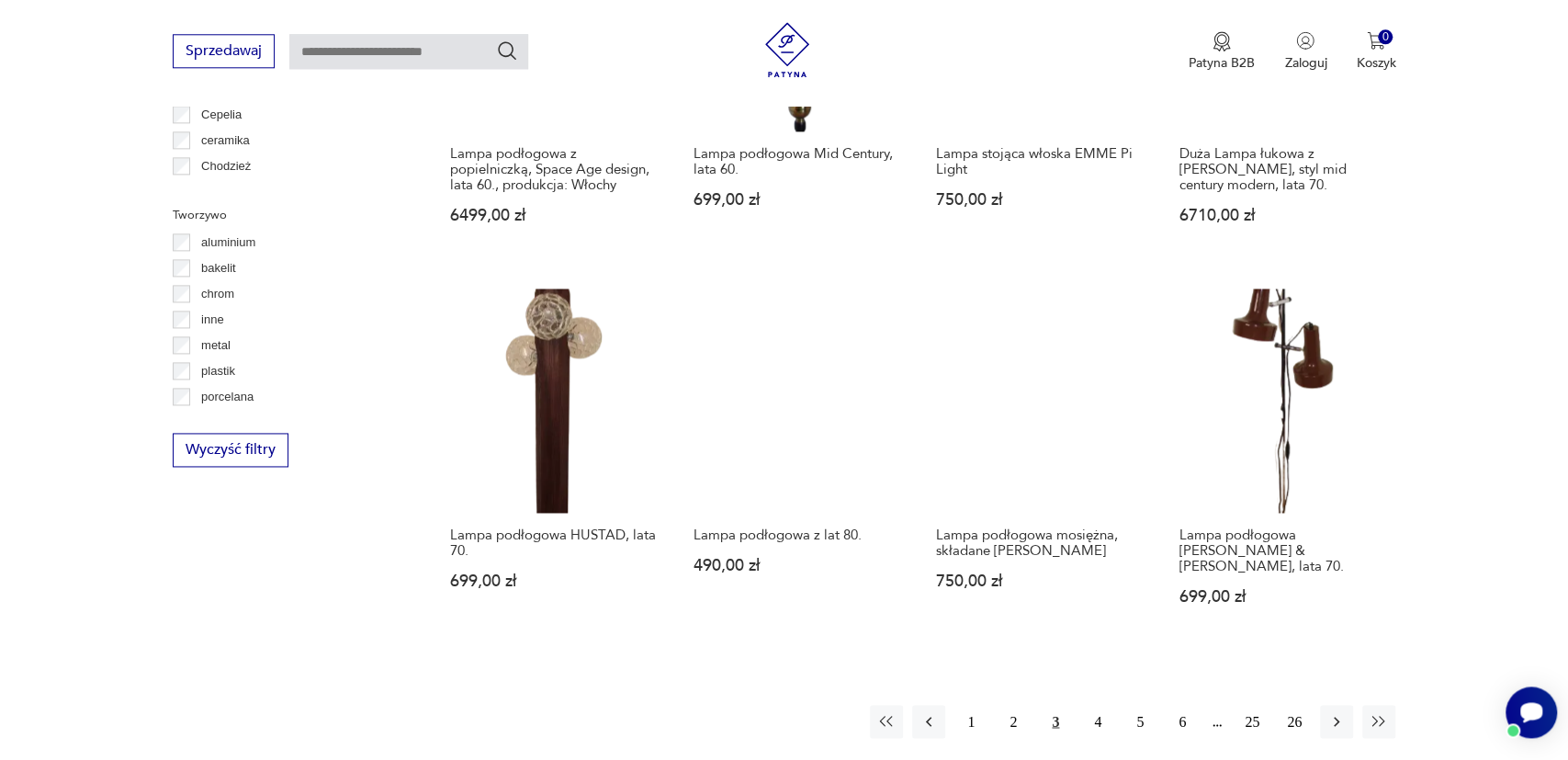
scroll to position [1676, 0]
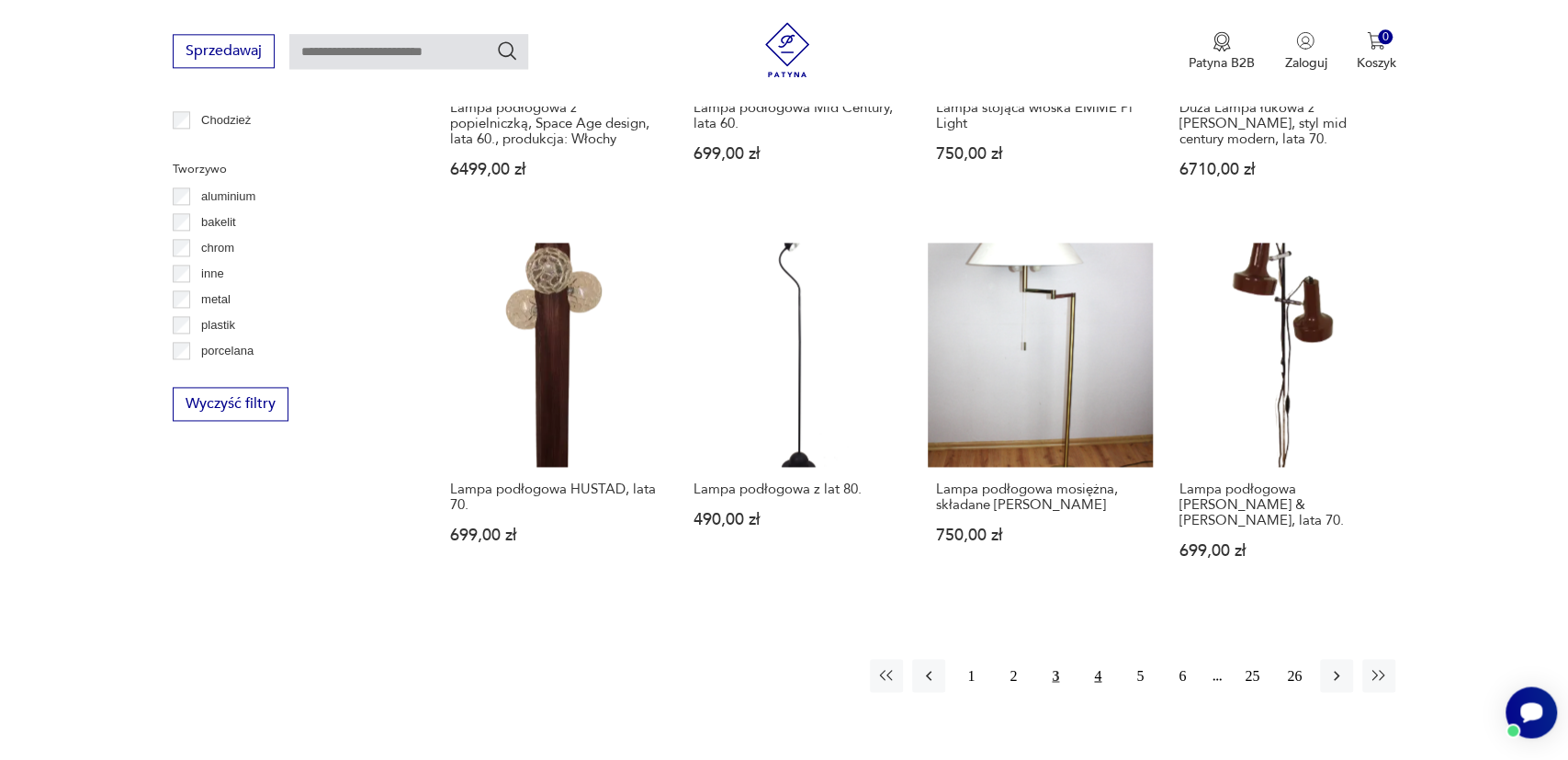
click at [1099, 659] on button "4" at bounding box center [1097, 675] width 33 height 33
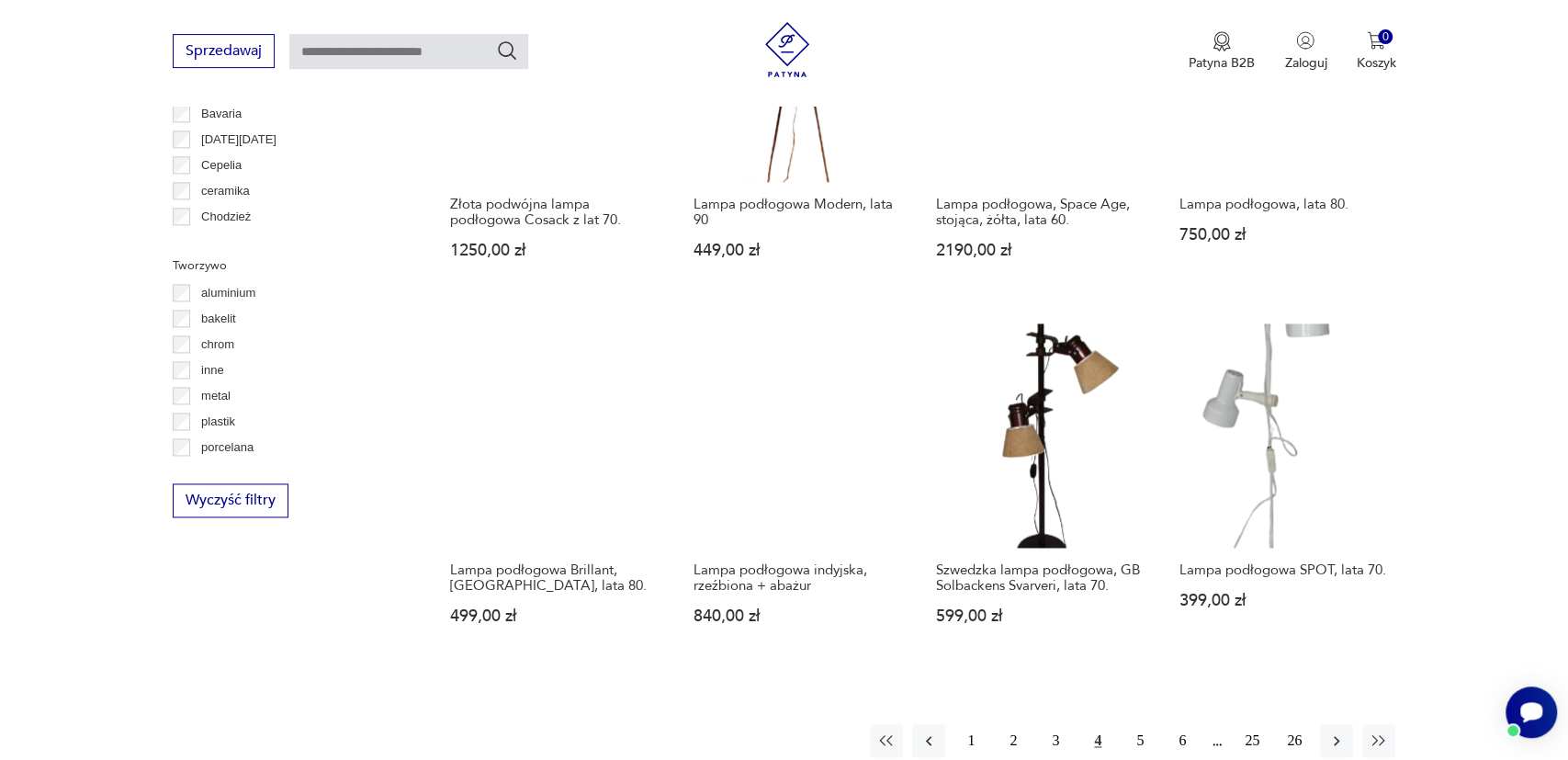
scroll to position [1580, 0]
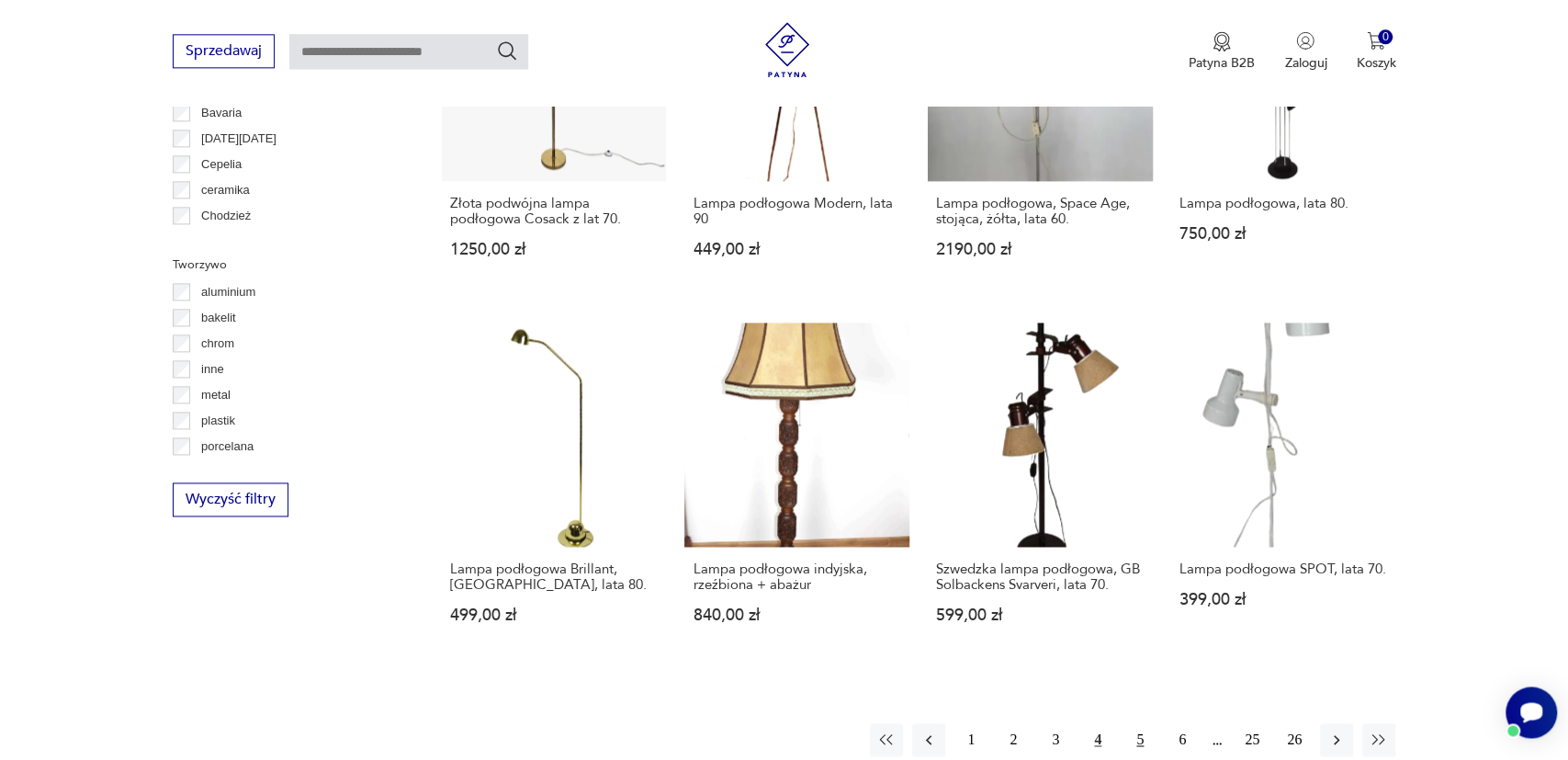
click at [1136, 723] on button "5" at bounding box center [1139, 739] width 33 height 33
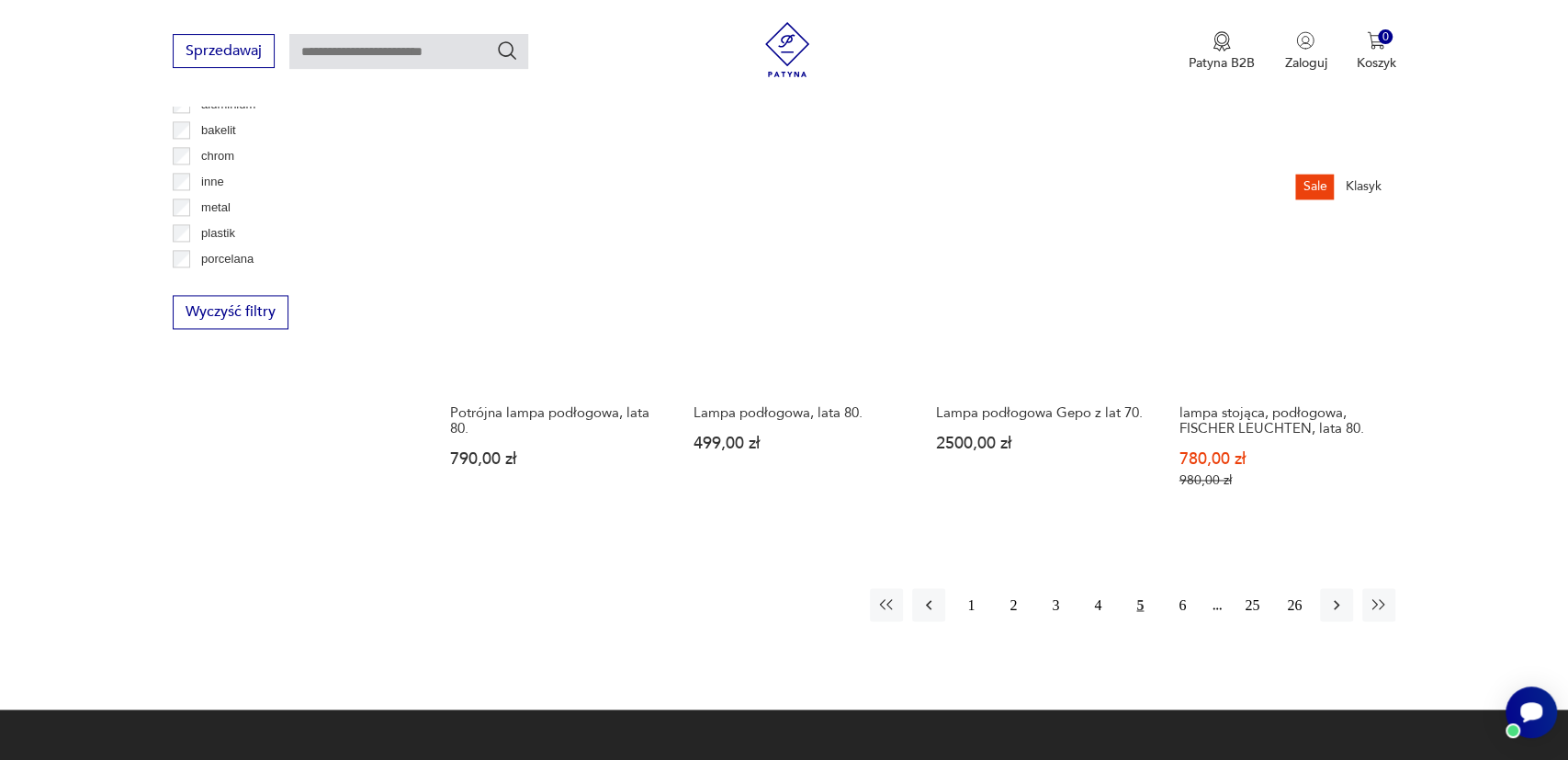
scroll to position [1771, 0]
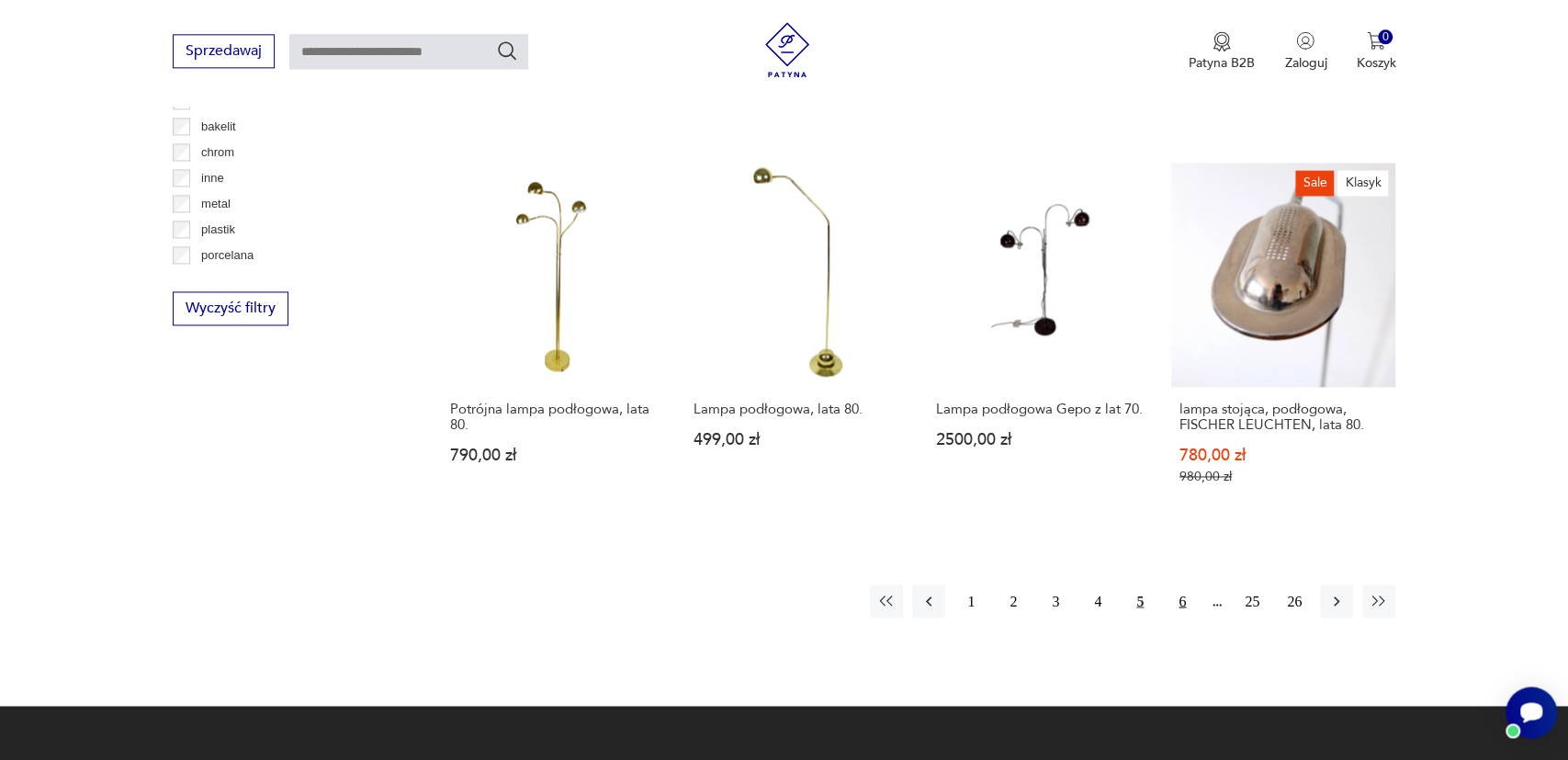
click at [1178, 585] on button "6" at bounding box center [1181, 601] width 33 height 33
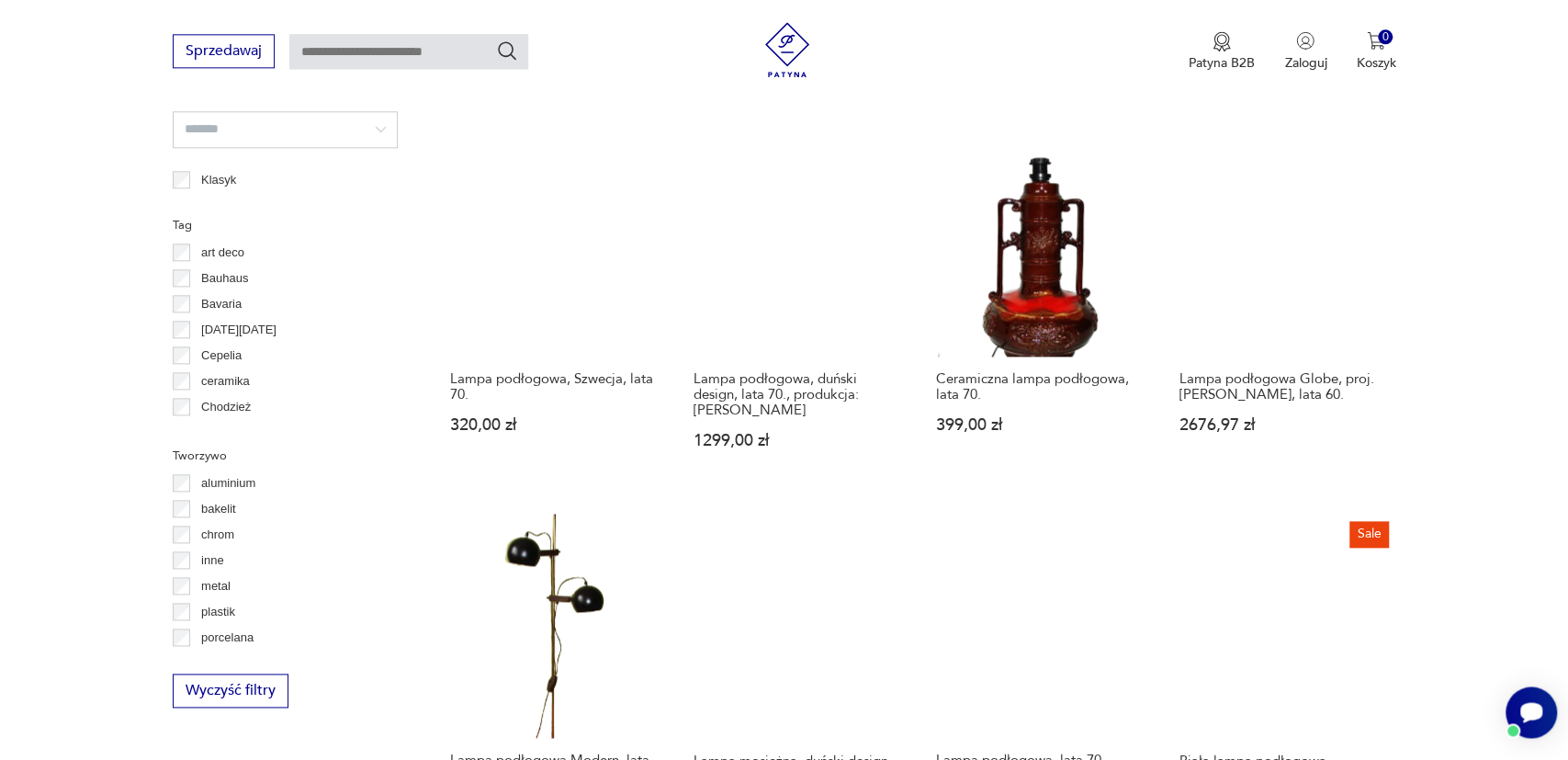
scroll to position [1676, 0]
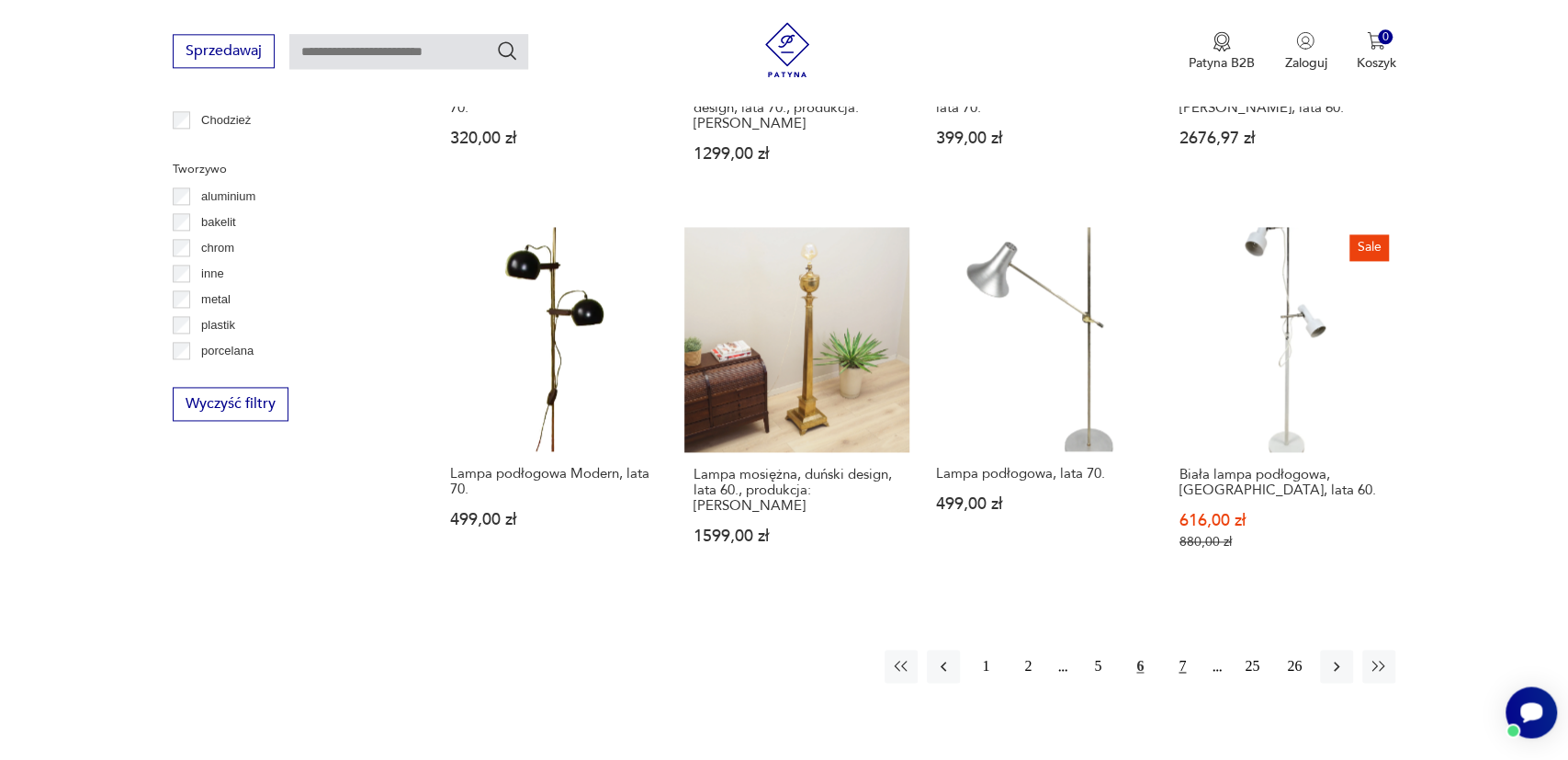
click at [1179, 654] on button "7" at bounding box center [1181, 666] width 33 height 33
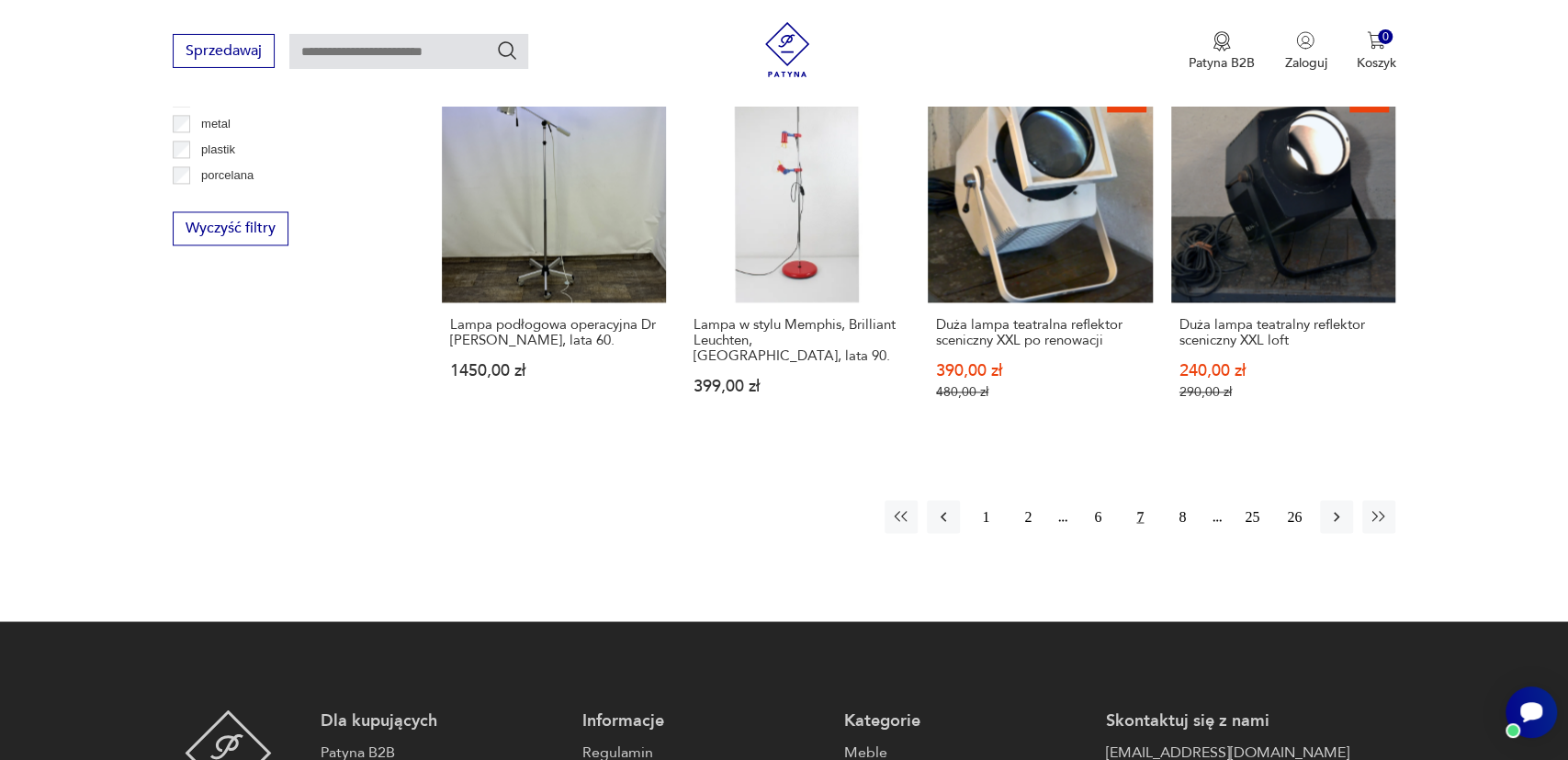
scroll to position [1867, 0]
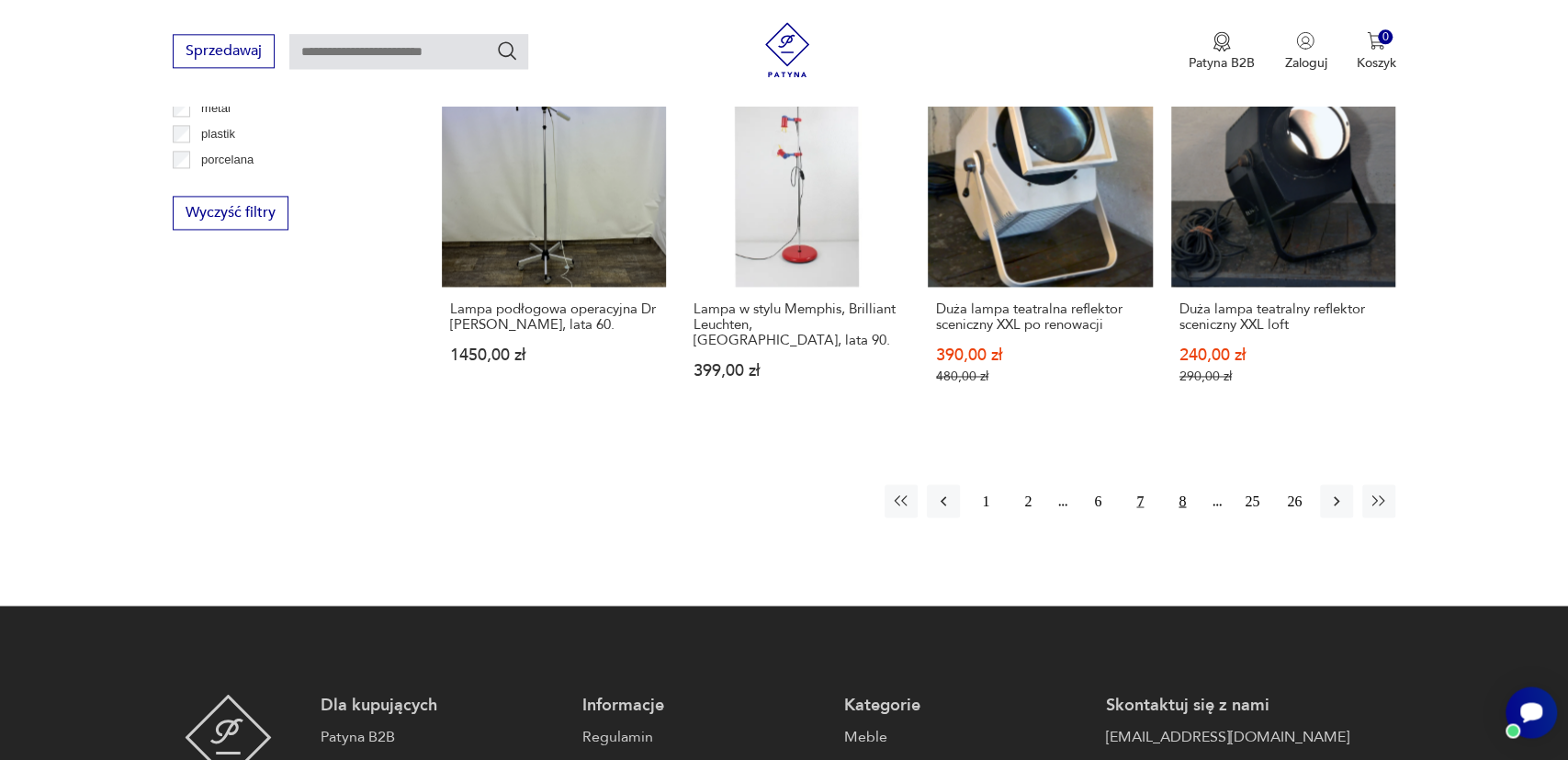
click at [1184, 485] on button "8" at bounding box center [1181, 500] width 33 height 33
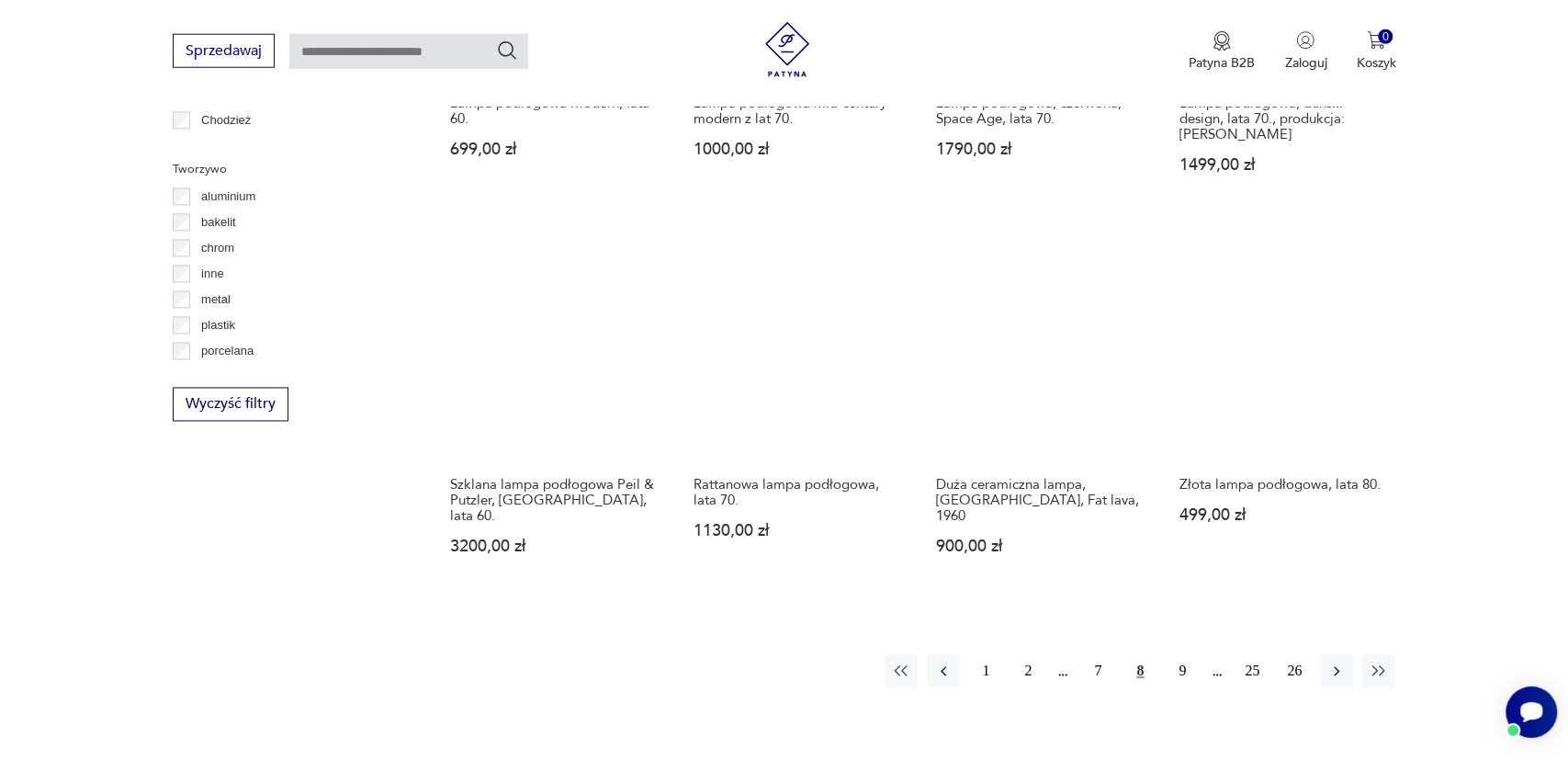
scroll to position [1676, 0]
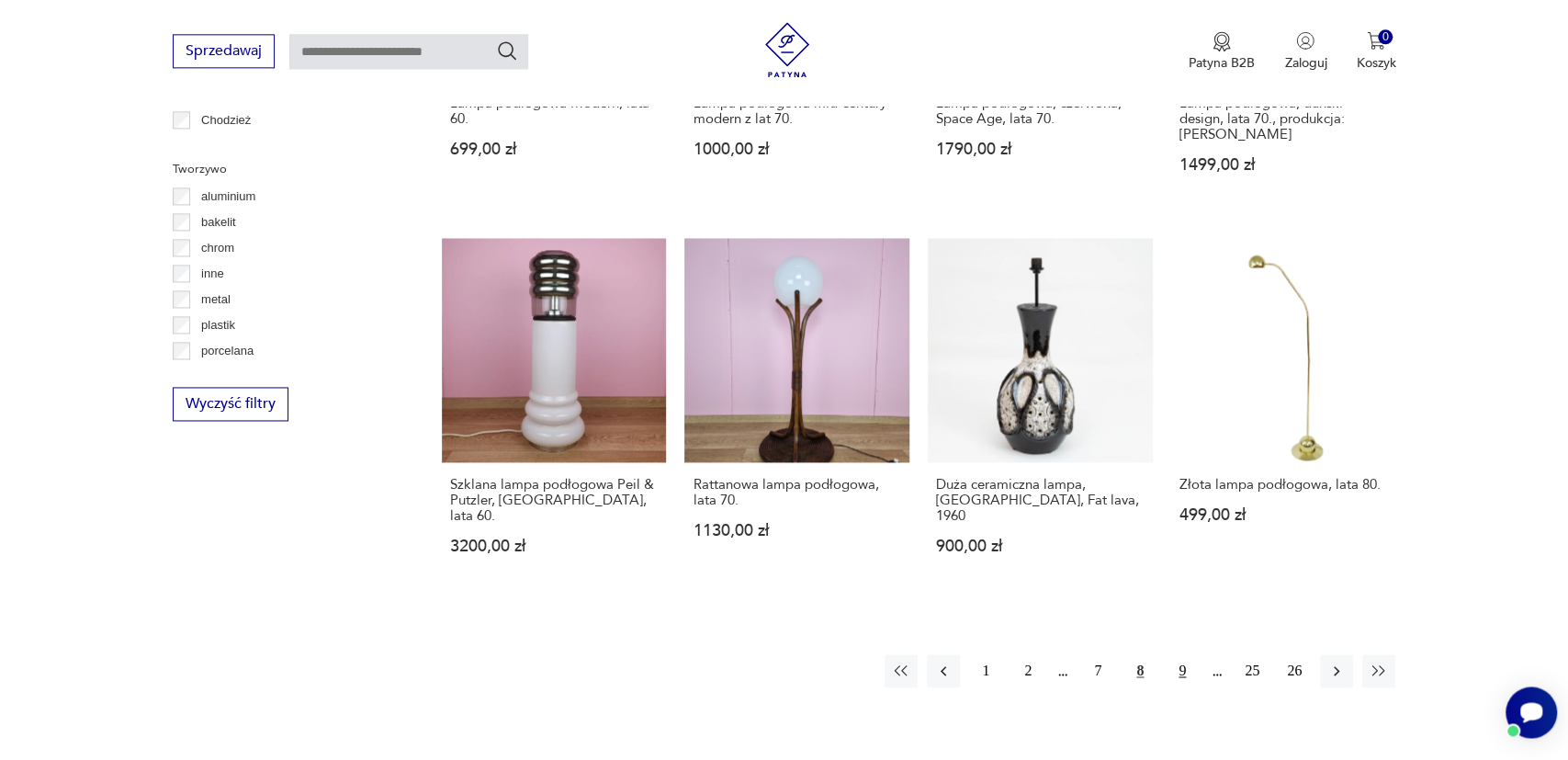
click at [1182, 654] on button "9" at bounding box center [1181, 670] width 33 height 33
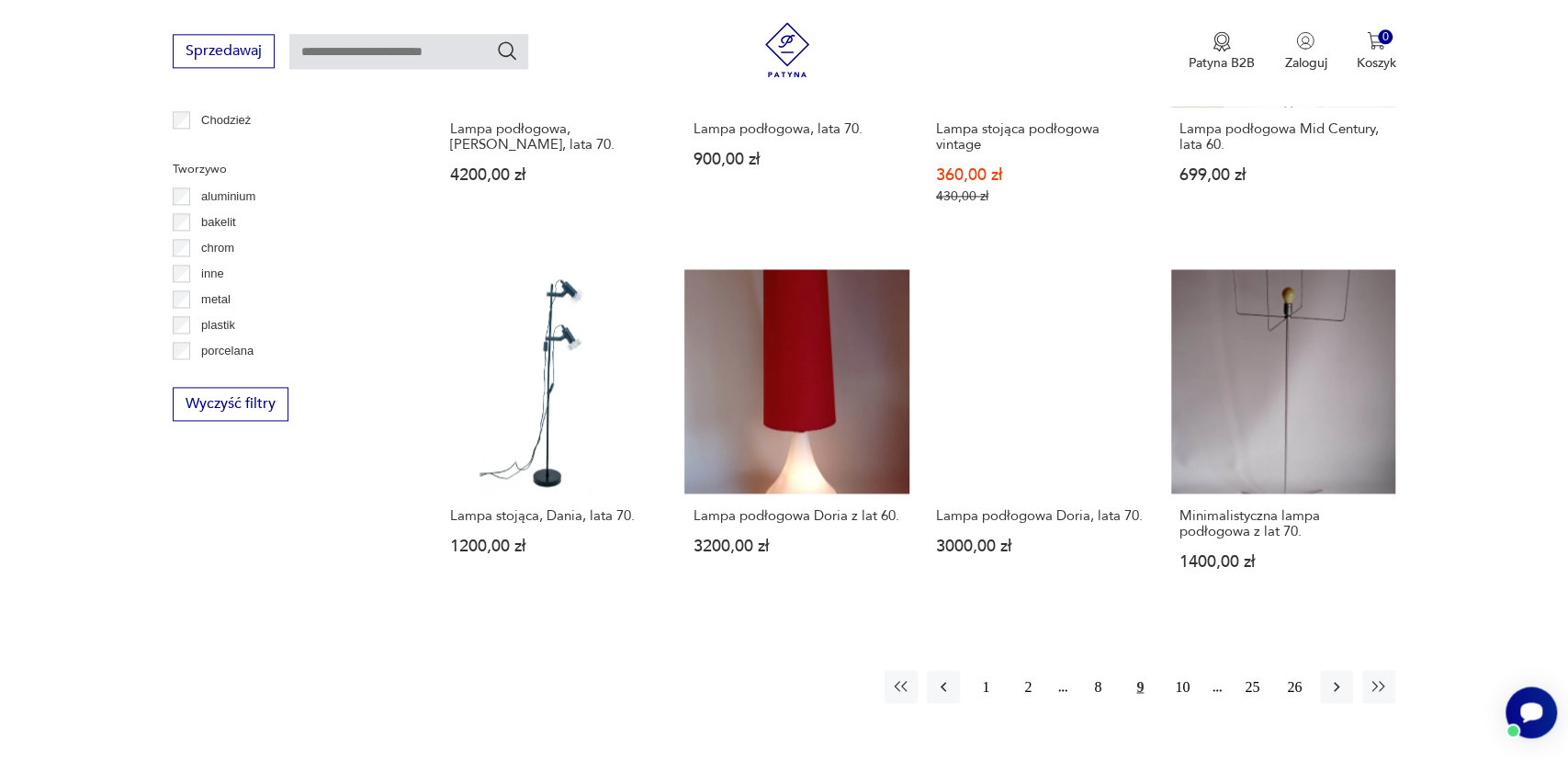
scroll to position [1770, 0]
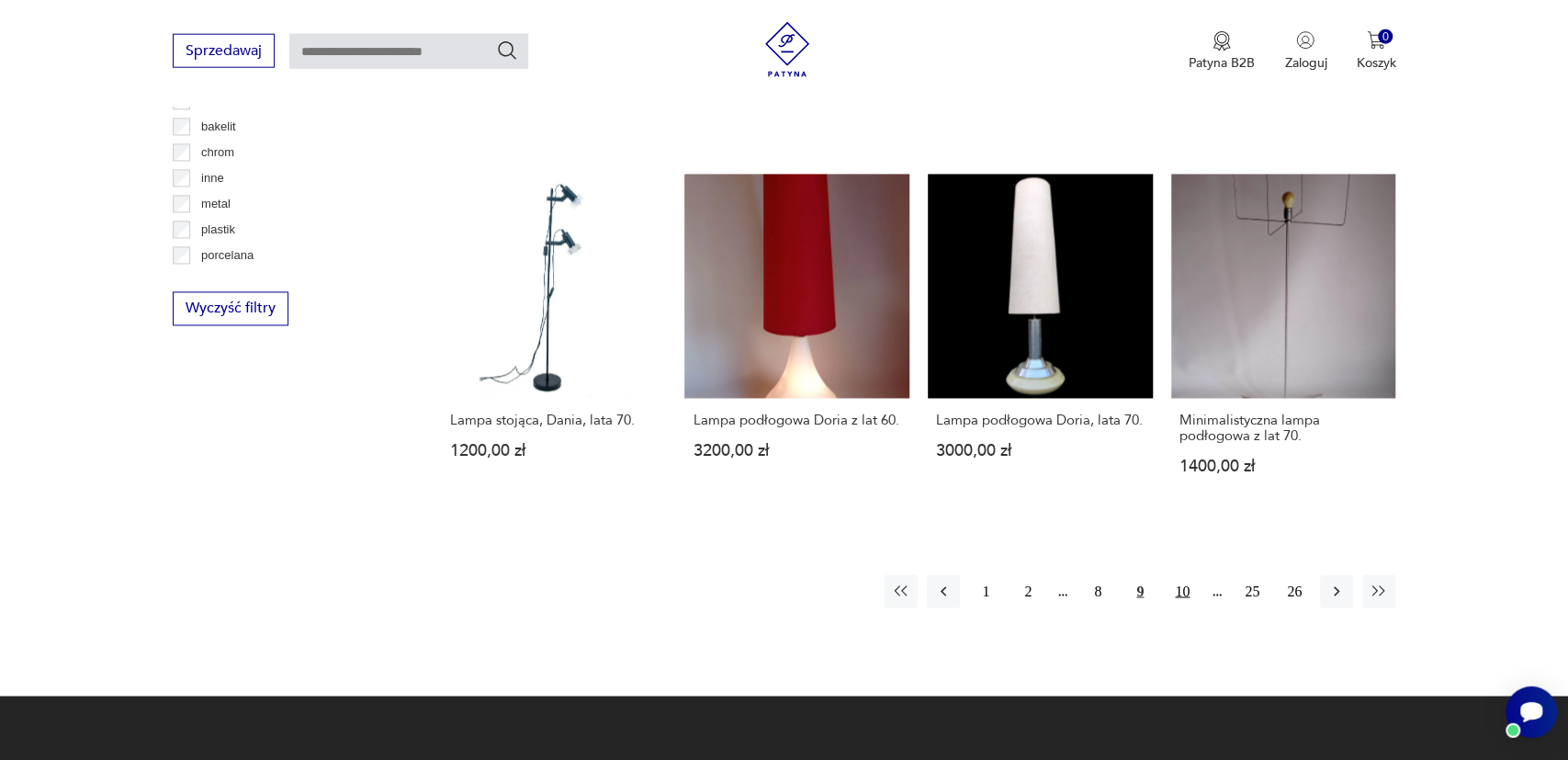
click at [1184, 586] on button "10" at bounding box center [1181, 591] width 33 height 33
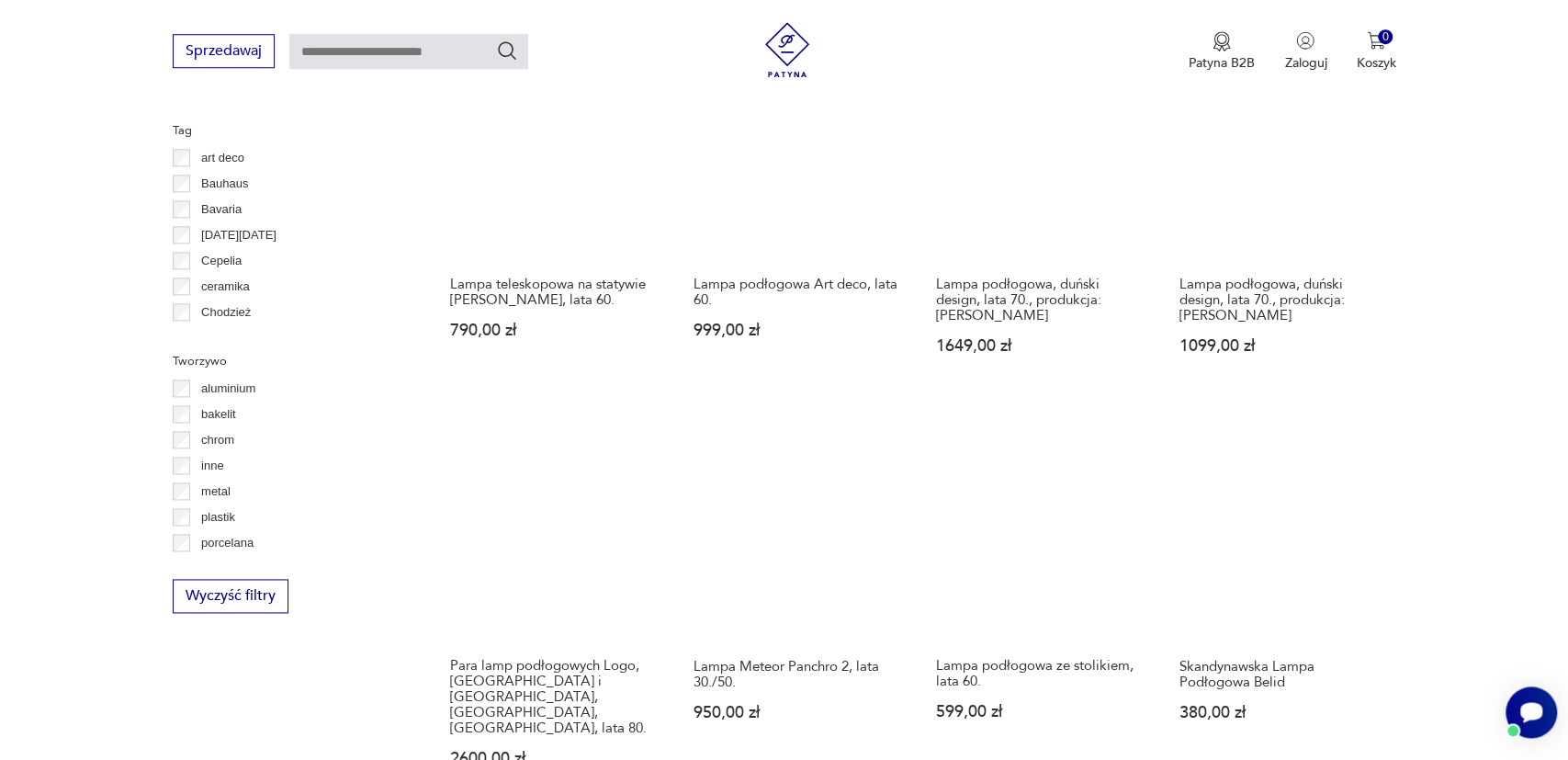
scroll to position [1676, 0]
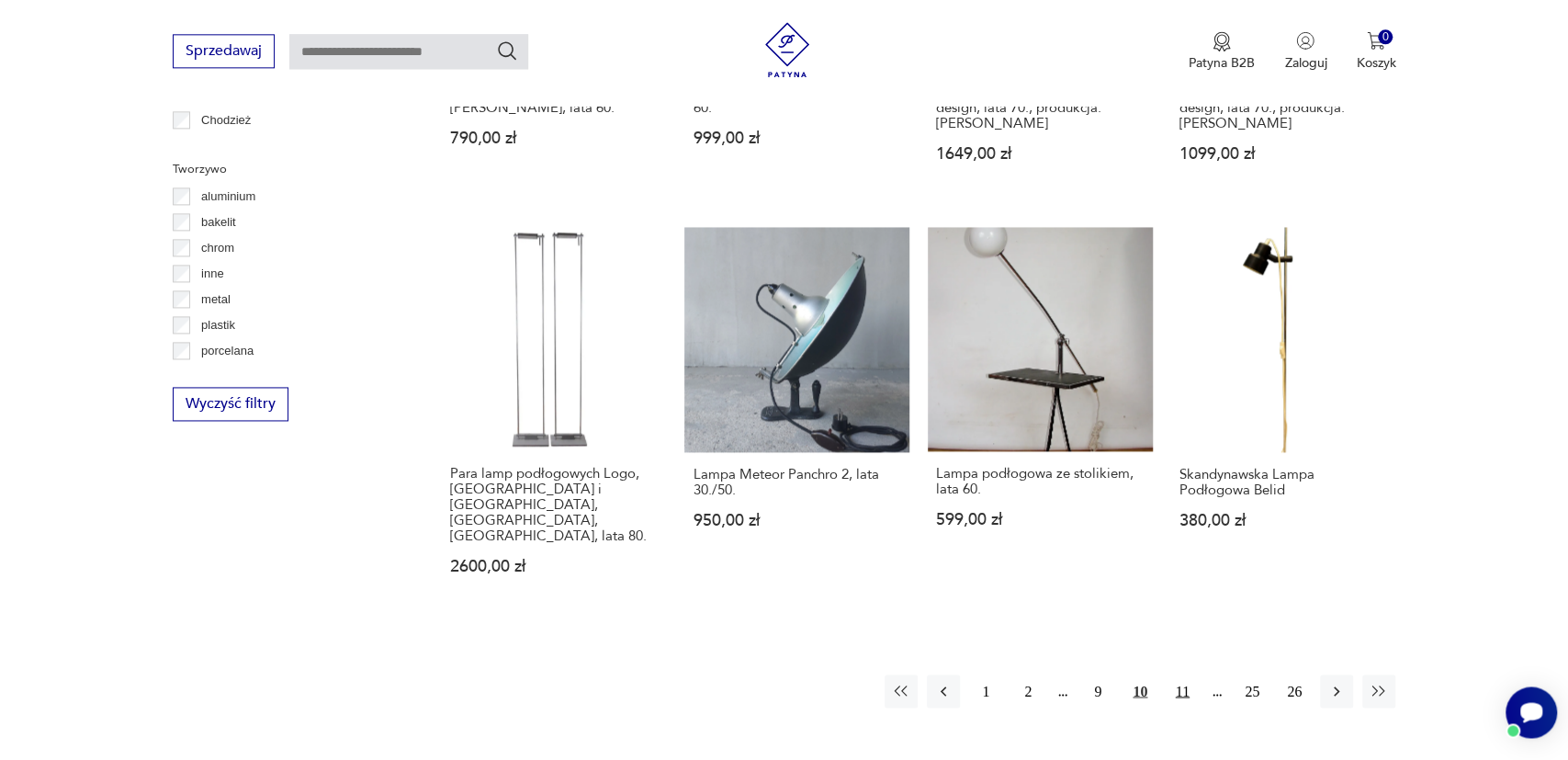
click at [1180, 675] on button "11" at bounding box center [1181, 691] width 33 height 33
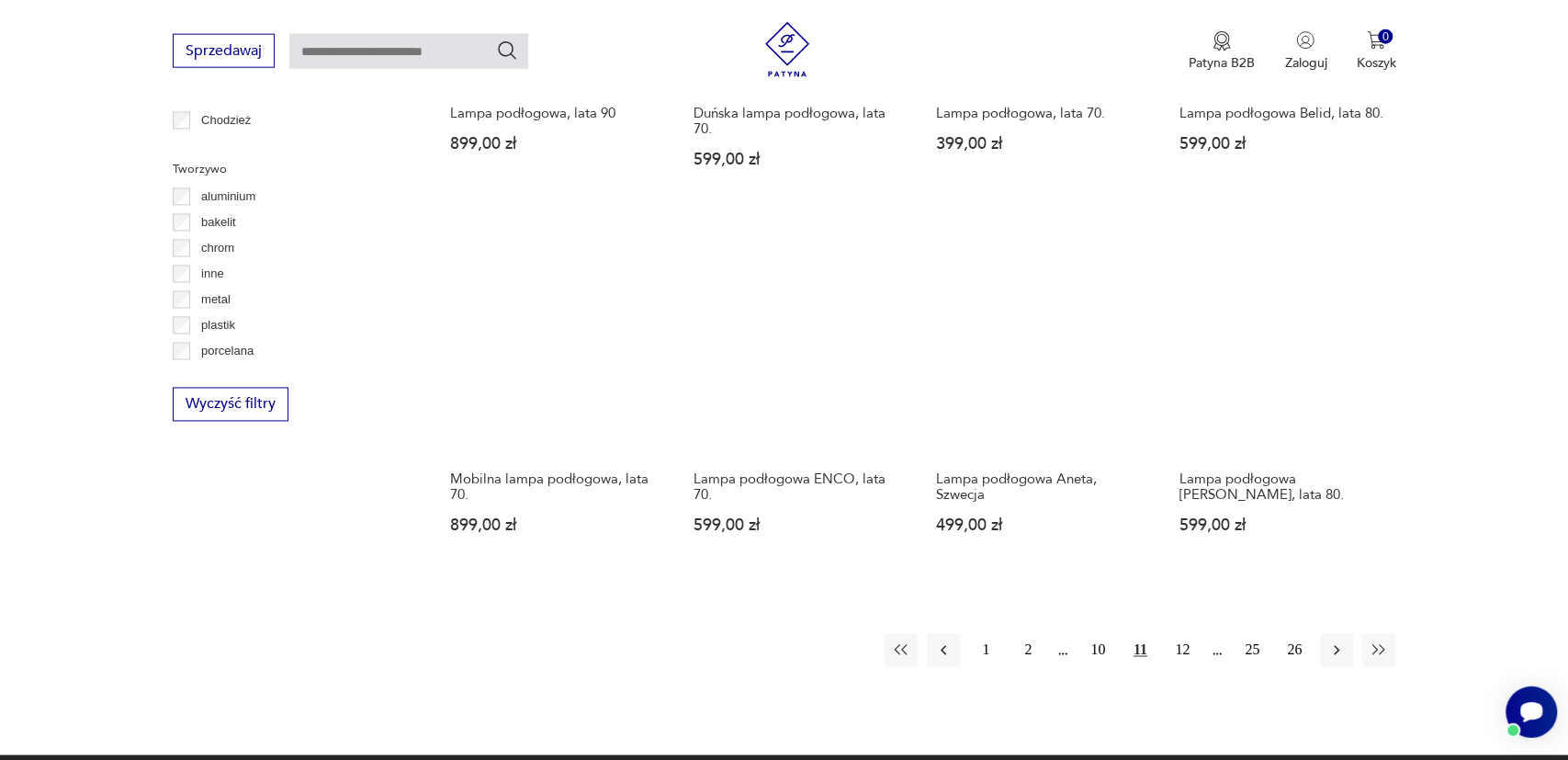
scroll to position [1867, 0]
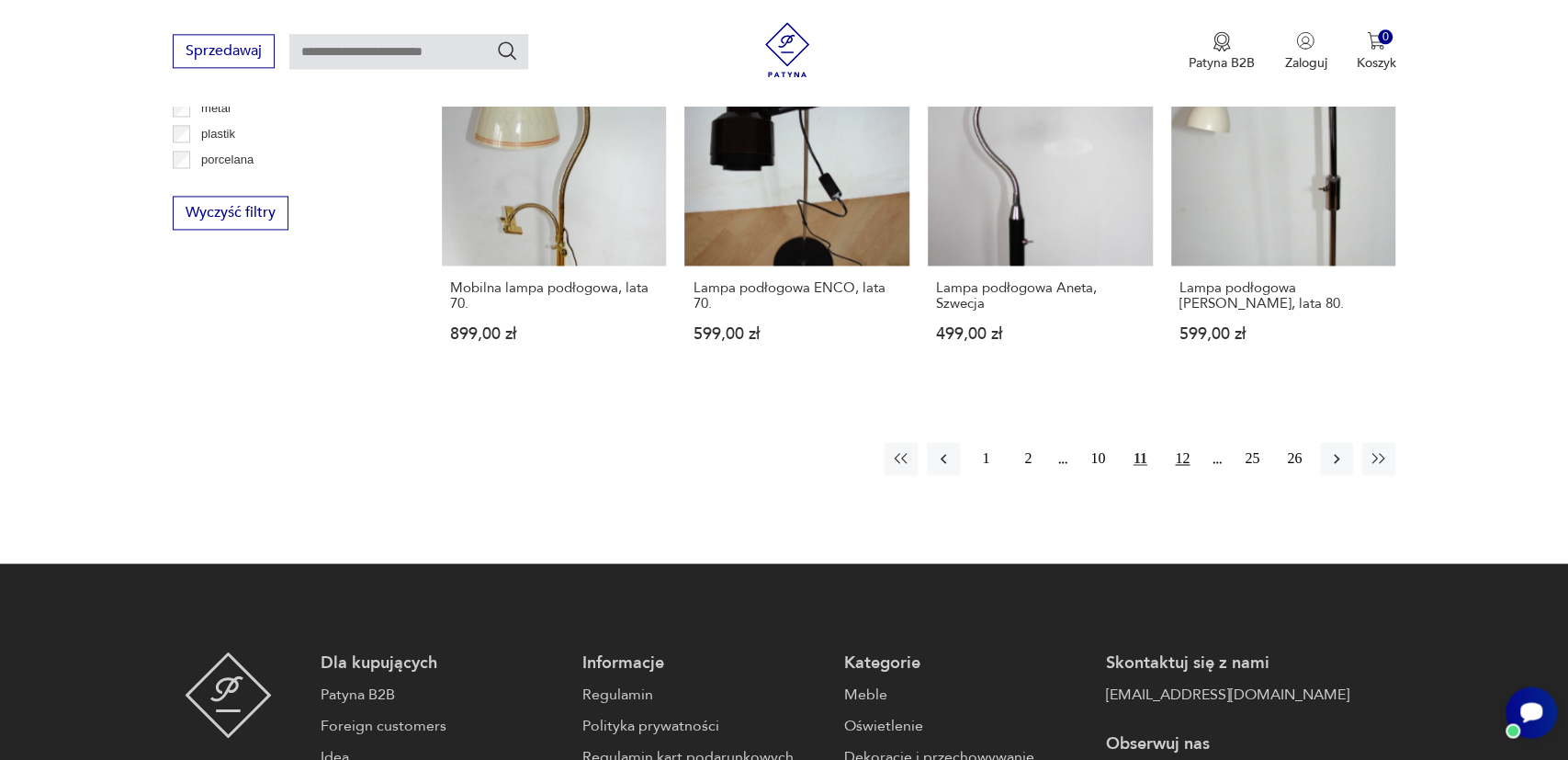
click at [1192, 442] on button "12" at bounding box center [1181, 458] width 33 height 33
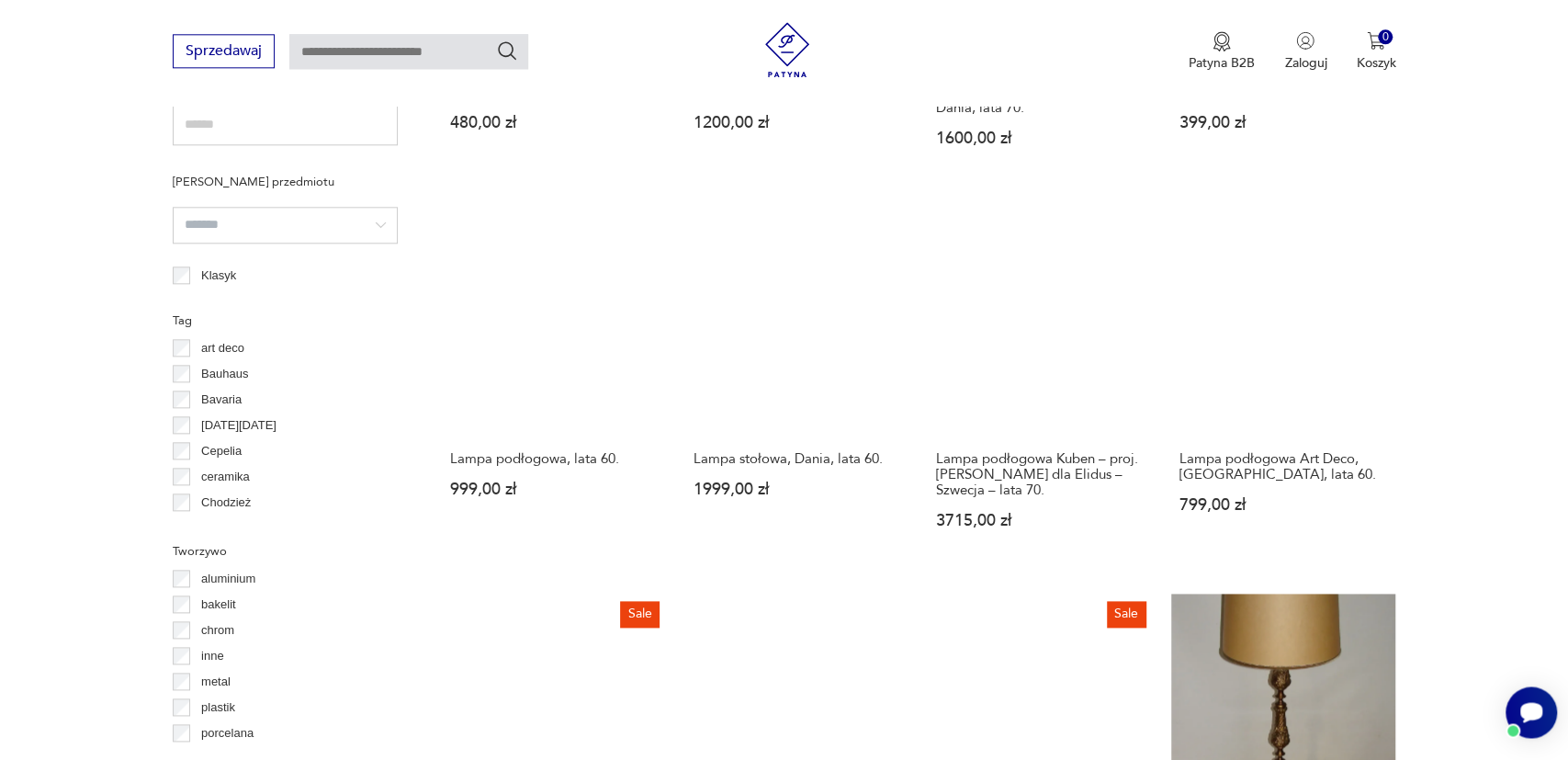
scroll to position [1676, 0]
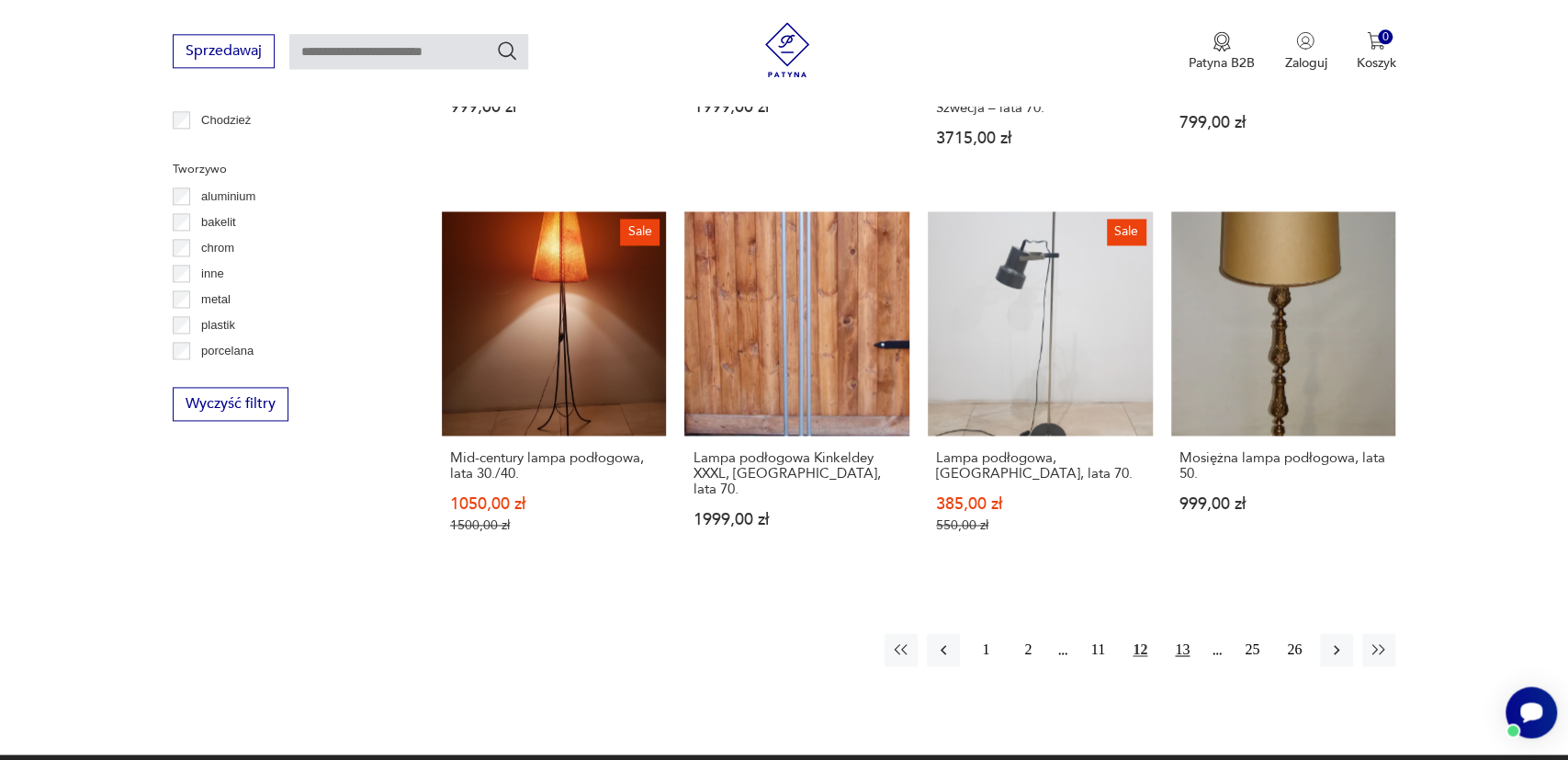
click at [1189, 650] on button "13" at bounding box center [1181, 649] width 33 height 33
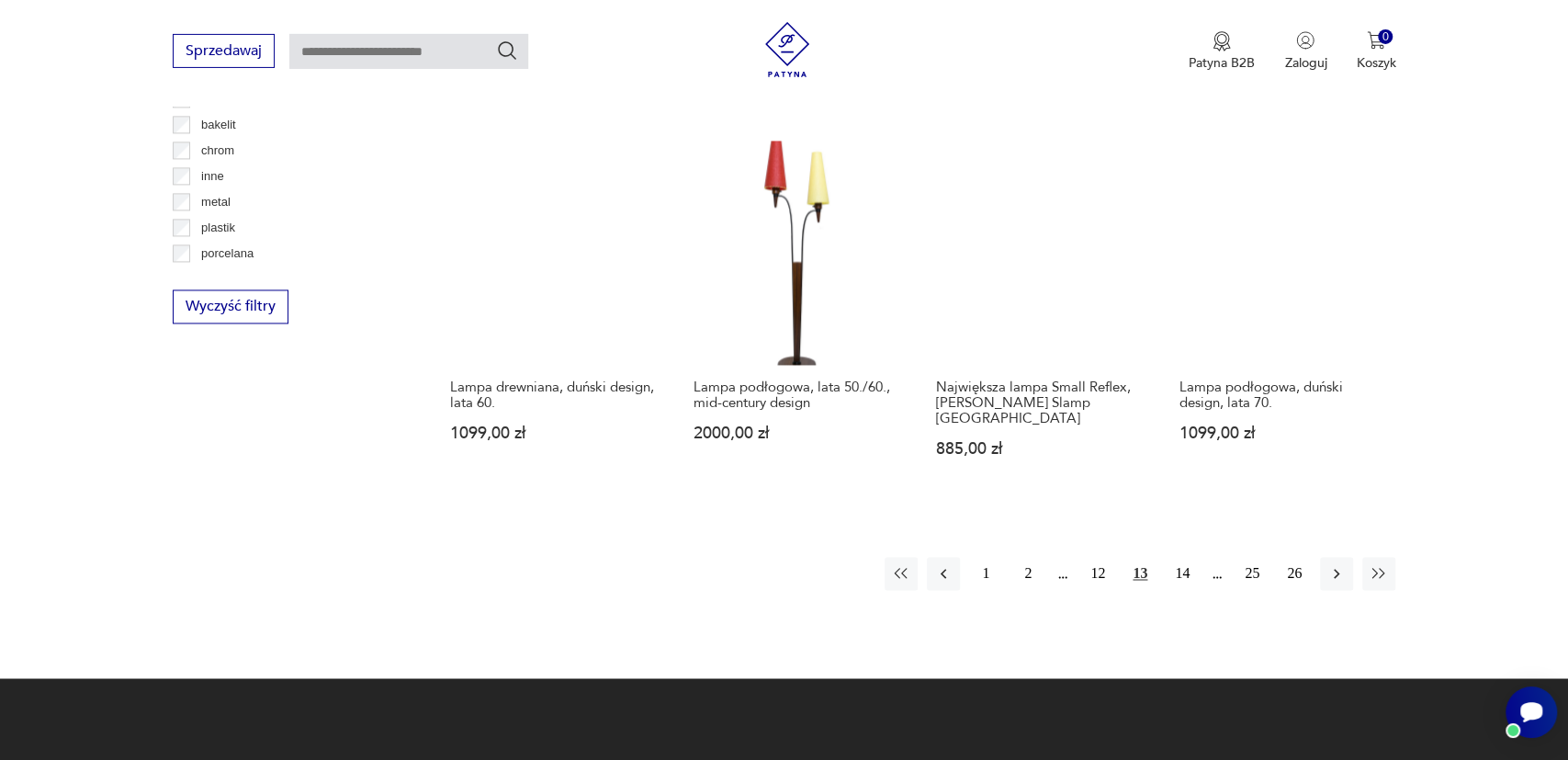
scroll to position [1675, 0]
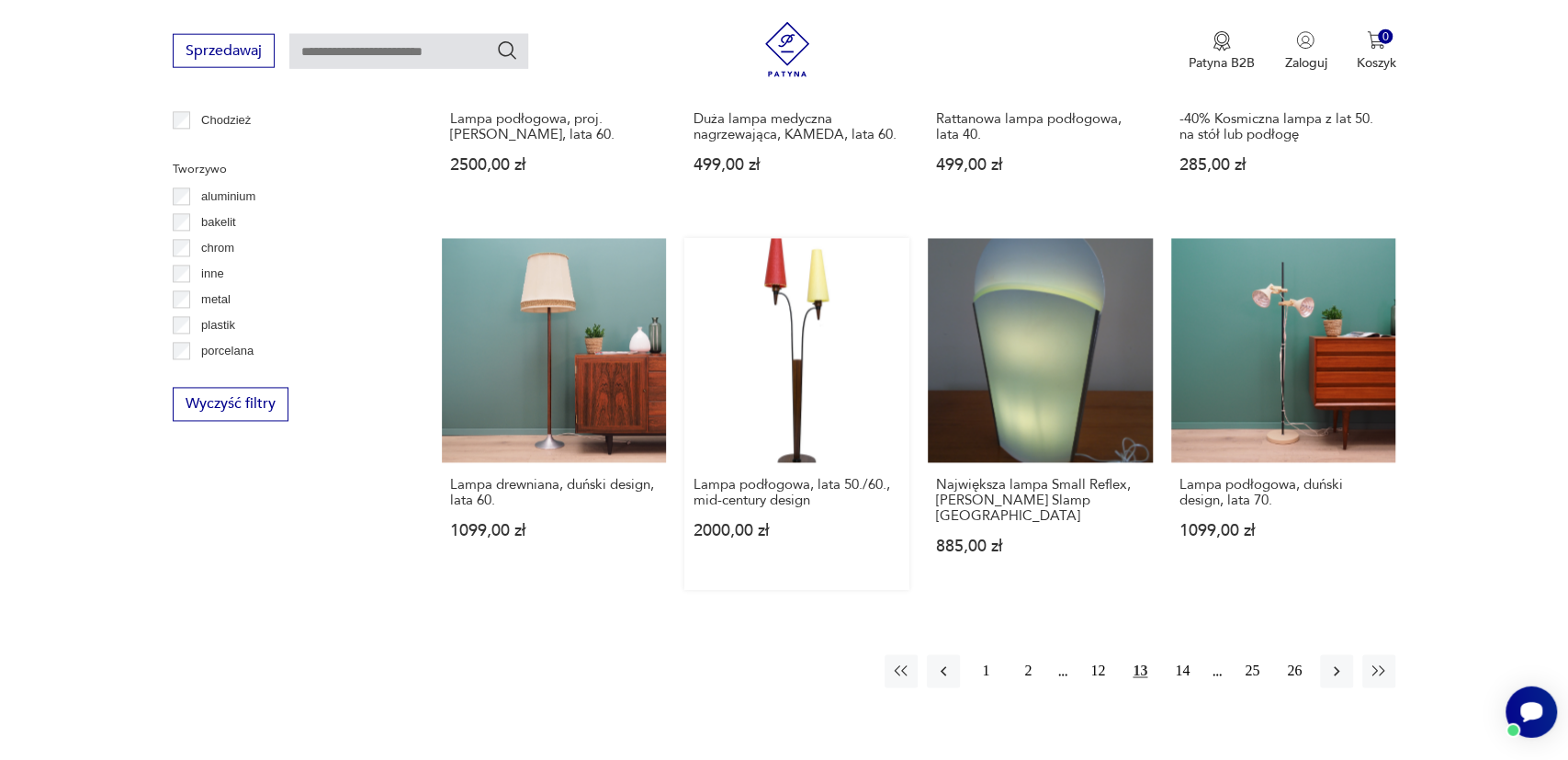
click at [813, 358] on link "Lampa podłogowa, lata 50./60., mid-century design 2000,00 zł" at bounding box center [796, 415] width 225 height 353
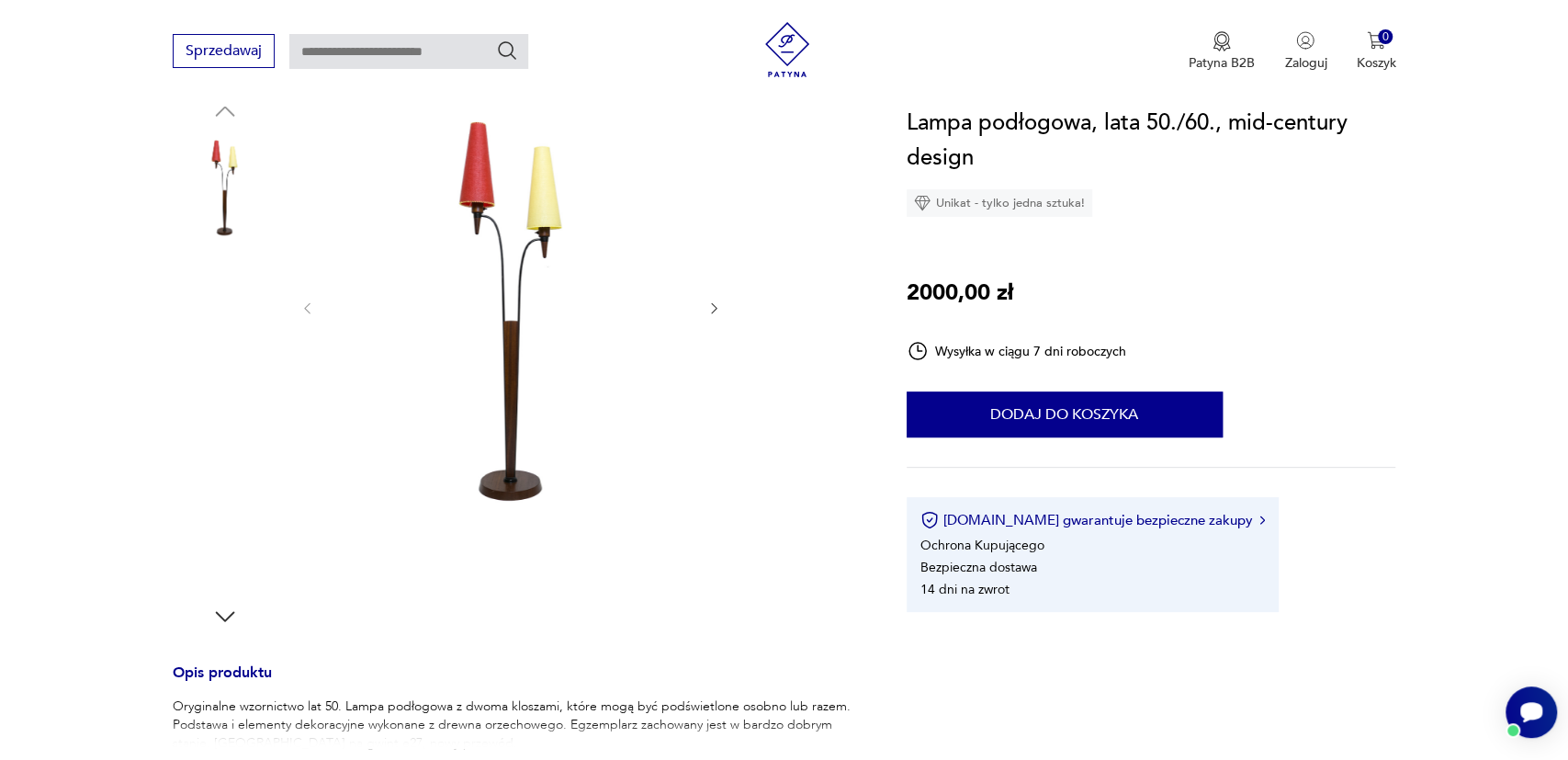
click at [499, 269] on img at bounding box center [511, 306] width 355 height 418
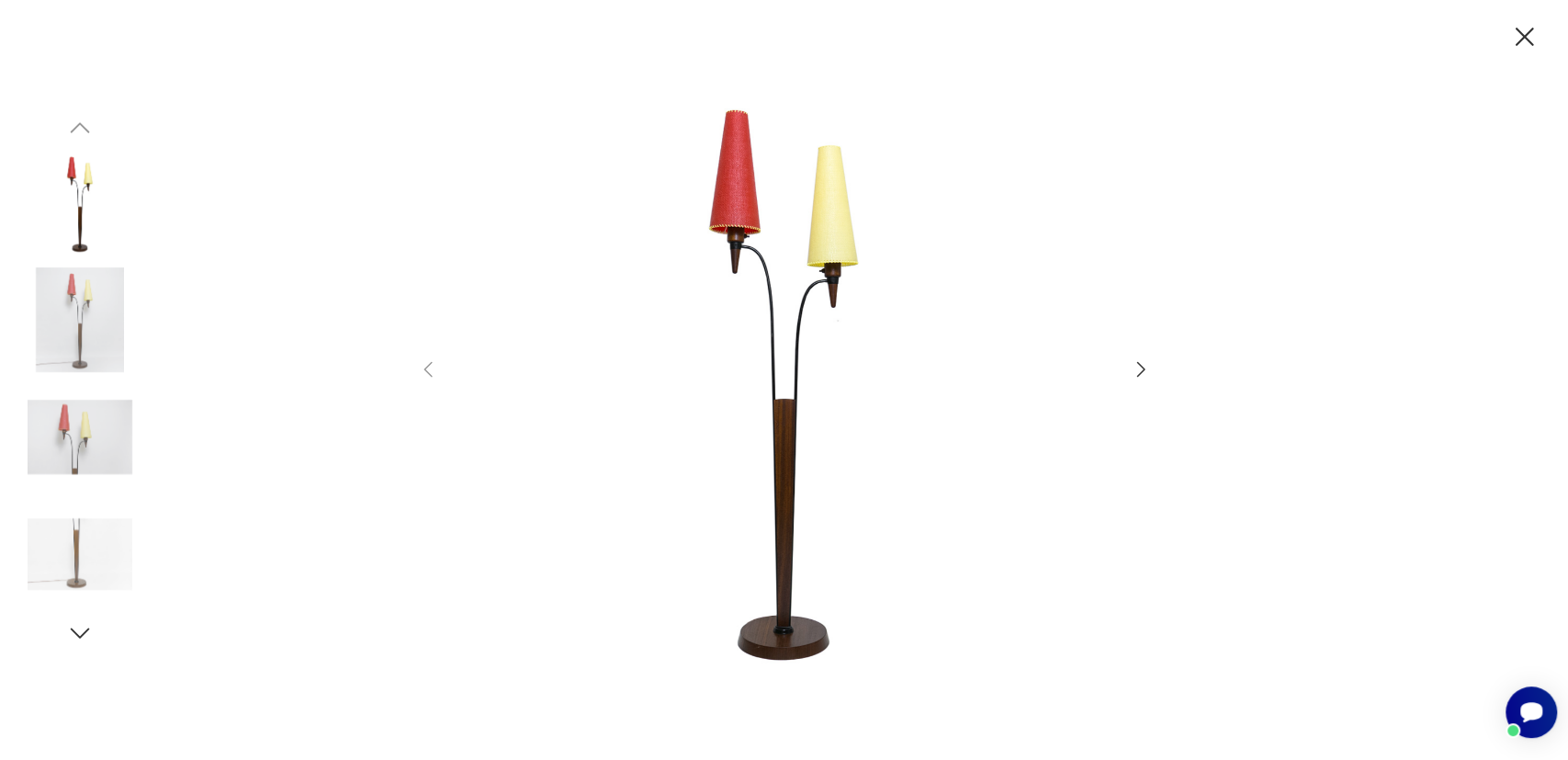
click at [1138, 365] on icon "button" at bounding box center [1141, 369] width 22 height 22
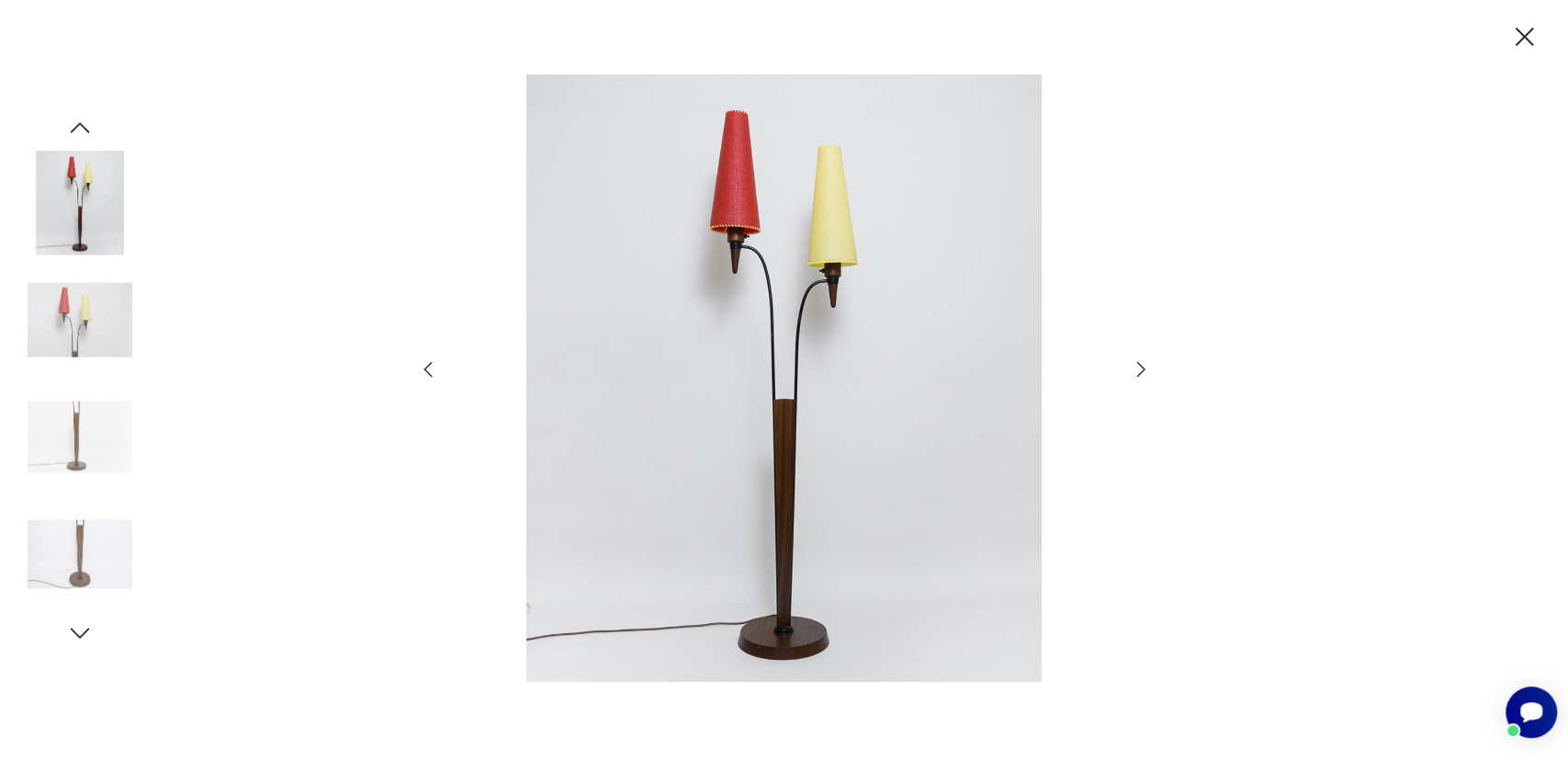
click at [1138, 365] on icon "button" at bounding box center [1141, 369] width 22 height 22
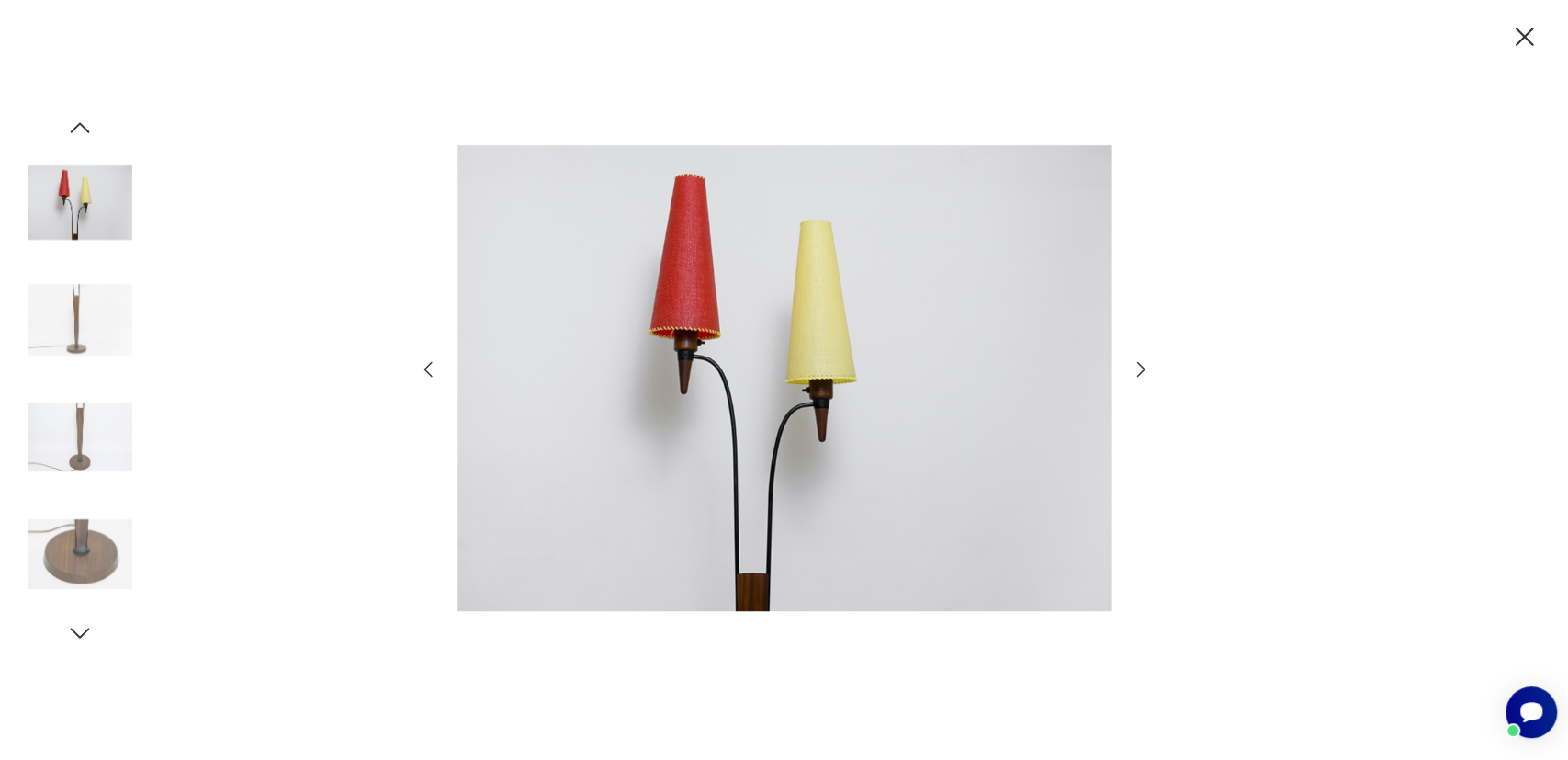
click at [1138, 365] on icon "button" at bounding box center [1141, 369] width 22 height 22
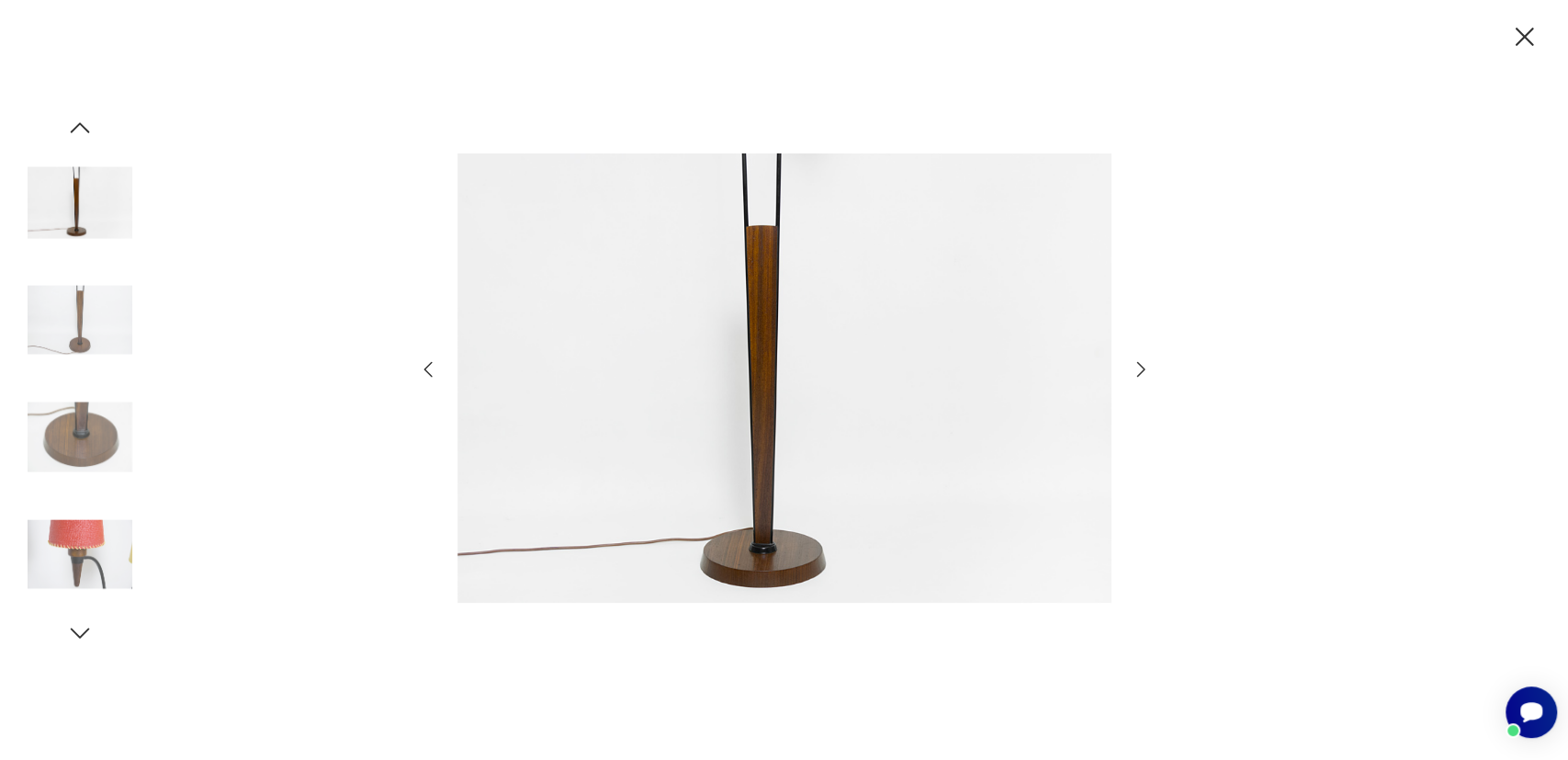
click at [1138, 365] on icon "button" at bounding box center [1141, 369] width 22 height 22
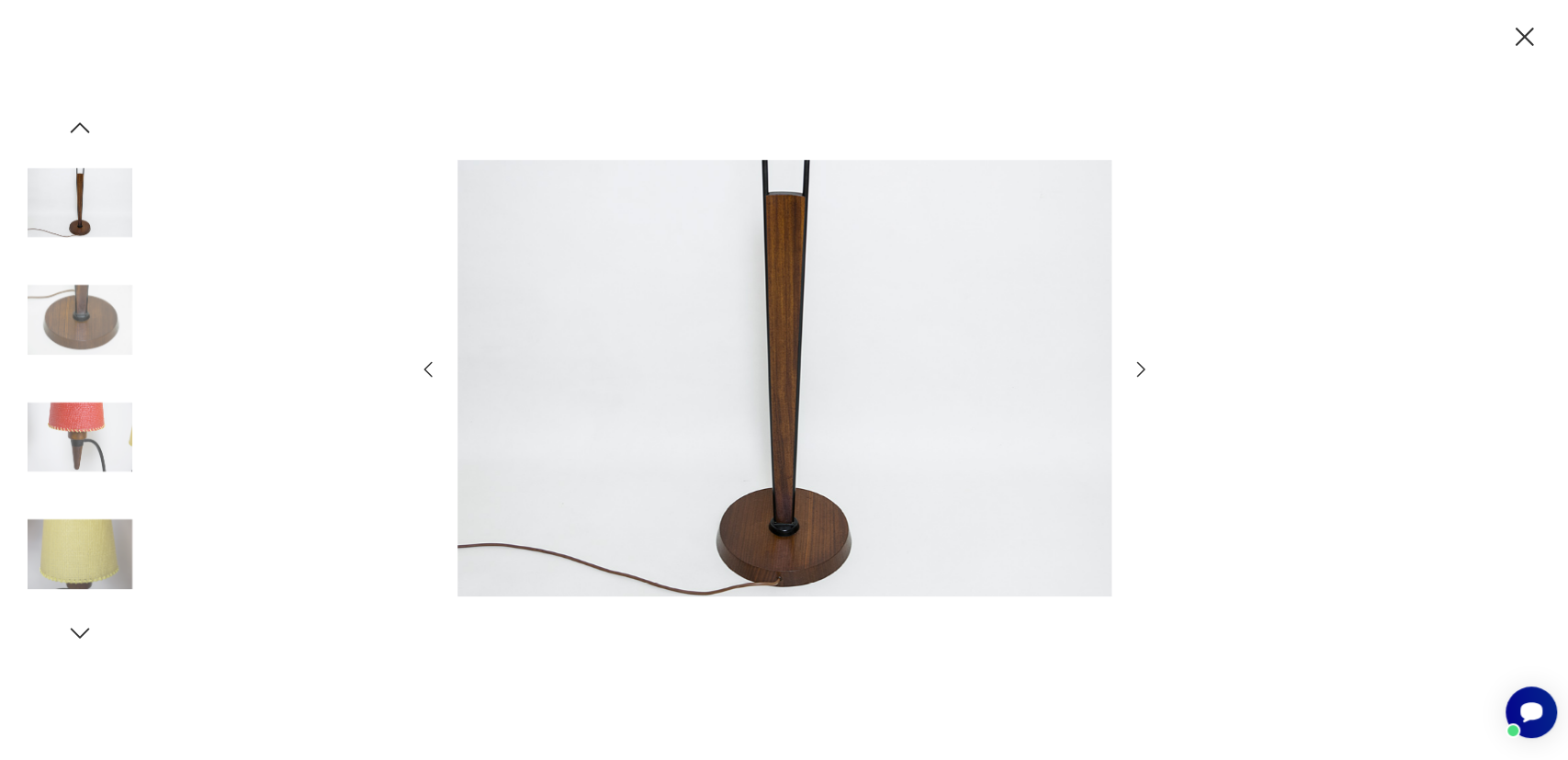
click at [1138, 365] on icon "button" at bounding box center [1141, 369] width 22 height 22
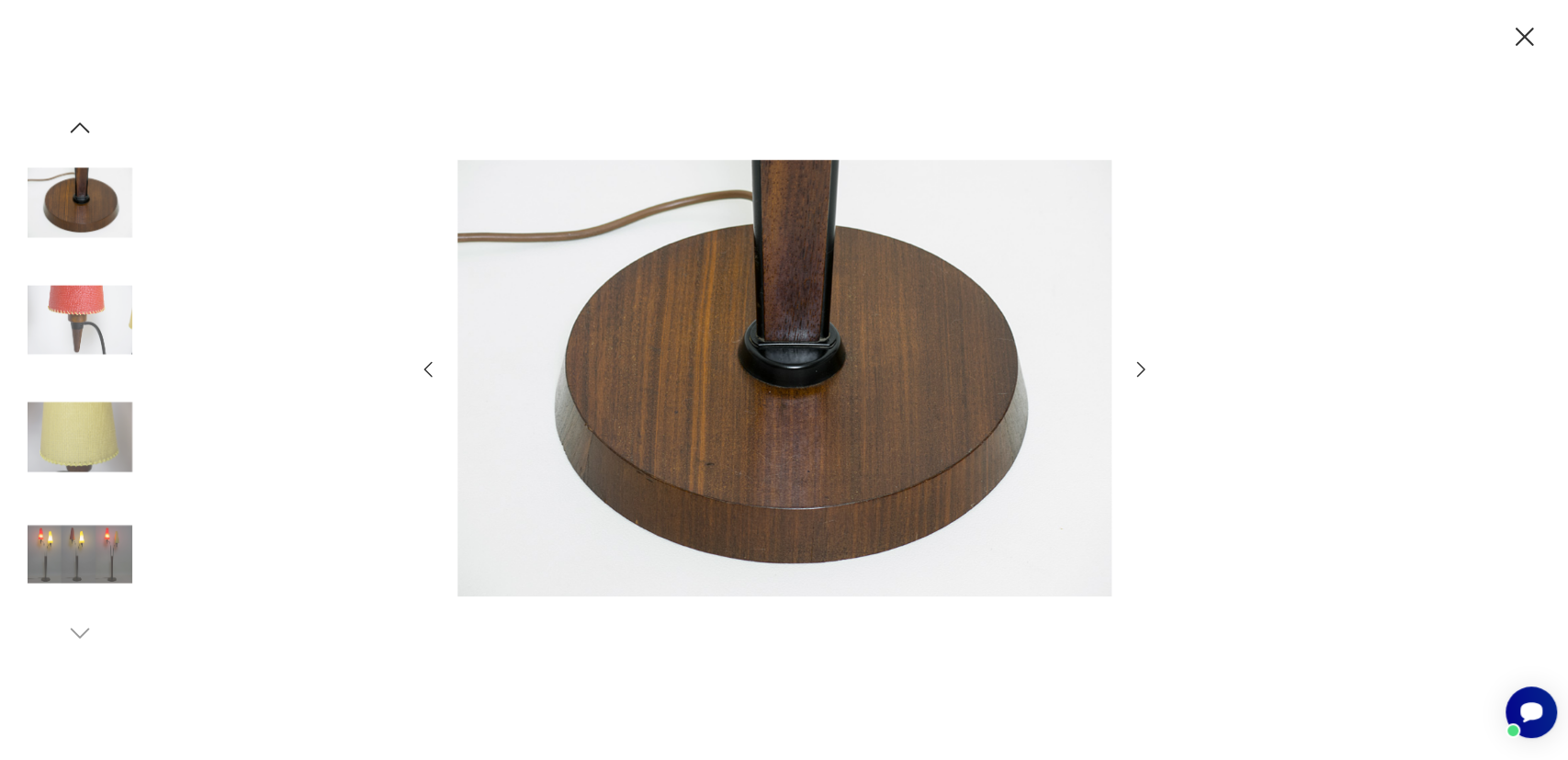
click at [1138, 365] on icon "button" at bounding box center [1141, 369] width 22 height 22
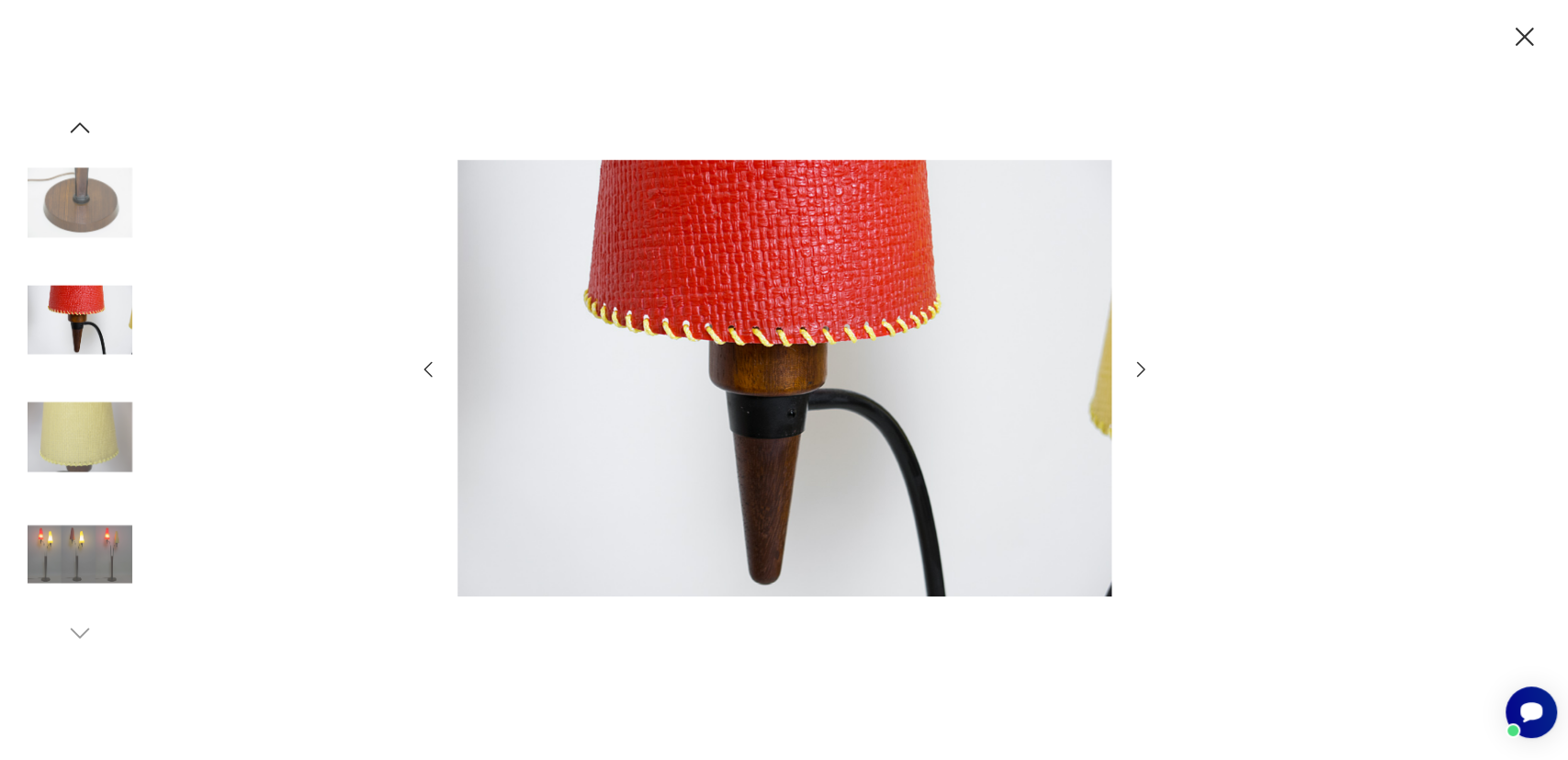
click at [1138, 365] on icon "button" at bounding box center [1141, 369] width 22 height 22
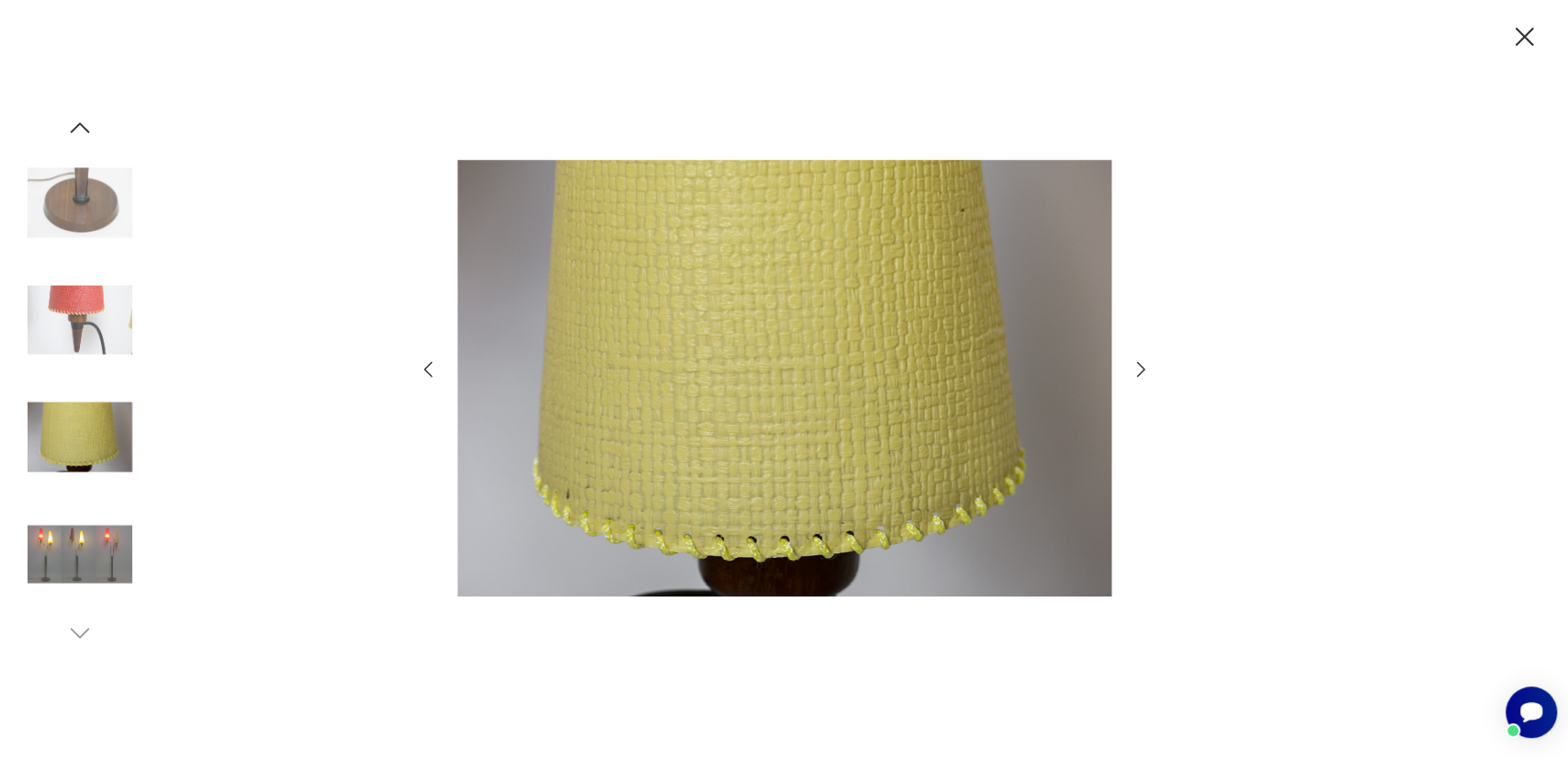
click at [1138, 365] on icon "button" at bounding box center [1141, 369] width 22 height 22
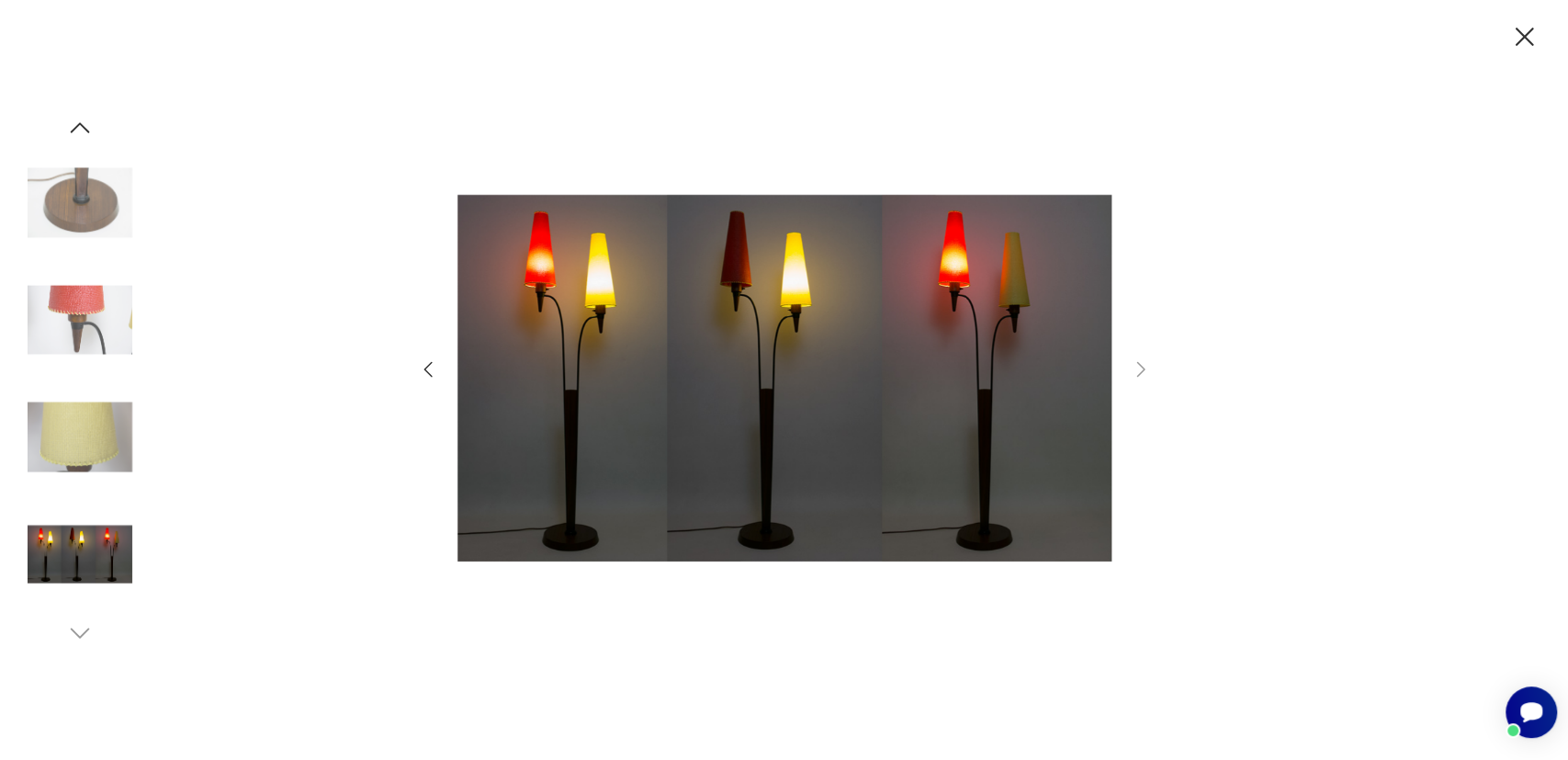
click at [1529, 28] on icon "button" at bounding box center [1524, 37] width 32 height 32
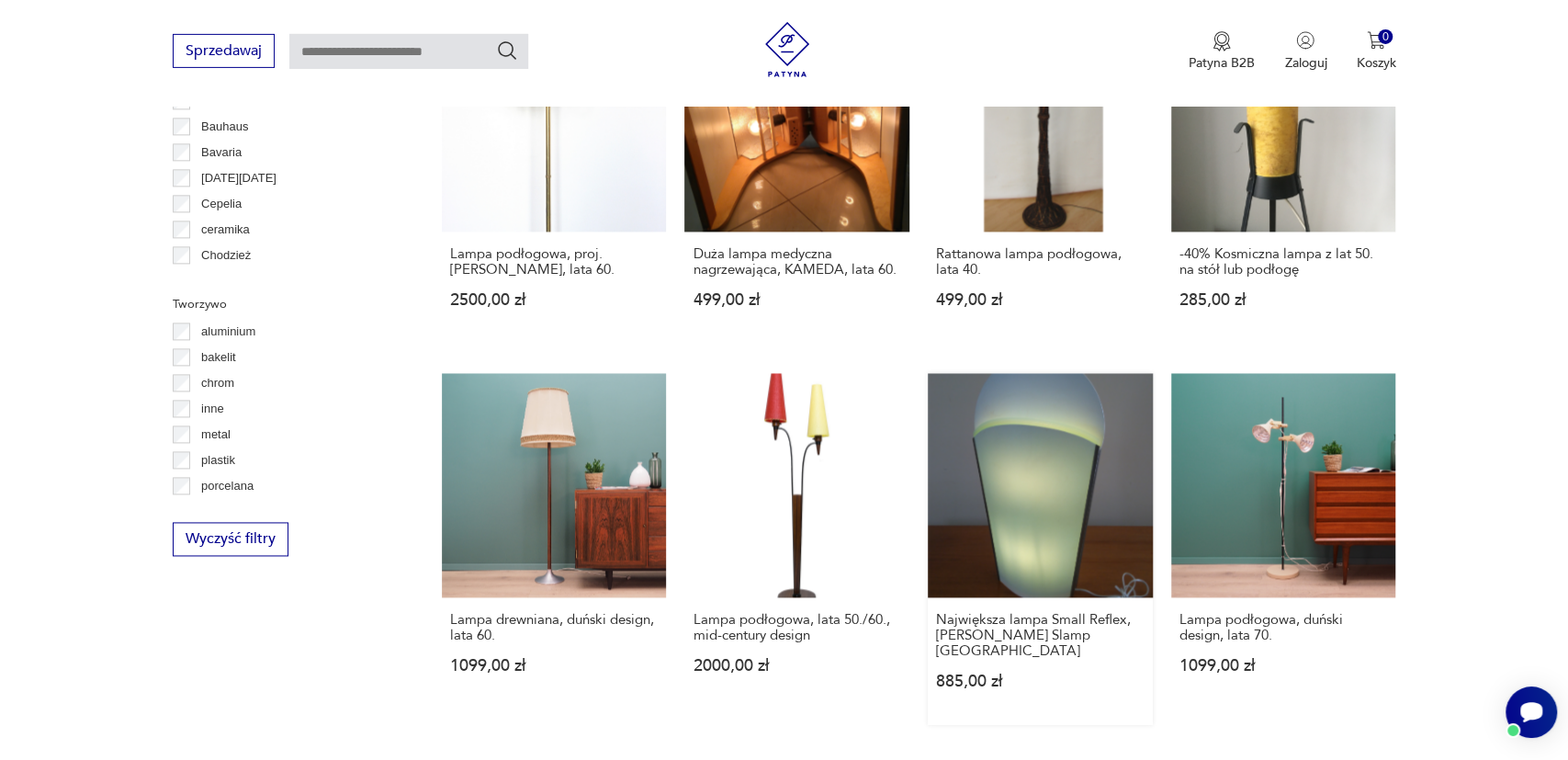
scroll to position [1638, 0]
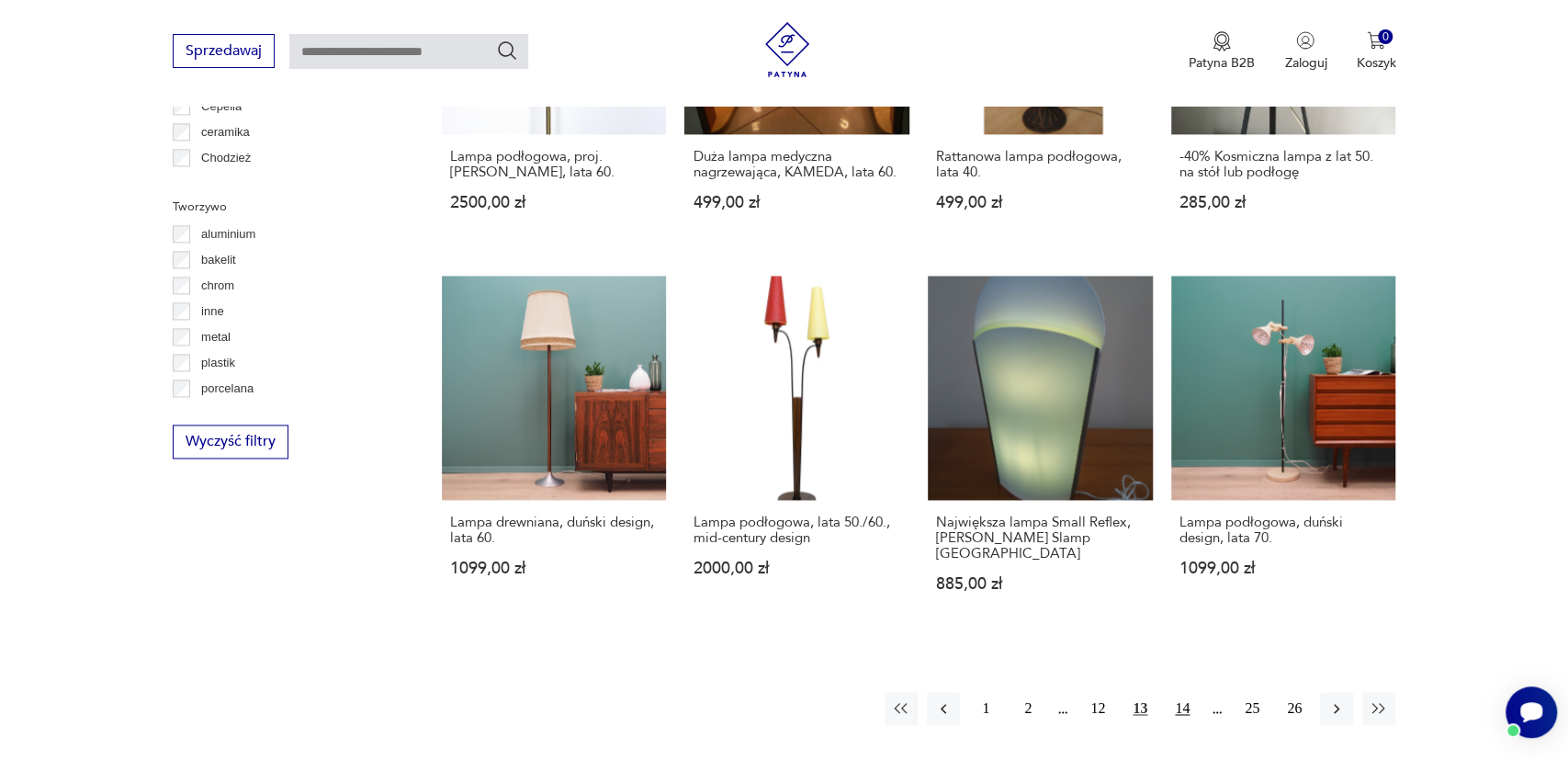
click at [1183, 692] on button "14" at bounding box center [1181, 708] width 33 height 33
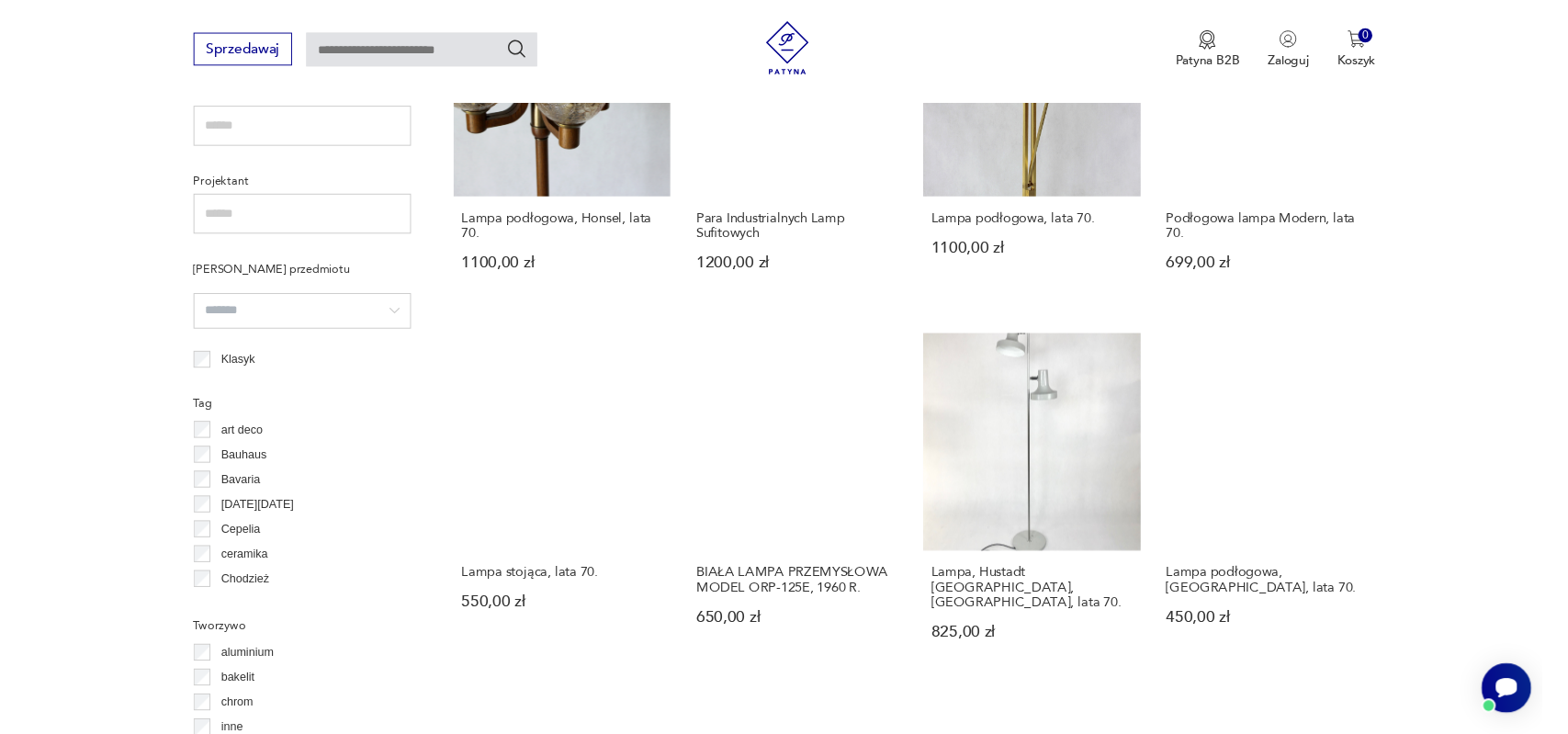
scroll to position [1388, 0]
